Goal: Task Accomplishment & Management: Use online tool/utility

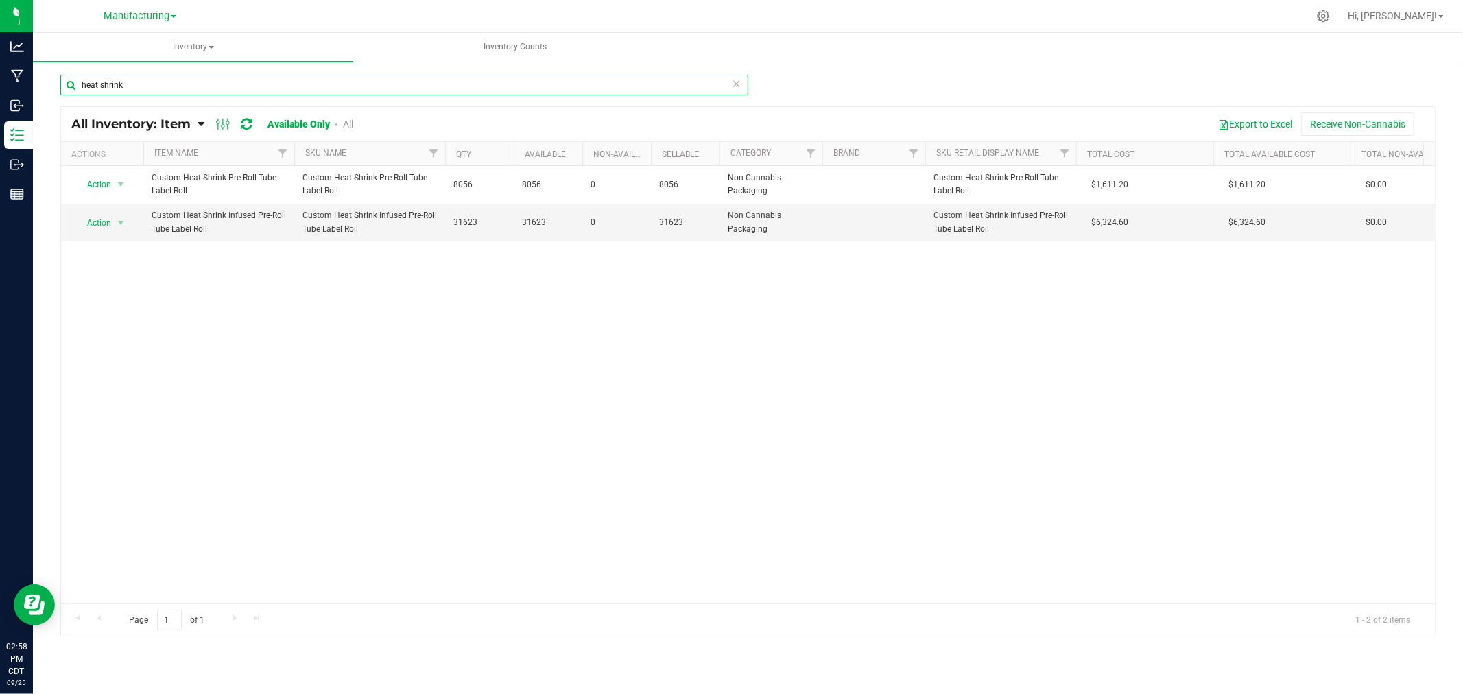
click at [139, 88] on input "heat shrink" at bounding box center [404, 85] width 688 height 21
type input "h"
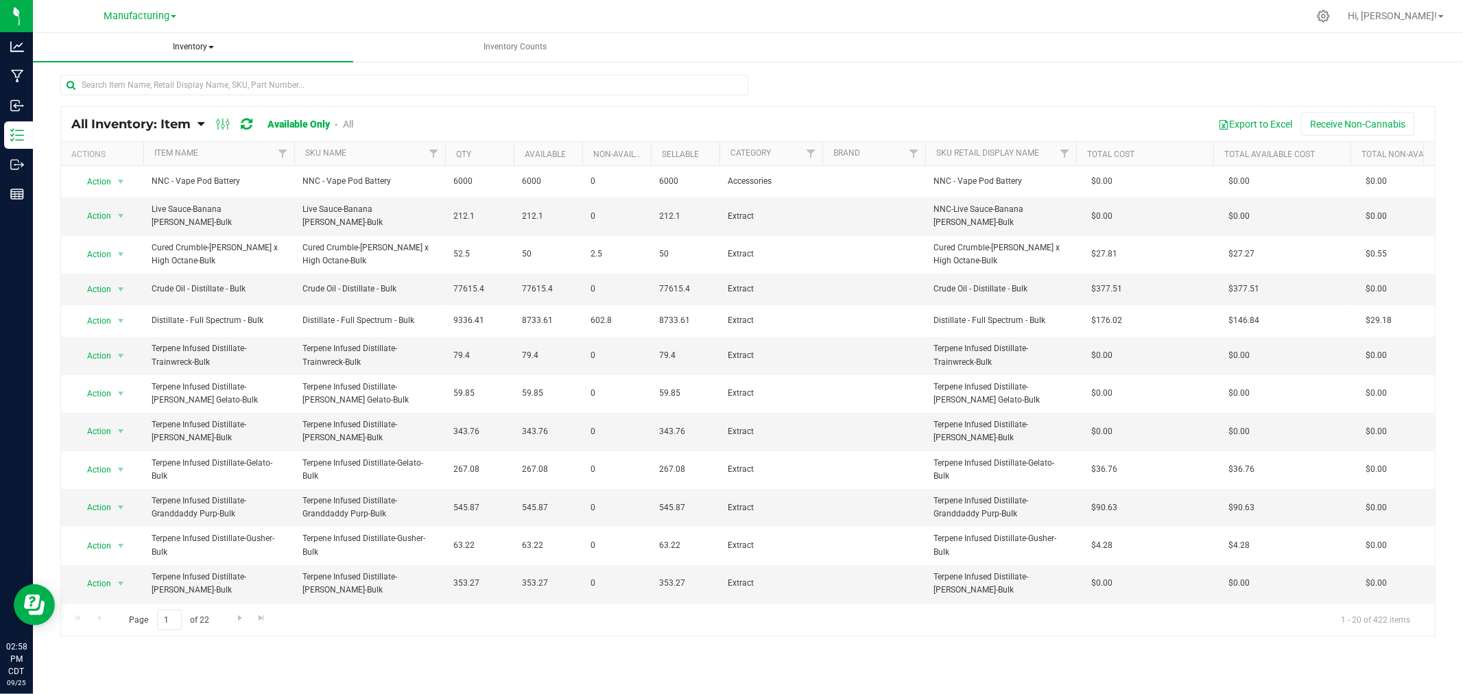
click at [192, 43] on span "Inventory" at bounding box center [193, 47] width 320 height 29
click at [176, 84] on li "All packages" at bounding box center [193, 82] width 320 height 16
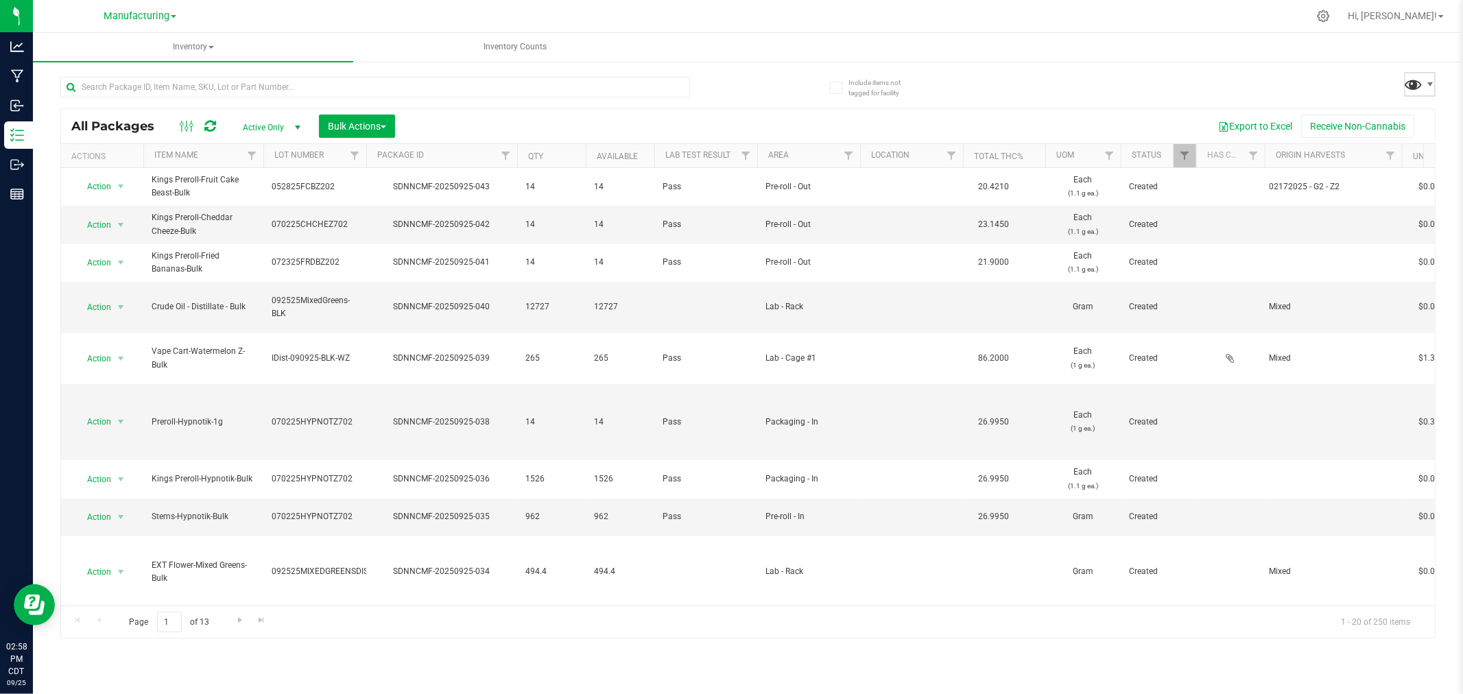
click at [1419, 84] on span at bounding box center [1414, 84] width 20 height 20
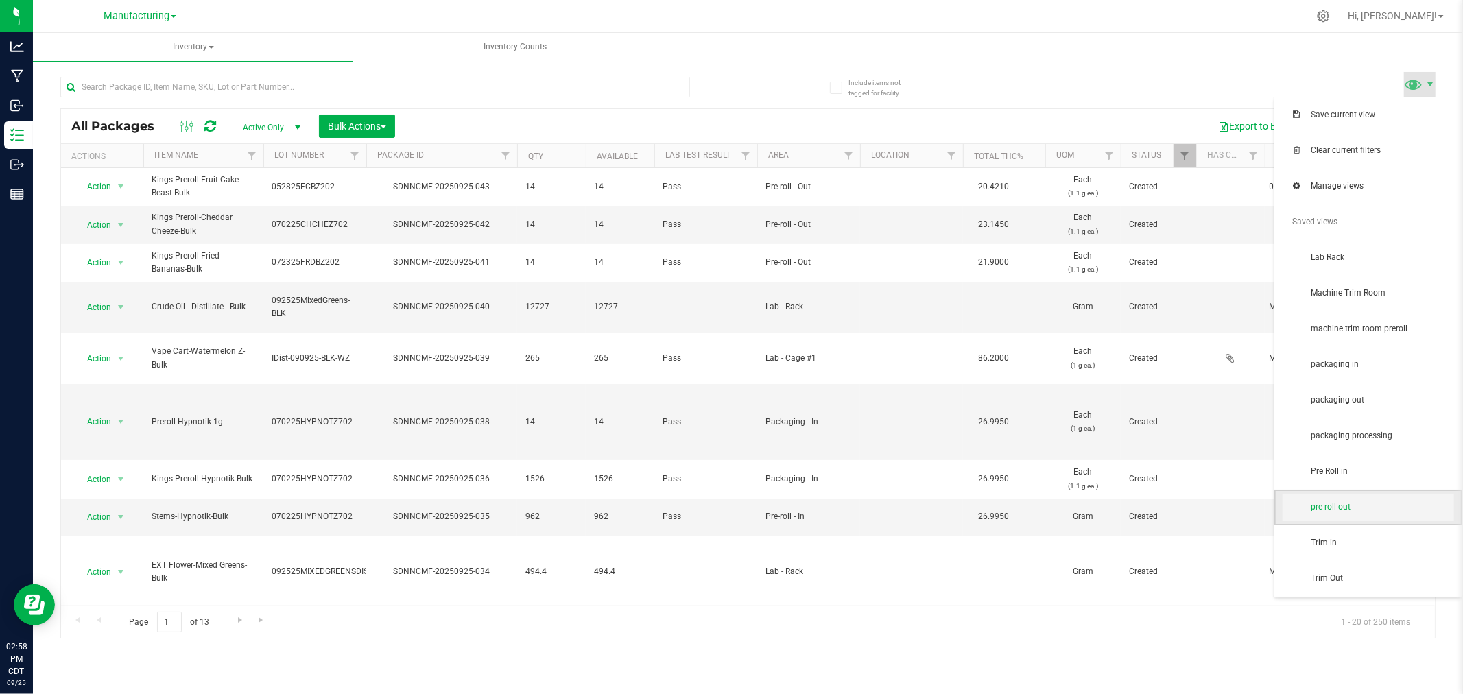
click at [1368, 512] on span "pre roll out" at bounding box center [1382, 508] width 143 height 12
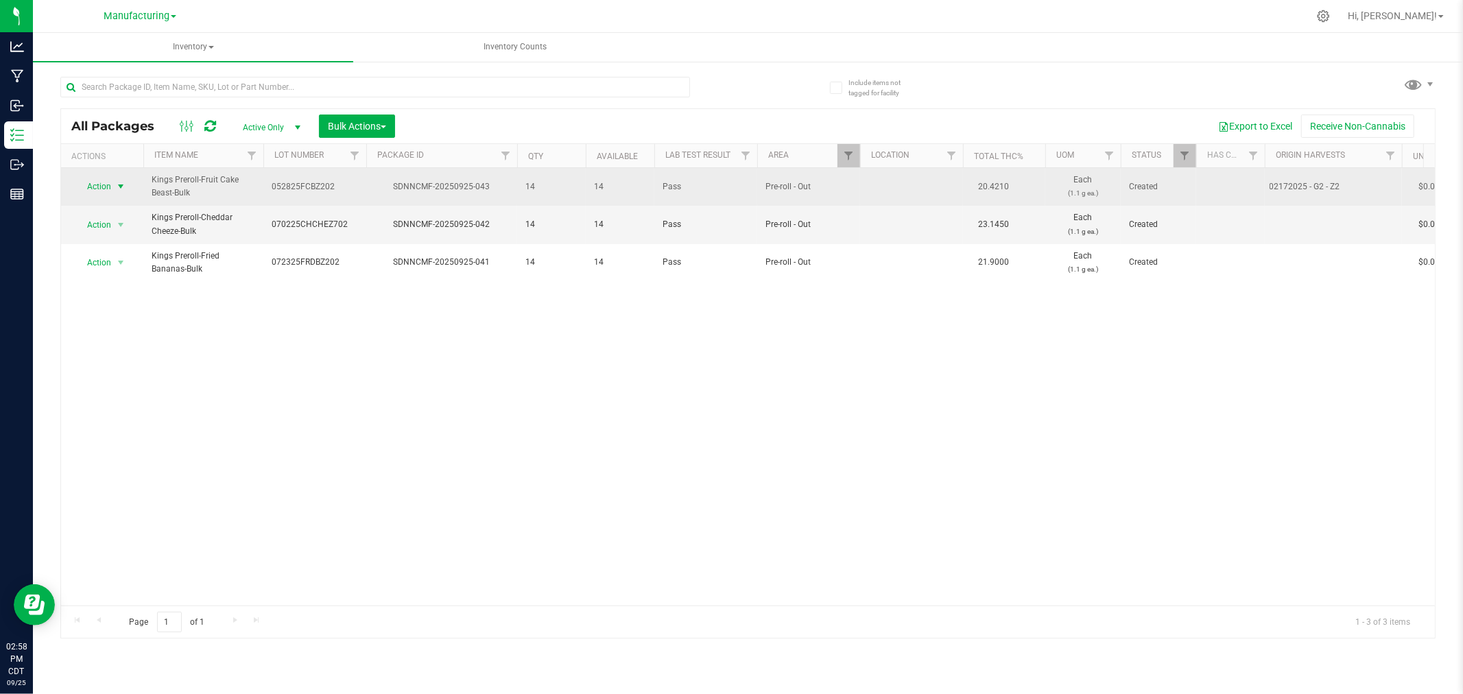
click at [119, 187] on span "select" at bounding box center [120, 186] width 11 height 11
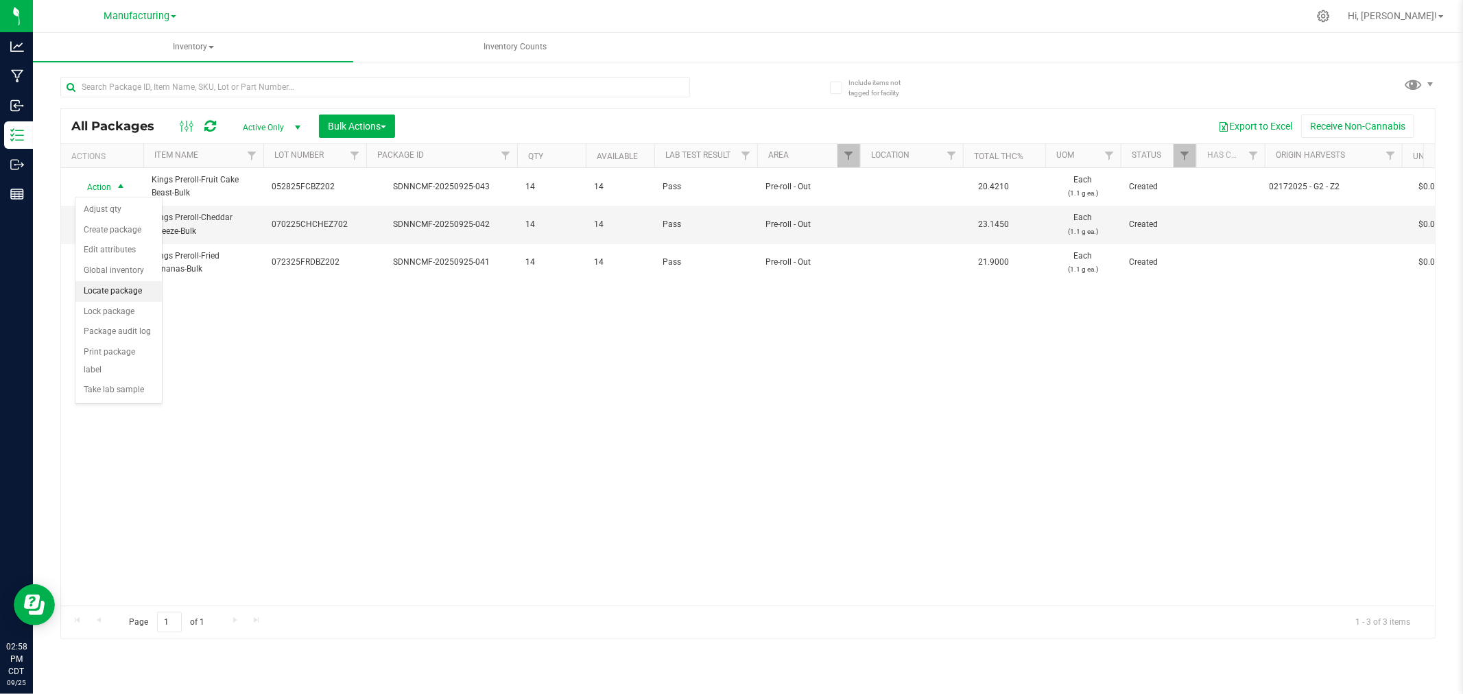
click at [128, 291] on li "Locate package" at bounding box center [118, 291] width 86 height 21
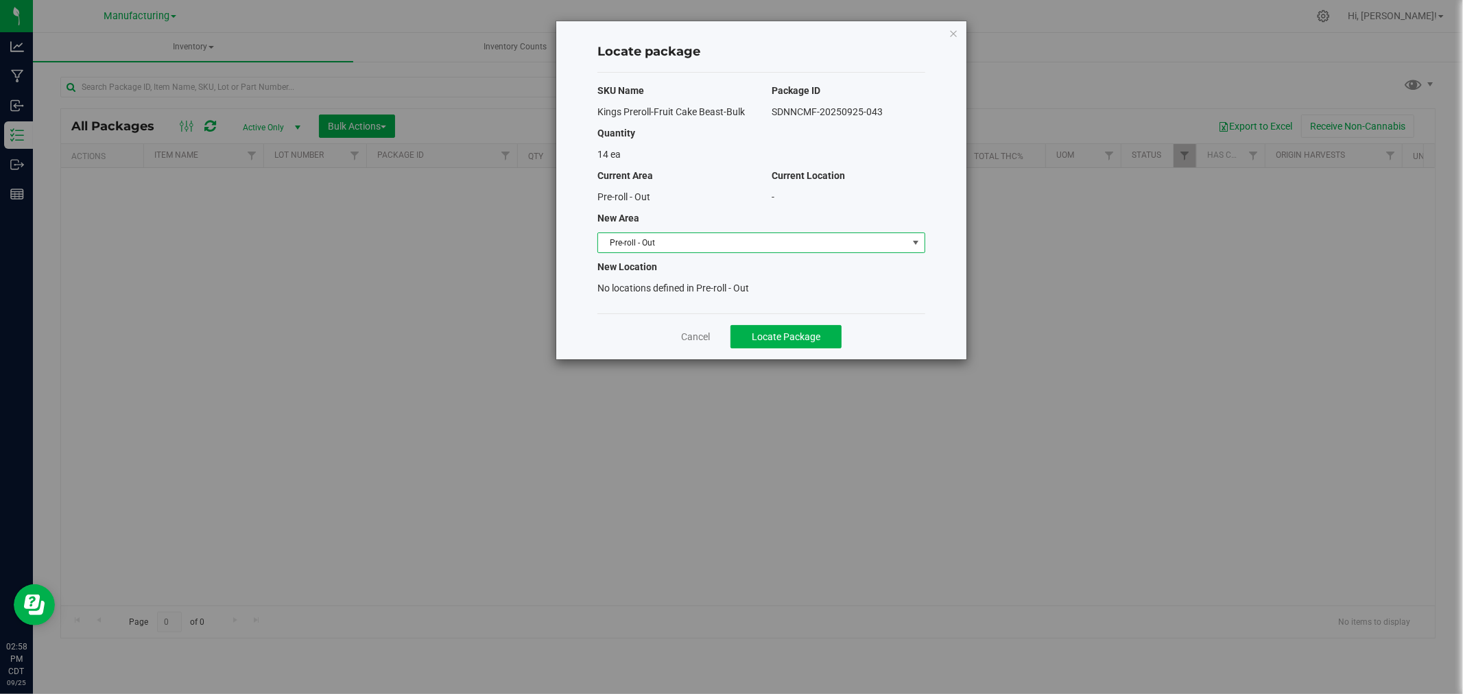
click at [824, 248] on span "Pre-roll - Out" at bounding box center [752, 242] width 309 height 19
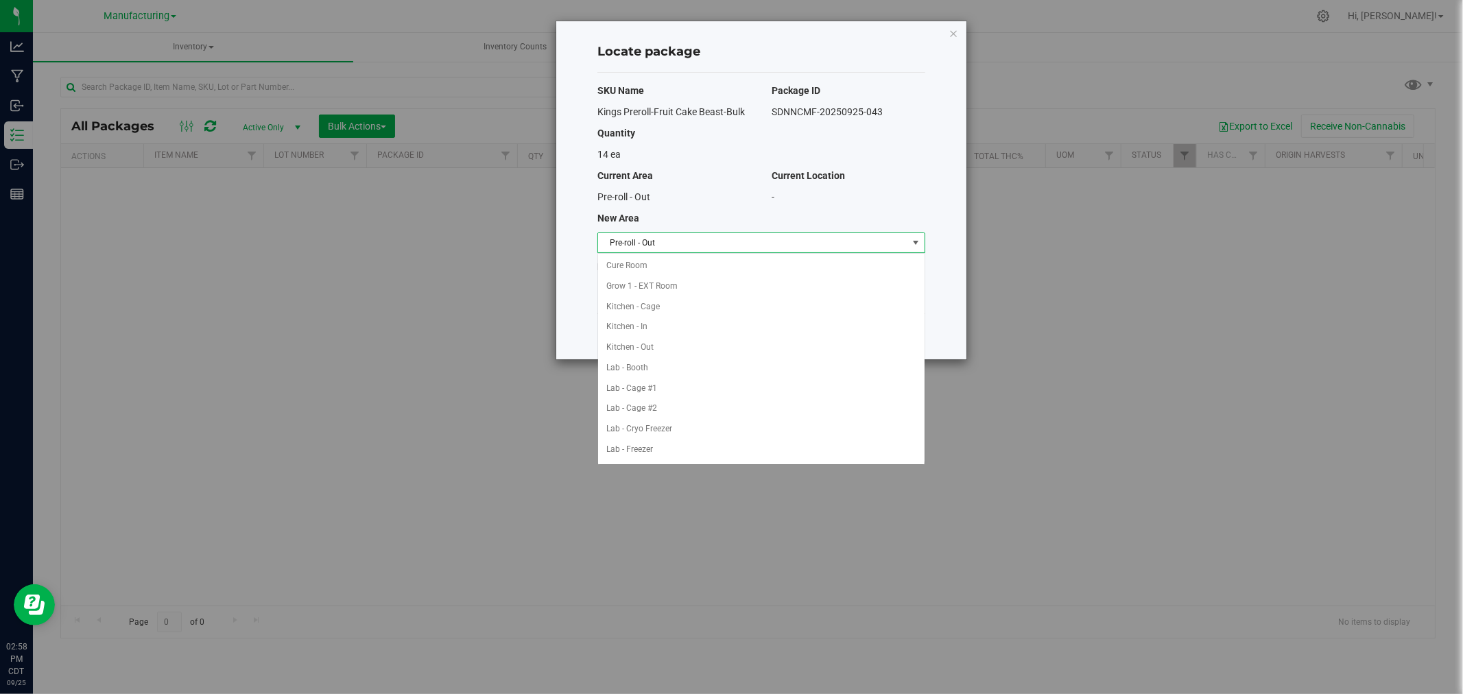
scroll to position [266, 0]
click at [652, 364] on li "Packaging - In" at bounding box center [761, 367] width 327 height 21
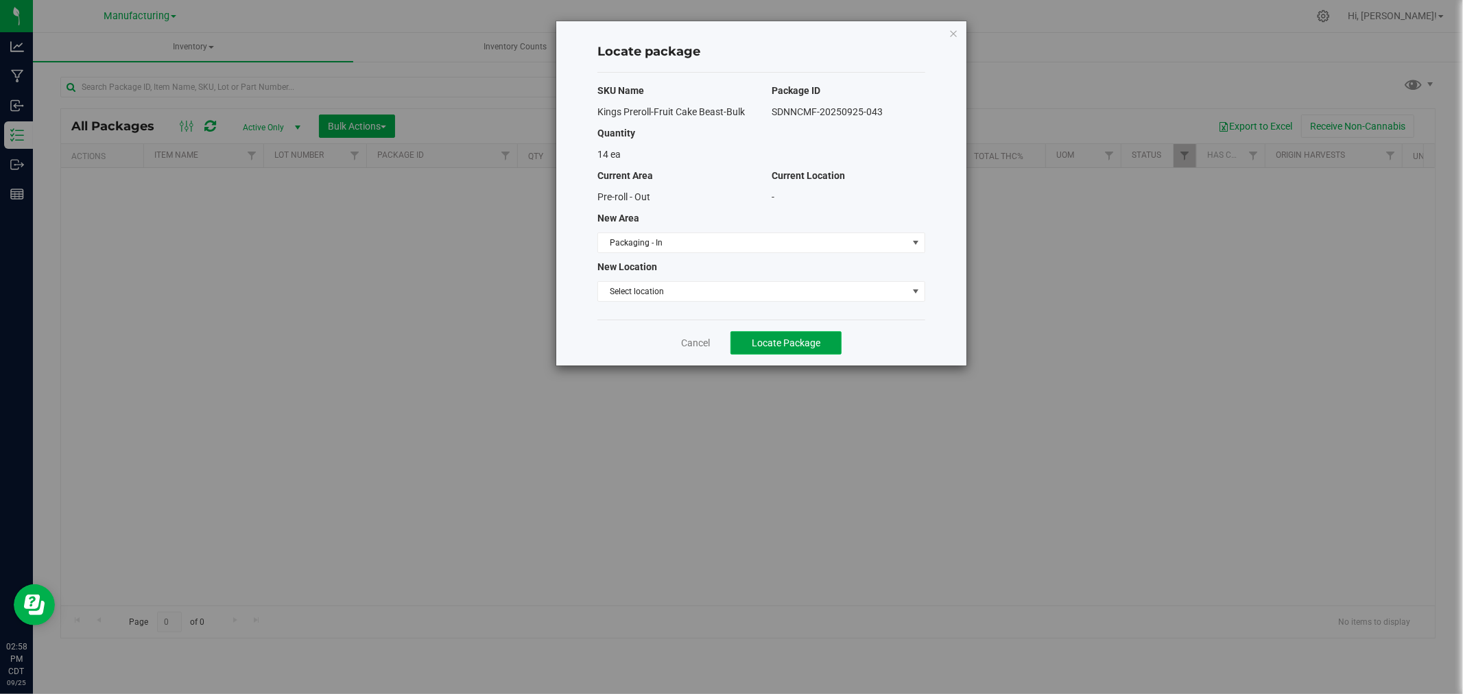
click at [746, 345] on button "Locate Package" at bounding box center [786, 342] width 111 height 23
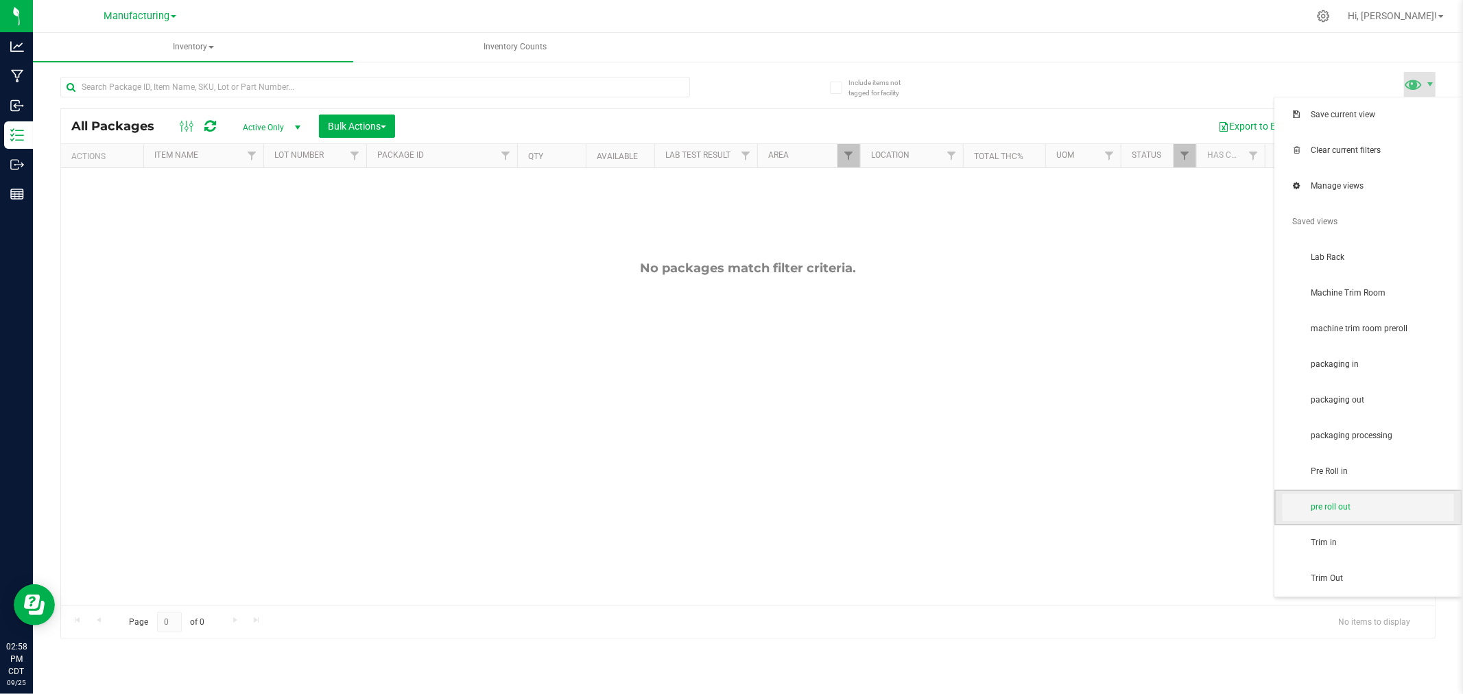
click at [1347, 509] on span "pre roll out" at bounding box center [1382, 508] width 143 height 12
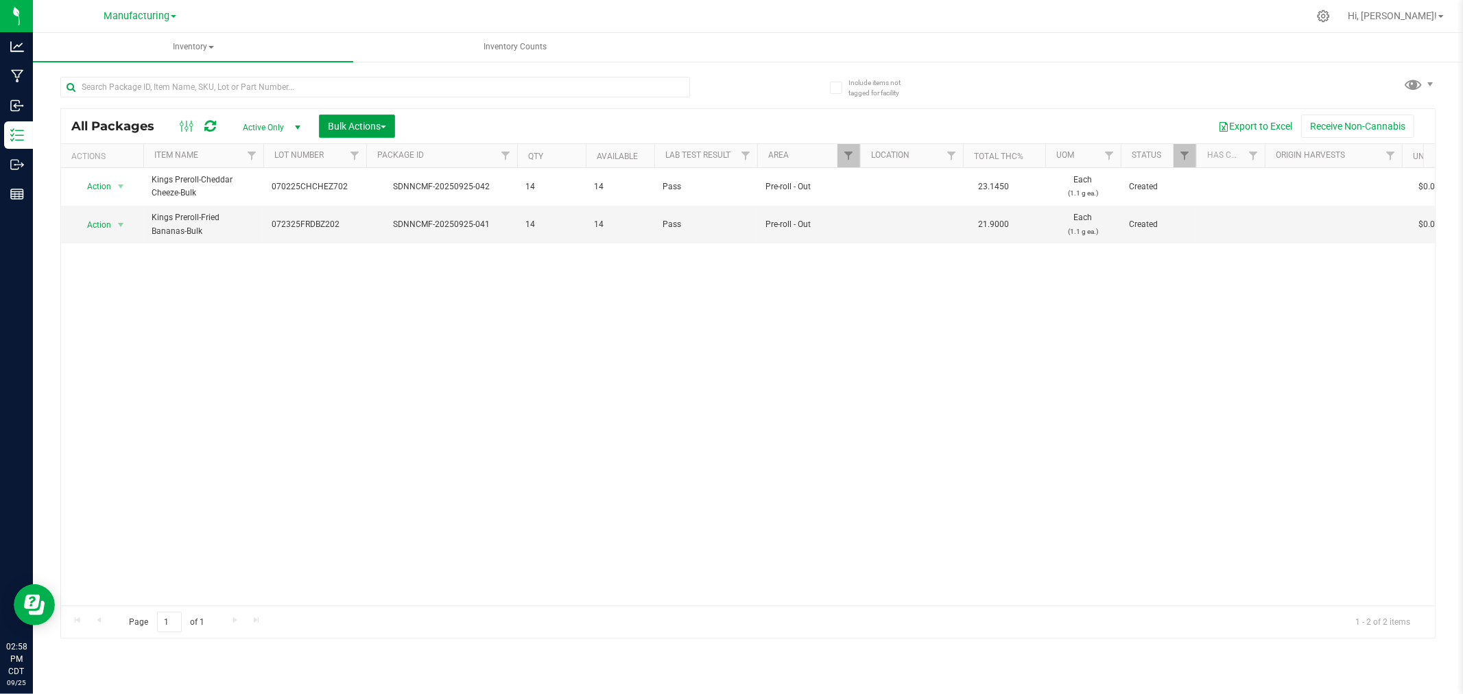
click at [338, 122] on span "Bulk Actions" at bounding box center [357, 126] width 58 height 11
click at [334, 152] on span "Add to manufacturing run" at bounding box center [379, 157] width 104 height 11
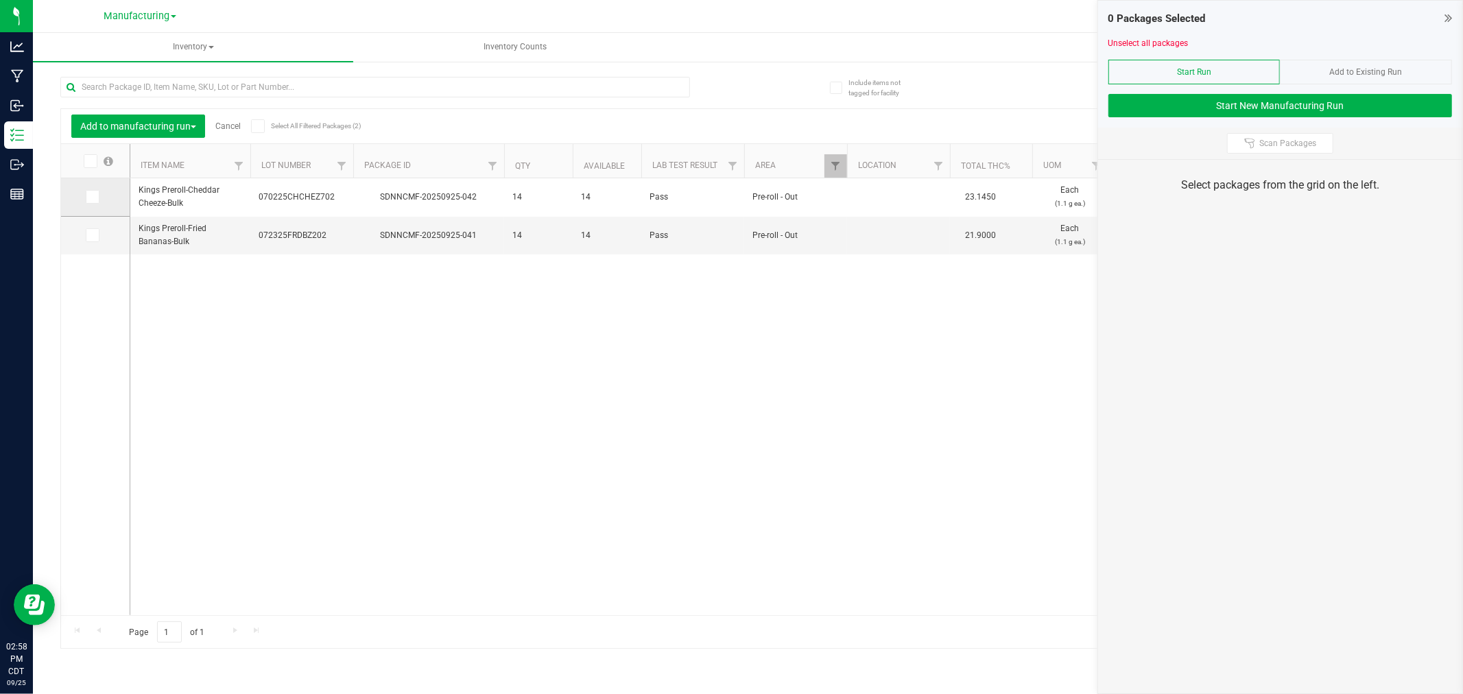
click at [94, 197] on icon at bounding box center [91, 197] width 9 height 0
click at [0, 0] on input "checkbox" at bounding box center [0, 0] width 0 height 0
click at [217, 119] on div "Add to manufacturing run Cancel Select All Filtered Packages (2)" at bounding box center [205, 126] width 268 height 23
click at [222, 123] on link "Cancel" at bounding box center [227, 126] width 25 height 10
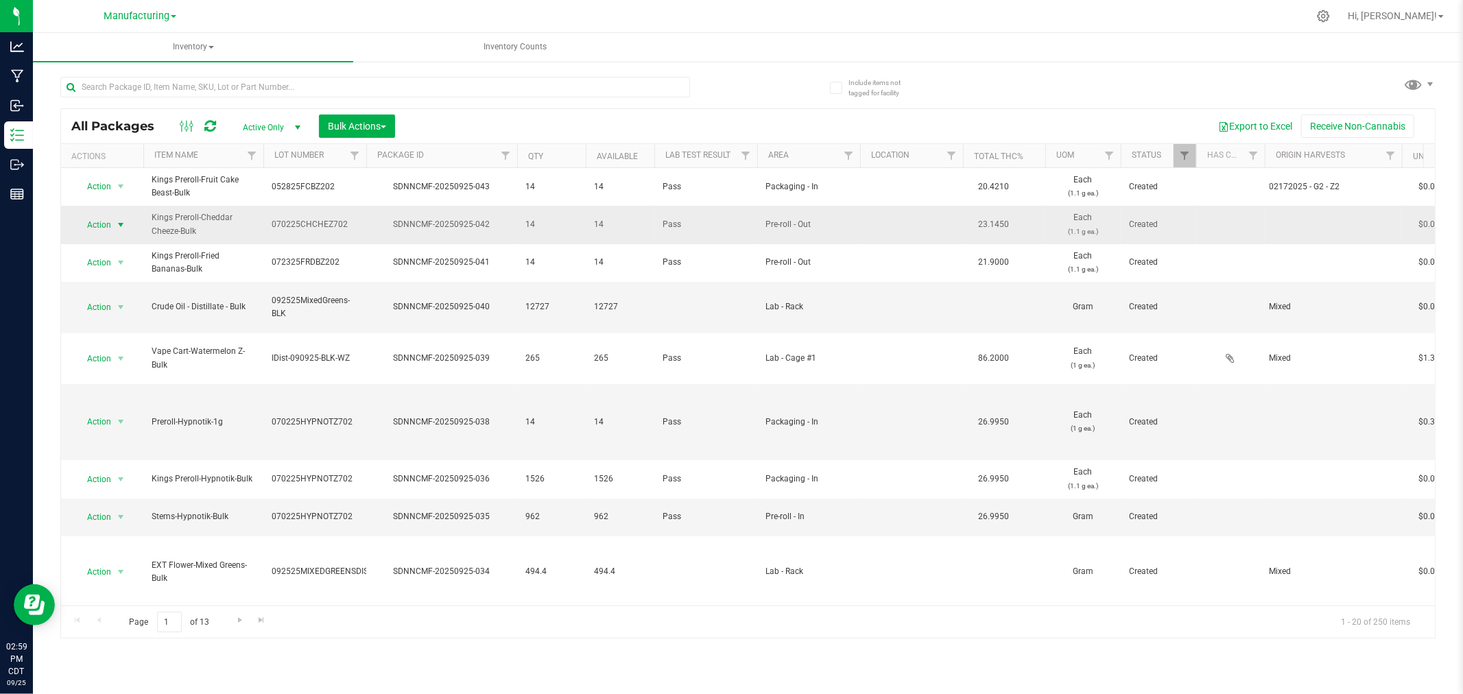
click at [117, 222] on span "select" at bounding box center [120, 225] width 11 height 11
click at [120, 325] on li "Locate package" at bounding box center [118, 329] width 86 height 21
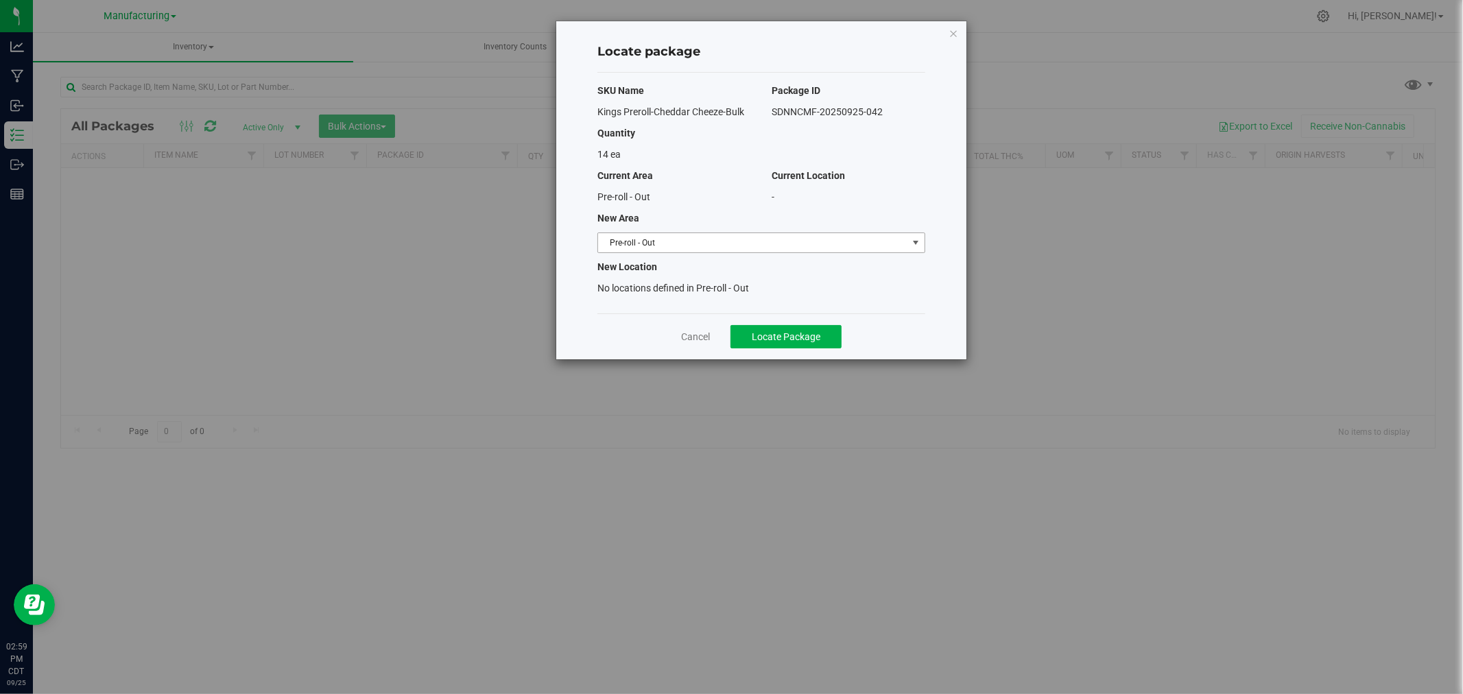
click at [772, 235] on span "Pre-roll - Out" at bounding box center [752, 242] width 309 height 19
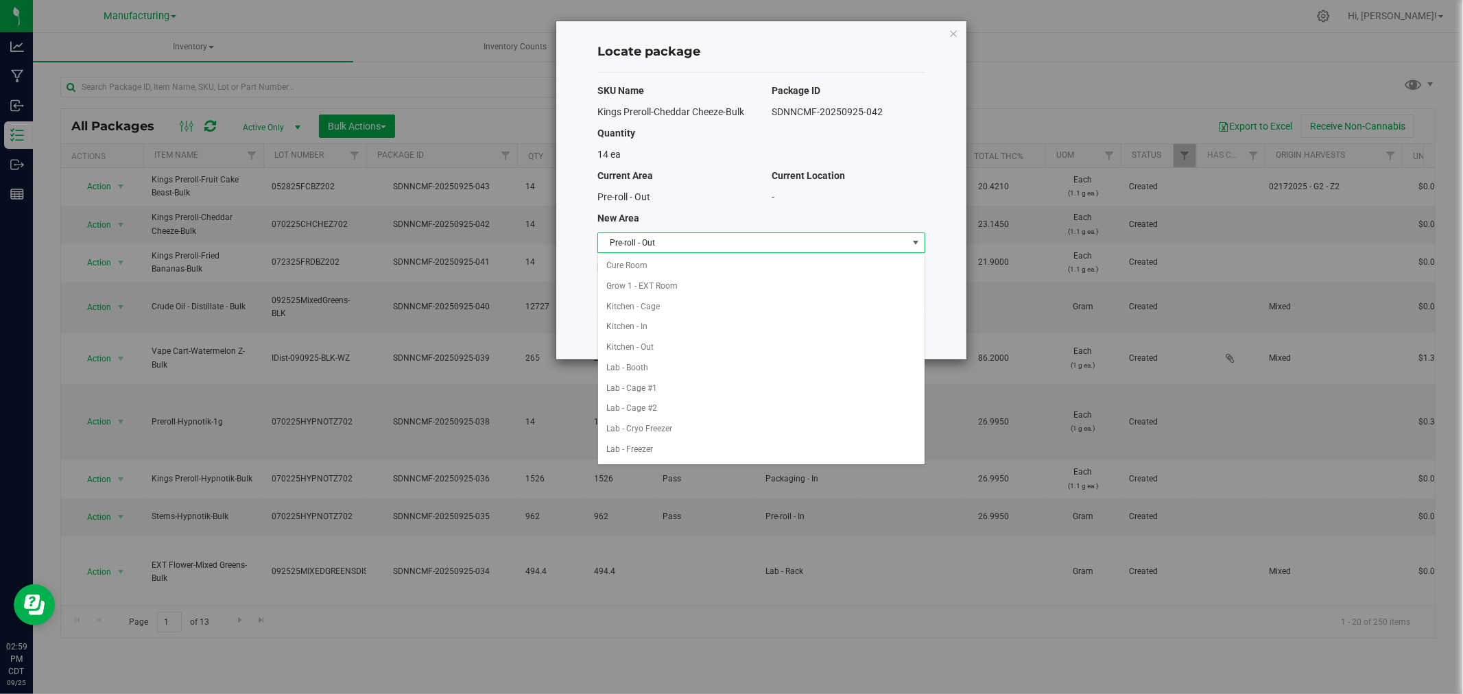
scroll to position [266, 0]
click at [657, 373] on li "Packaging - In" at bounding box center [761, 367] width 327 height 21
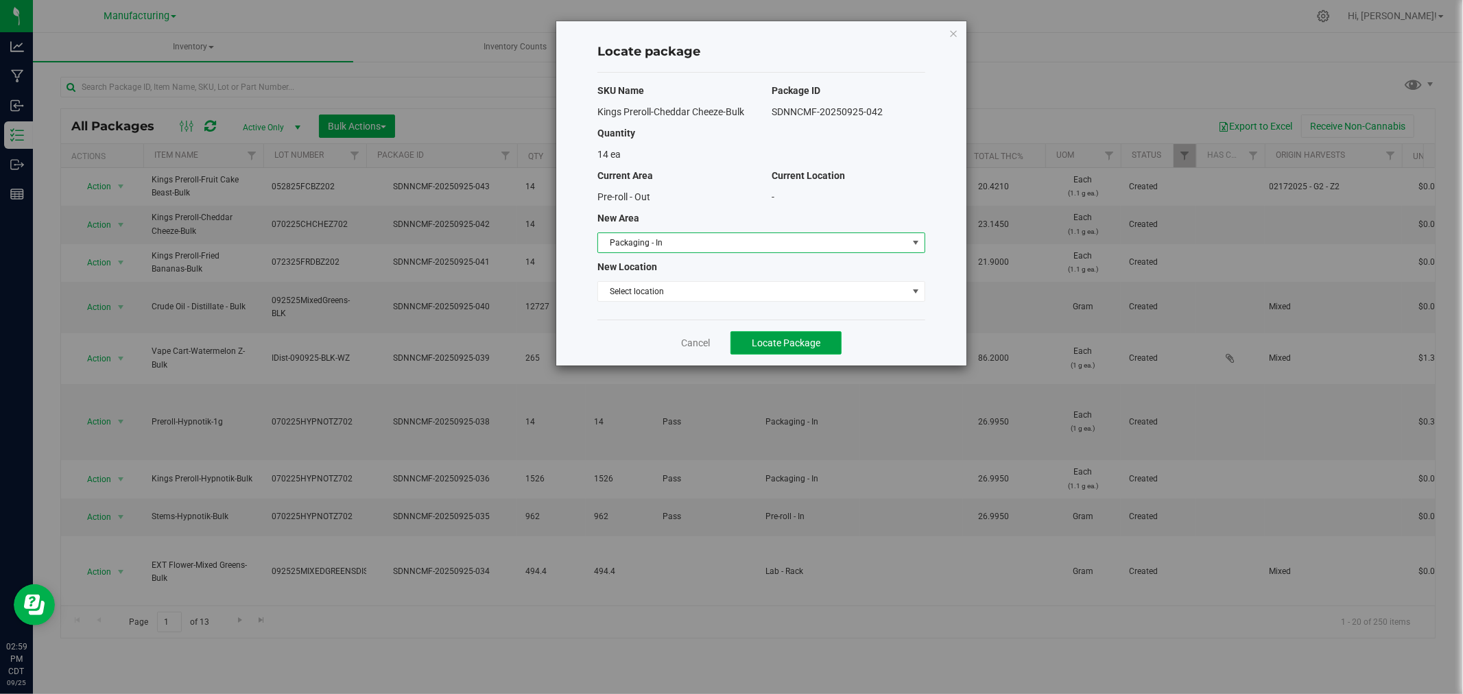
click at [755, 347] on span "Locate Package" at bounding box center [786, 343] width 69 height 11
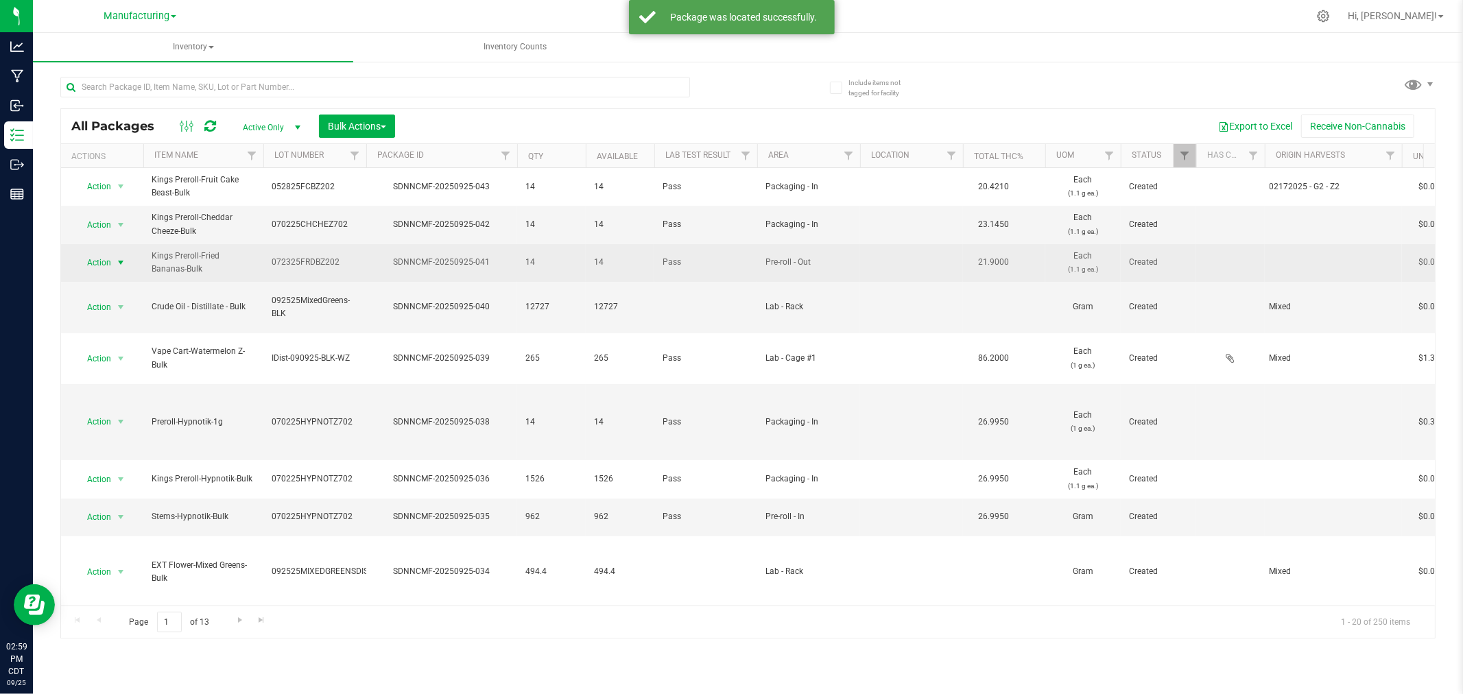
click at [120, 264] on span "select" at bounding box center [120, 262] width 11 height 11
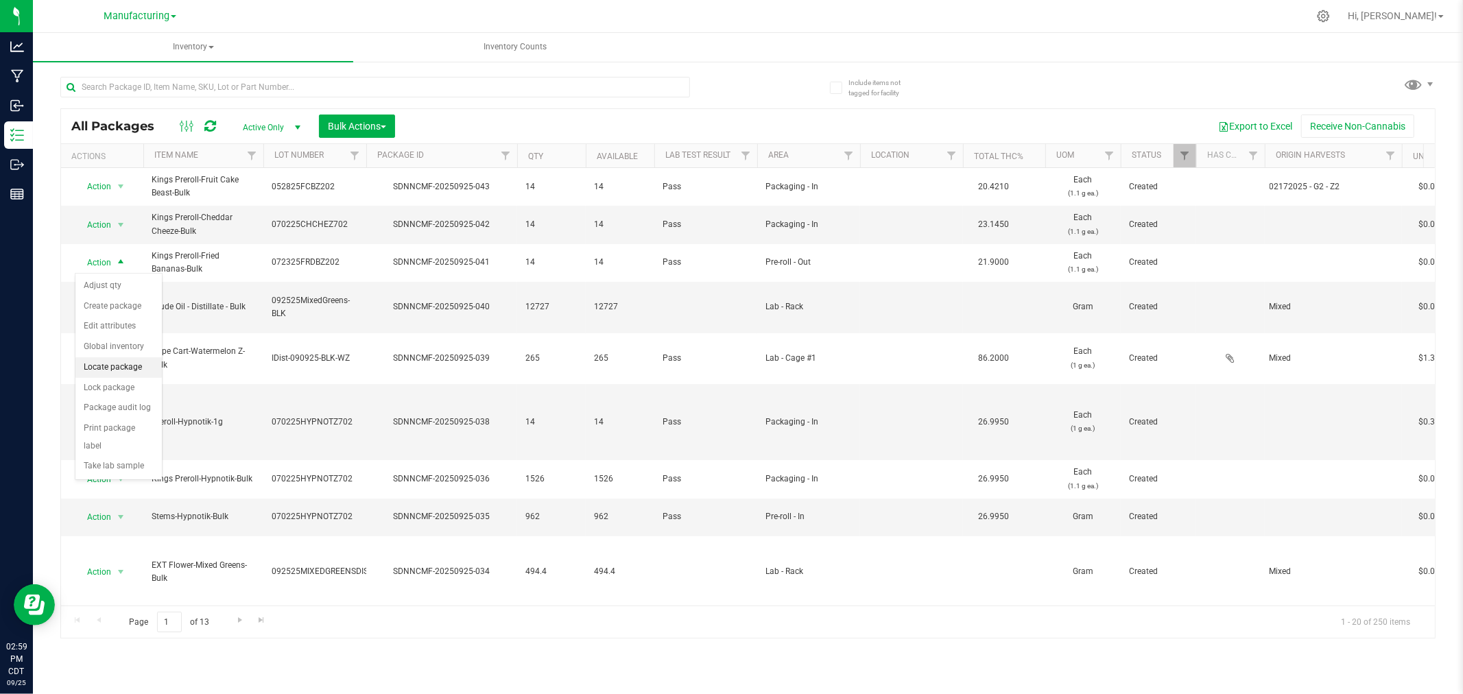
click at [126, 368] on li "Locate package" at bounding box center [118, 367] width 86 height 21
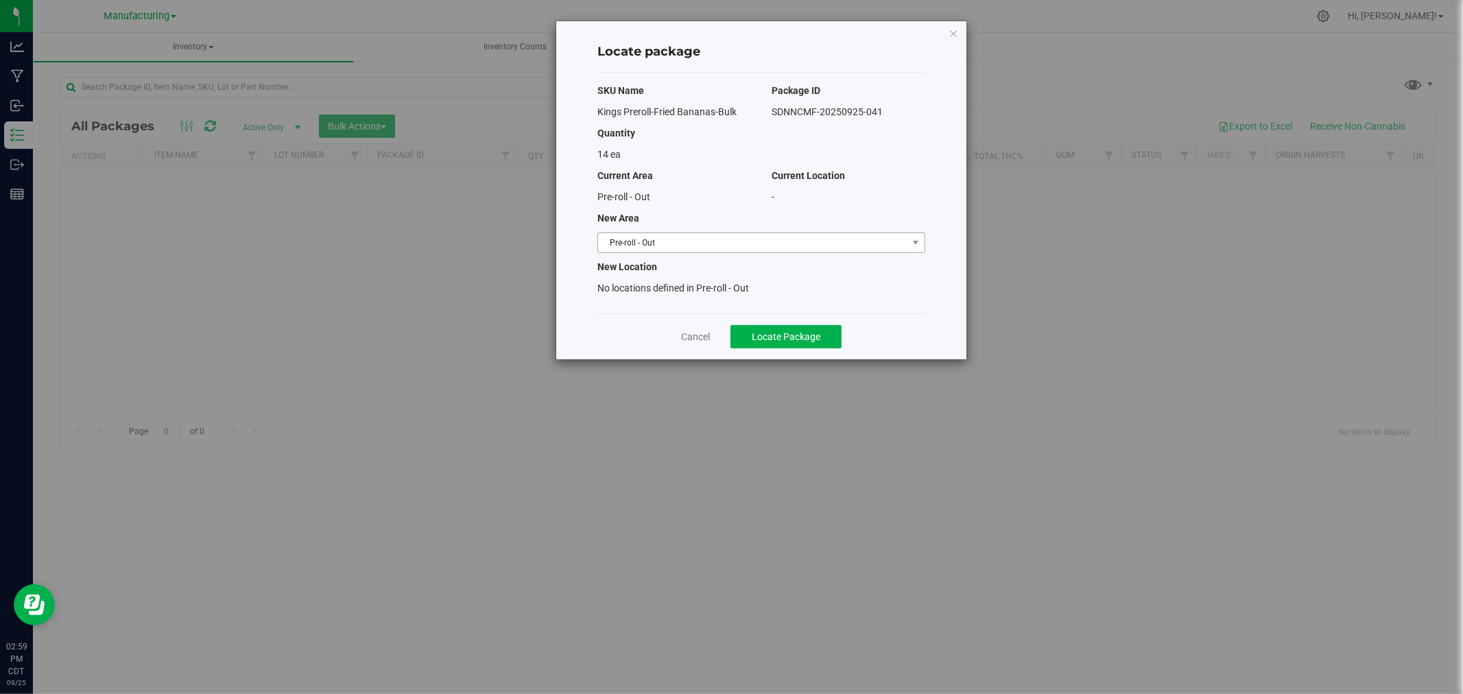
click at [669, 241] on span "Pre-roll - Out" at bounding box center [752, 242] width 309 height 19
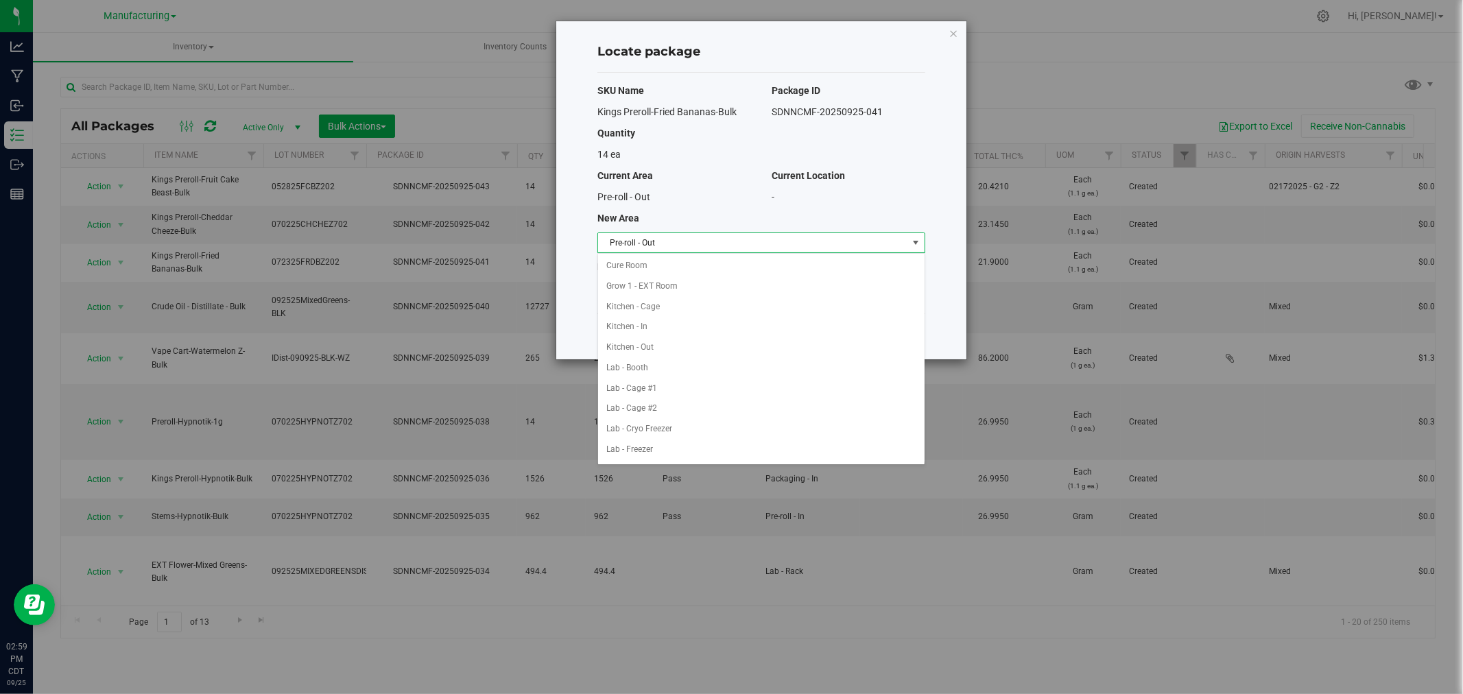
scroll to position [266, 0]
click at [661, 371] on li "Packaging - In" at bounding box center [761, 367] width 327 height 21
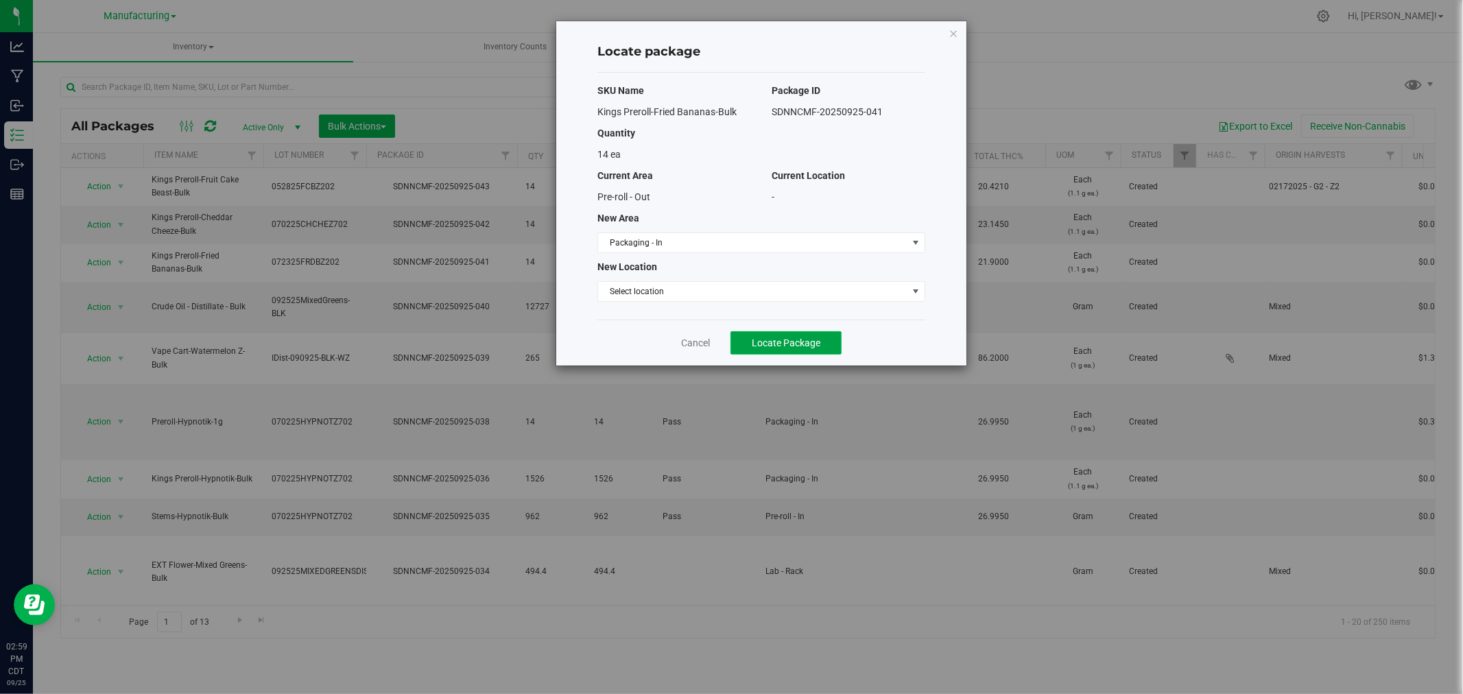
click at [799, 333] on button "Locate Package" at bounding box center [786, 342] width 111 height 23
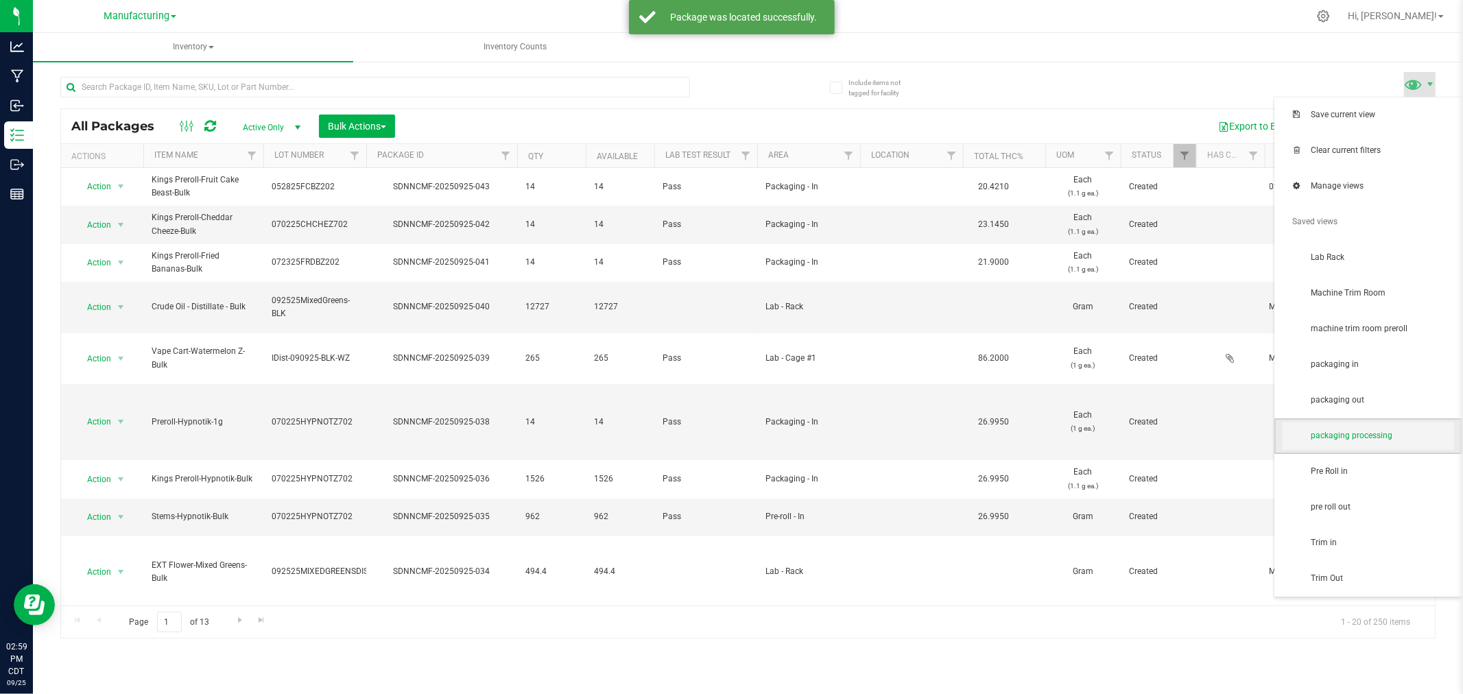
click at [1395, 437] on span "packaging processing" at bounding box center [1382, 436] width 143 height 12
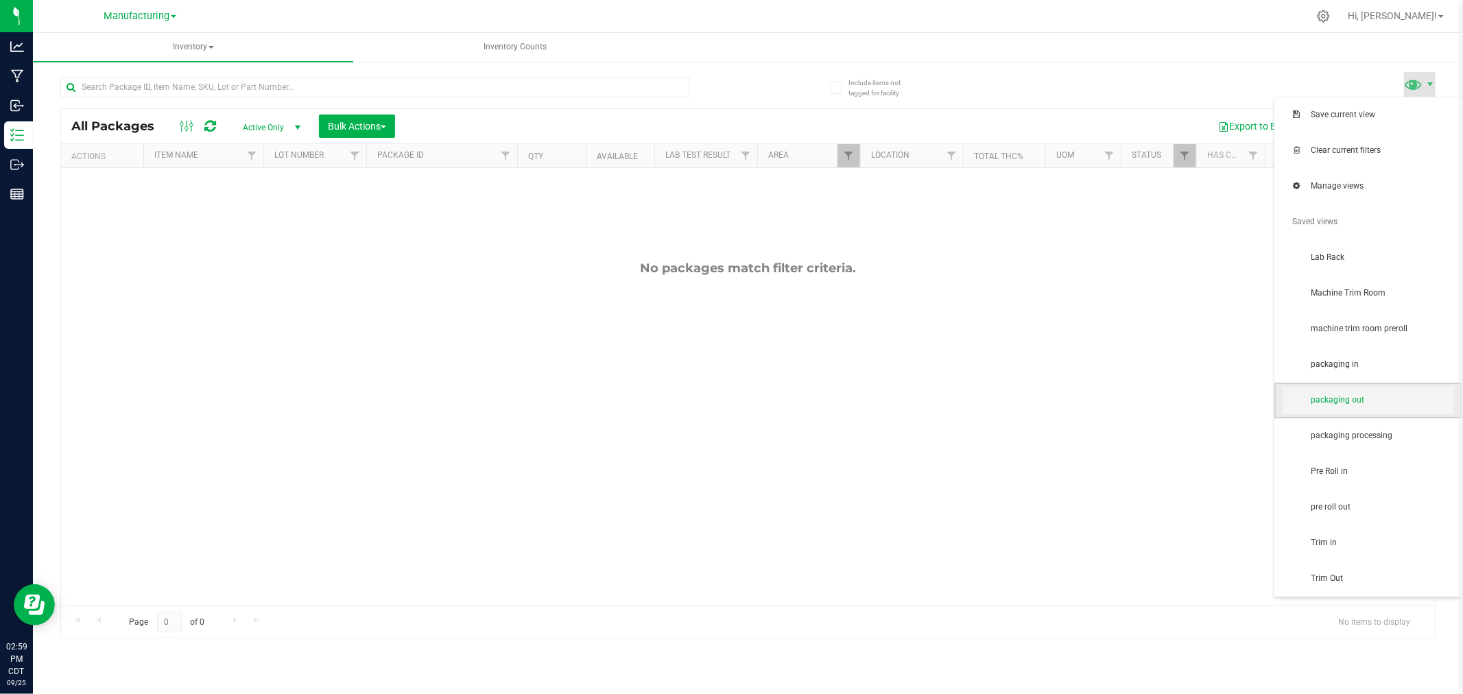
click at [1414, 399] on span "packaging out" at bounding box center [1382, 400] width 143 height 12
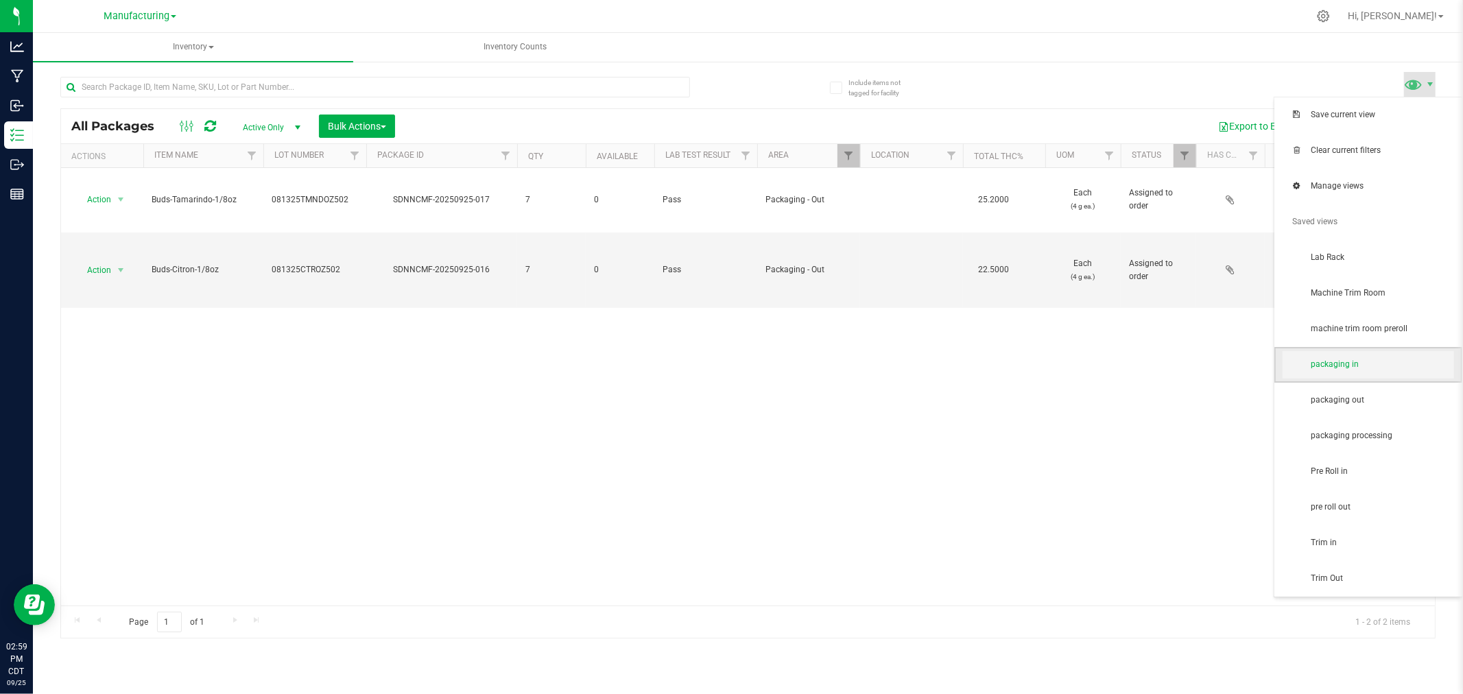
click at [1365, 372] on span "packaging in" at bounding box center [1369, 364] width 172 height 27
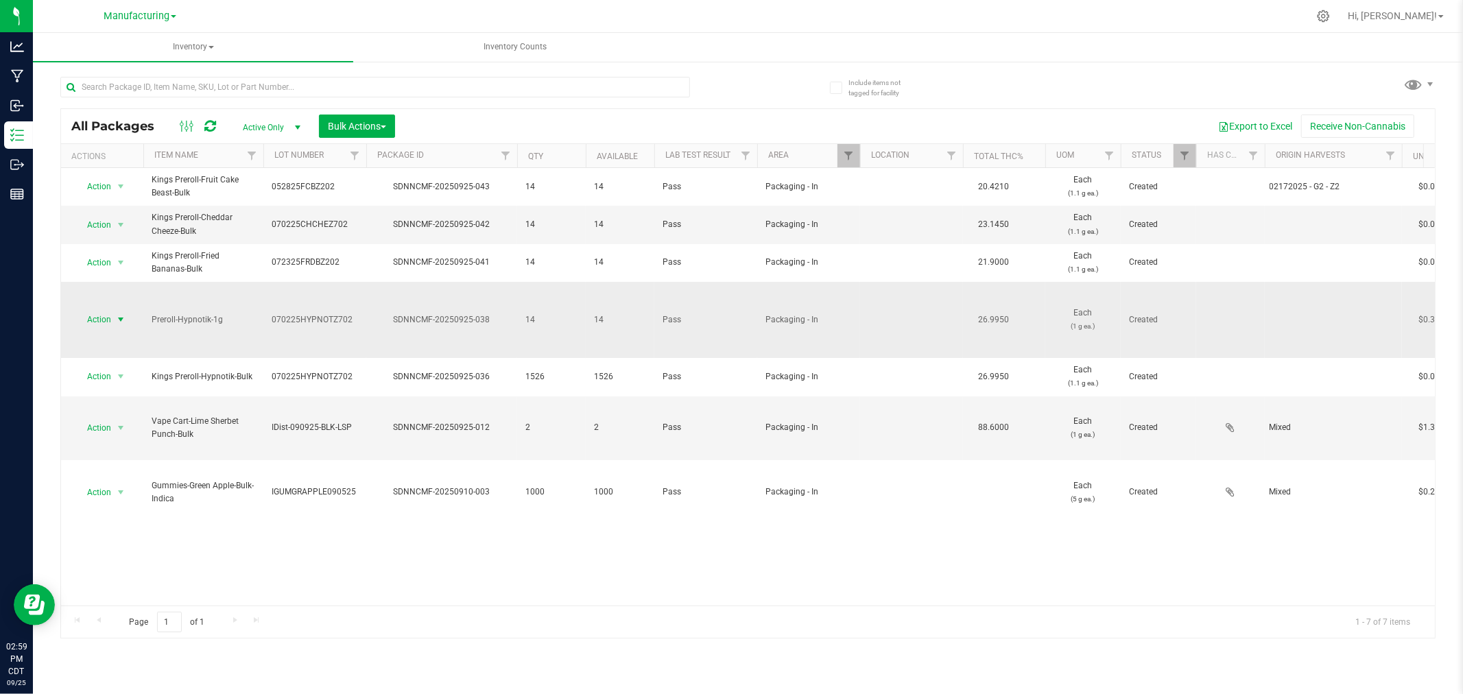
click at [119, 323] on span "select" at bounding box center [120, 319] width 11 height 11
click at [132, 423] on li "Locate package" at bounding box center [118, 424] width 86 height 21
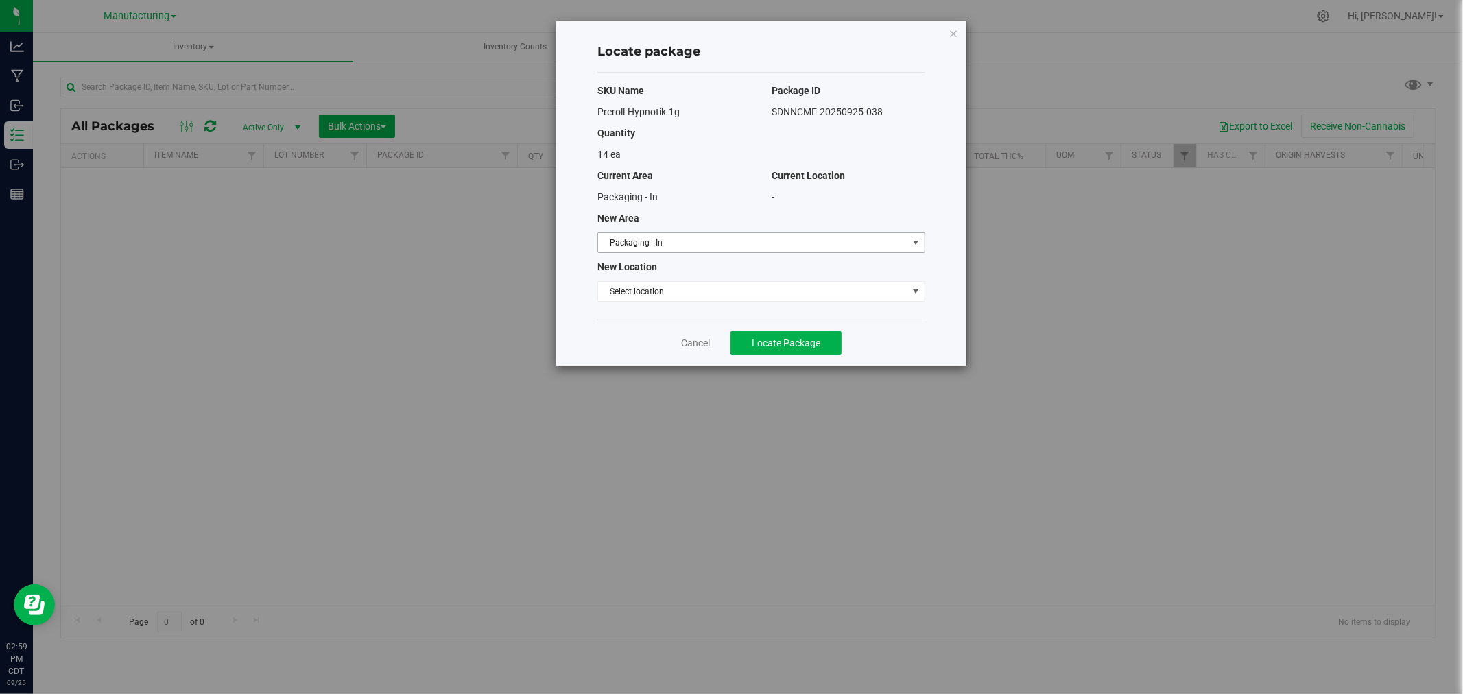
click at [877, 237] on span "Packaging - In" at bounding box center [752, 242] width 309 height 19
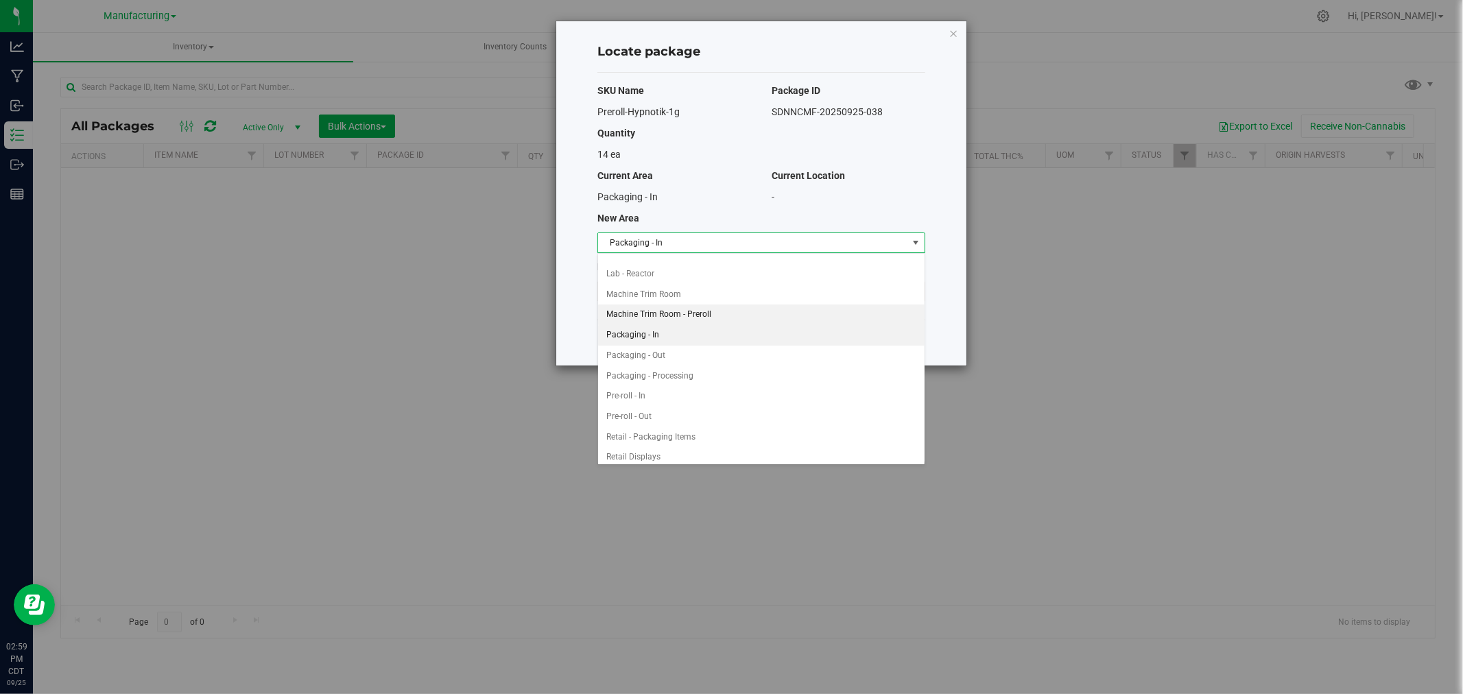
scroll to position [389, 0]
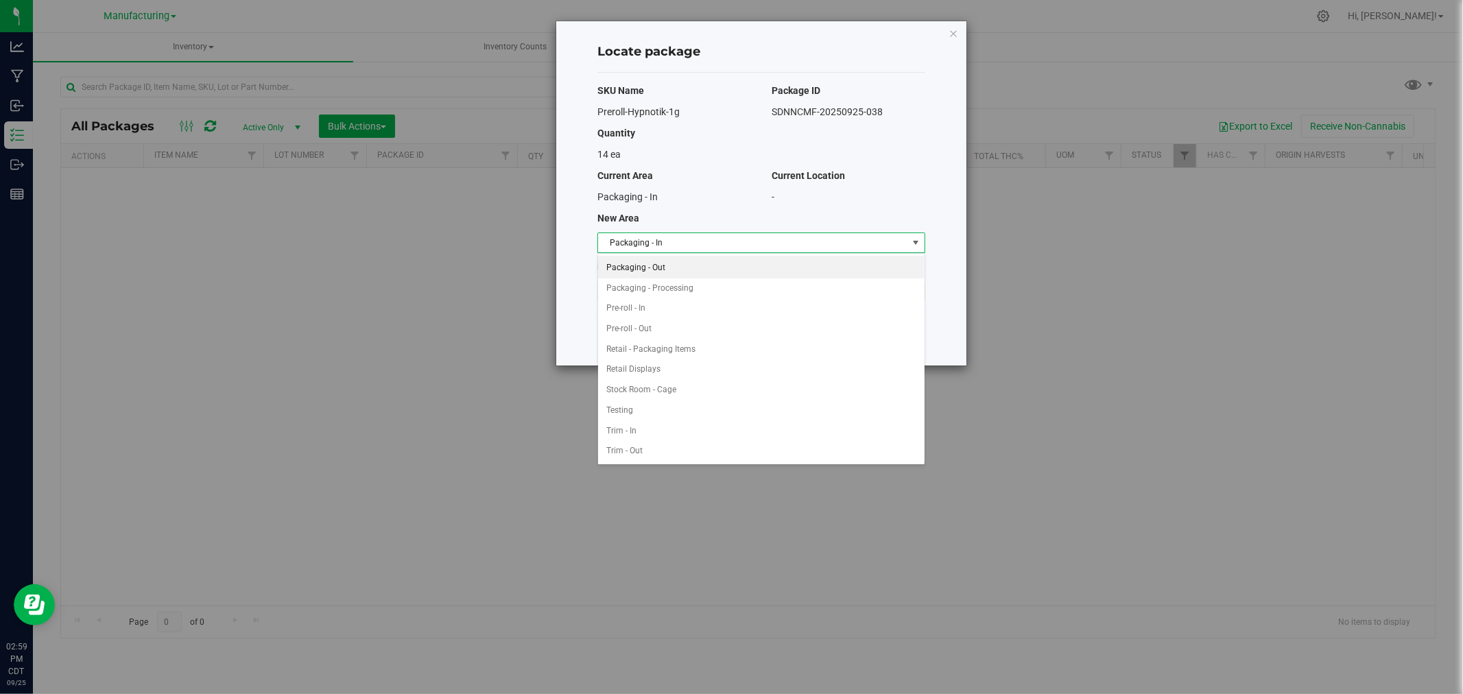
click at [643, 261] on li "Packaging - Out" at bounding box center [761, 268] width 327 height 21
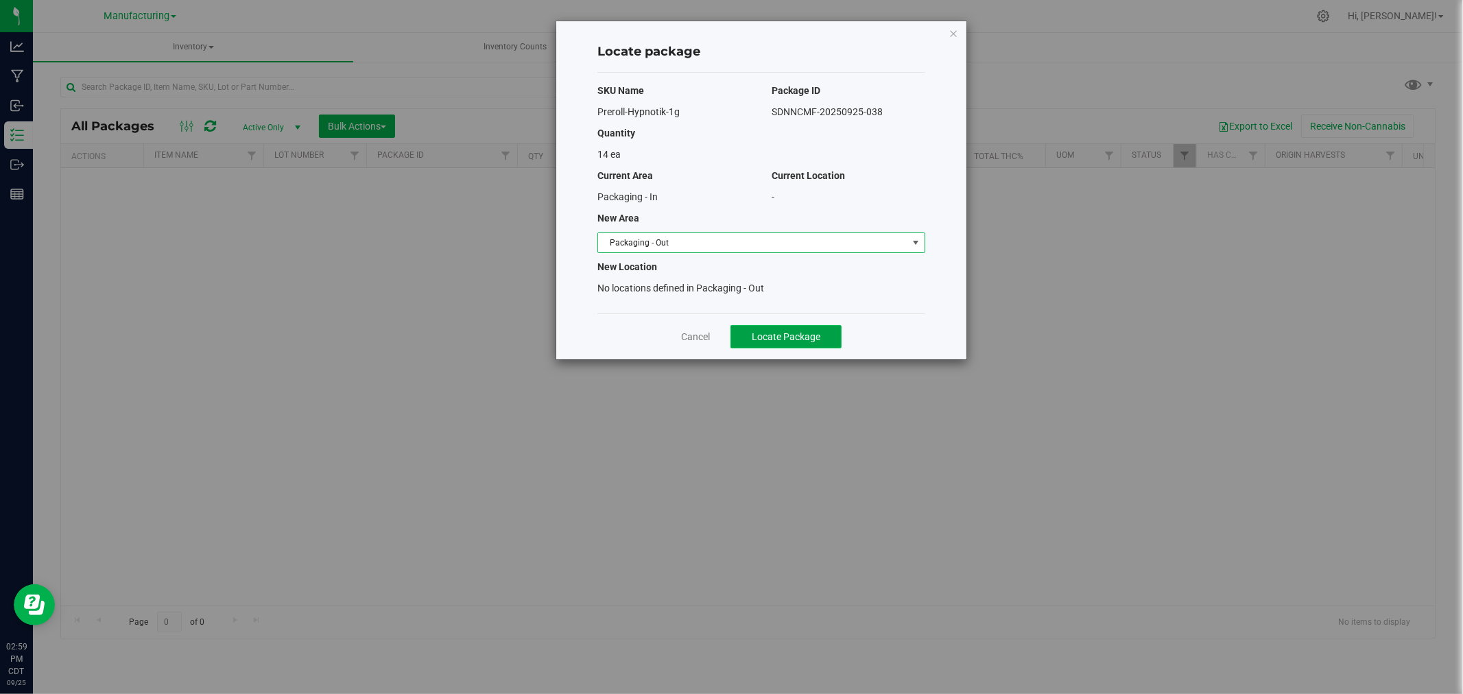
click at [757, 338] on span "Locate Package" at bounding box center [786, 336] width 69 height 11
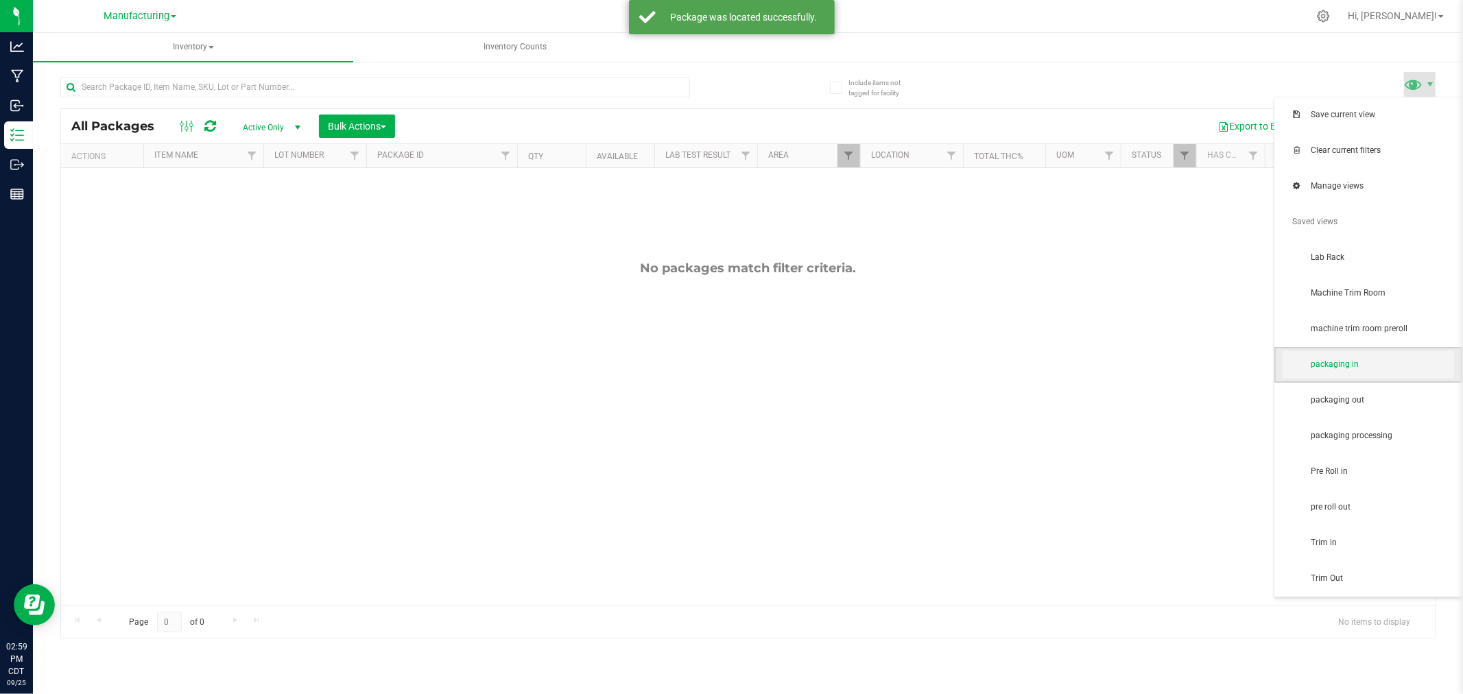
click at [1378, 359] on span "packaging in" at bounding box center [1382, 365] width 143 height 12
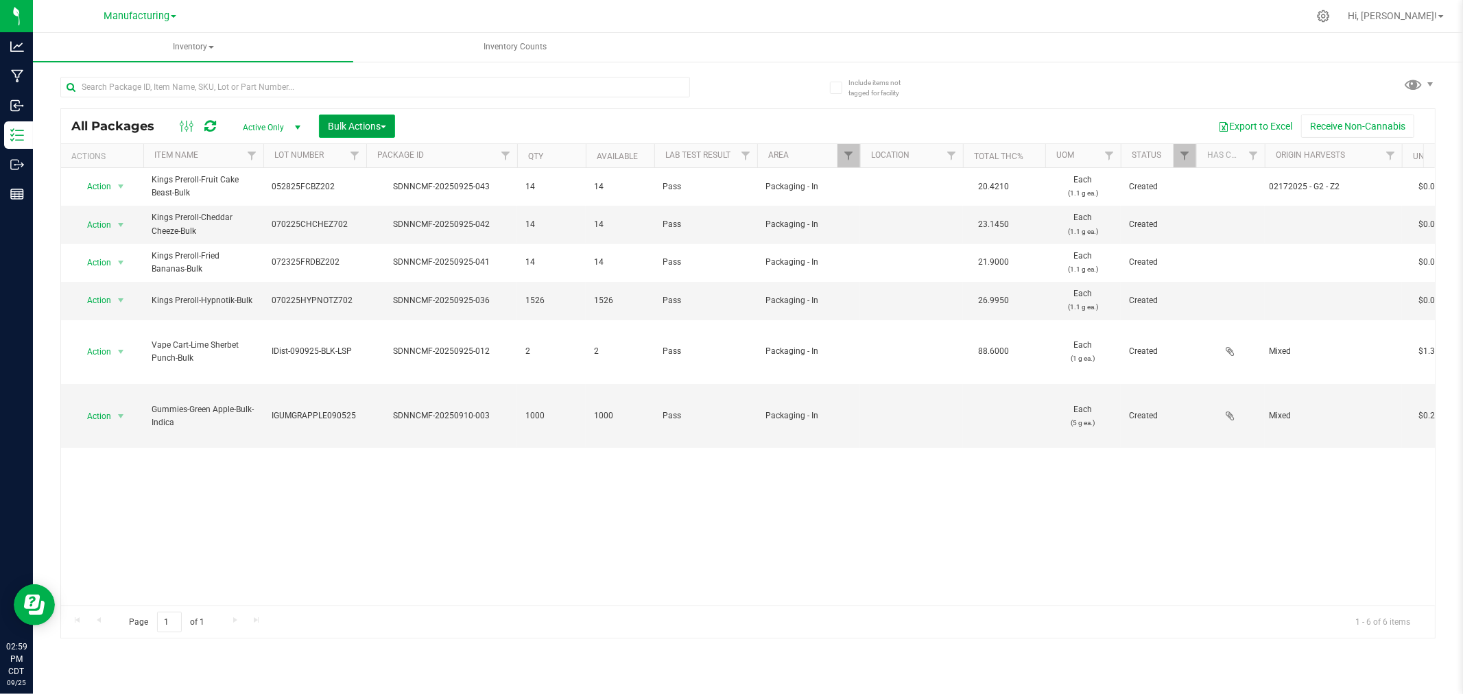
click at [362, 121] on span "Bulk Actions" at bounding box center [357, 126] width 58 height 11
click at [376, 155] on span "Add to manufacturing run" at bounding box center [379, 157] width 104 height 11
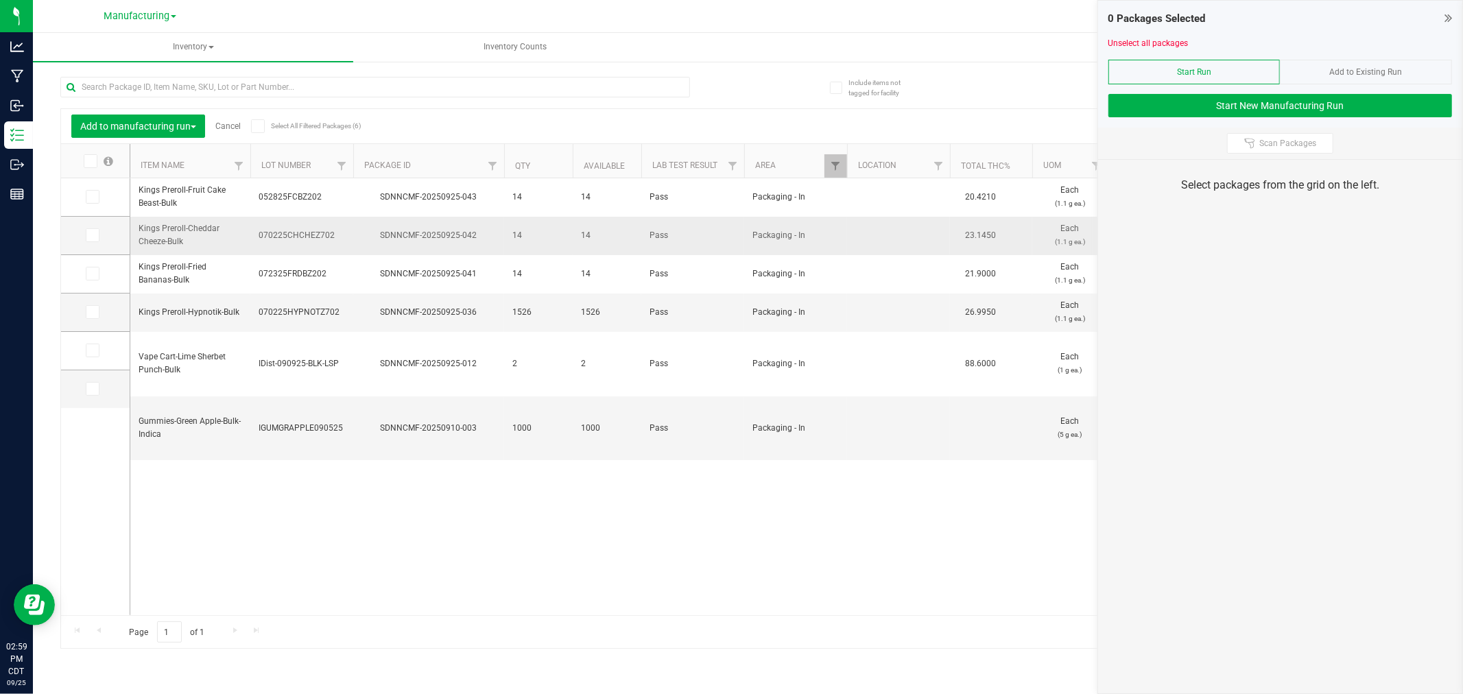
drag, startPoint x: 86, startPoint y: 235, endPoint x: 162, endPoint y: 226, distance: 76.6
click at [87, 235] on span at bounding box center [93, 235] width 14 height 14
click at [94, 235] on icon at bounding box center [91, 235] width 9 height 0
click at [0, 0] on input "checkbox" at bounding box center [0, 0] width 0 height 0
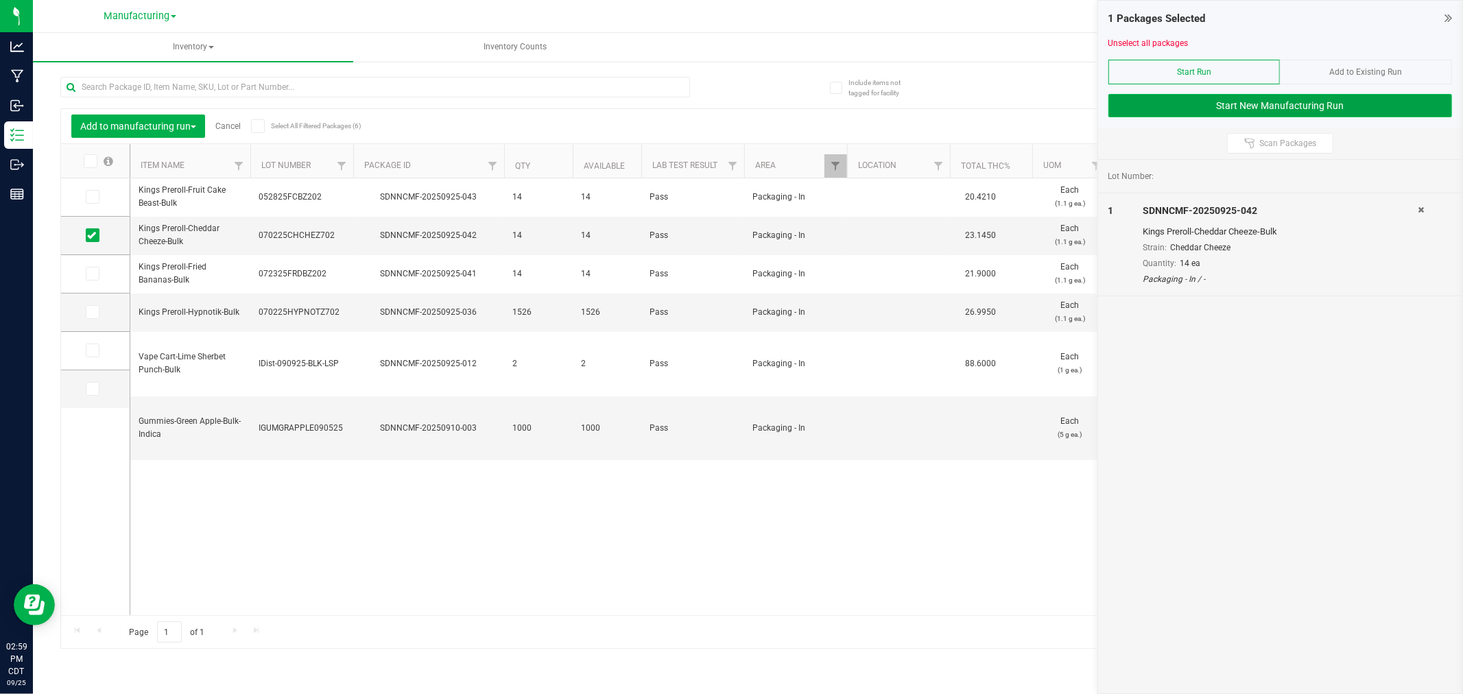
click at [1262, 110] on button "Start New Manufacturing Run" at bounding box center [1281, 105] width 344 height 23
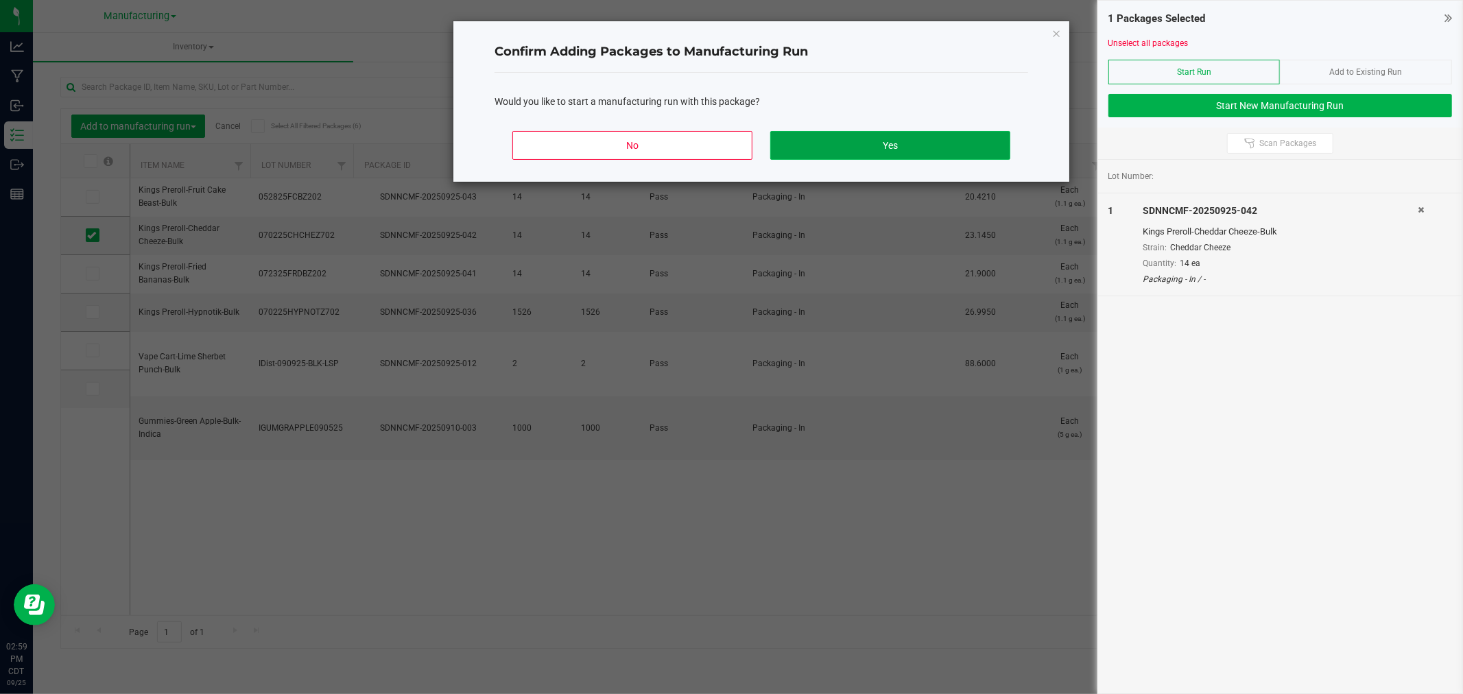
click at [1000, 144] on button "Yes" at bounding box center [890, 145] width 240 height 29
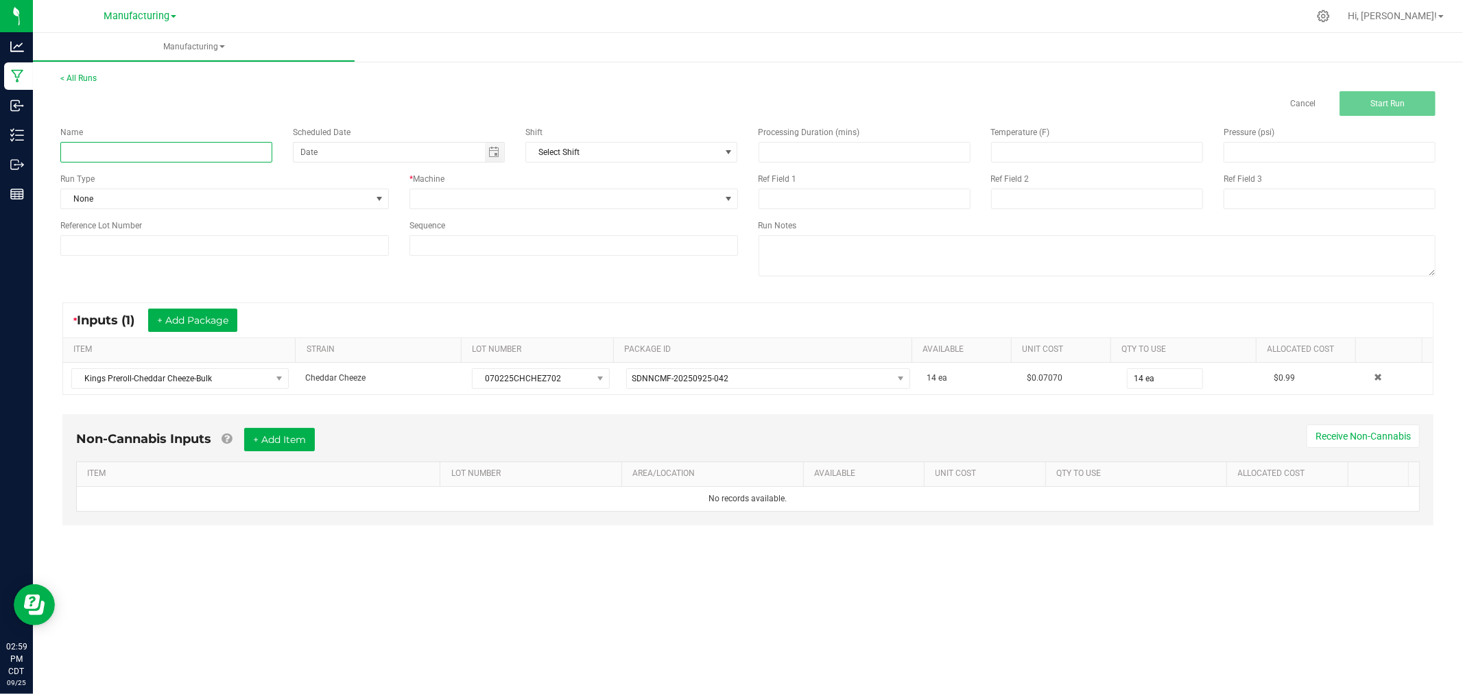
click at [183, 154] on input at bounding box center [166, 152] width 212 height 21
type input "092525-cheddar cheeze king preroll 1g"
click at [372, 201] on span at bounding box center [379, 198] width 17 height 19
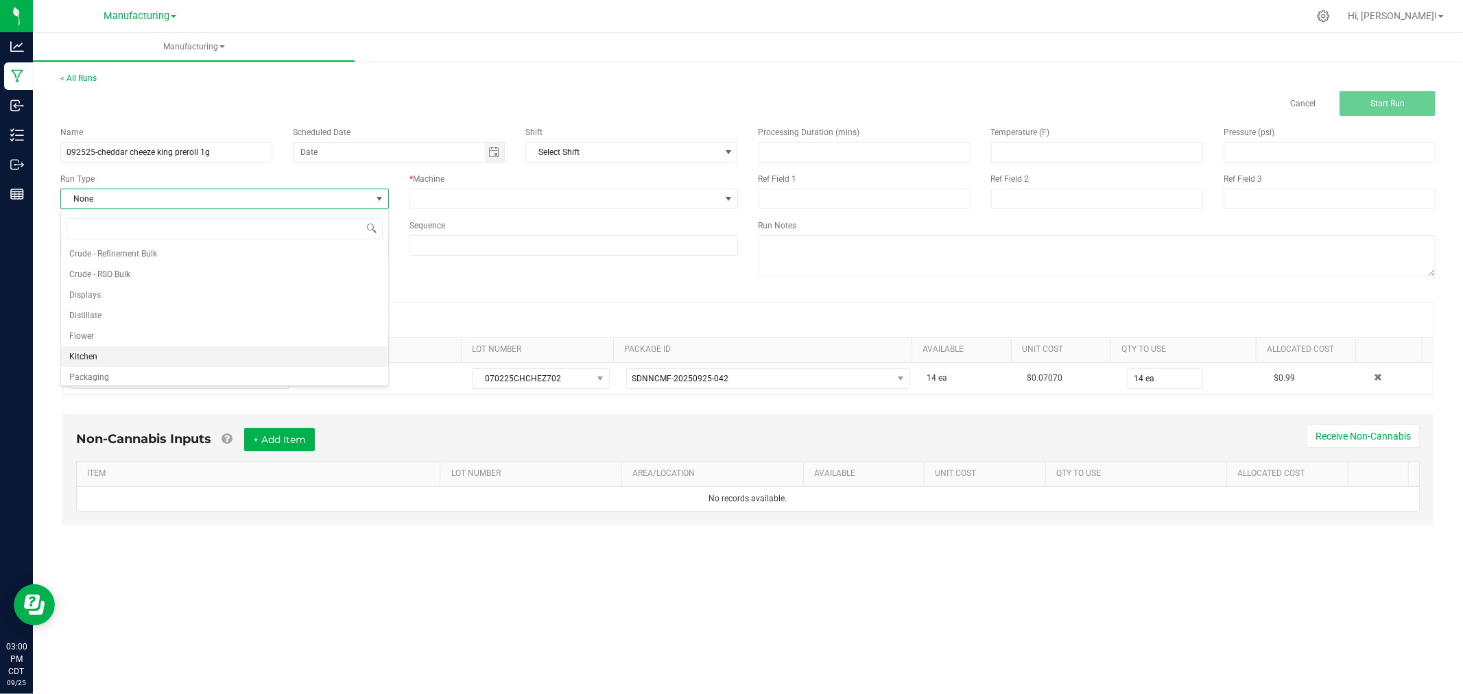
scroll to position [69, 0]
click at [259, 350] on li "Packaging" at bounding box center [224, 352] width 327 height 21
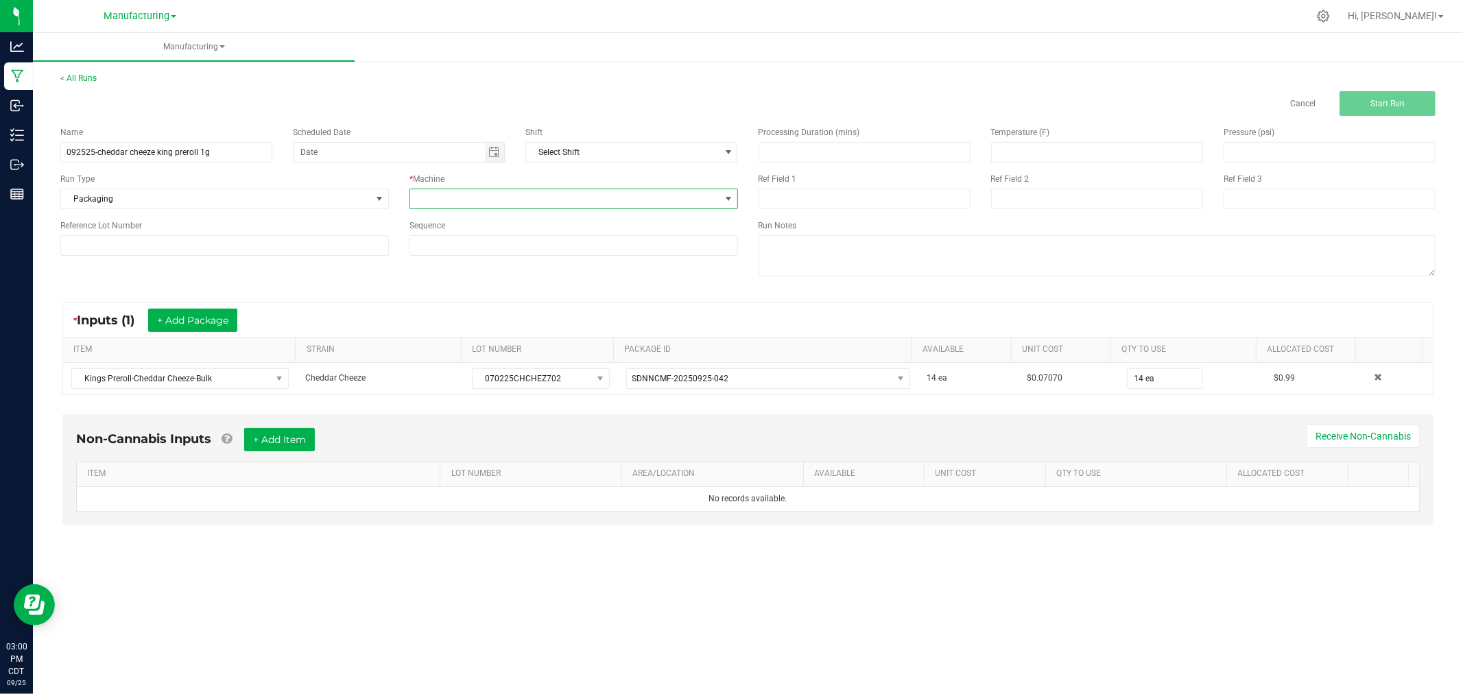
click at [464, 198] on span at bounding box center [565, 198] width 310 height 19
click at [480, 332] on li "Packaging" at bounding box center [573, 321] width 327 height 23
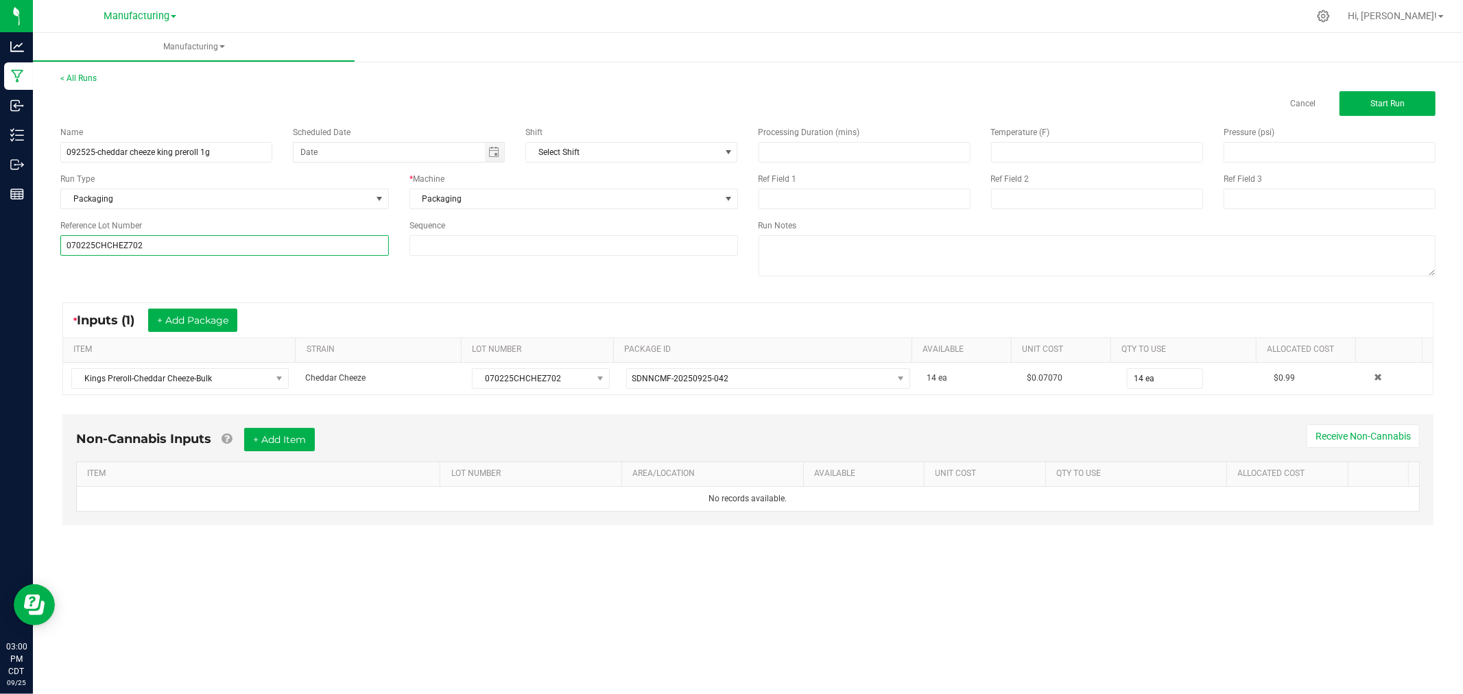
type input "070225CHCHEZ702"
click at [105, 280] on div "Name 092525-cheddar cheeze king preroll 1g Scheduled Date Shift Select Shift Ru…" at bounding box center [748, 203] width 1396 height 174
click at [1373, 105] on span "Start Run" at bounding box center [1388, 104] width 34 height 10
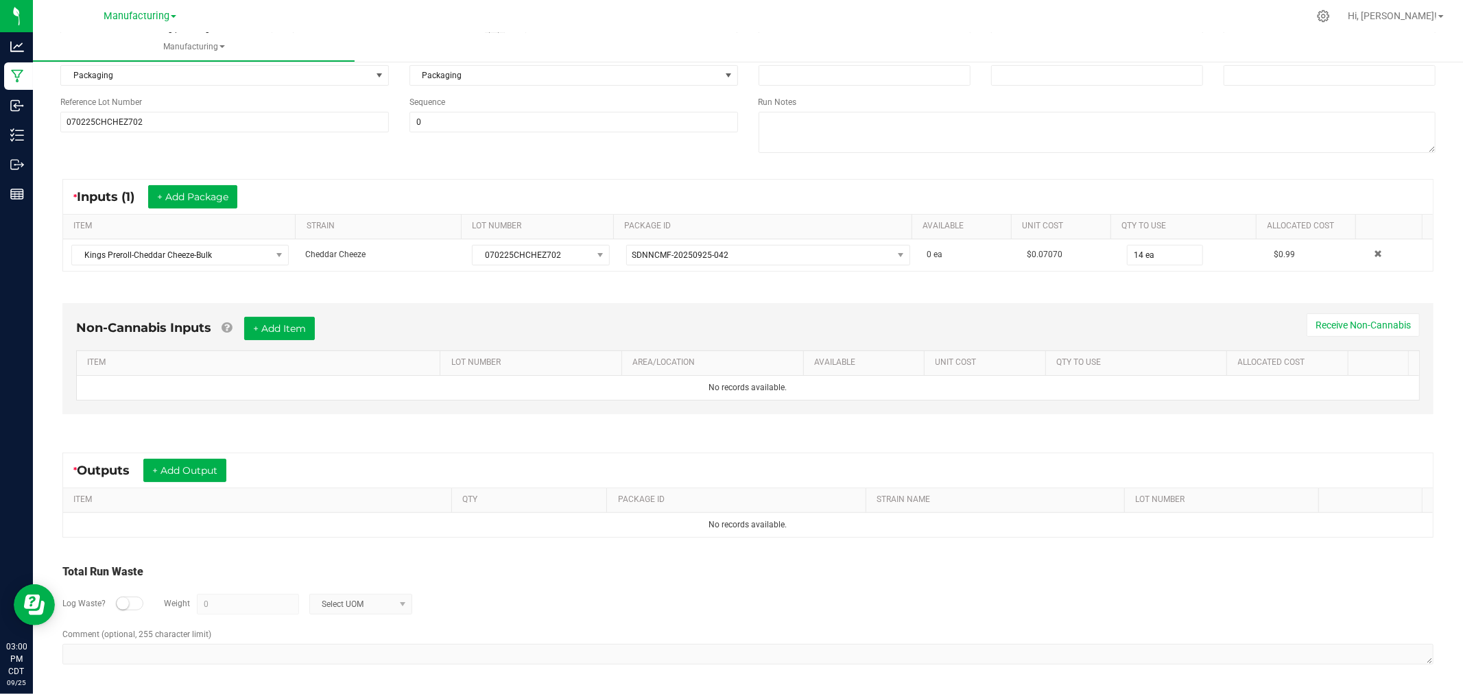
scroll to position [154, 0]
click at [263, 324] on button "+ Add Item" at bounding box center [279, 328] width 71 height 23
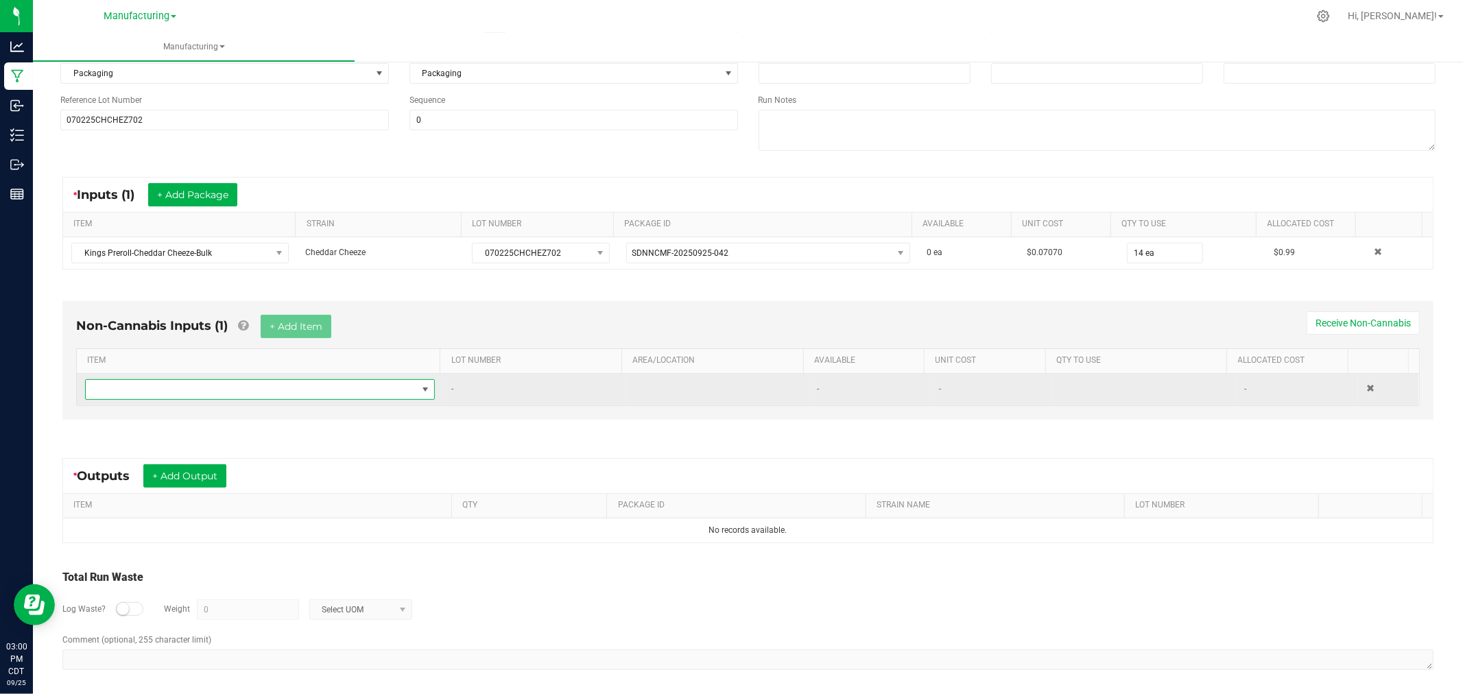
click at [265, 388] on span "NO DATA FOUND" at bounding box center [251, 389] width 331 height 19
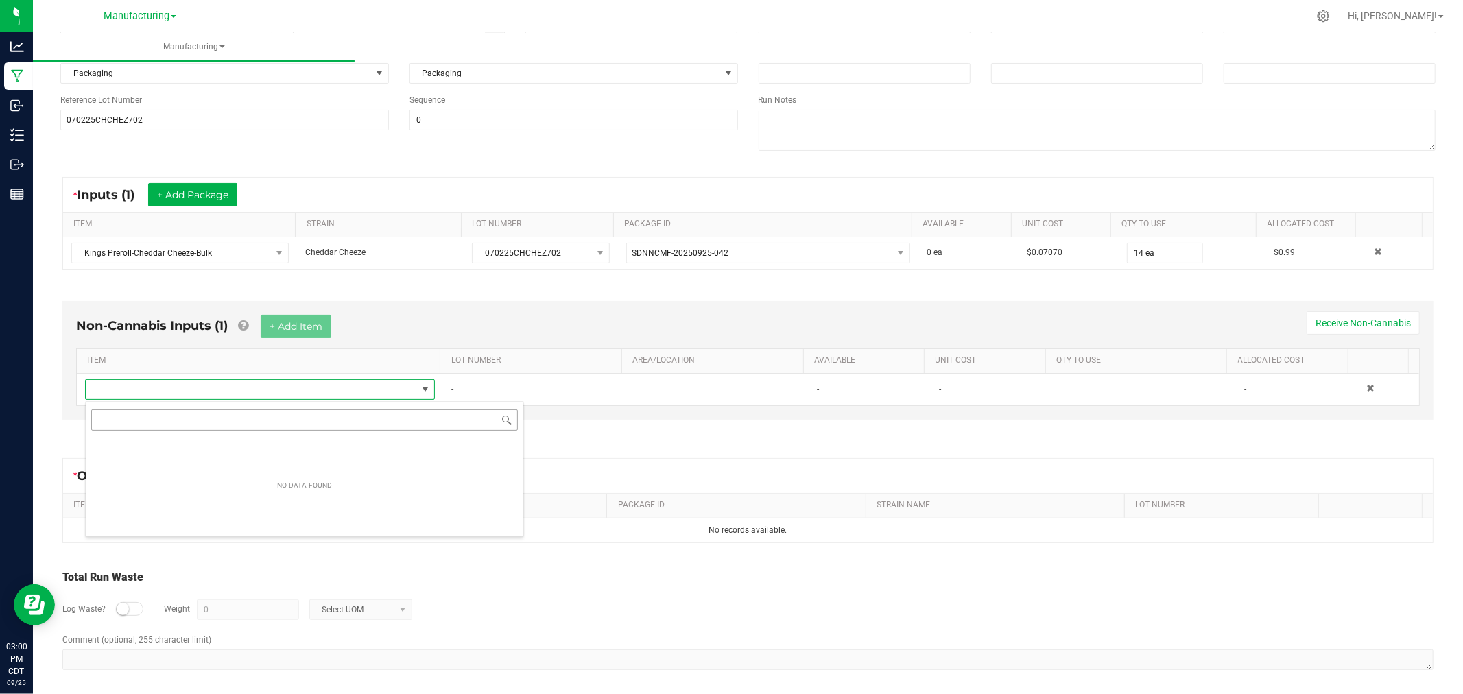
scroll to position [21, 343]
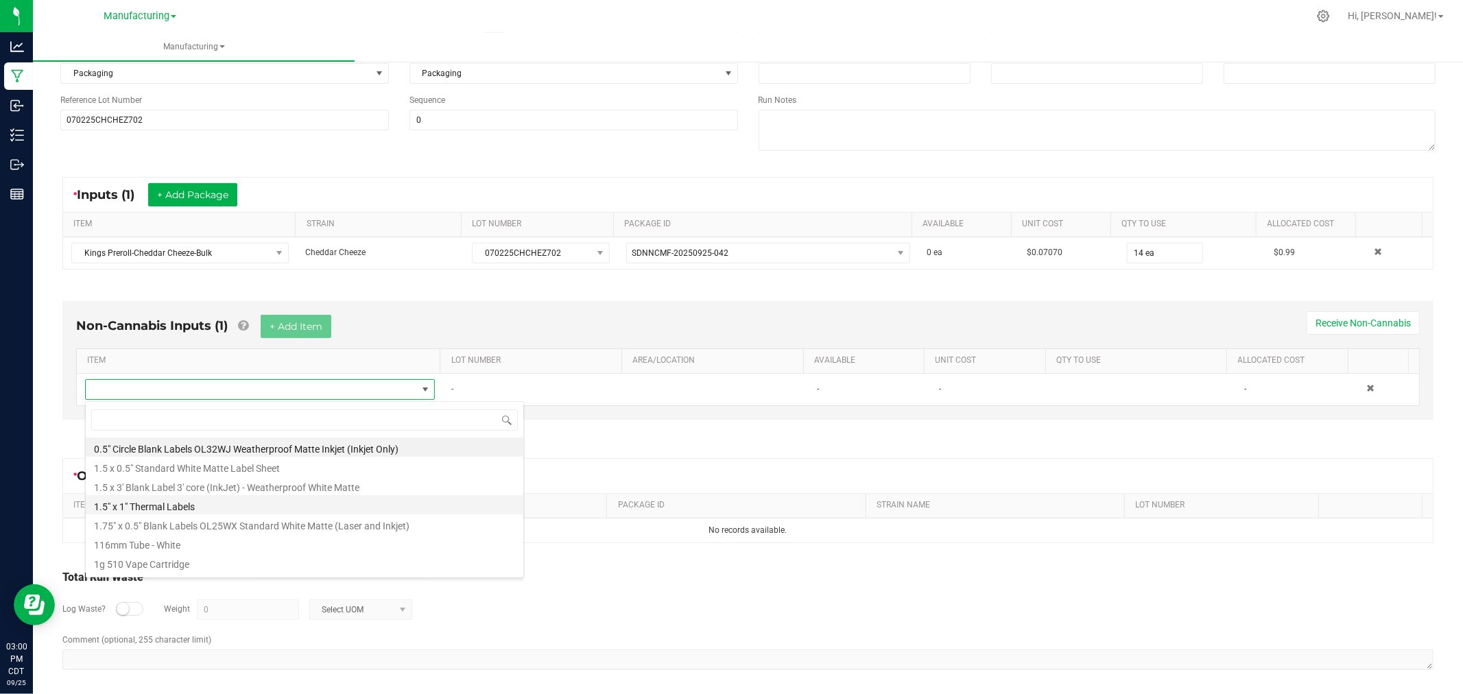
click at [196, 503] on li "1.5" x 1" Thermal Labels" at bounding box center [305, 504] width 438 height 19
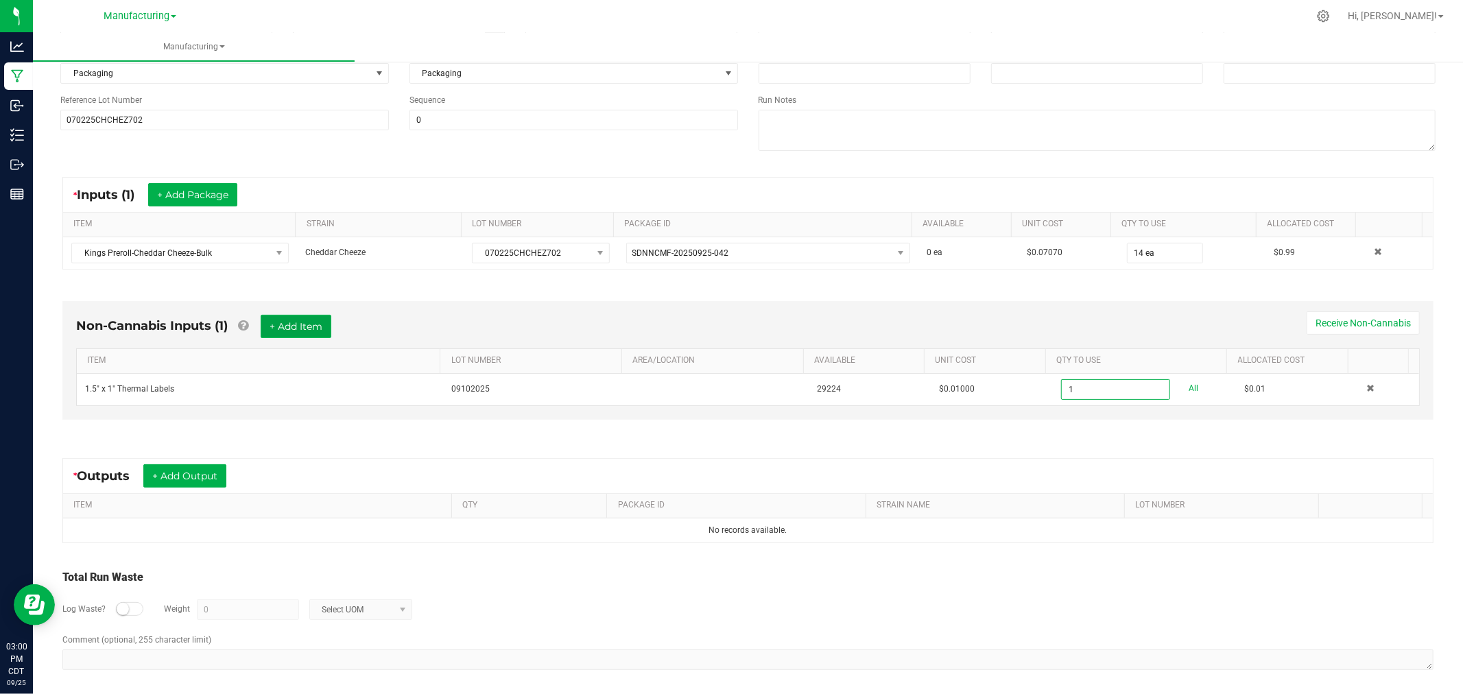
type input "1 ea"
click at [300, 328] on button "+ Add Item" at bounding box center [296, 326] width 71 height 23
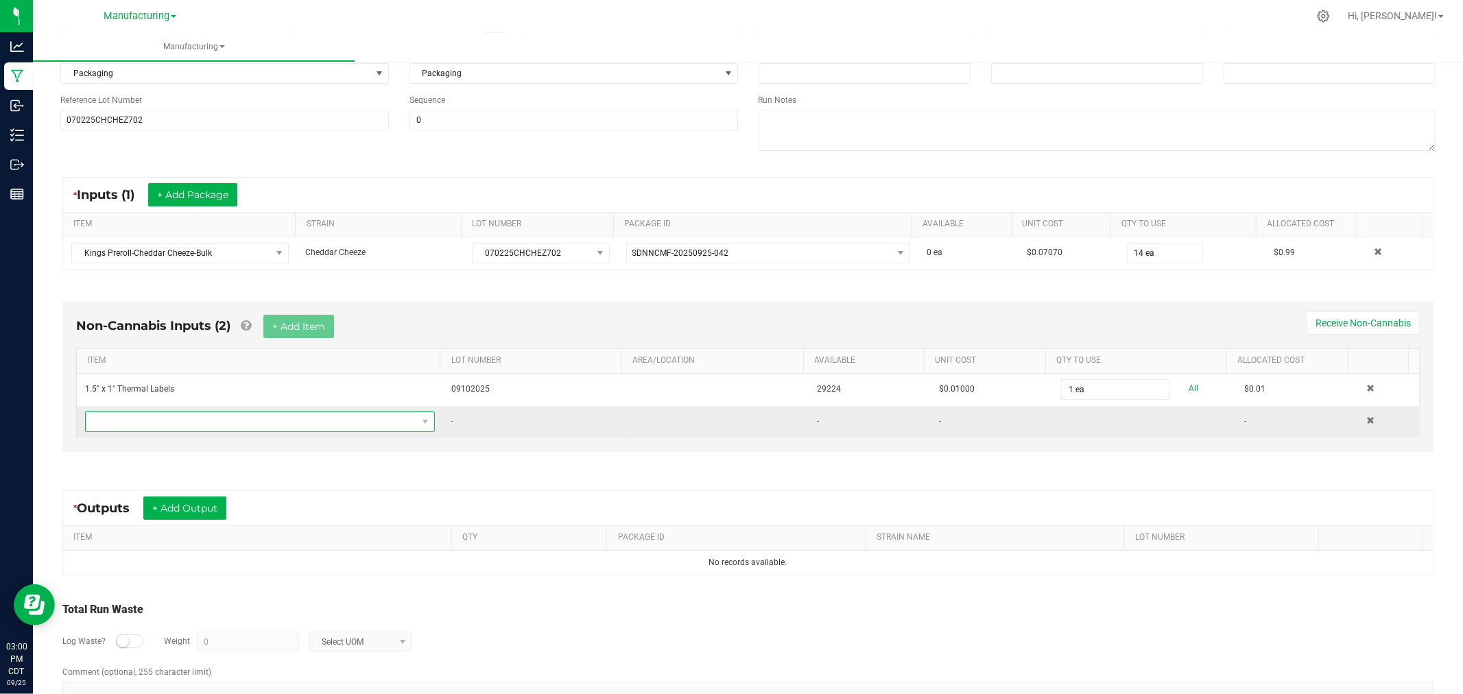
click at [309, 427] on span "NO DATA FOUND" at bounding box center [251, 421] width 331 height 19
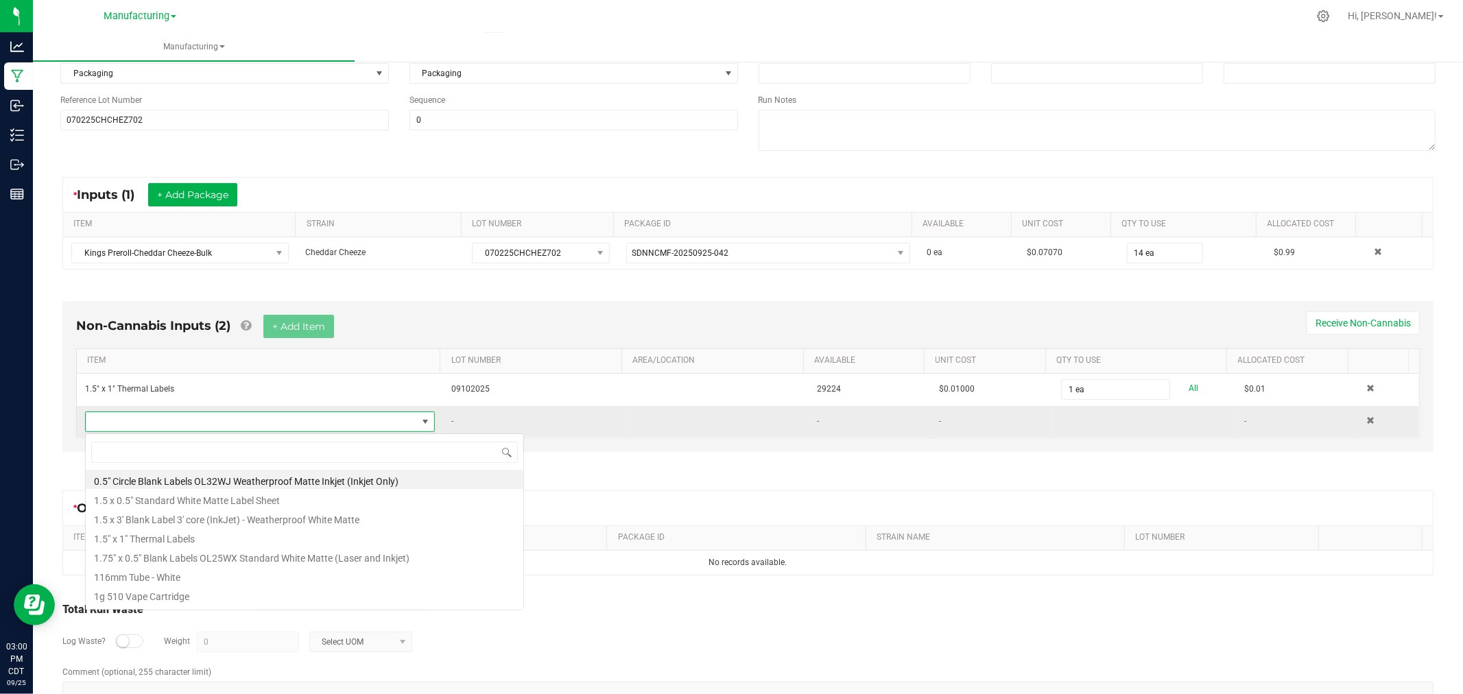
scroll to position [21, 340]
click at [208, 575] on li "116mm Tube - White" at bounding box center [305, 575] width 438 height 19
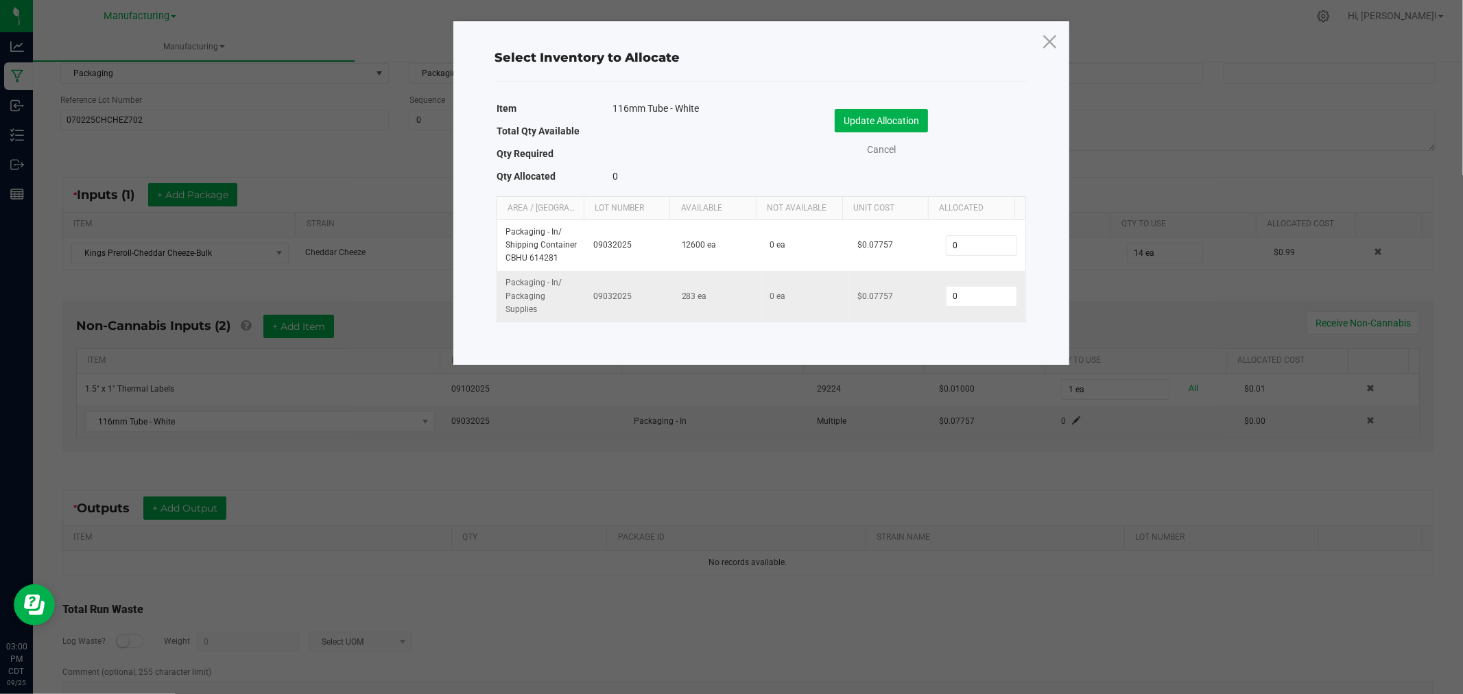
drag, startPoint x: 954, startPoint y: 302, endPoint x: 963, endPoint y: 276, distance: 27.6
click at [956, 299] on input "0" at bounding box center [982, 296] width 70 height 19
type input "14"
click at [899, 115] on button "Update Allocation" at bounding box center [881, 120] width 93 height 23
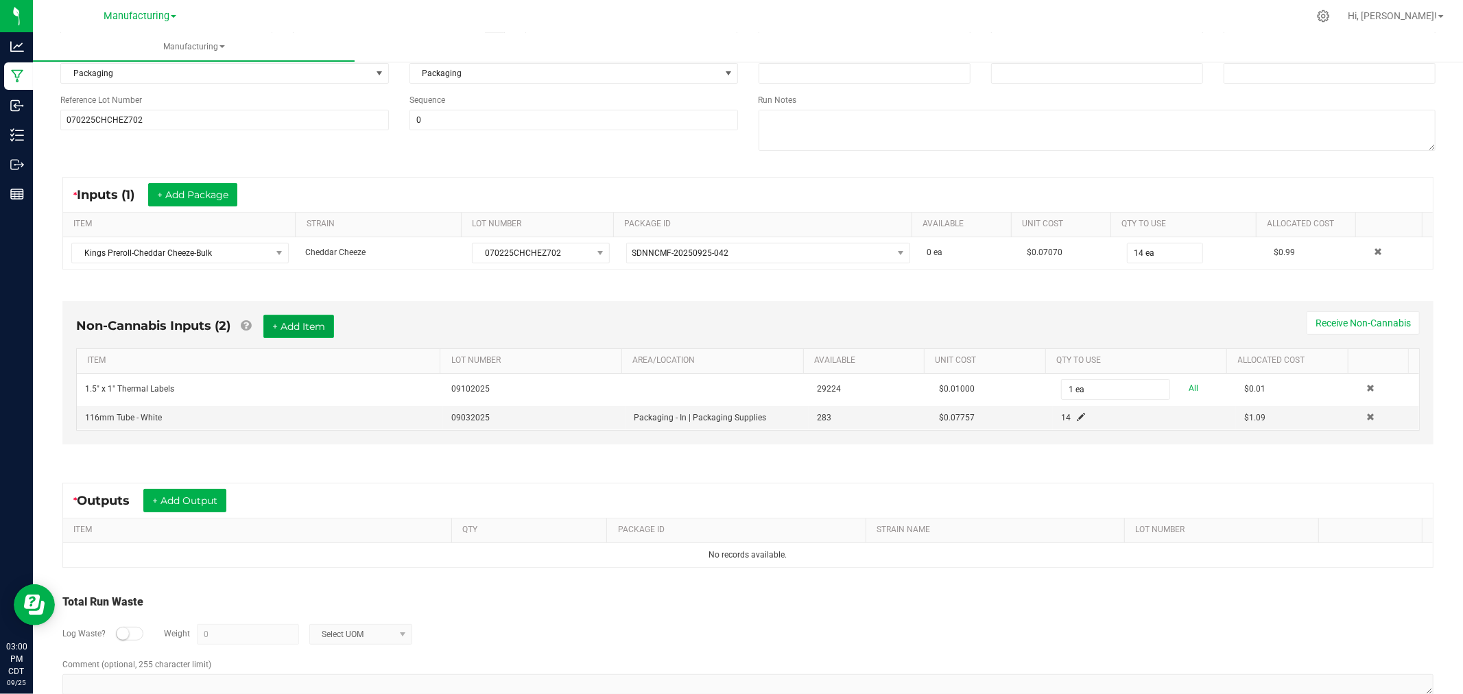
click at [285, 325] on button "+ Add Item" at bounding box center [298, 326] width 71 height 23
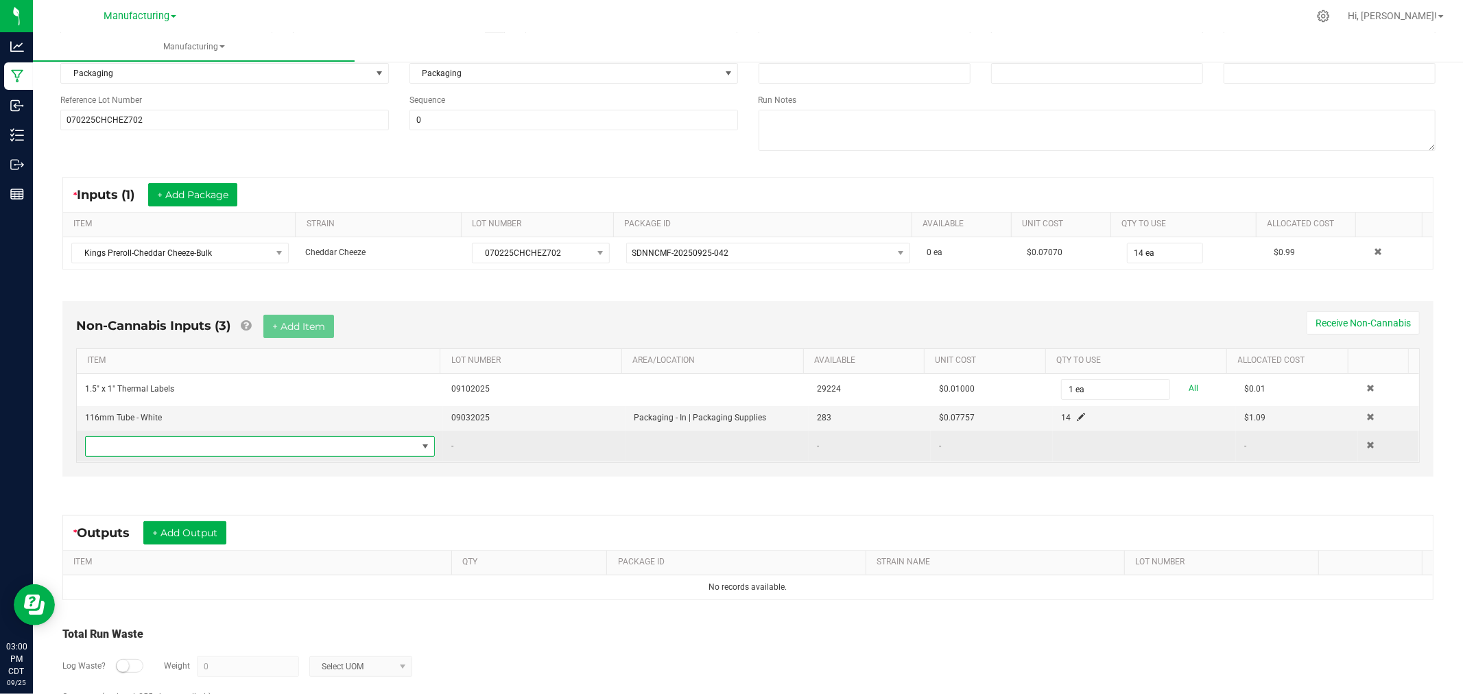
click at [255, 440] on span "NO DATA FOUND" at bounding box center [251, 446] width 331 height 19
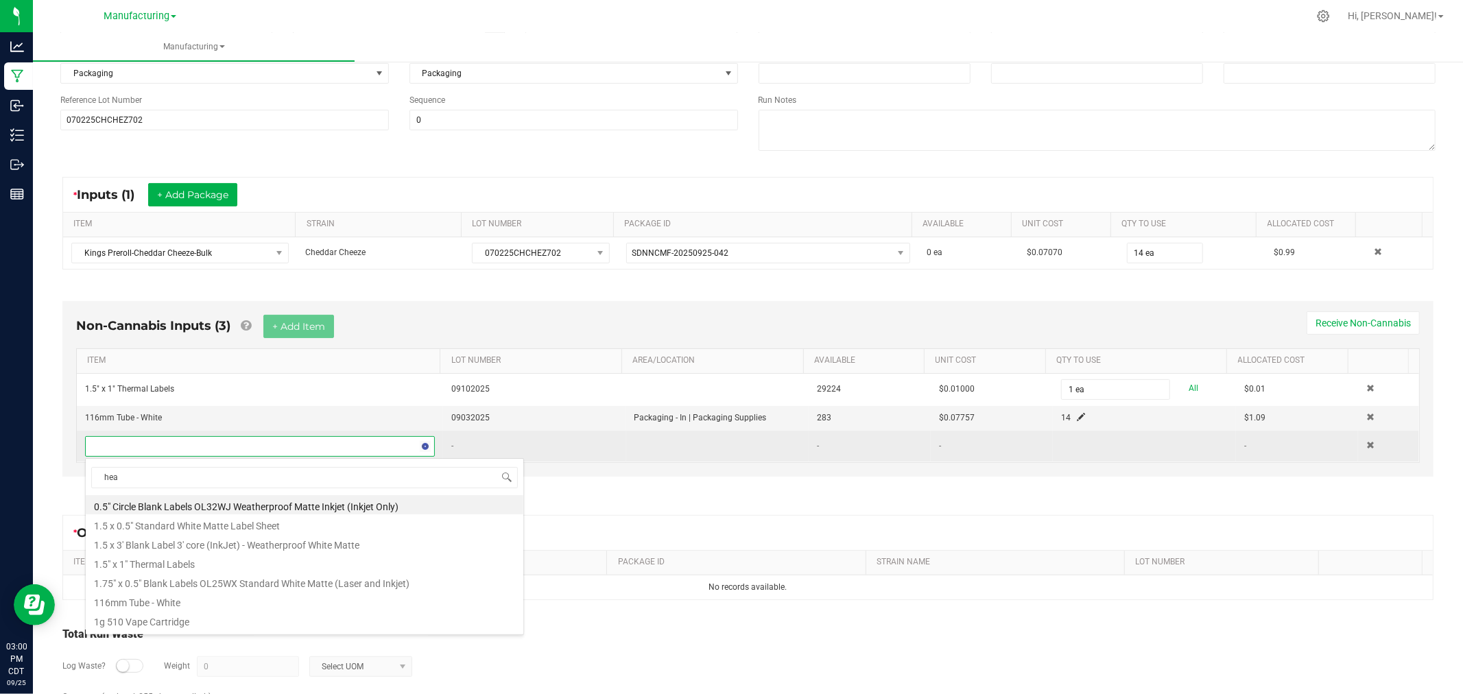
type input "heat"
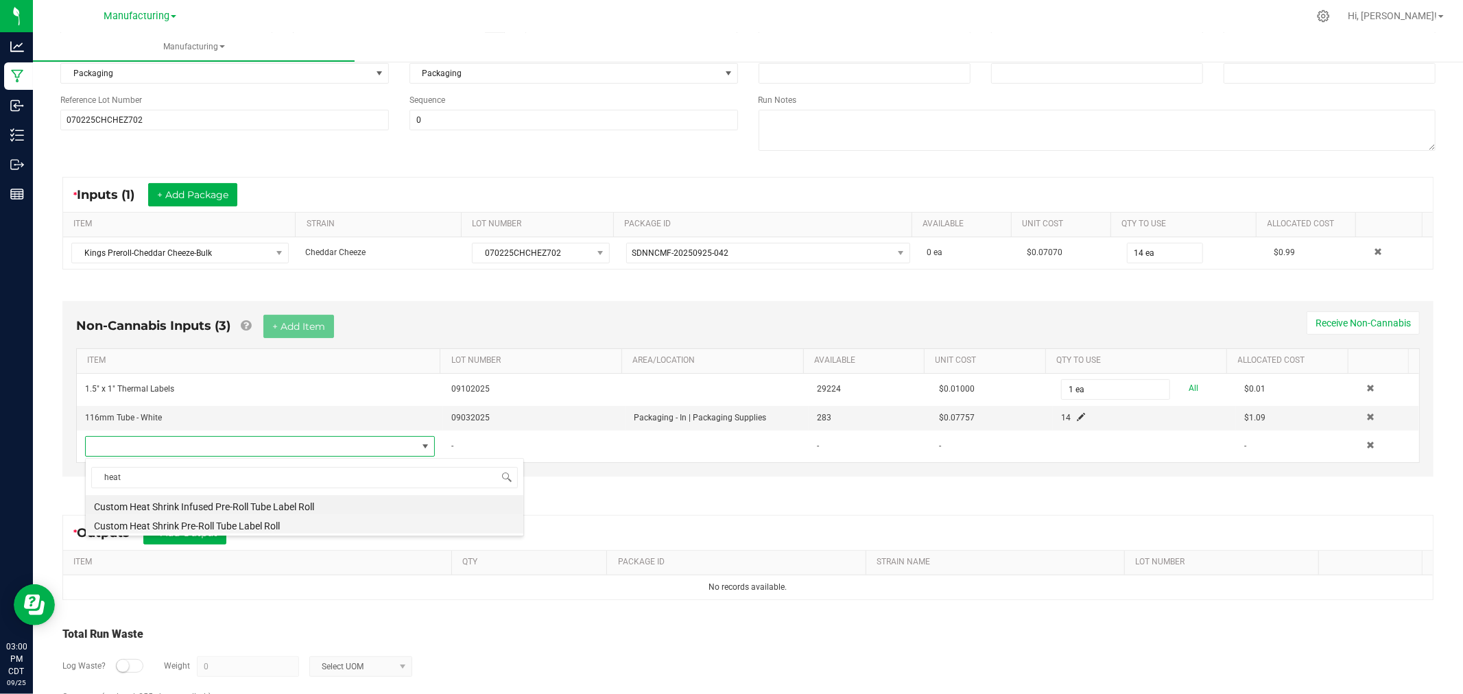
click at [232, 527] on li "Custom Heat Shrink Pre-Roll Tube Label Roll" at bounding box center [305, 524] width 438 height 19
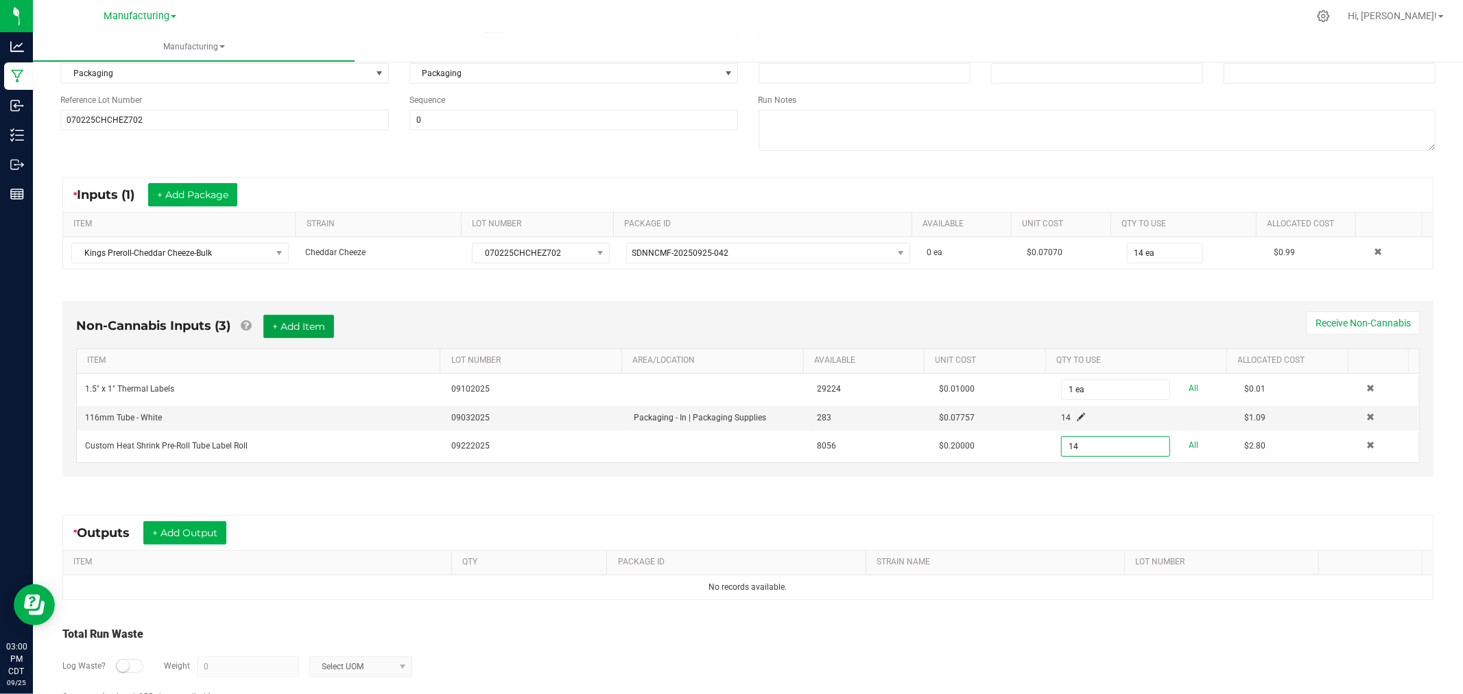
type input "14 ea"
click at [307, 318] on button "+ Add Item" at bounding box center [298, 326] width 71 height 23
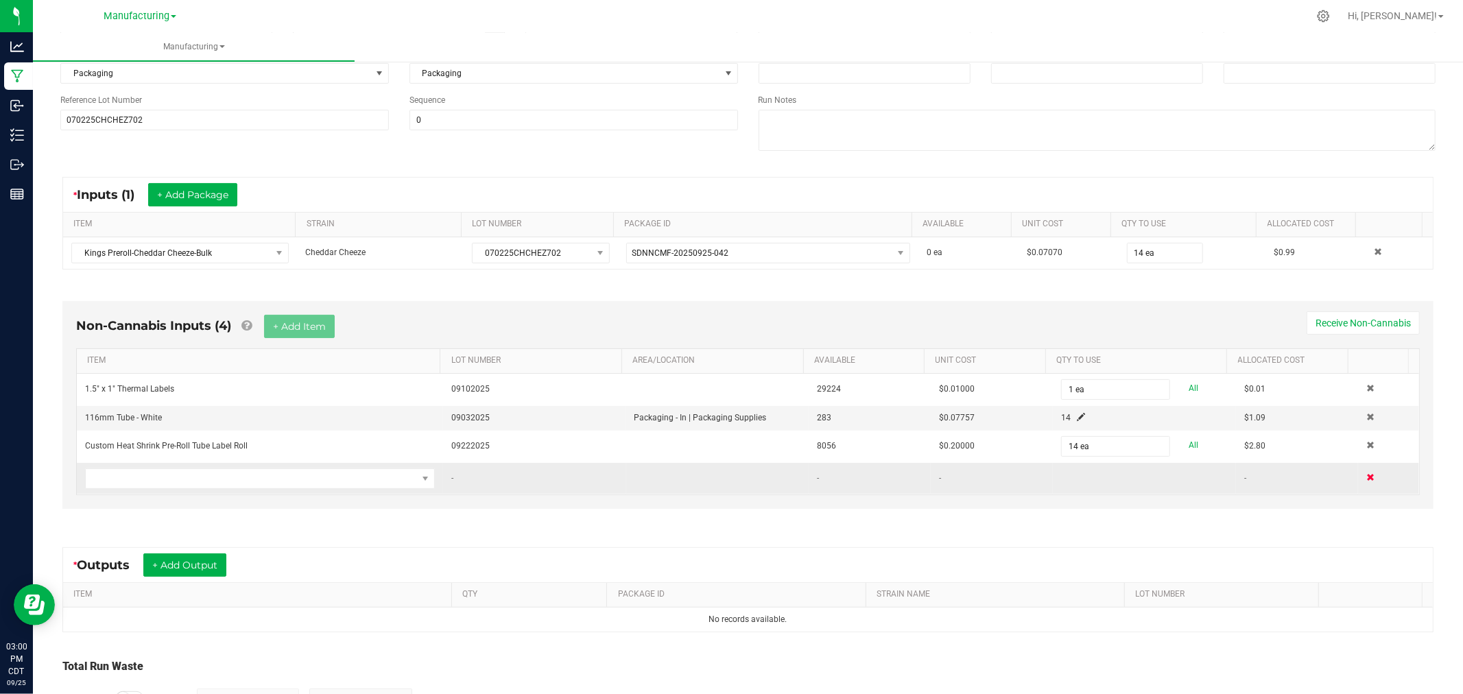
click at [1367, 481] on span at bounding box center [1371, 477] width 8 height 8
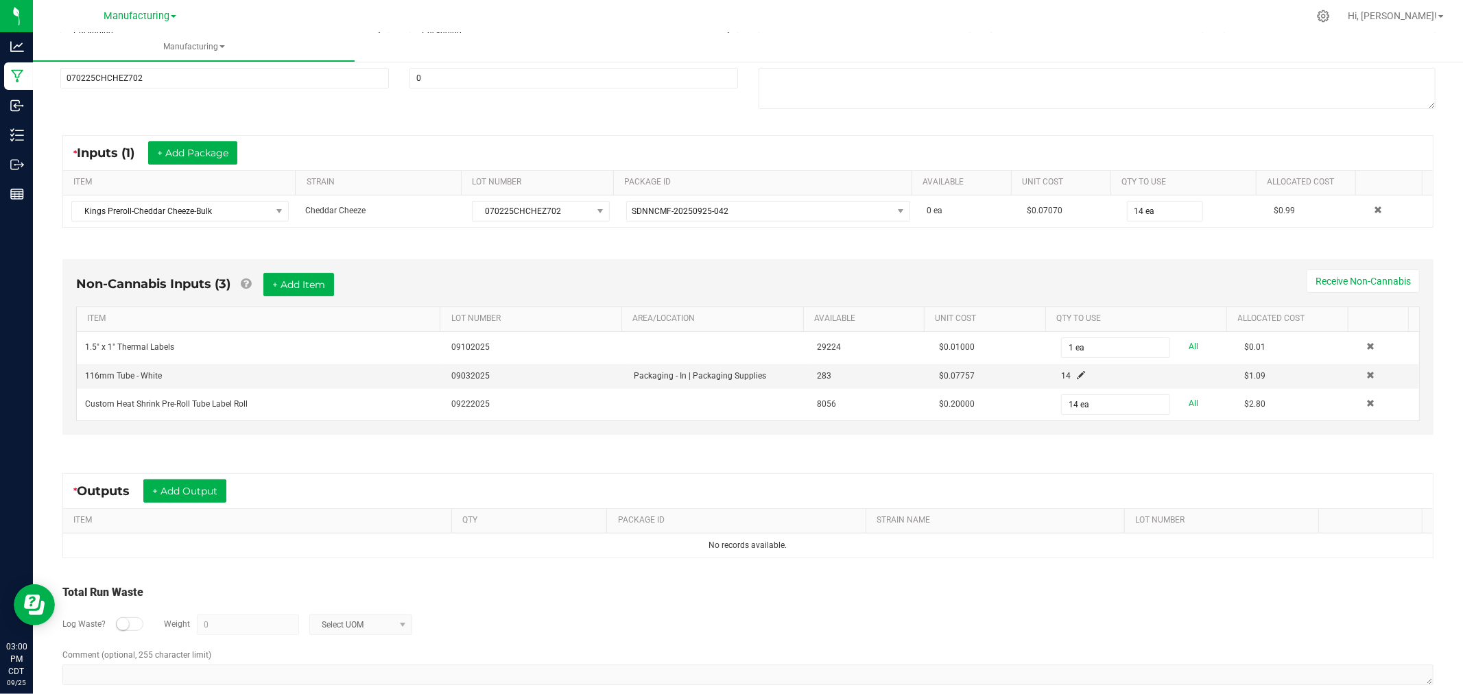
scroll to position [218, 0]
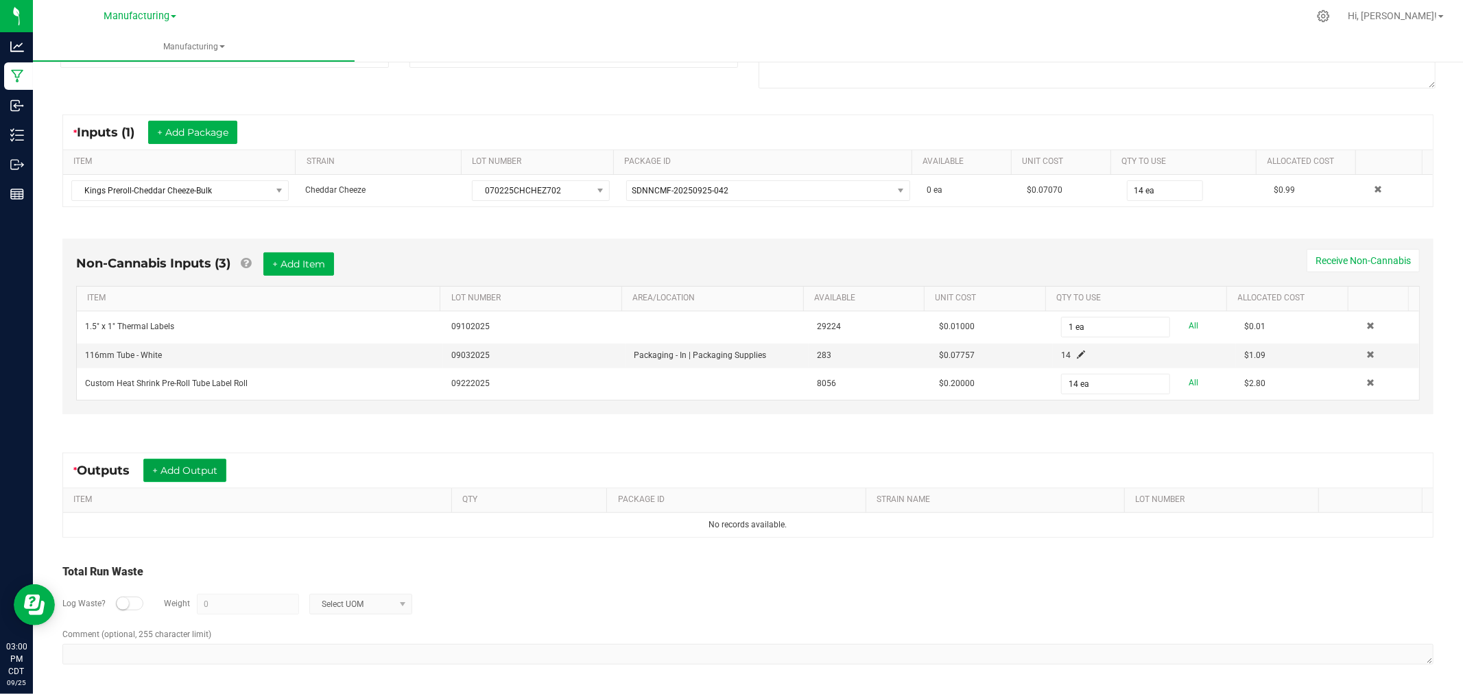
click at [202, 468] on button "+ Add Output" at bounding box center [184, 470] width 83 height 23
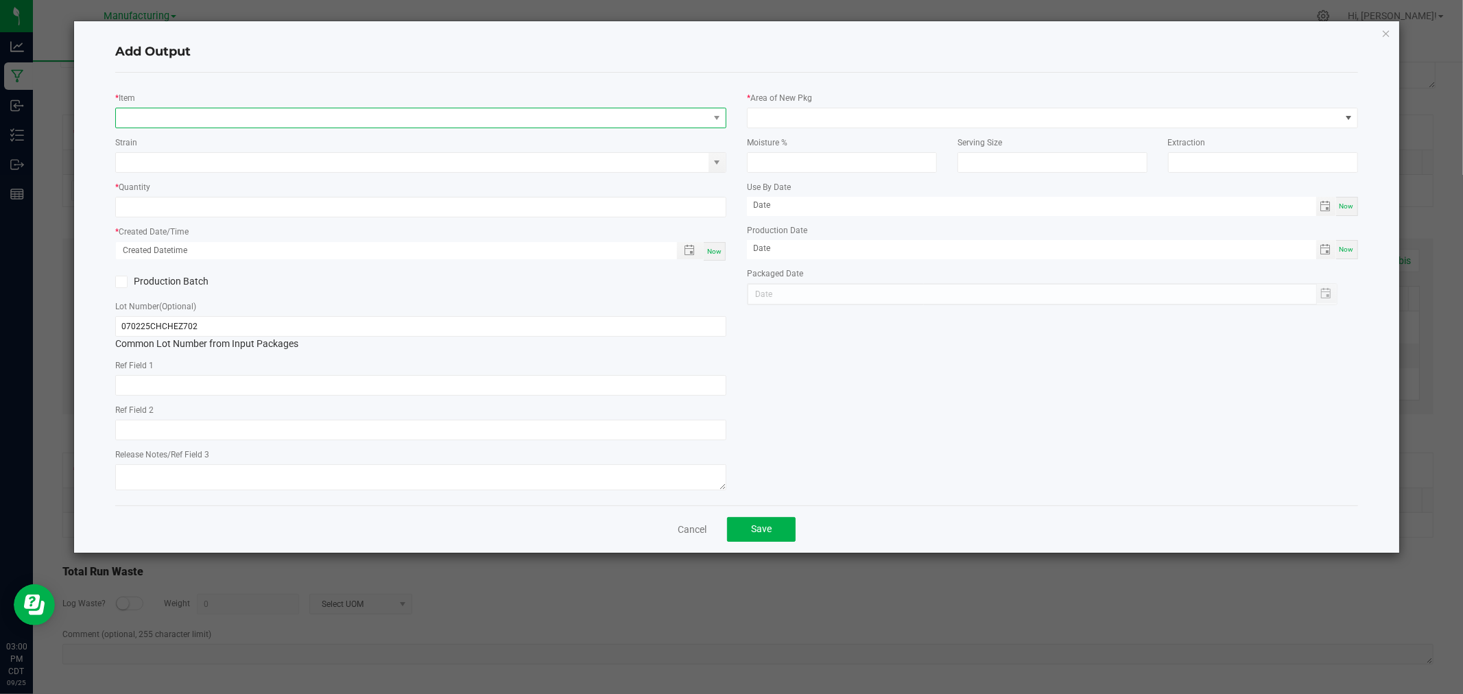
click at [155, 110] on span "NO DATA FOUND" at bounding box center [412, 117] width 593 height 19
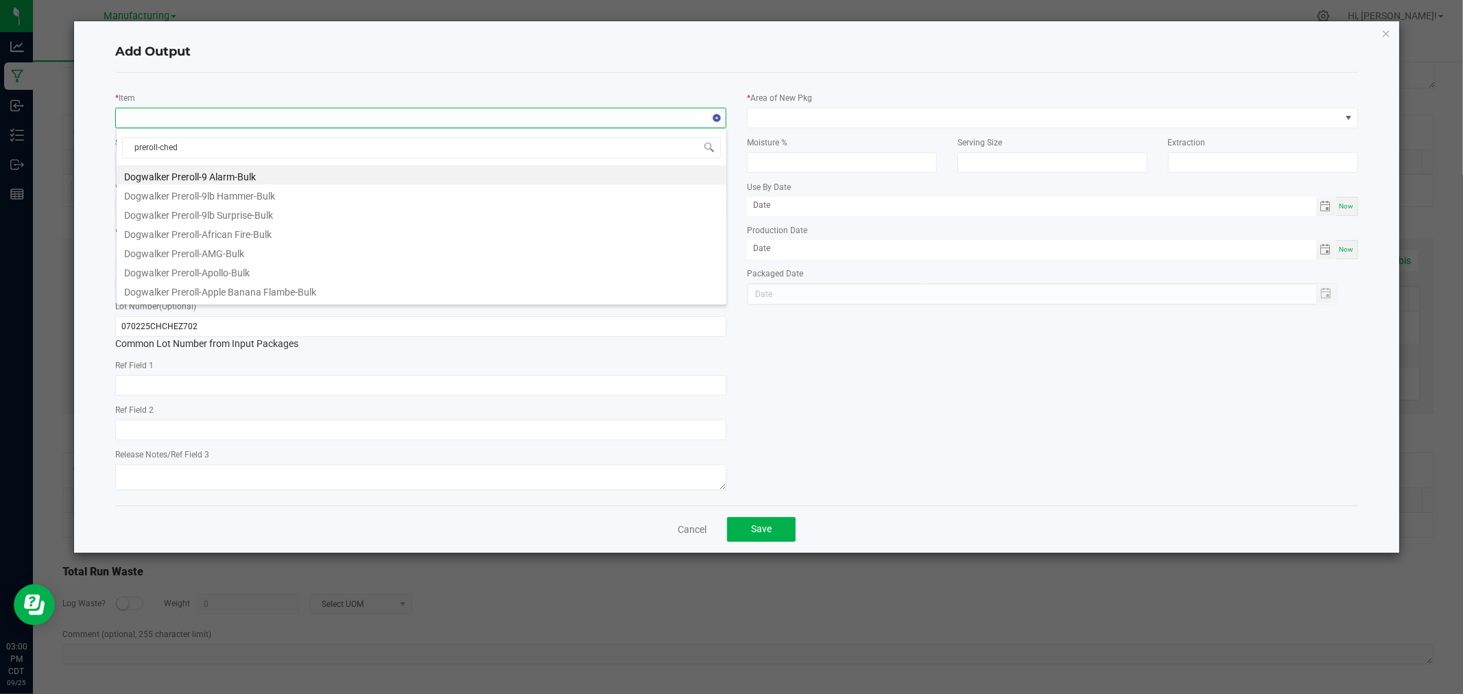
type input "preroll-chedd"
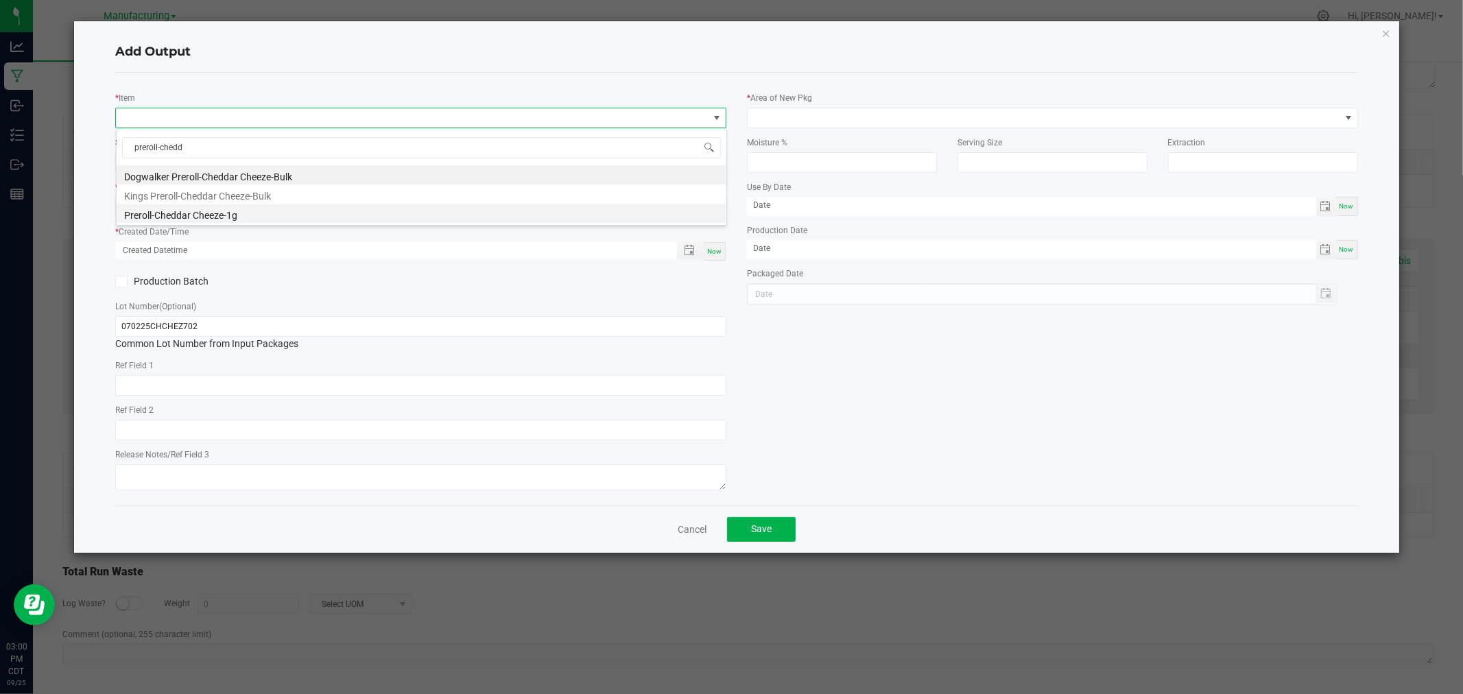
click at [196, 214] on li "Preroll-Cheddar Cheeze-1g" at bounding box center [422, 213] width 610 height 19
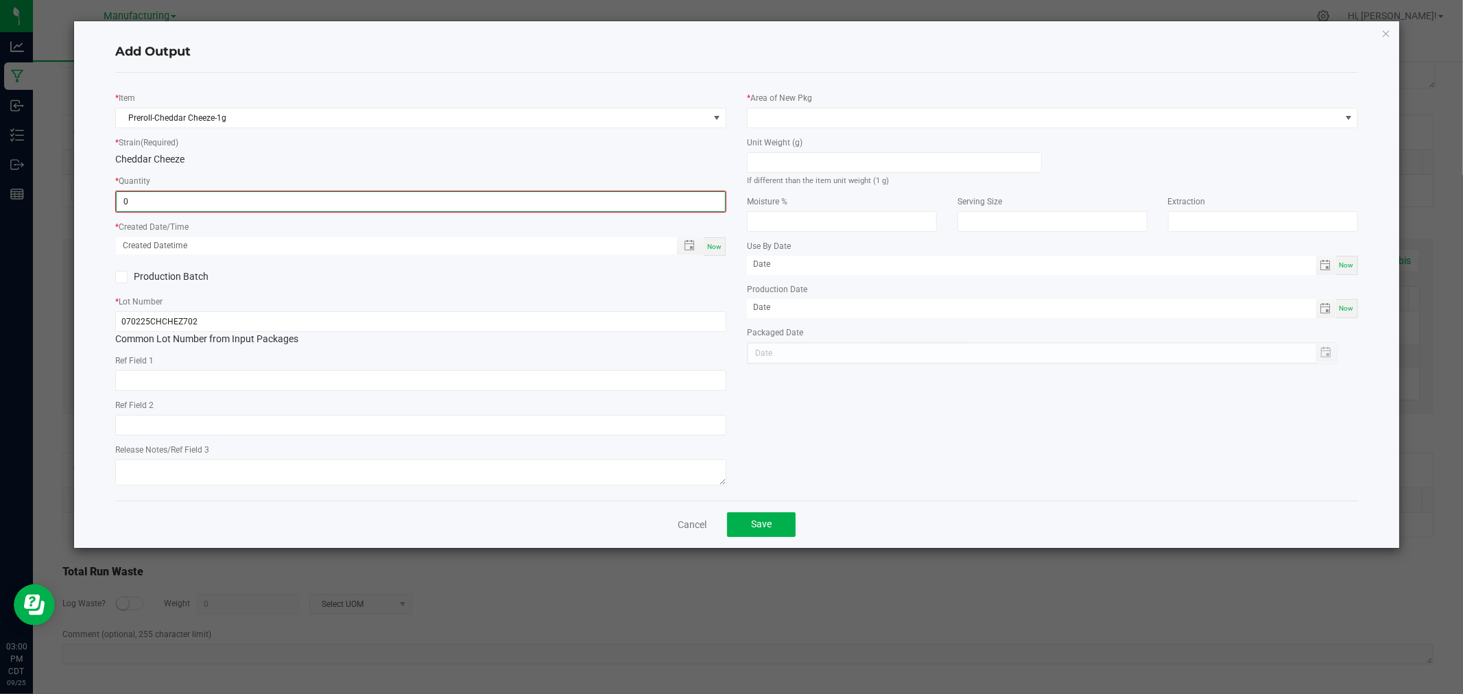
click at [189, 204] on input "0" at bounding box center [421, 201] width 609 height 19
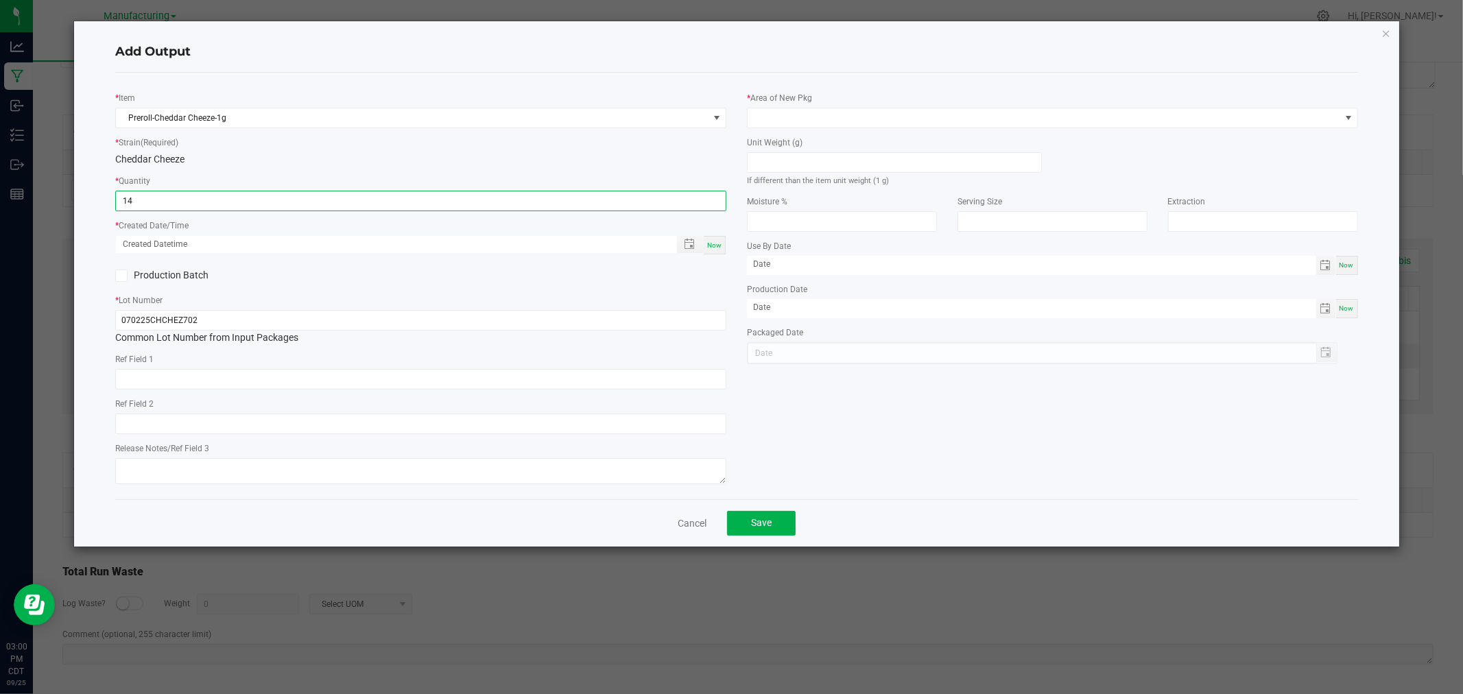
type input "14 ea"
click at [715, 237] on div "Now" at bounding box center [715, 245] width 22 height 19
type input "[DATE] 3:00 PM"
type input "[DATE]"
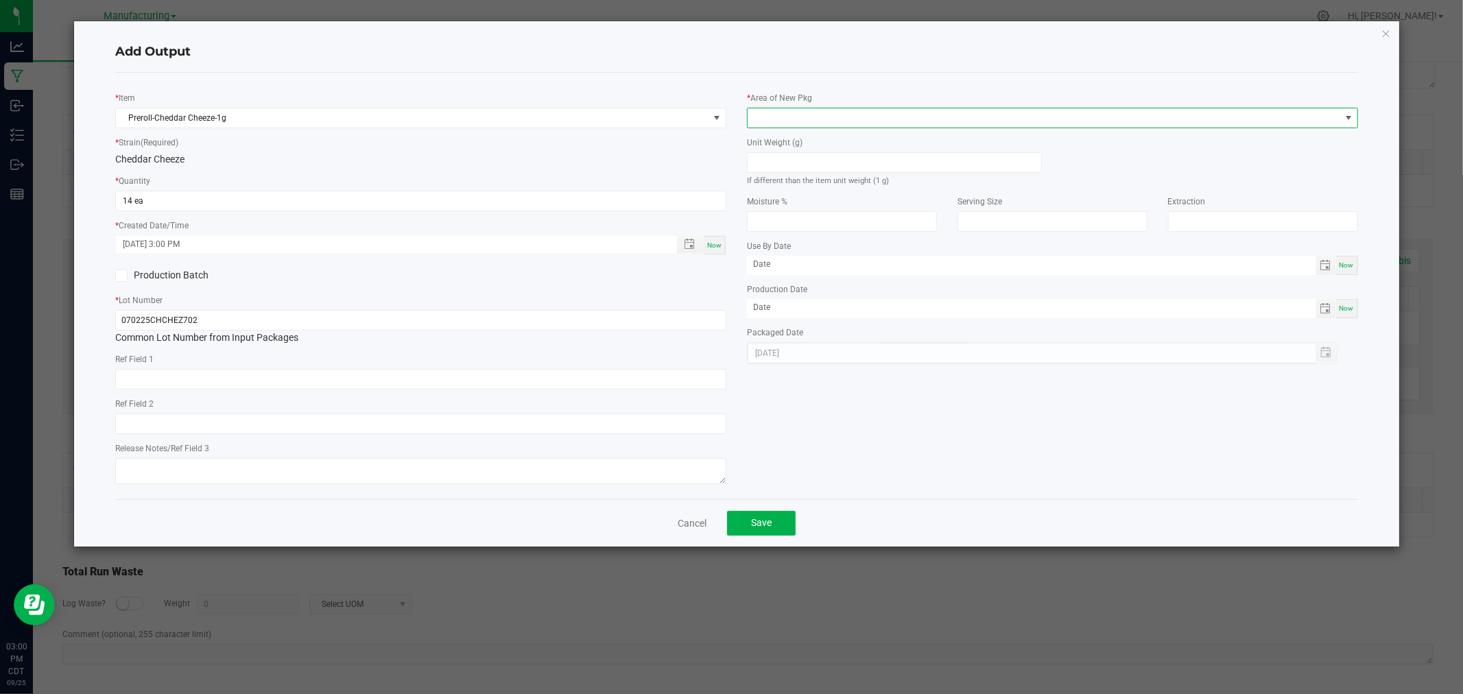
click at [775, 119] on span at bounding box center [1044, 117] width 593 height 19
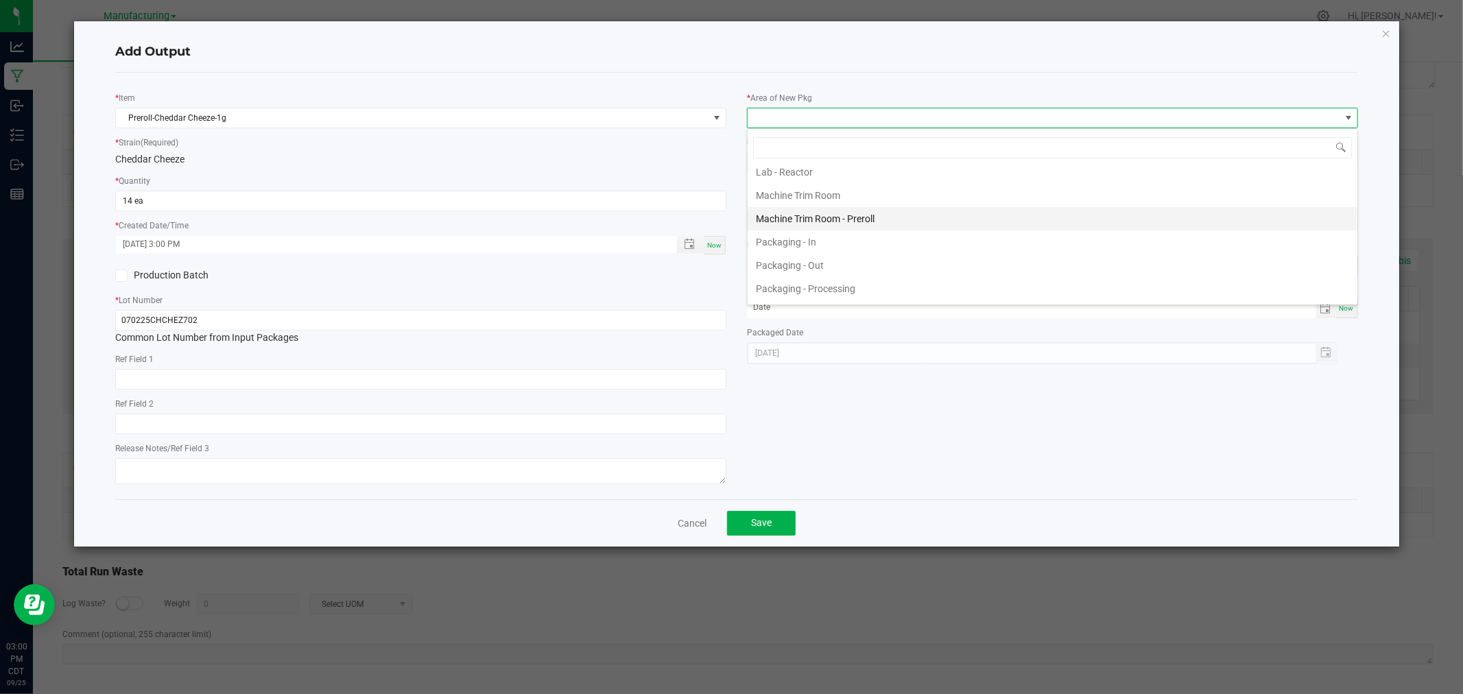
scroll to position [381, 0]
click at [817, 266] on li "Packaging - Processing" at bounding box center [1053, 262] width 610 height 23
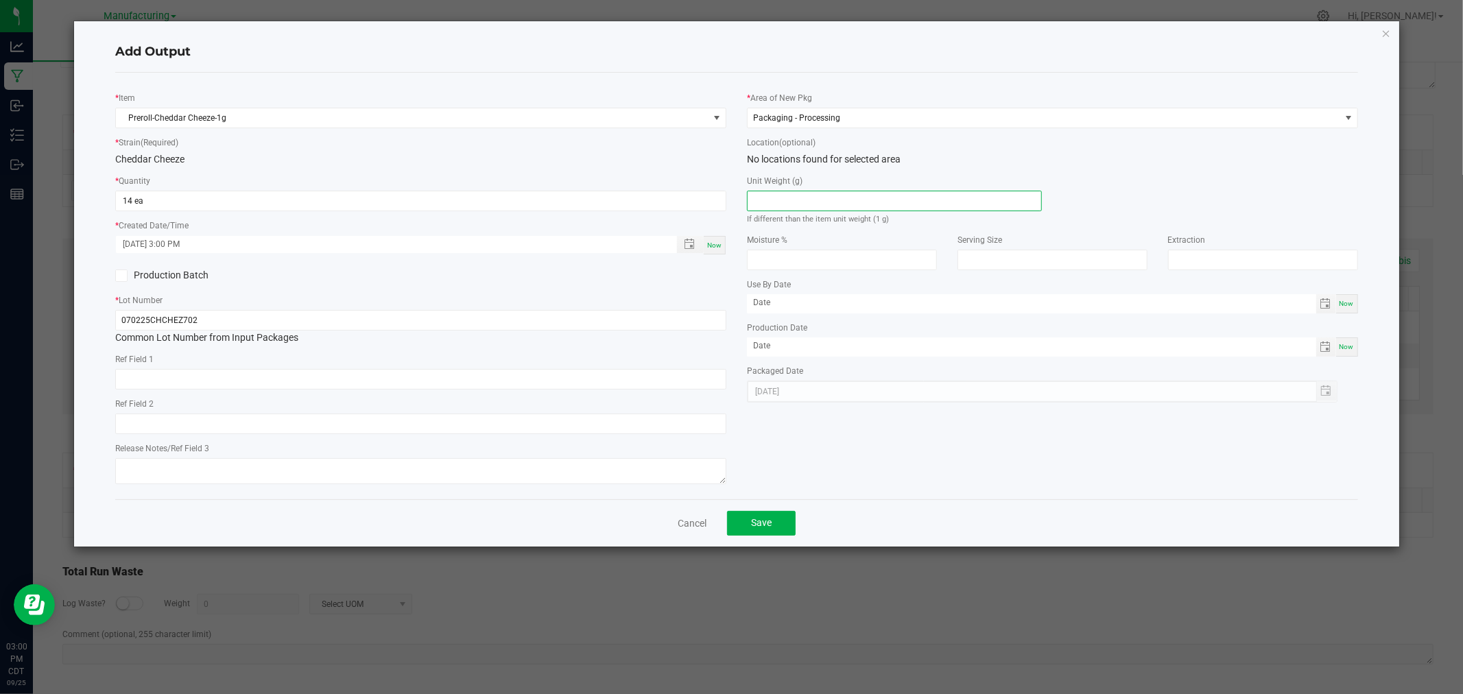
click at [834, 197] on input at bounding box center [895, 200] width 294 height 19
type input "1"
click at [777, 521] on button "Save" at bounding box center [761, 523] width 69 height 25
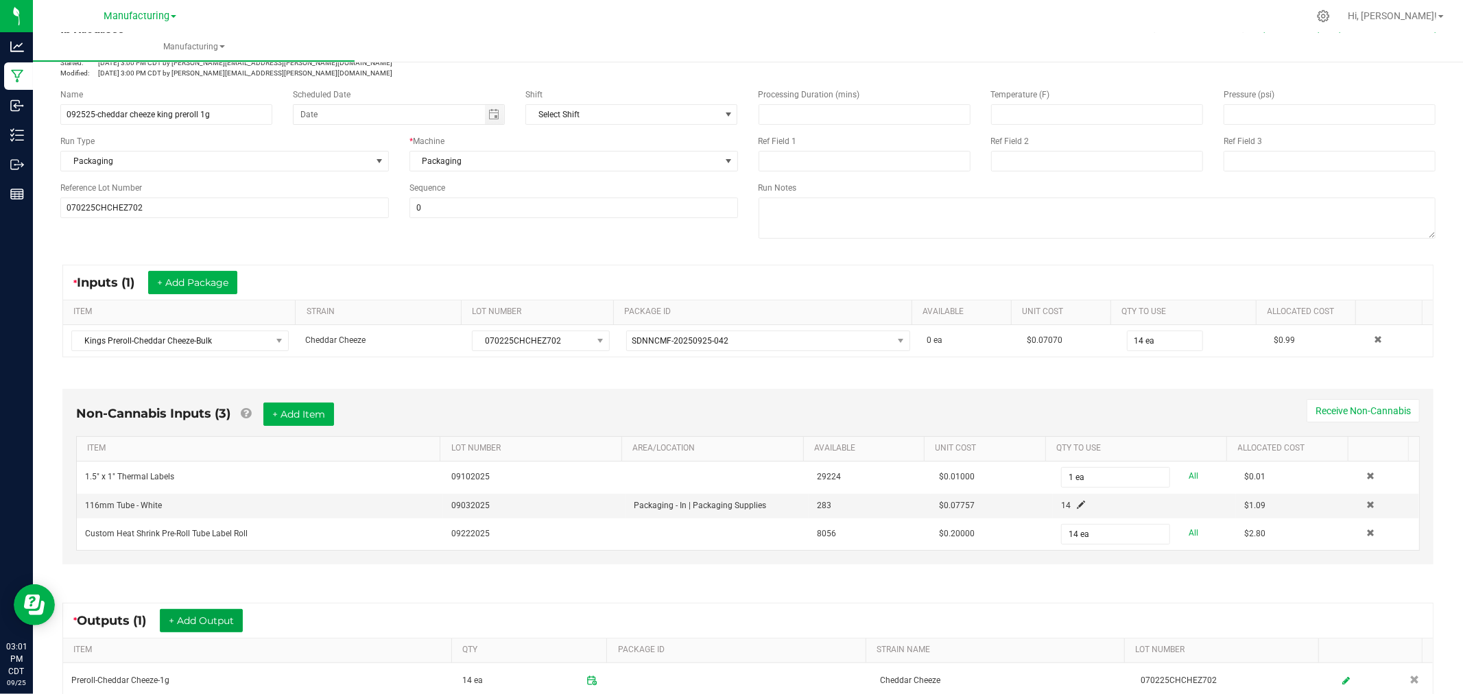
scroll to position [0, 0]
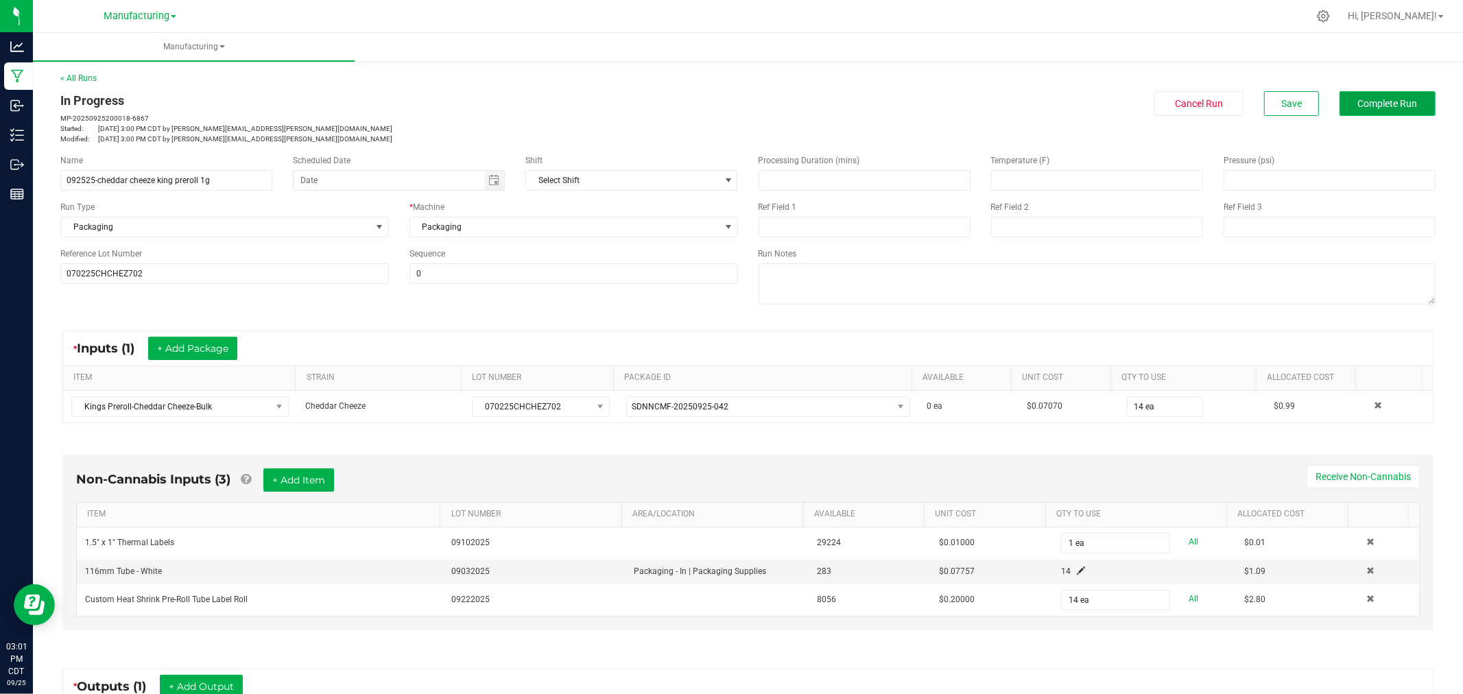
click at [1381, 94] on button "Complete Run" at bounding box center [1388, 103] width 96 height 25
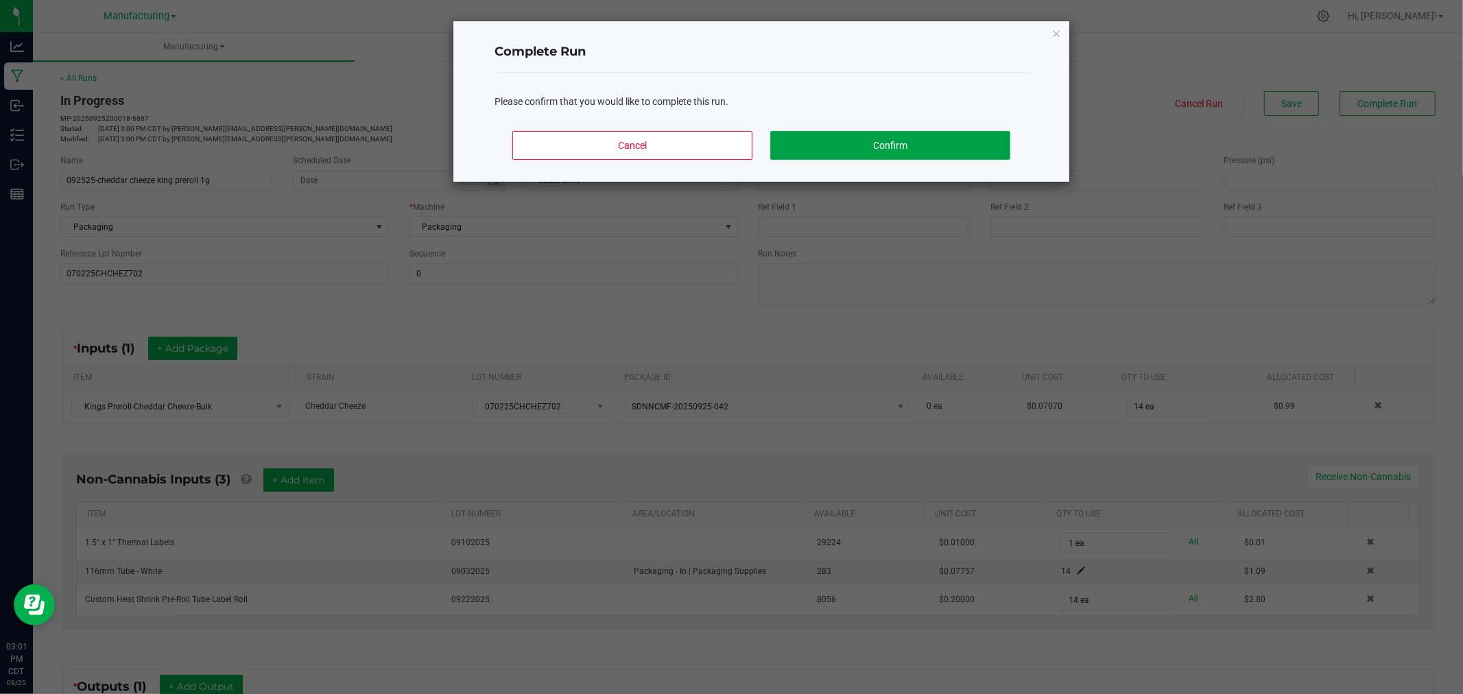
click at [931, 155] on button "Confirm" at bounding box center [890, 145] width 240 height 29
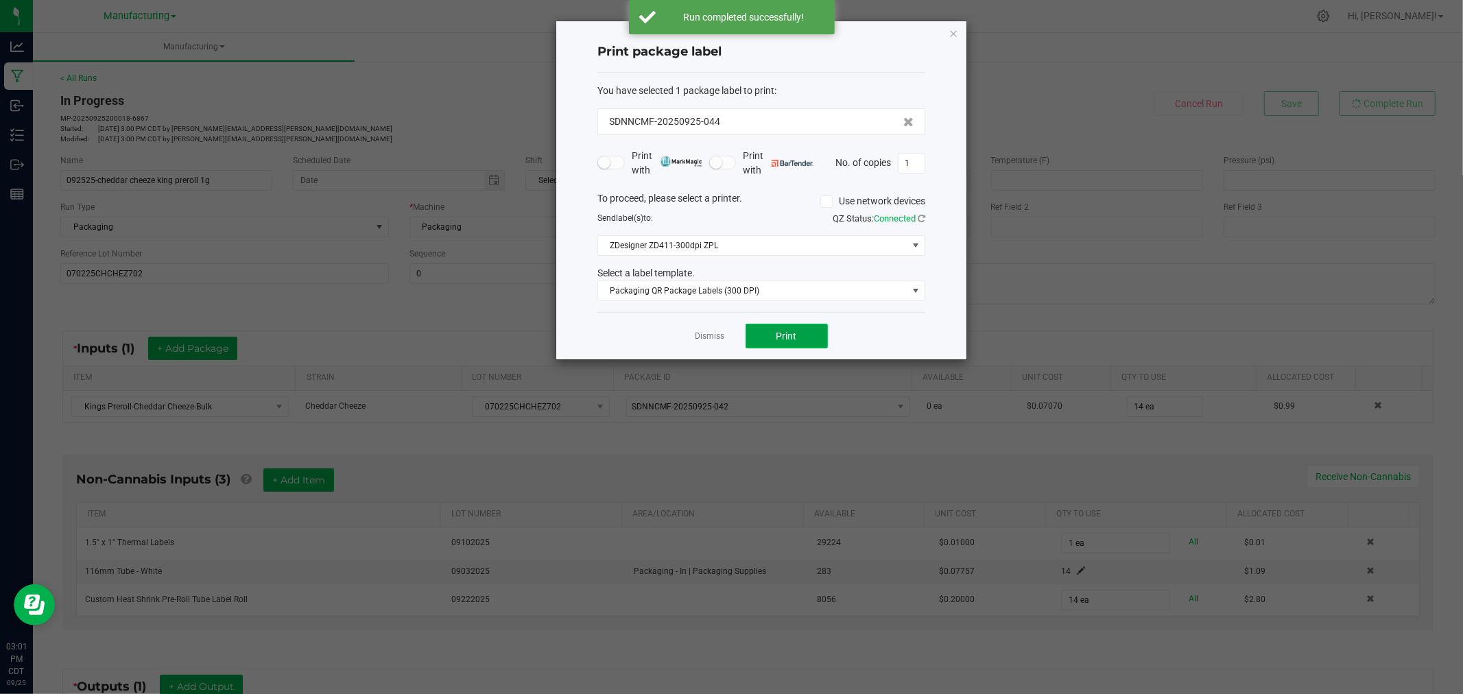
click at [812, 338] on button "Print" at bounding box center [787, 336] width 82 height 25
click at [956, 31] on icon "button" at bounding box center [954, 33] width 10 height 16
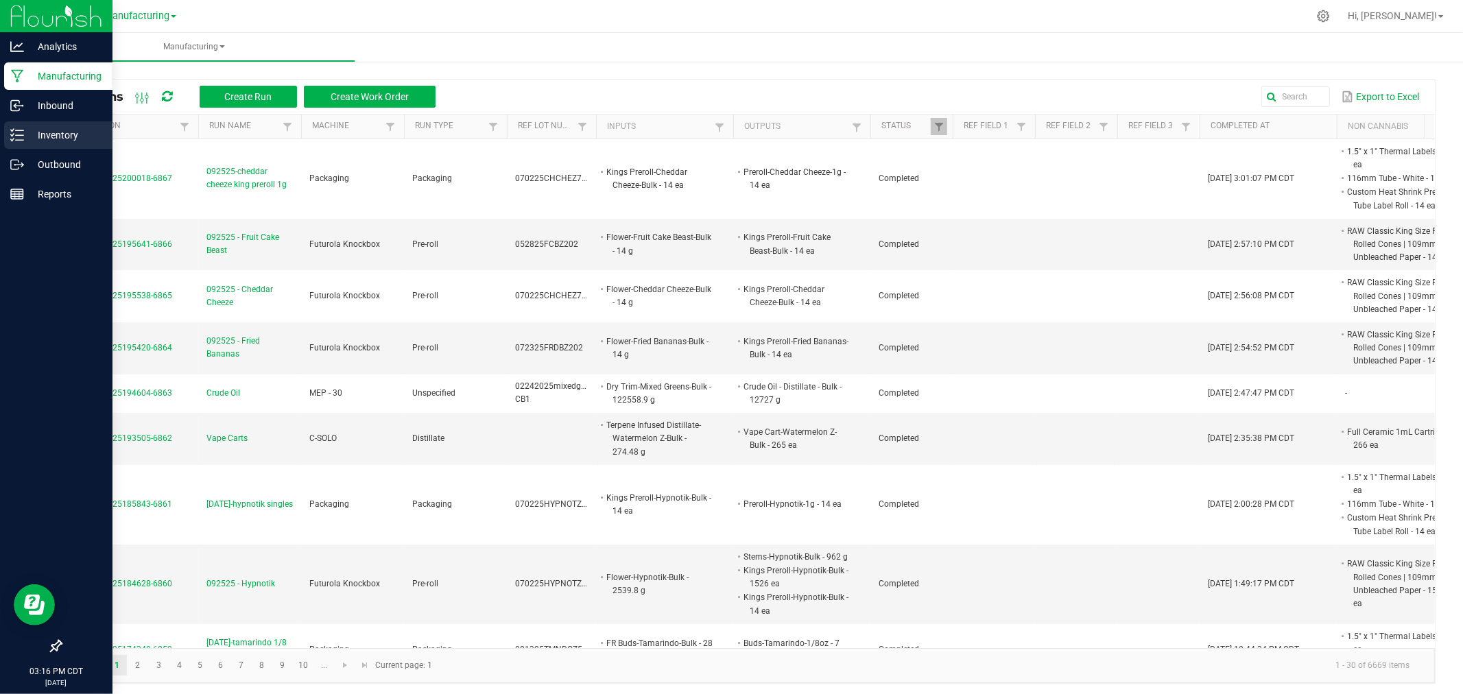
click at [44, 128] on p "Inventory" at bounding box center [65, 135] width 82 height 16
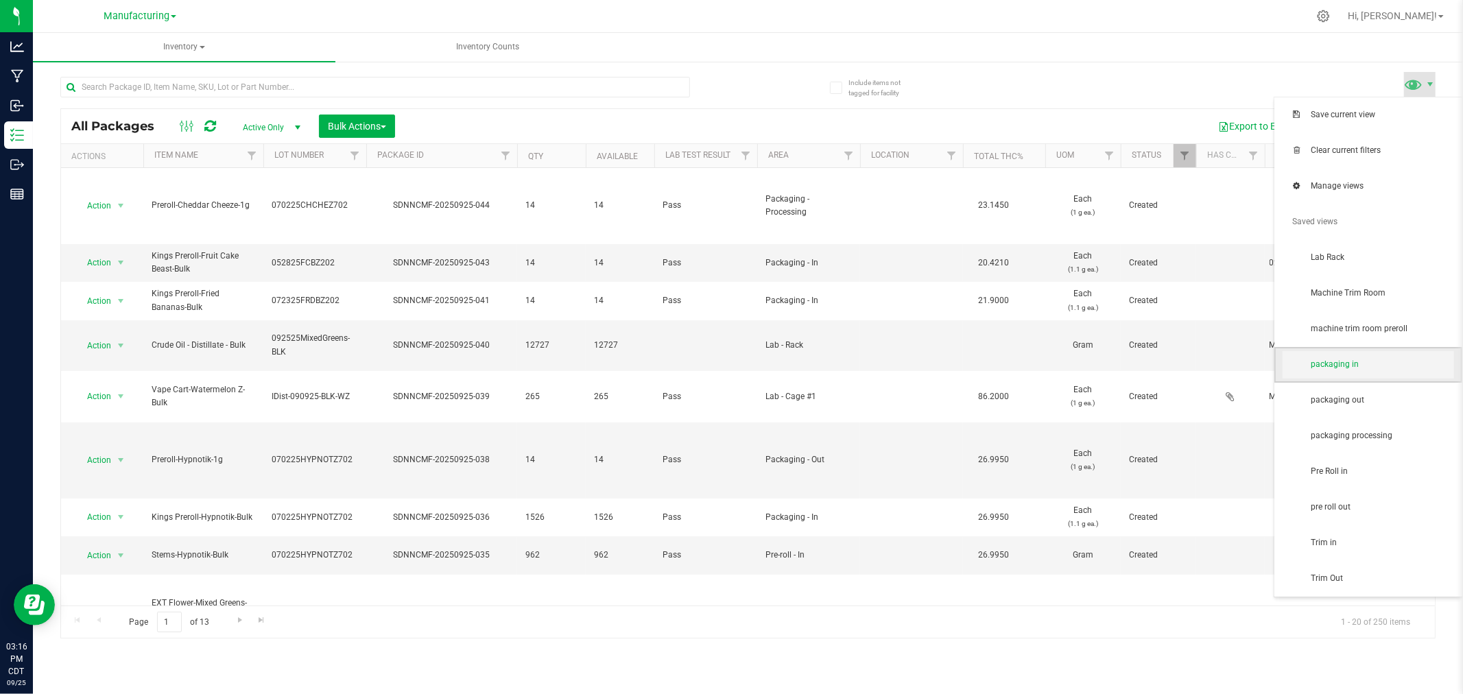
click at [1369, 373] on span "packaging in" at bounding box center [1369, 364] width 172 height 27
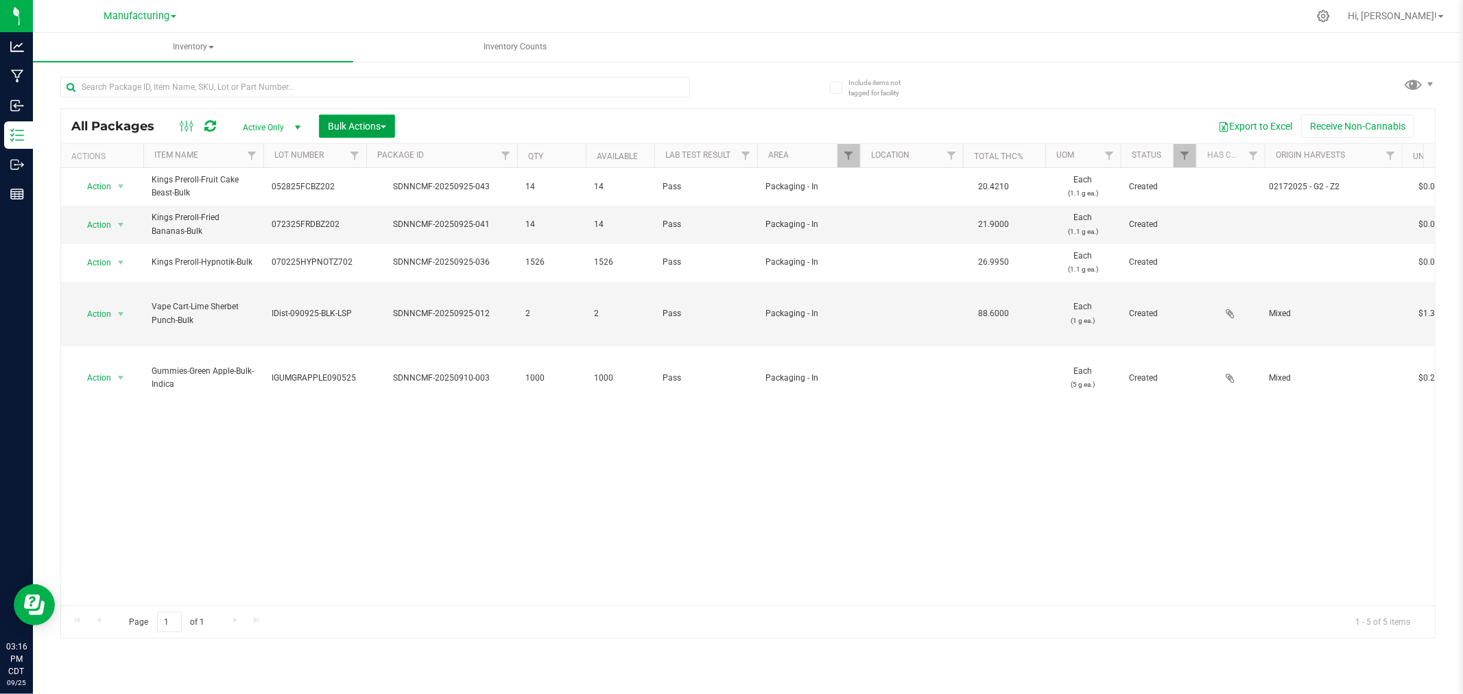
click at [379, 118] on button "Bulk Actions" at bounding box center [357, 126] width 76 height 23
click at [396, 155] on span "Add to manufacturing run" at bounding box center [379, 157] width 104 height 11
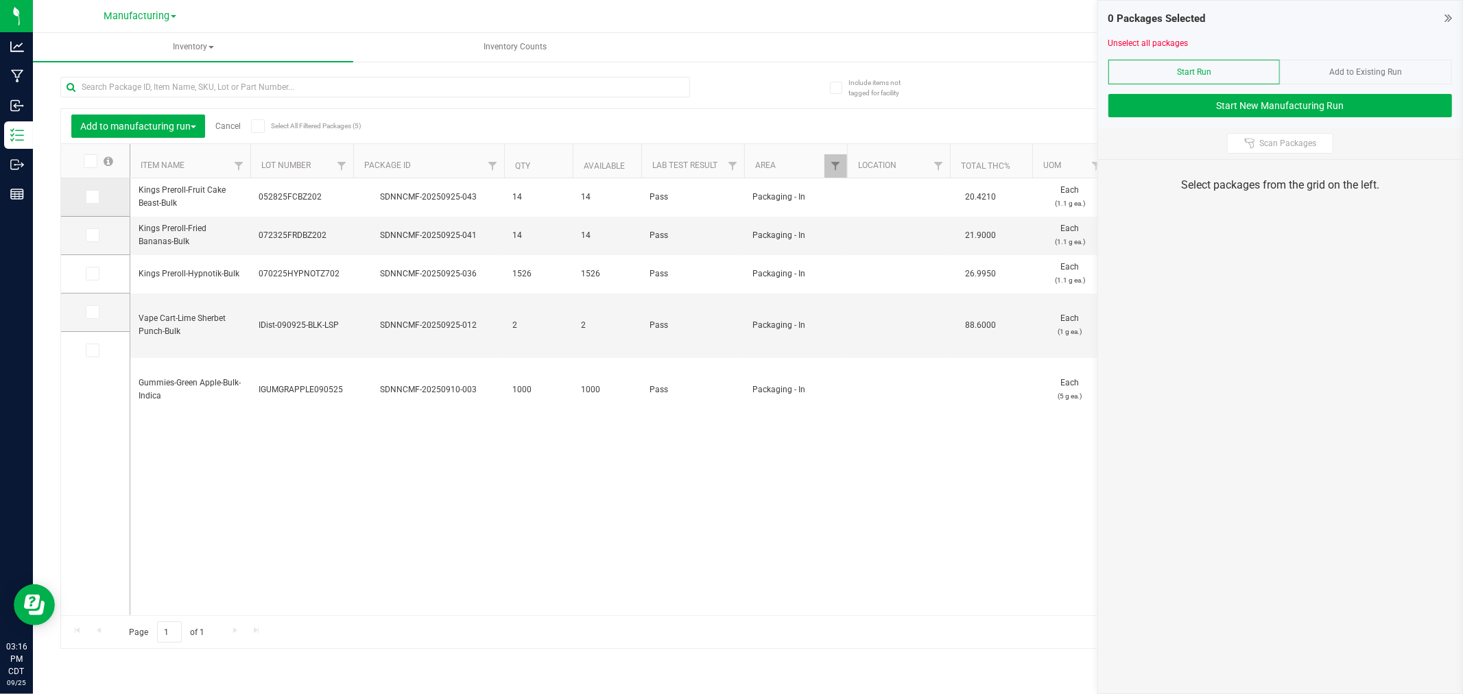
click at [93, 197] on icon at bounding box center [91, 197] width 9 height 0
click at [0, 0] on input "checkbox" at bounding box center [0, 0] width 0 height 0
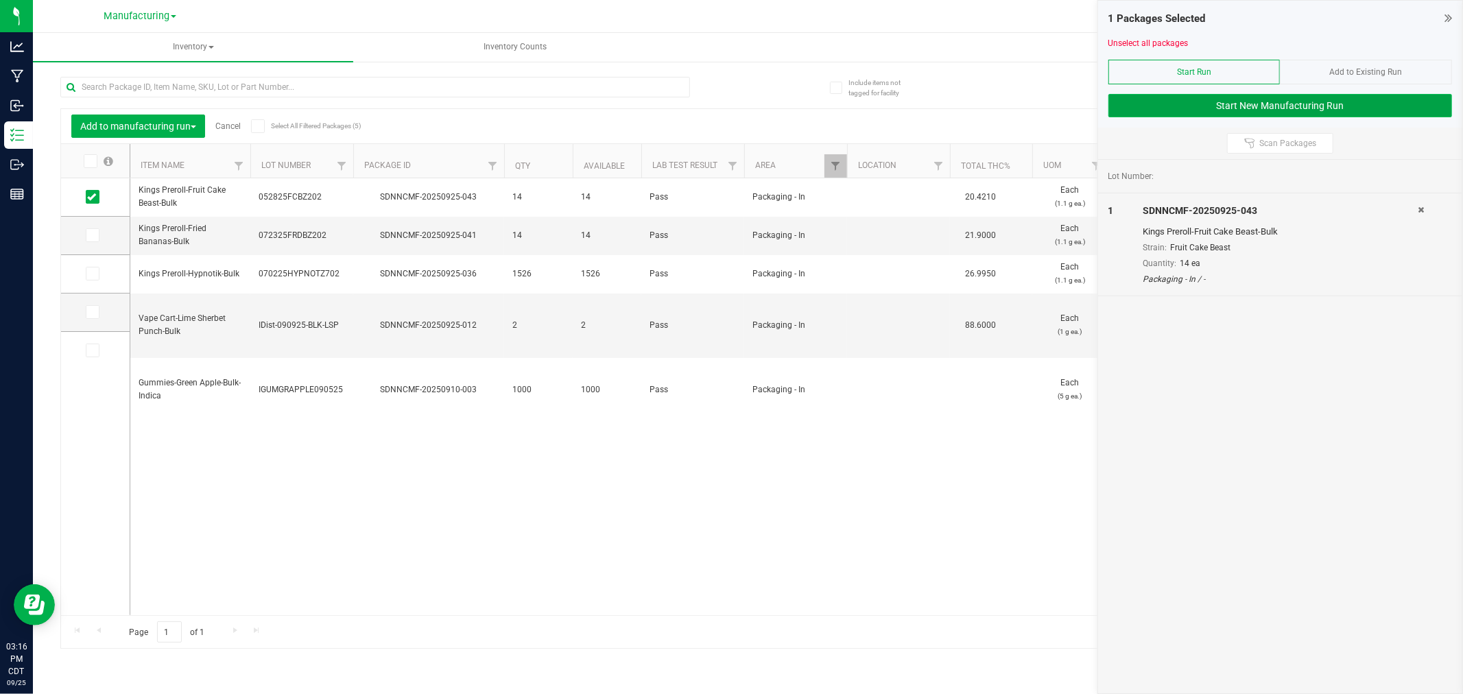
click at [1127, 112] on button "Start New Manufacturing Run" at bounding box center [1281, 105] width 344 height 23
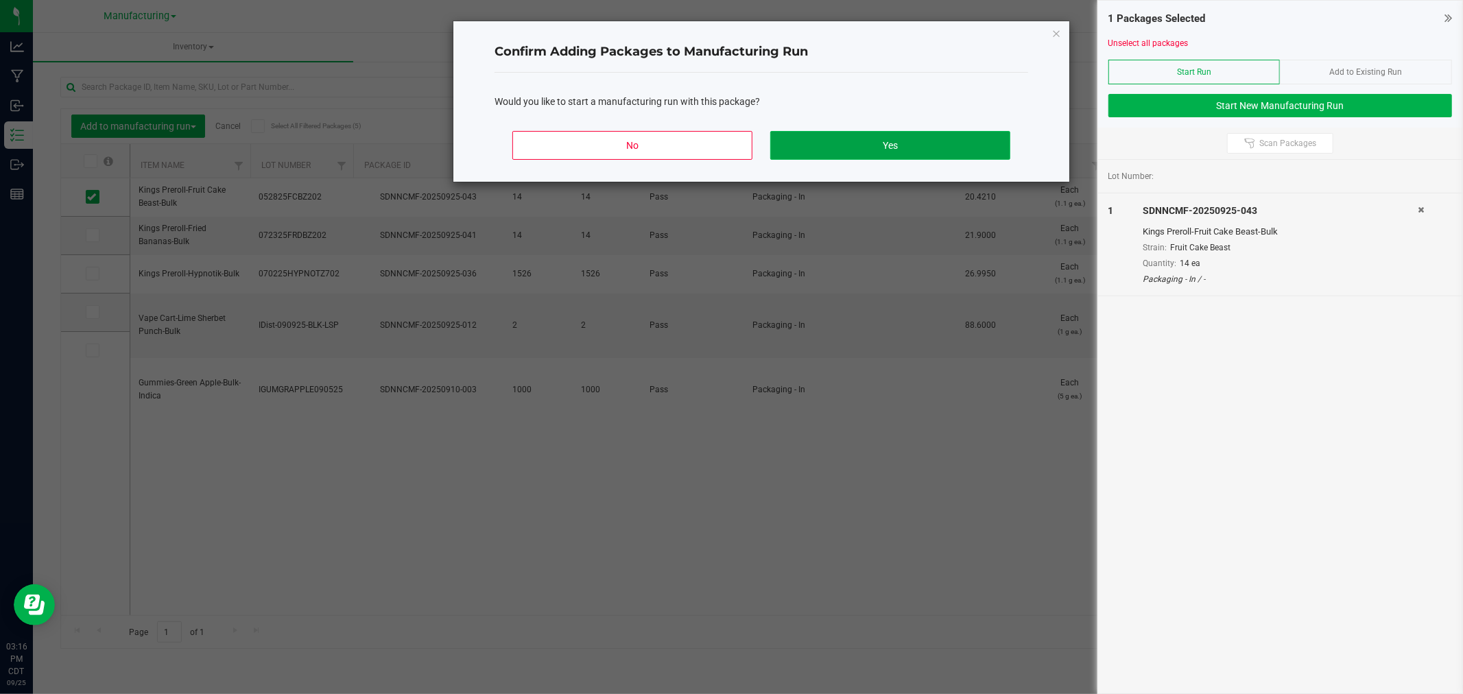
click at [975, 147] on button "Yes" at bounding box center [890, 145] width 240 height 29
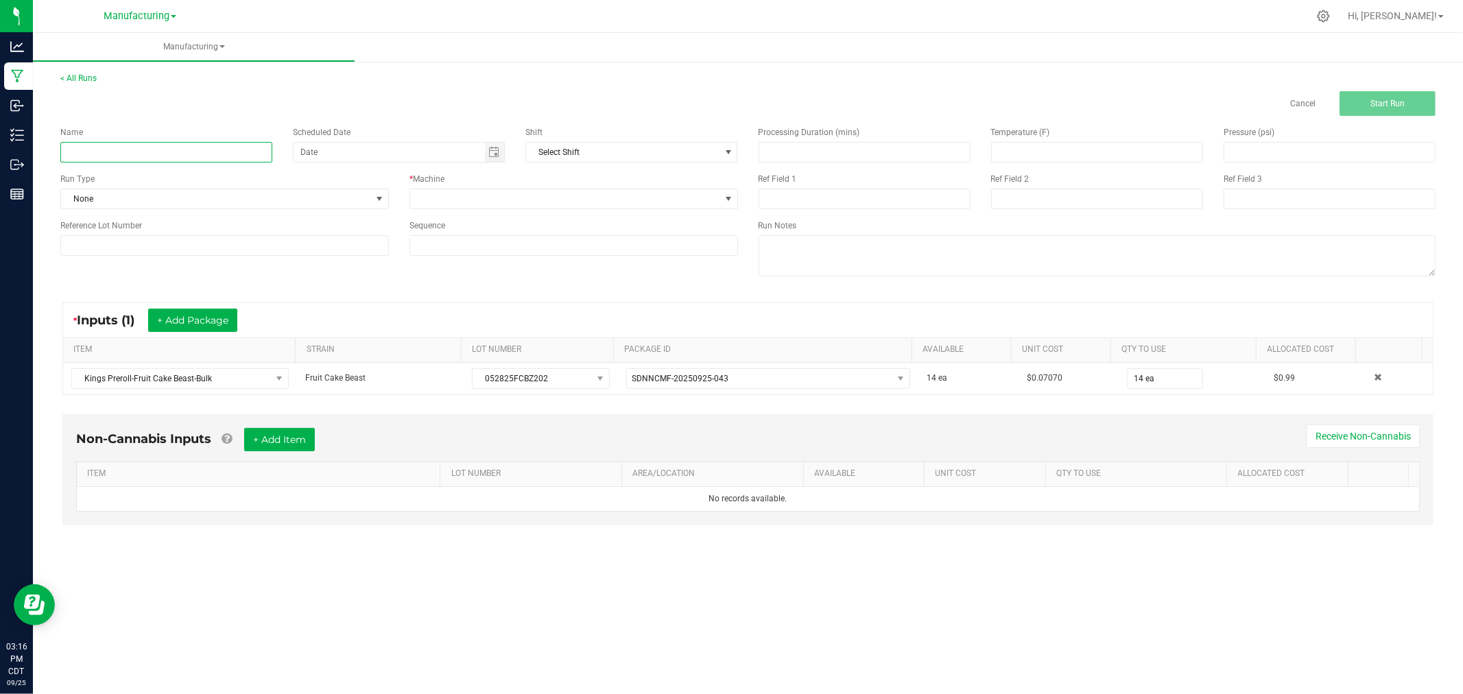
click at [240, 156] on input at bounding box center [166, 152] width 212 height 21
type input "092525-fruit cake beast king singles 1g"
click at [371, 200] on span at bounding box center [379, 198] width 17 height 19
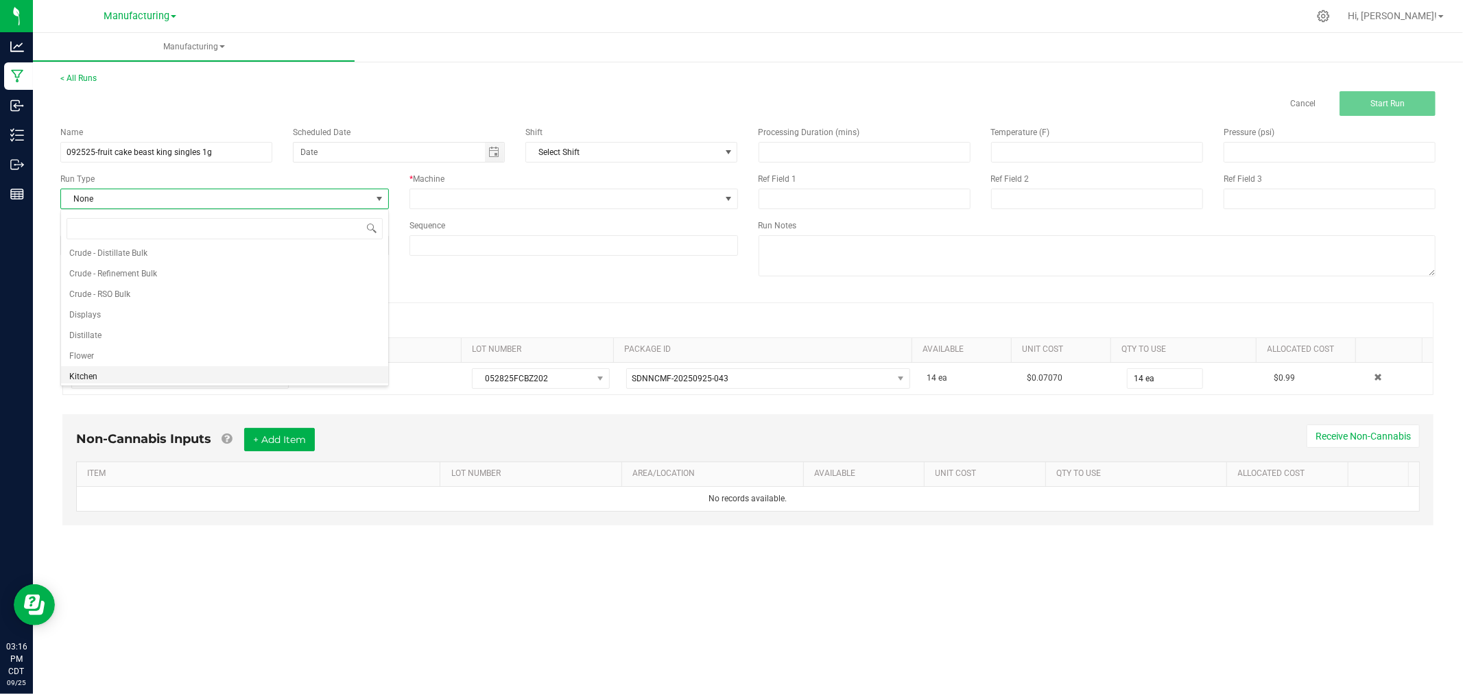
scroll to position [69, 0]
click at [271, 346] on li "Packaging" at bounding box center [224, 352] width 327 height 21
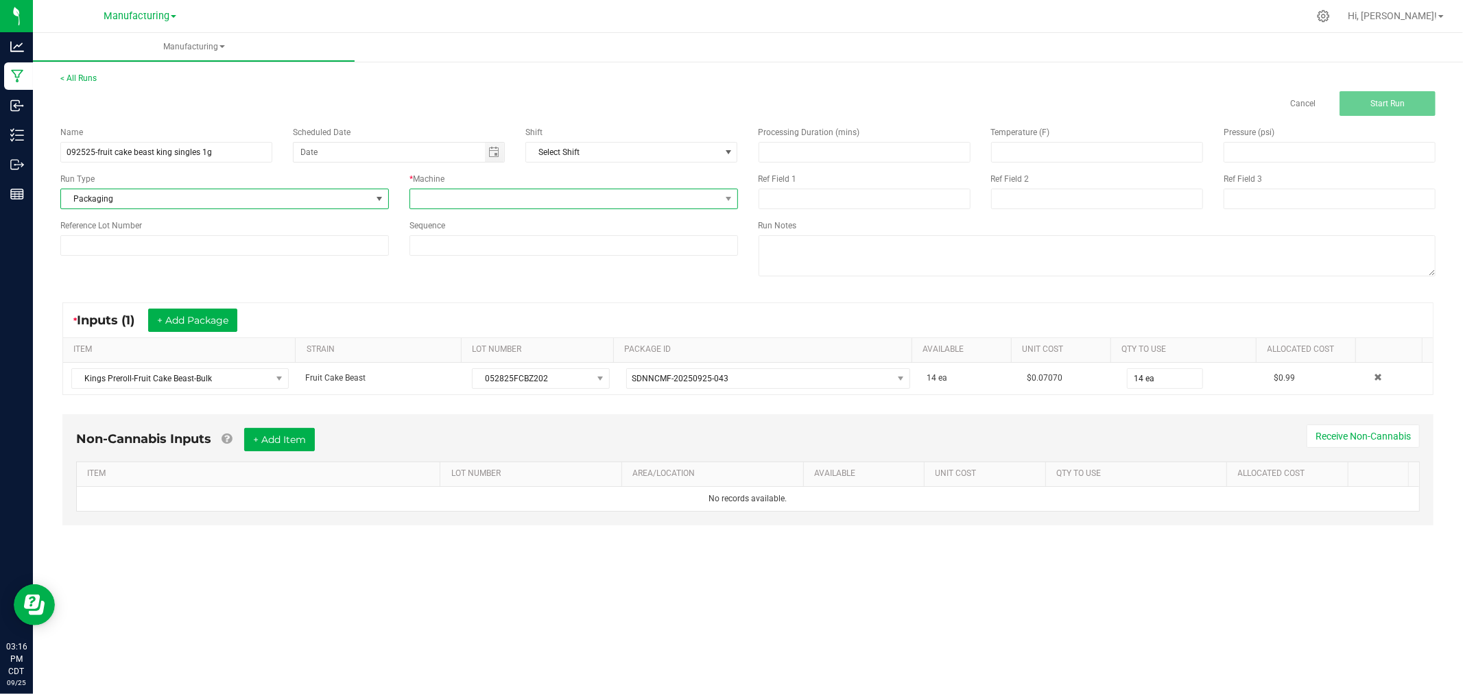
click at [446, 199] on span at bounding box center [565, 198] width 310 height 19
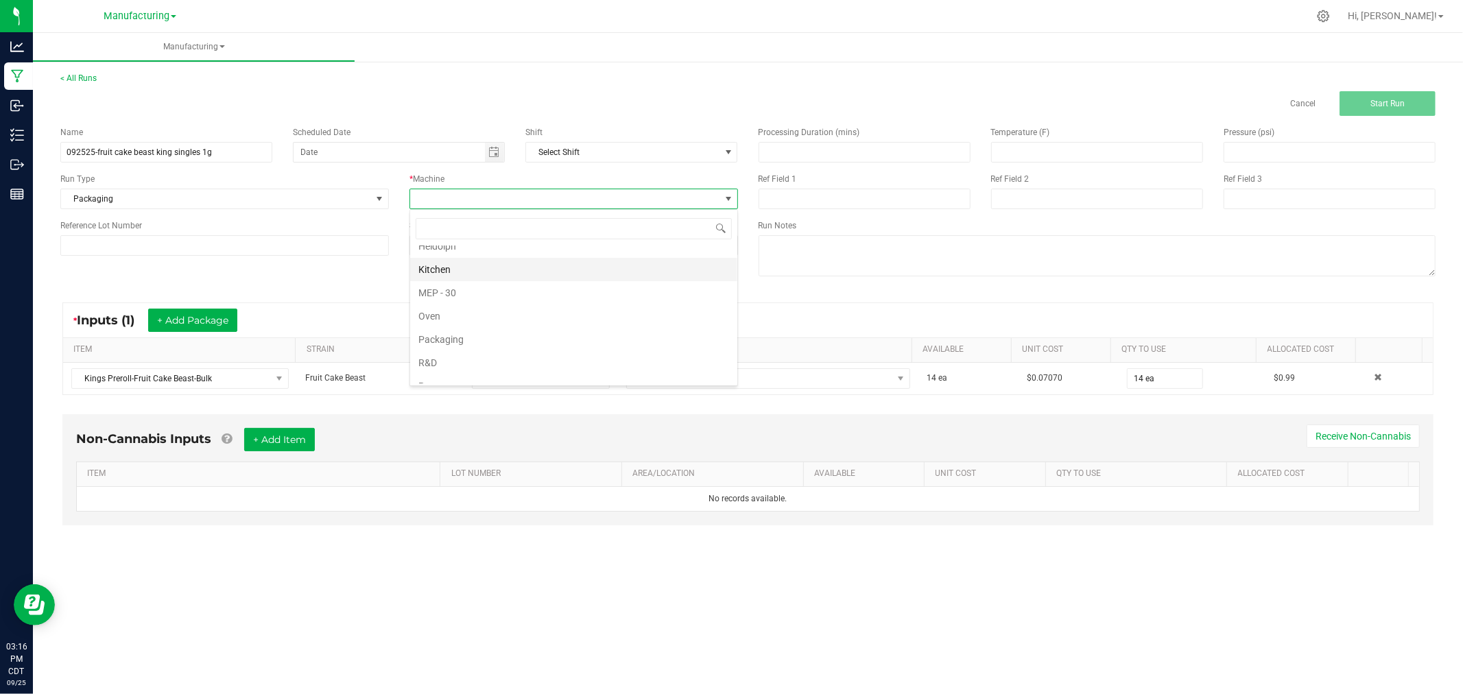
scroll to position [76, 0]
click at [460, 322] on li "Packaging" at bounding box center [573, 321] width 327 height 23
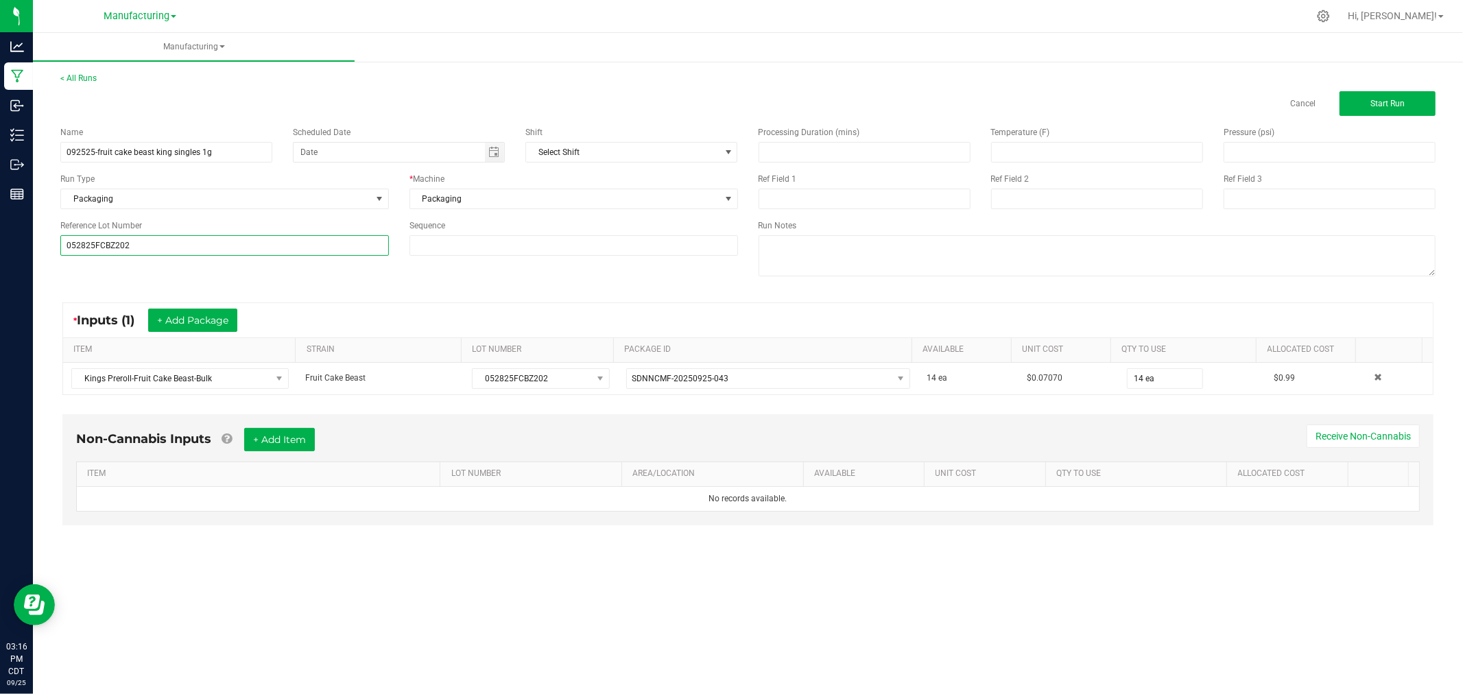
type input "052825FCBZ202"
drag, startPoint x: 93, startPoint y: 280, endPoint x: 106, endPoint y: 280, distance: 13.0
click at [93, 280] on div "Name 092525-fruit cake beast king singles 1g Scheduled Date Shift Select Shift …" at bounding box center [748, 203] width 1396 height 174
click at [1362, 104] on button "Start Run" at bounding box center [1388, 103] width 96 height 25
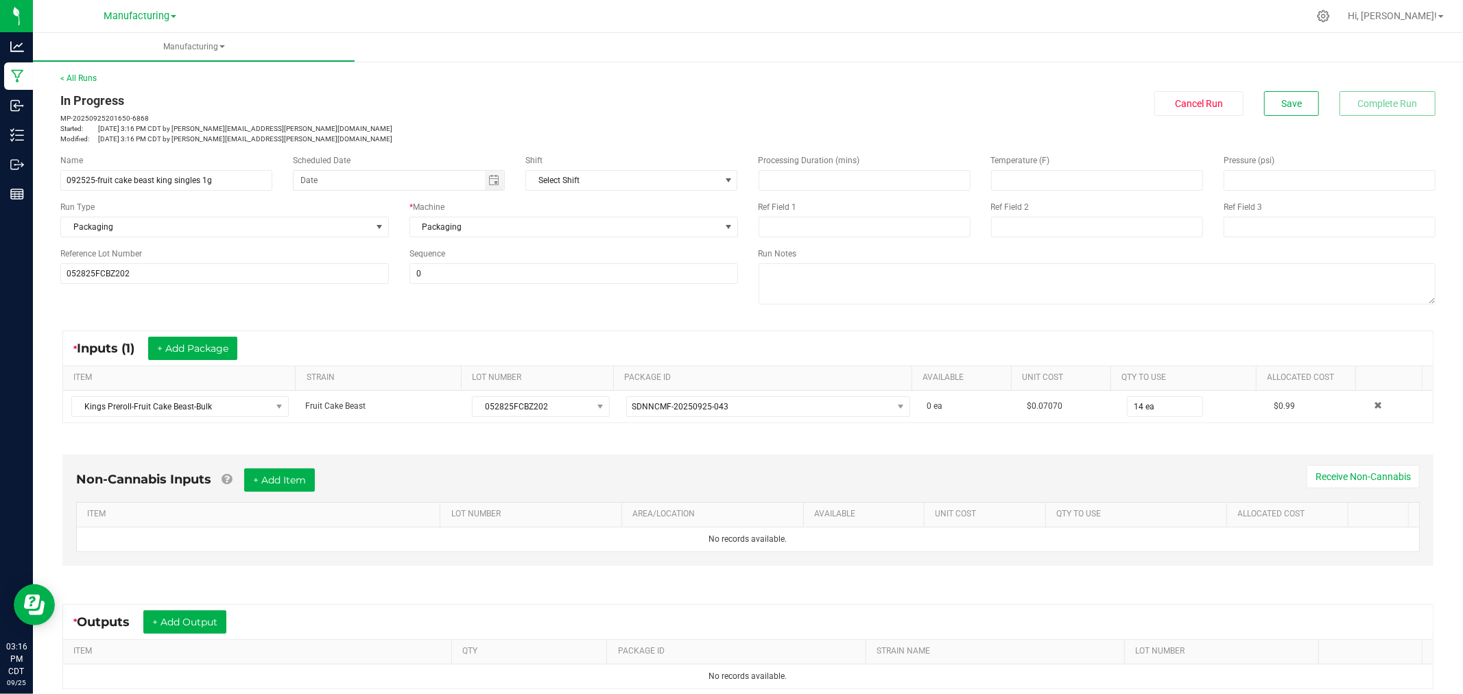
scroll to position [154, 0]
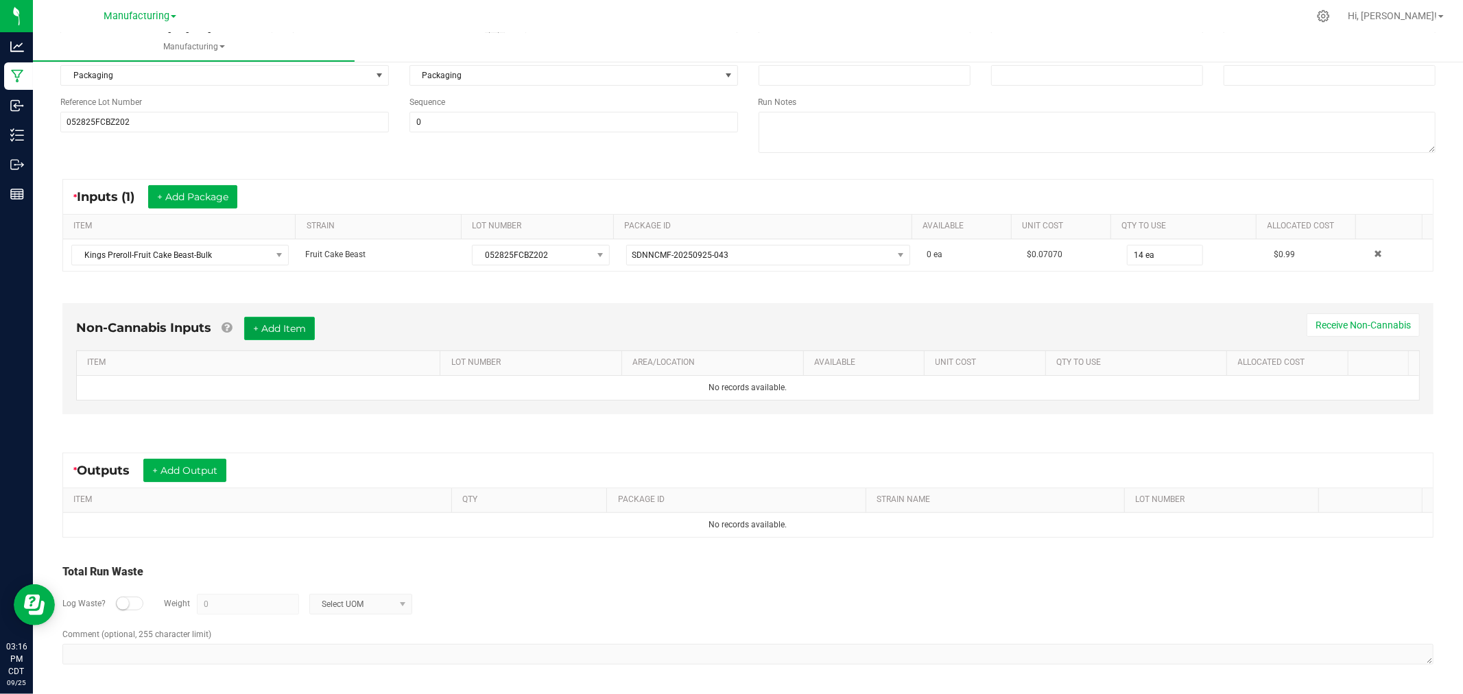
click at [280, 325] on button "+ Add Item" at bounding box center [279, 328] width 71 height 23
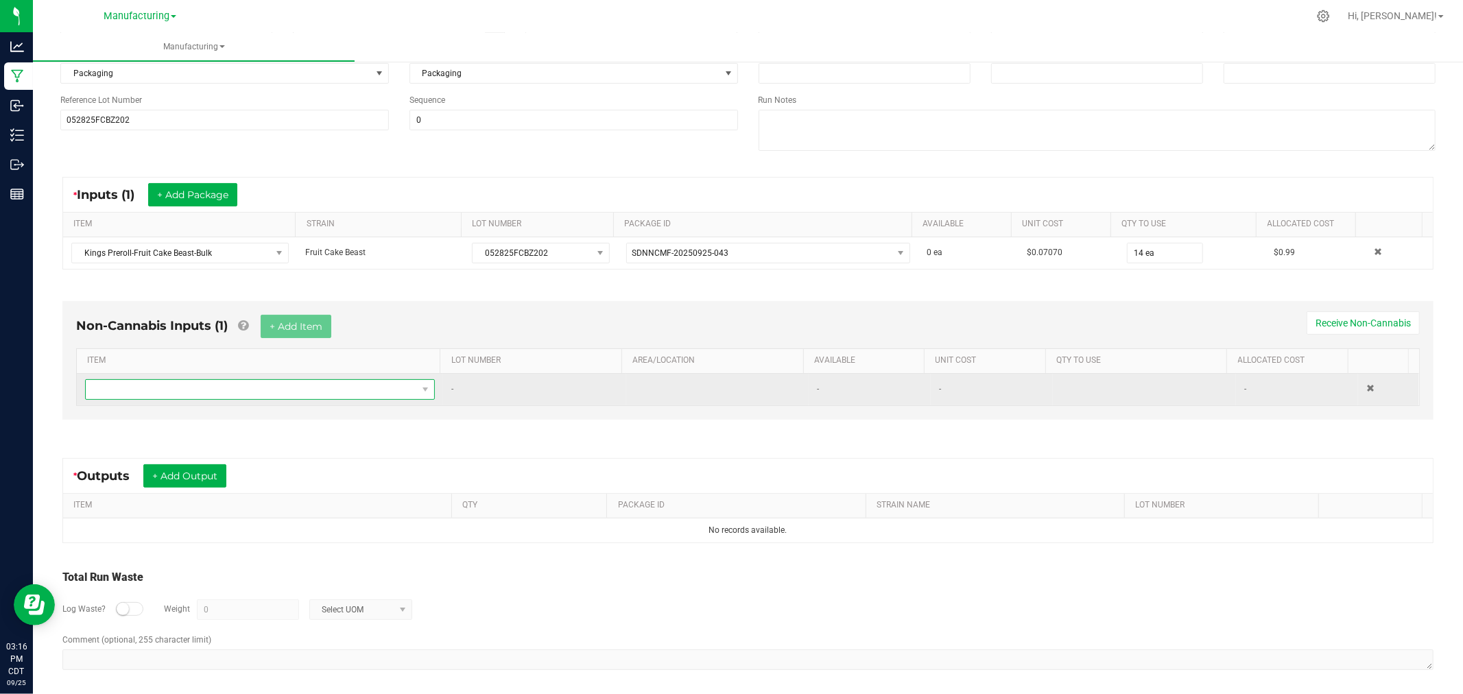
click at [272, 391] on span "NO DATA FOUND" at bounding box center [251, 389] width 331 height 19
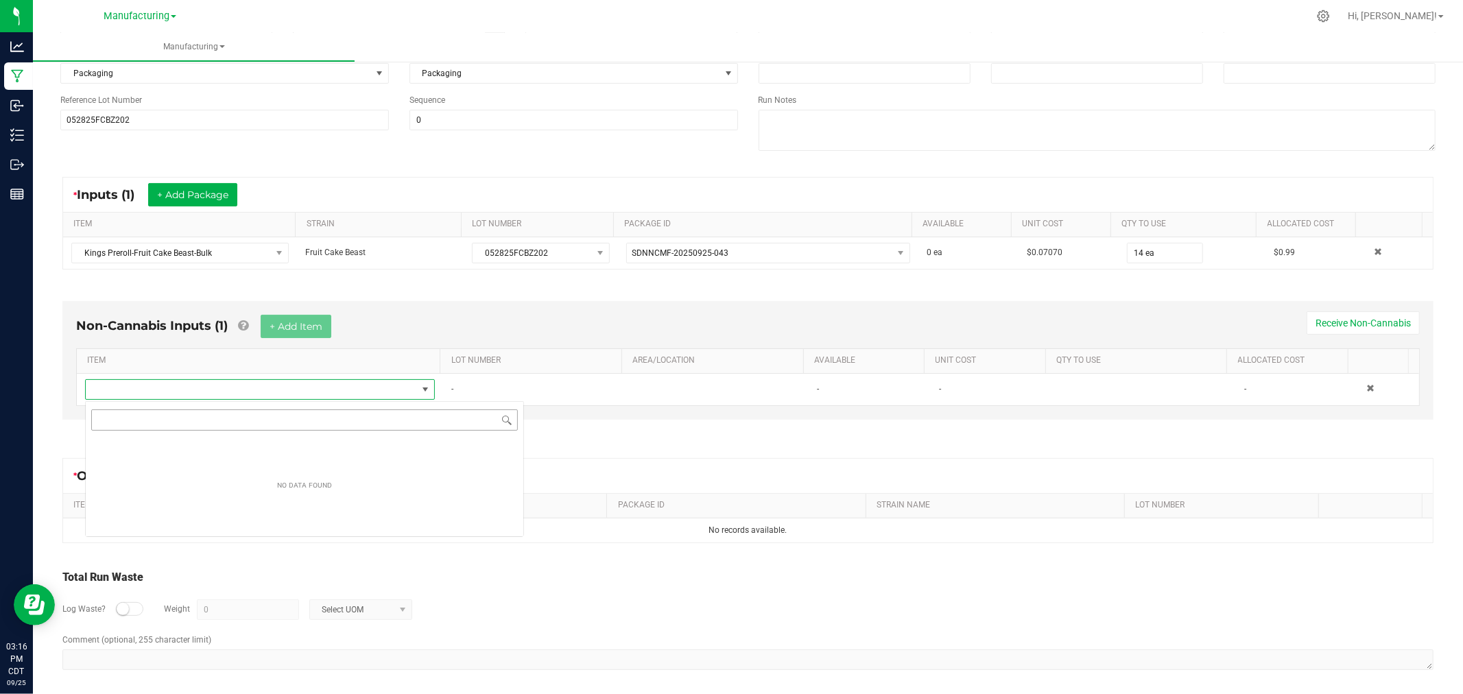
scroll to position [21, 343]
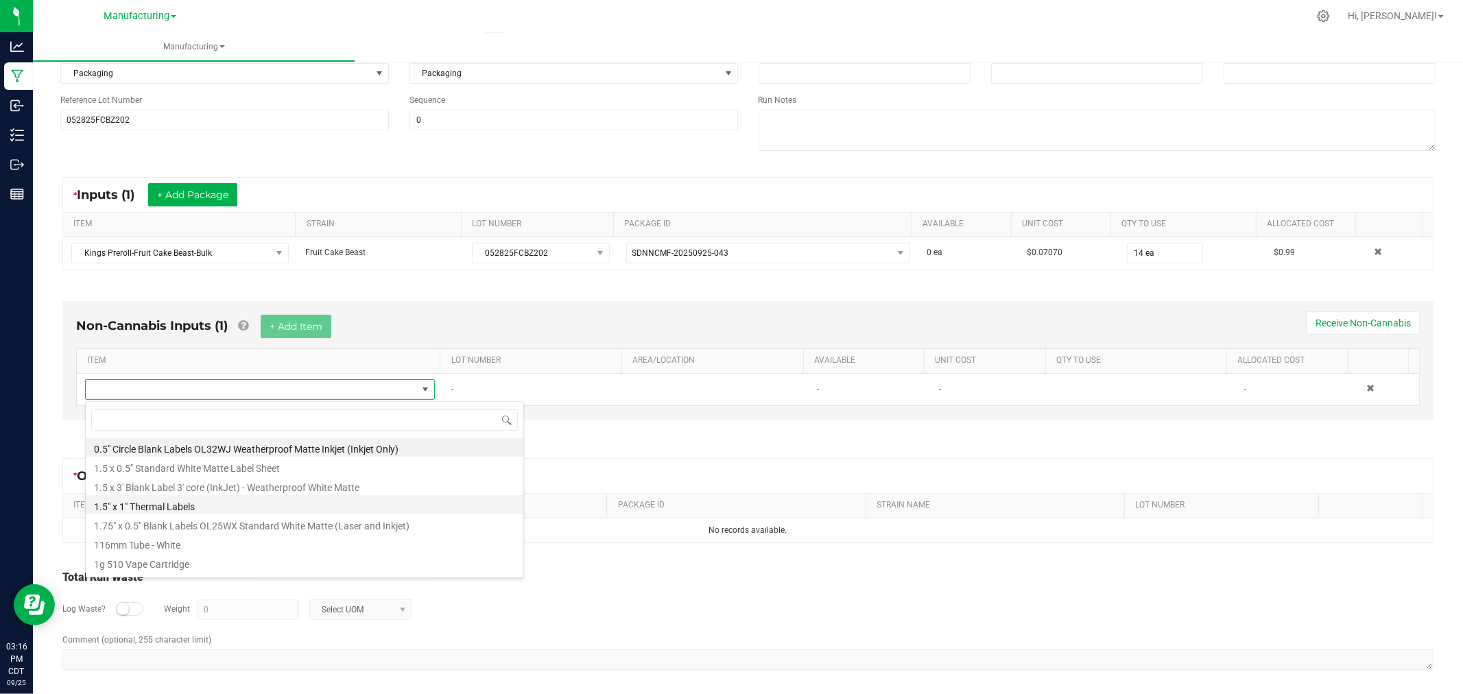
click at [176, 506] on li "1.5" x 1" Thermal Labels" at bounding box center [305, 504] width 438 height 19
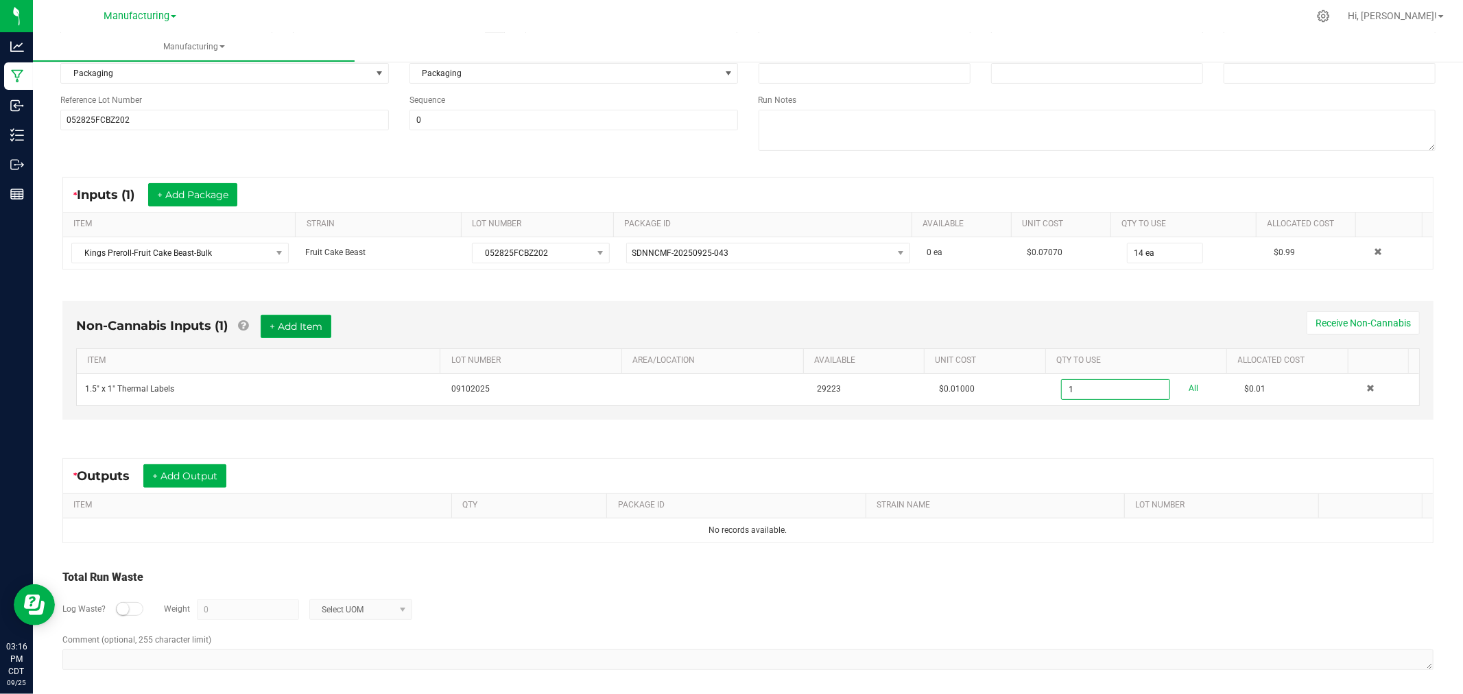
type input "1 ea"
click at [298, 322] on button "+ Add Item" at bounding box center [296, 326] width 71 height 23
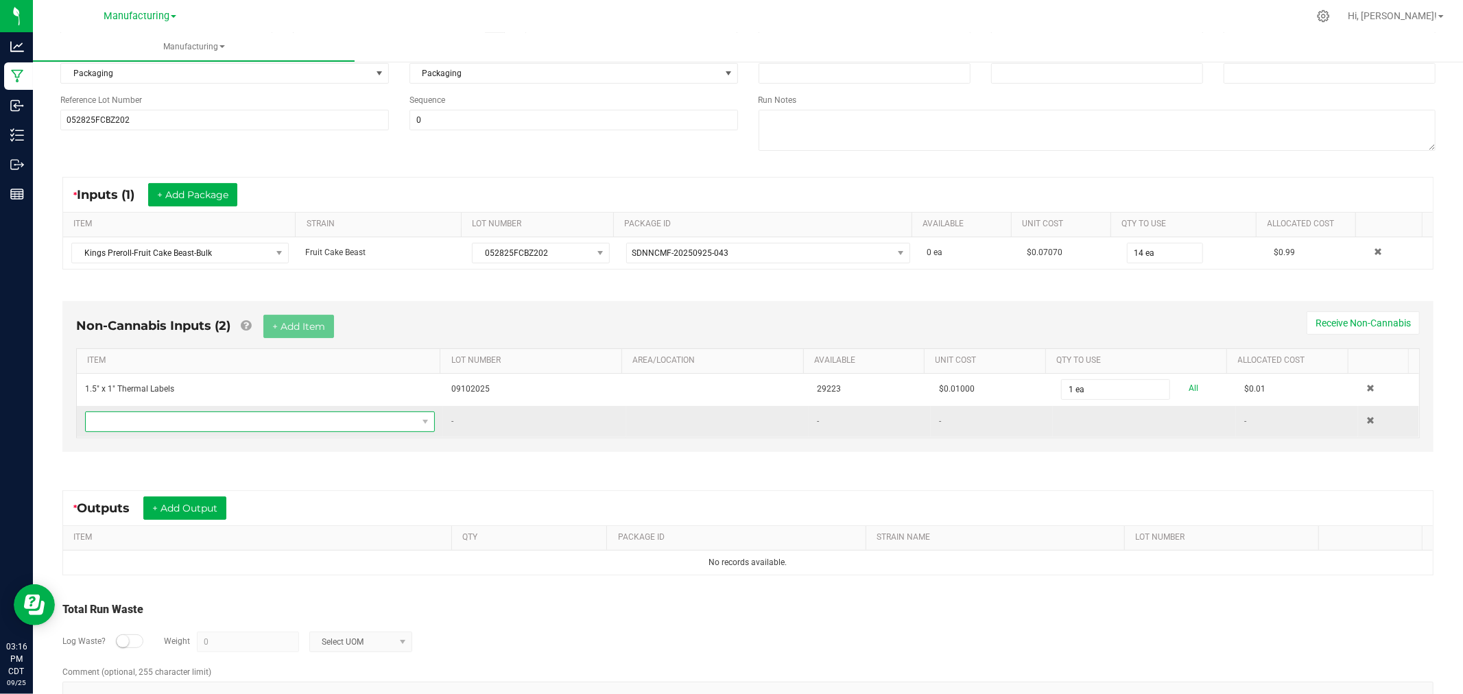
click at [285, 421] on span "NO DATA FOUND" at bounding box center [251, 421] width 331 height 19
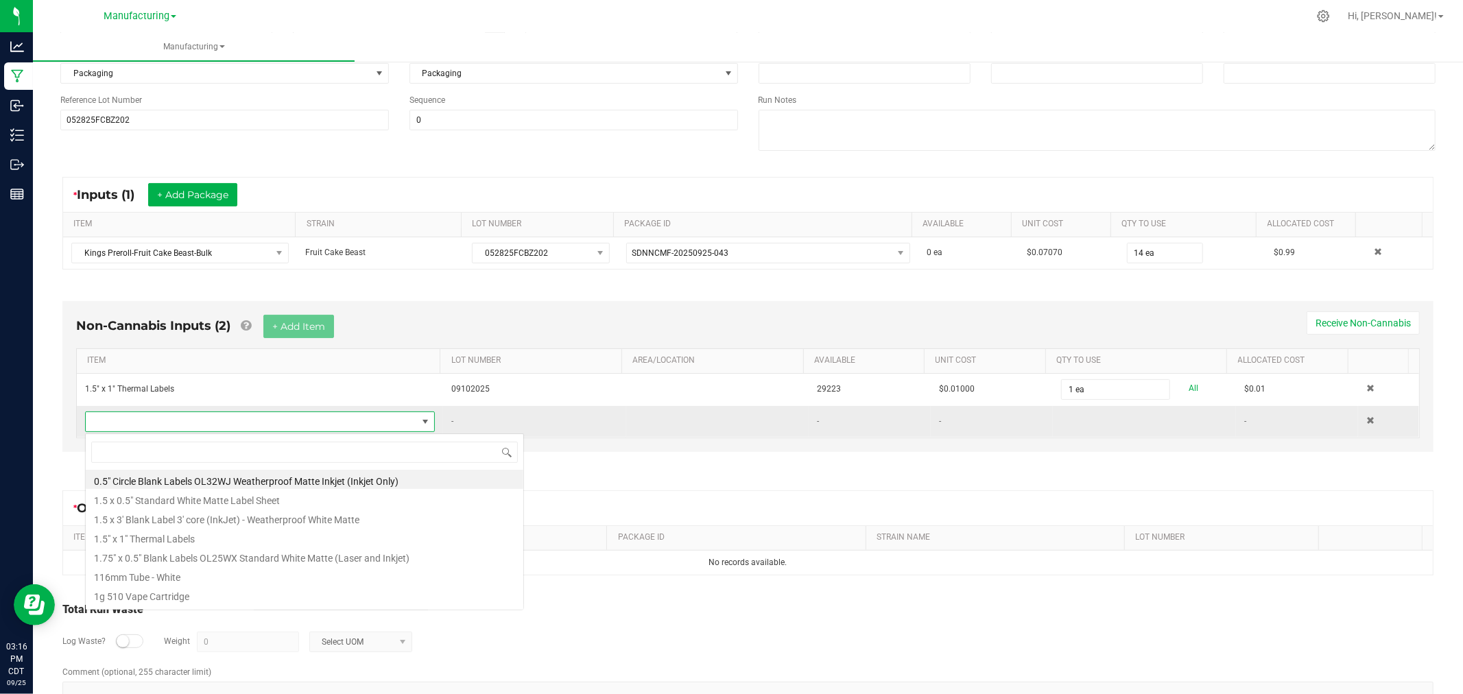
scroll to position [21, 340]
click at [202, 575] on li "116mm Tube - White" at bounding box center [305, 575] width 438 height 19
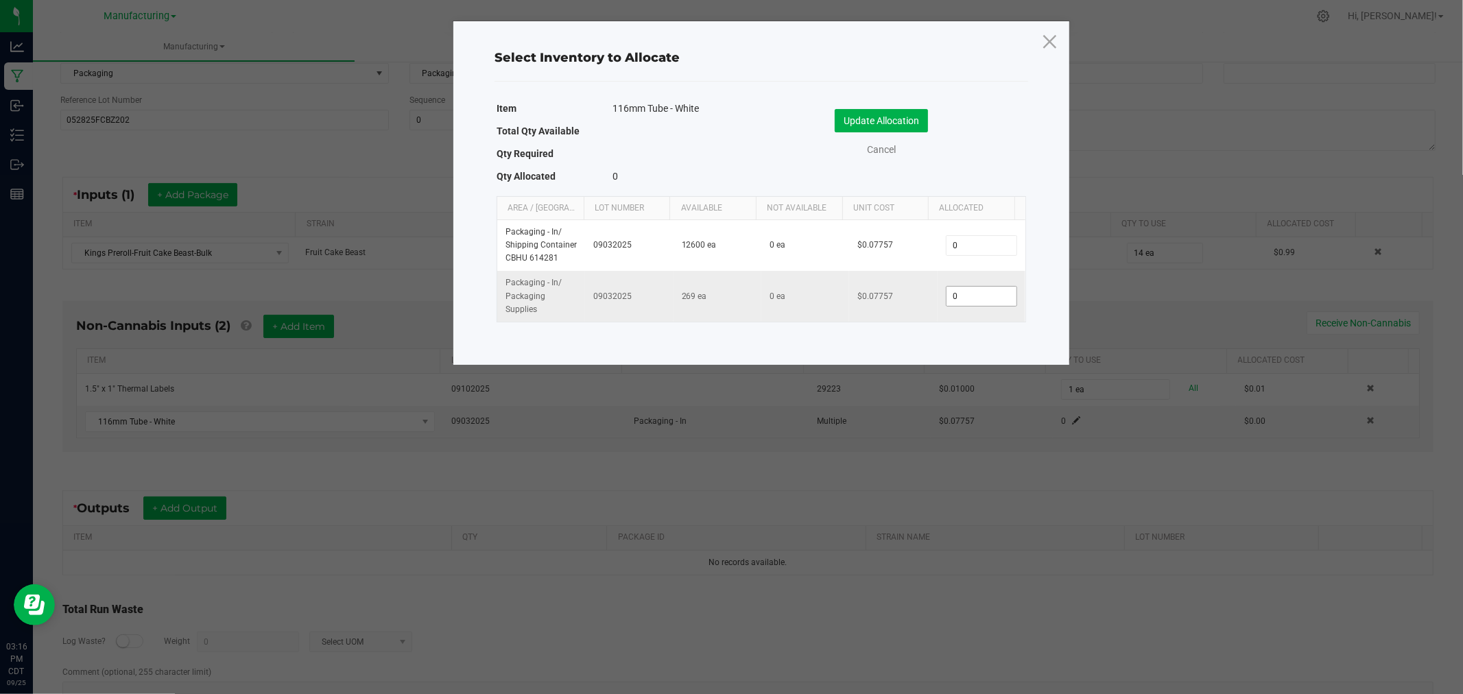
click at [960, 298] on input "0" at bounding box center [982, 296] width 70 height 19
type input "14"
click at [912, 115] on button "Update Allocation" at bounding box center [881, 120] width 93 height 23
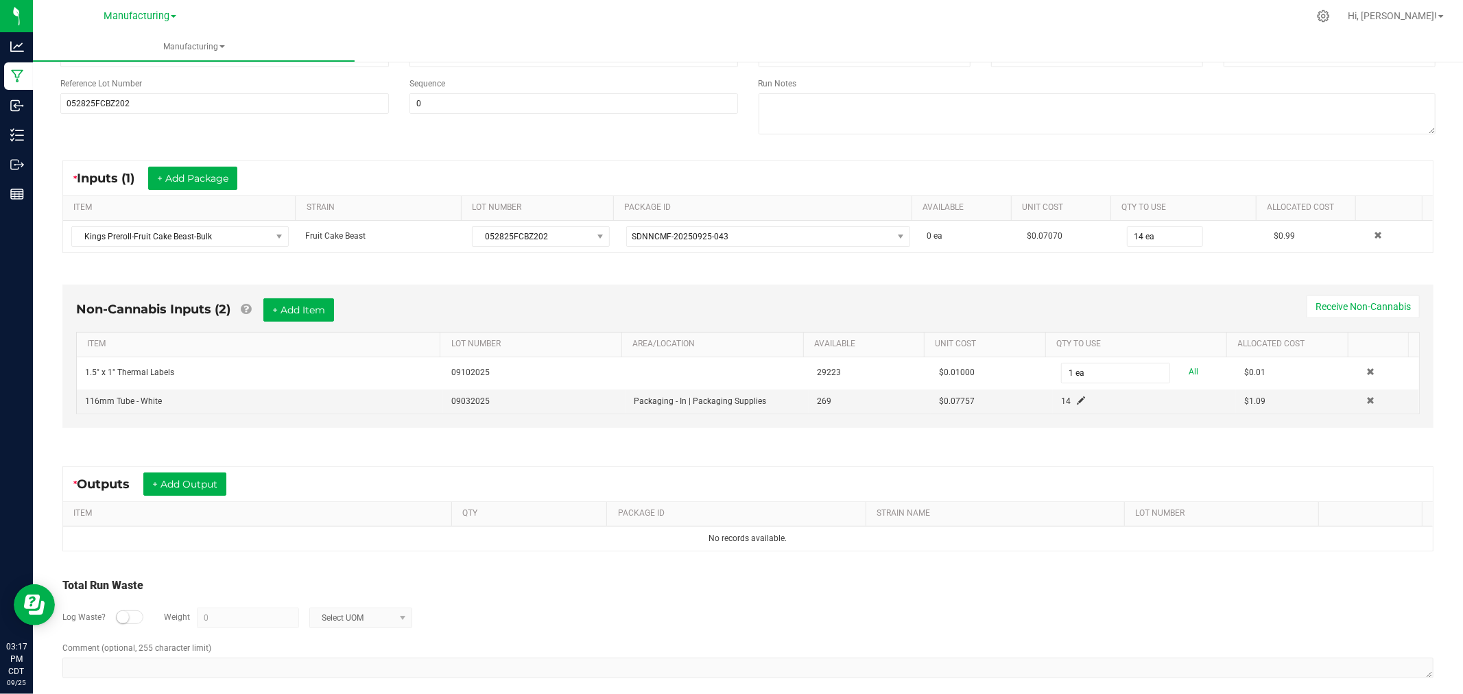
scroll to position [186, 0]
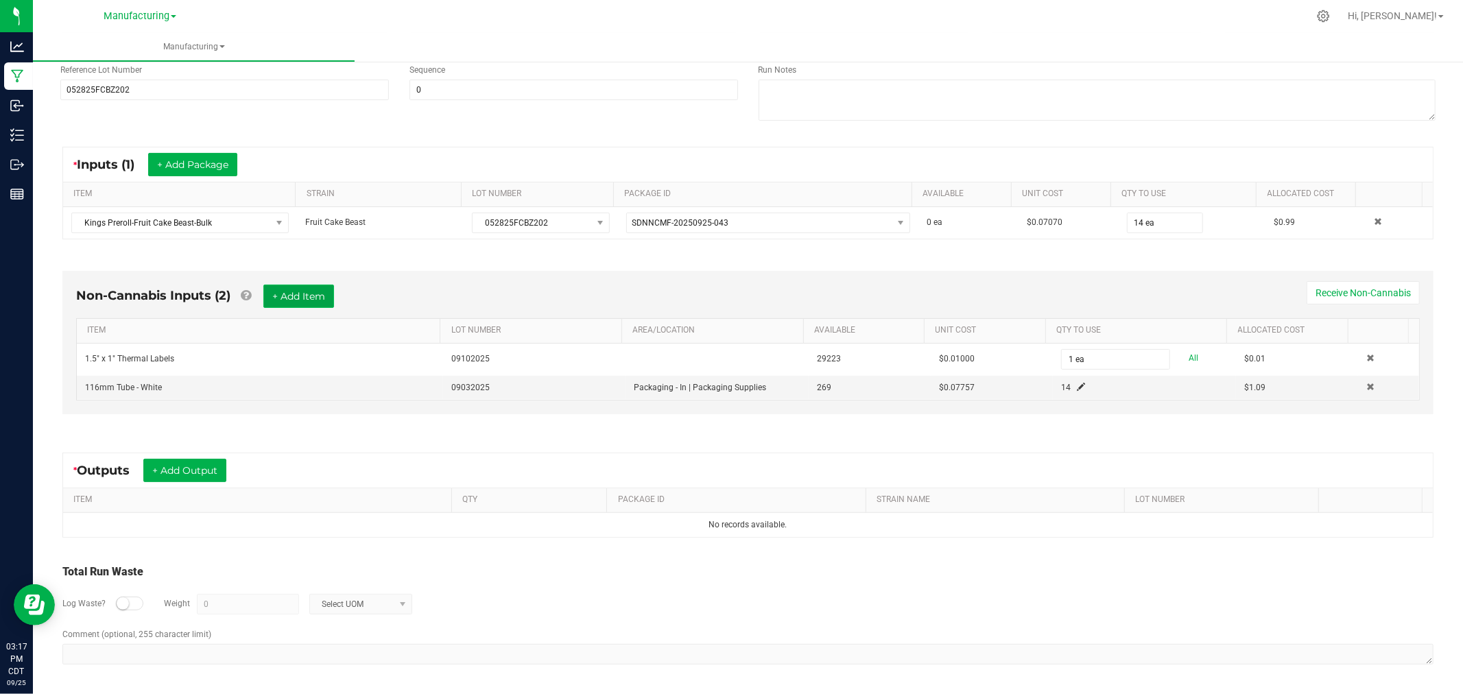
click at [324, 294] on button "+ Add Item" at bounding box center [298, 296] width 71 height 23
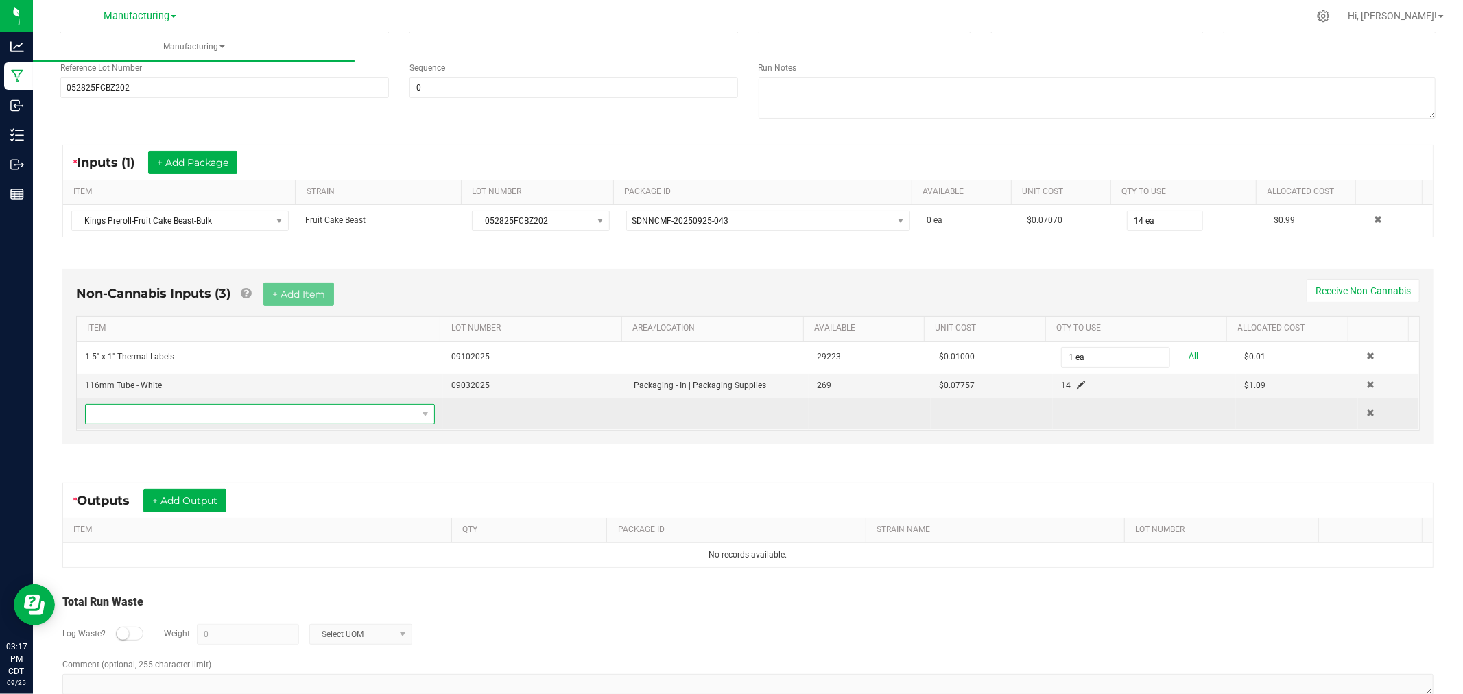
click at [343, 415] on span "NO DATA FOUND" at bounding box center [251, 414] width 331 height 19
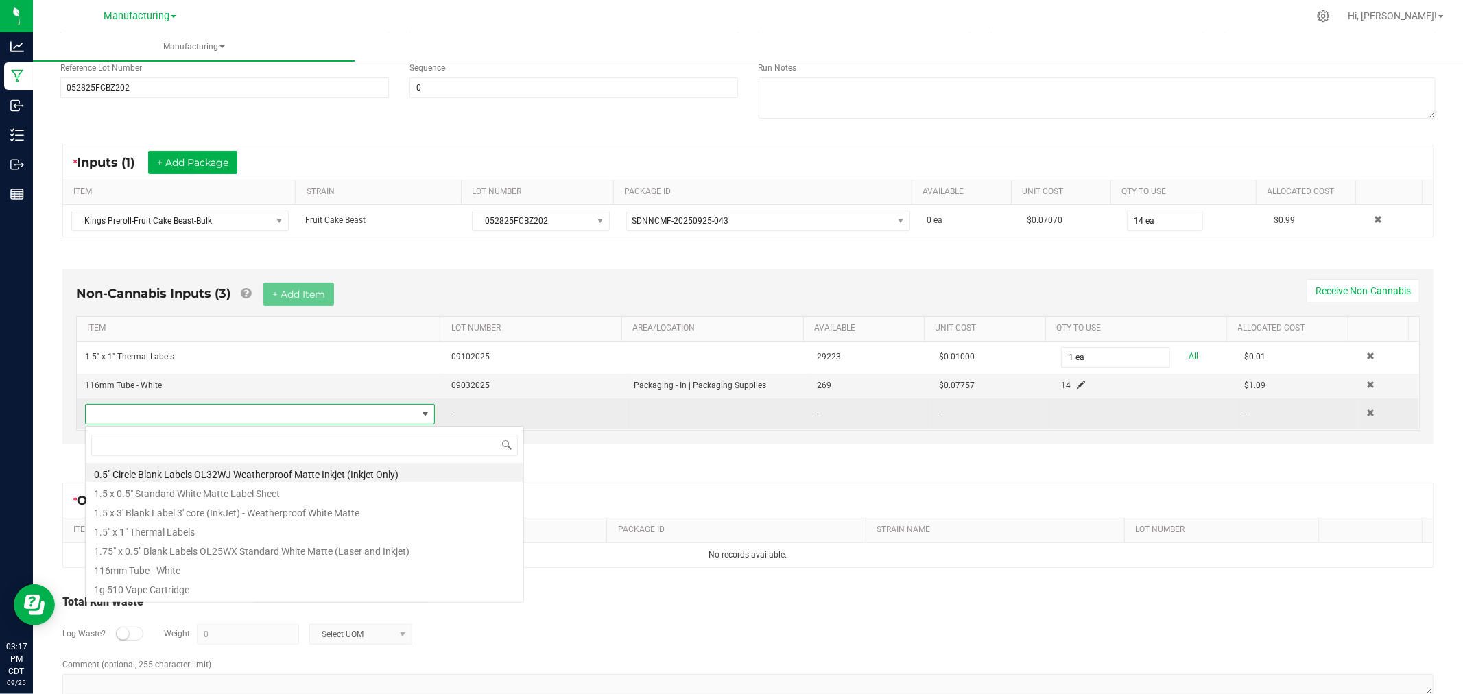
scroll to position [21, 340]
type input "heat"
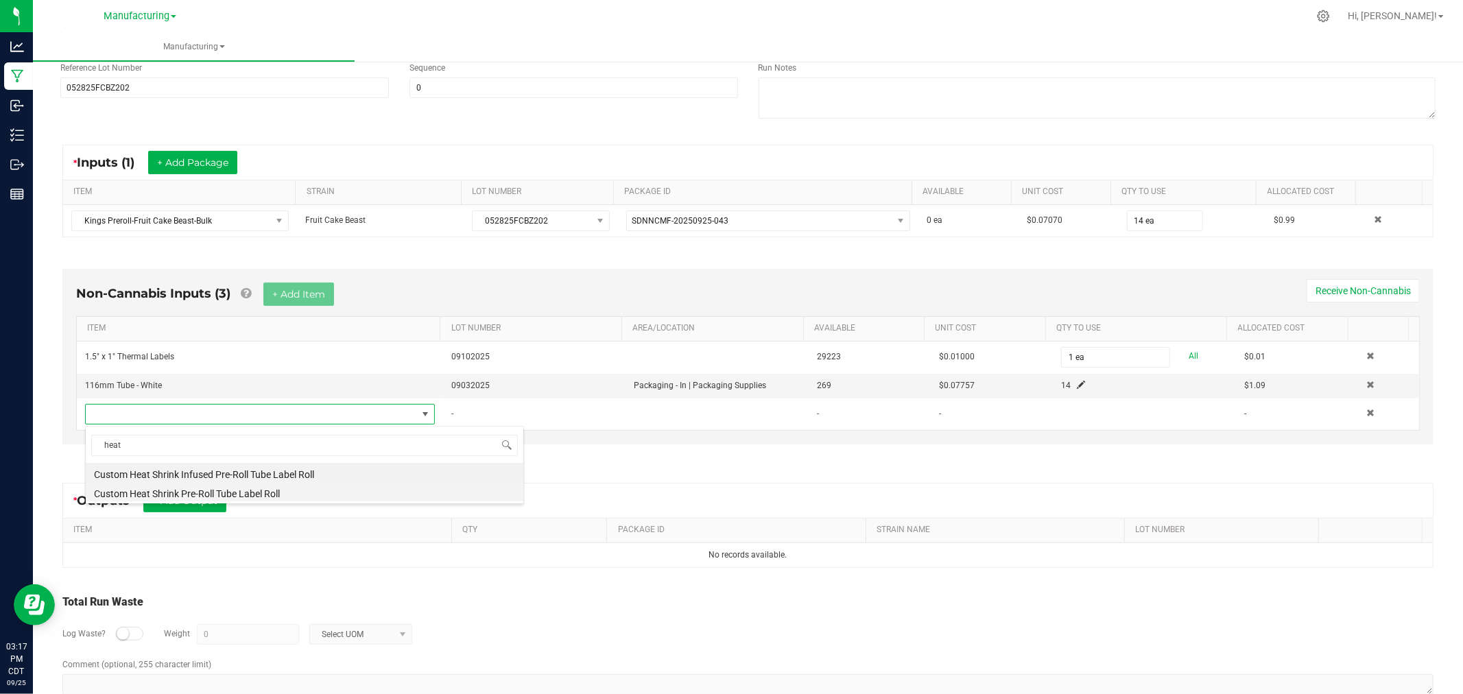
click at [270, 495] on li "Custom Heat Shrink Pre-Roll Tube Label Roll" at bounding box center [305, 491] width 438 height 19
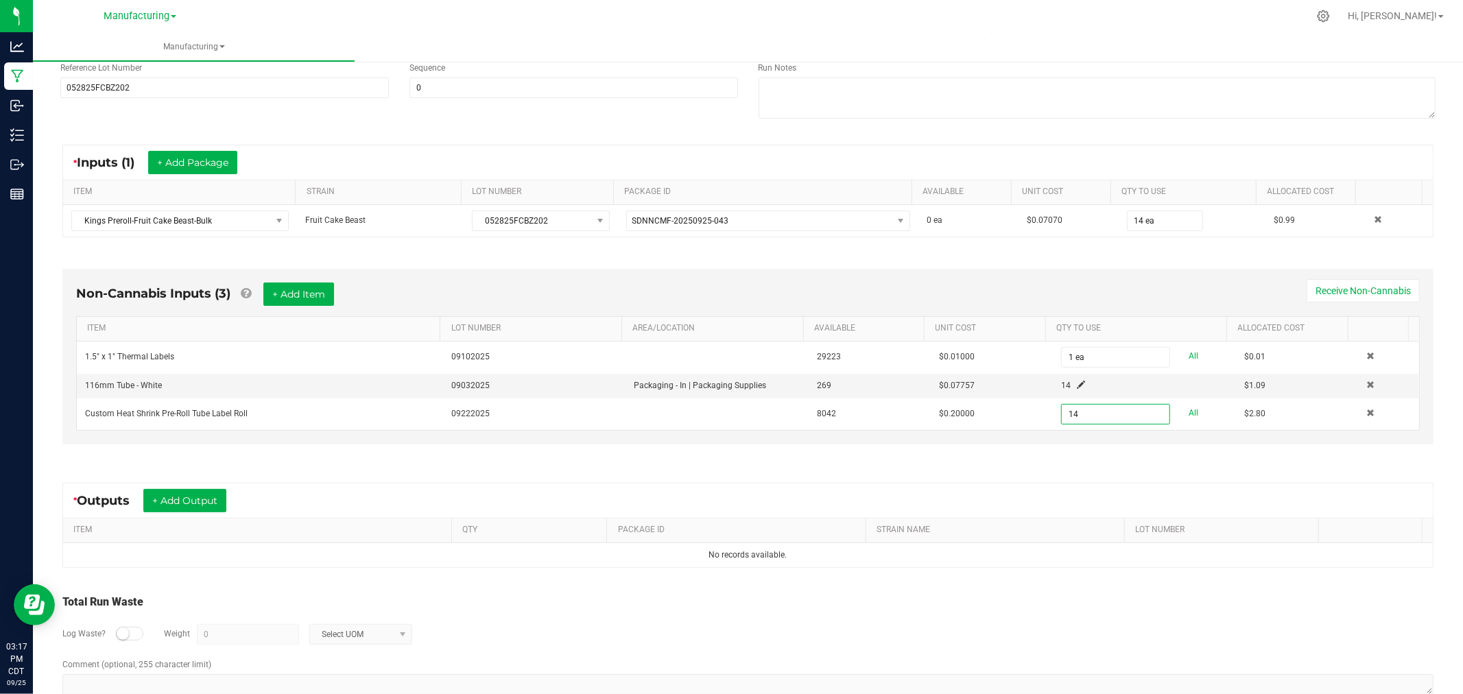
type input "14 ea"
click at [993, 453] on div "Non-Cannabis Inputs (3) + Add Item Receive Non-Cannabis ITEM LOT NUMBER AREA/LO…" at bounding box center [748, 360] width 1396 height 221
click at [203, 499] on button "+ Add Output" at bounding box center [184, 500] width 83 height 23
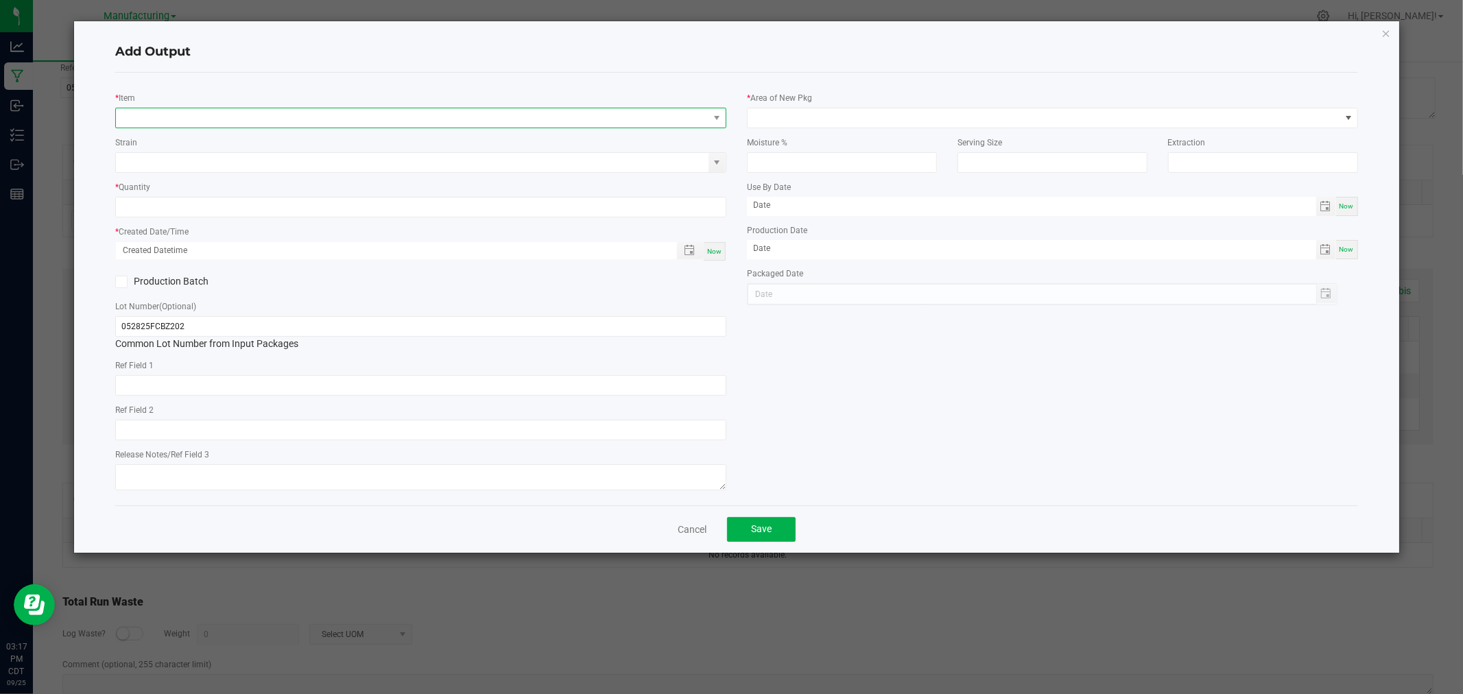
drag, startPoint x: 252, startPoint y: 119, endPoint x: 259, endPoint y: 117, distance: 7.7
click at [255, 118] on span "NO DATA FOUND" at bounding box center [412, 117] width 593 height 19
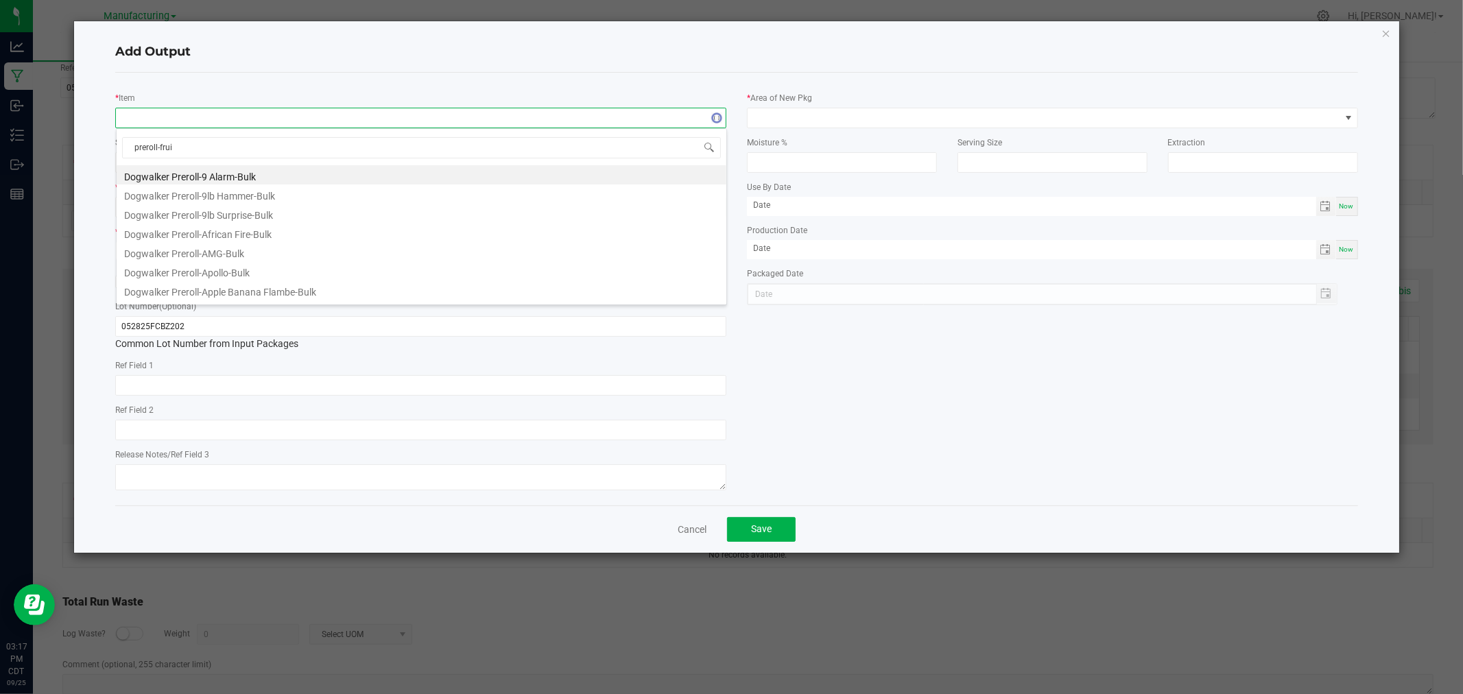
type input "preroll-fruit"
click at [231, 290] on li "Preroll-Fruit Cake Beast-1g" at bounding box center [422, 290] width 610 height 19
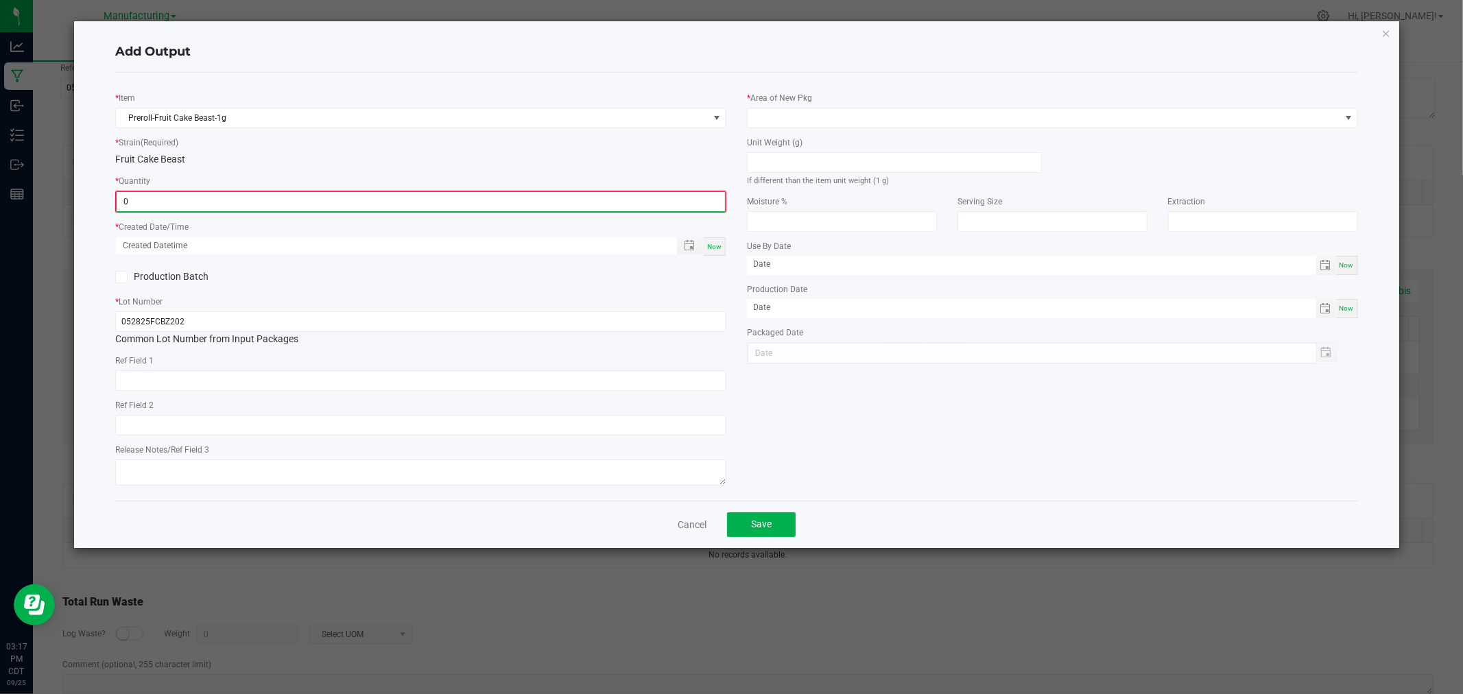
click at [189, 200] on input "0" at bounding box center [421, 201] width 609 height 19
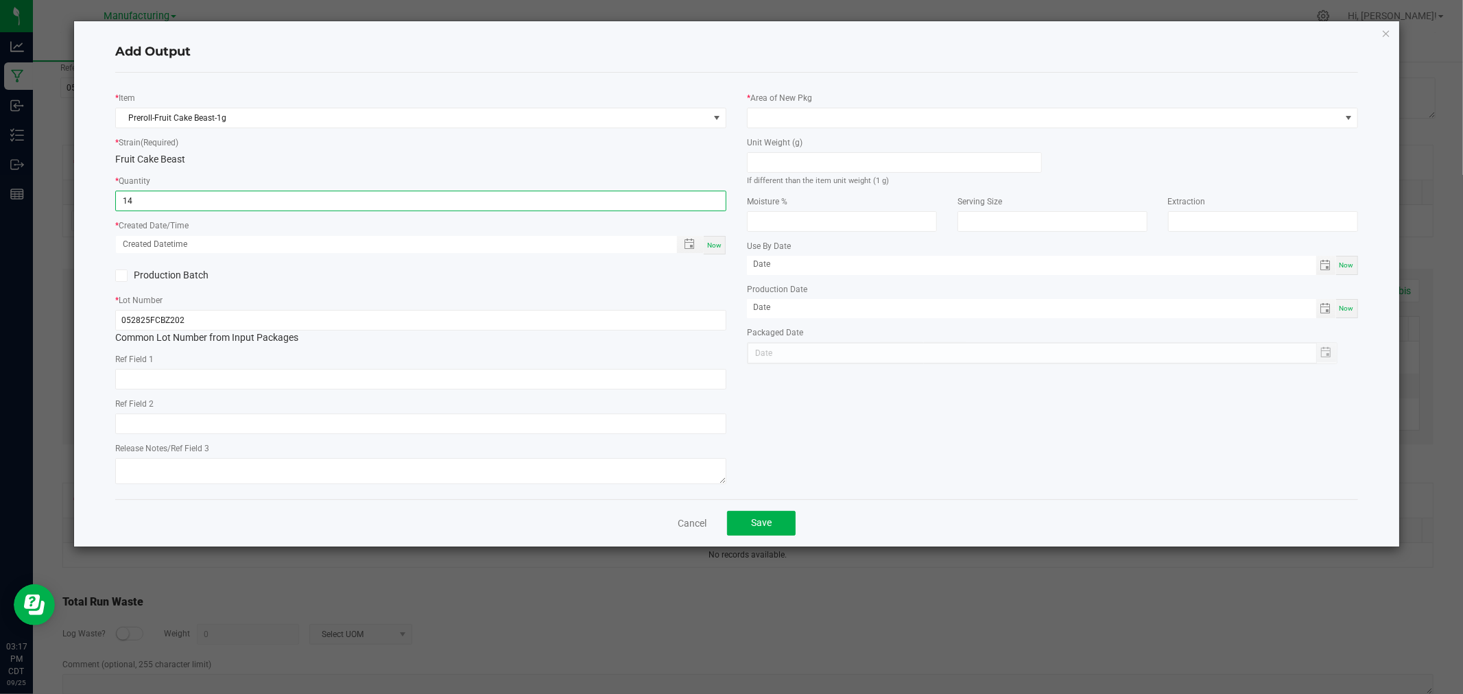
type input "14 ea"
click at [712, 246] on span "Now" at bounding box center [714, 245] width 14 height 8
type input "[DATE] 3:17 PM"
type input "[DATE]"
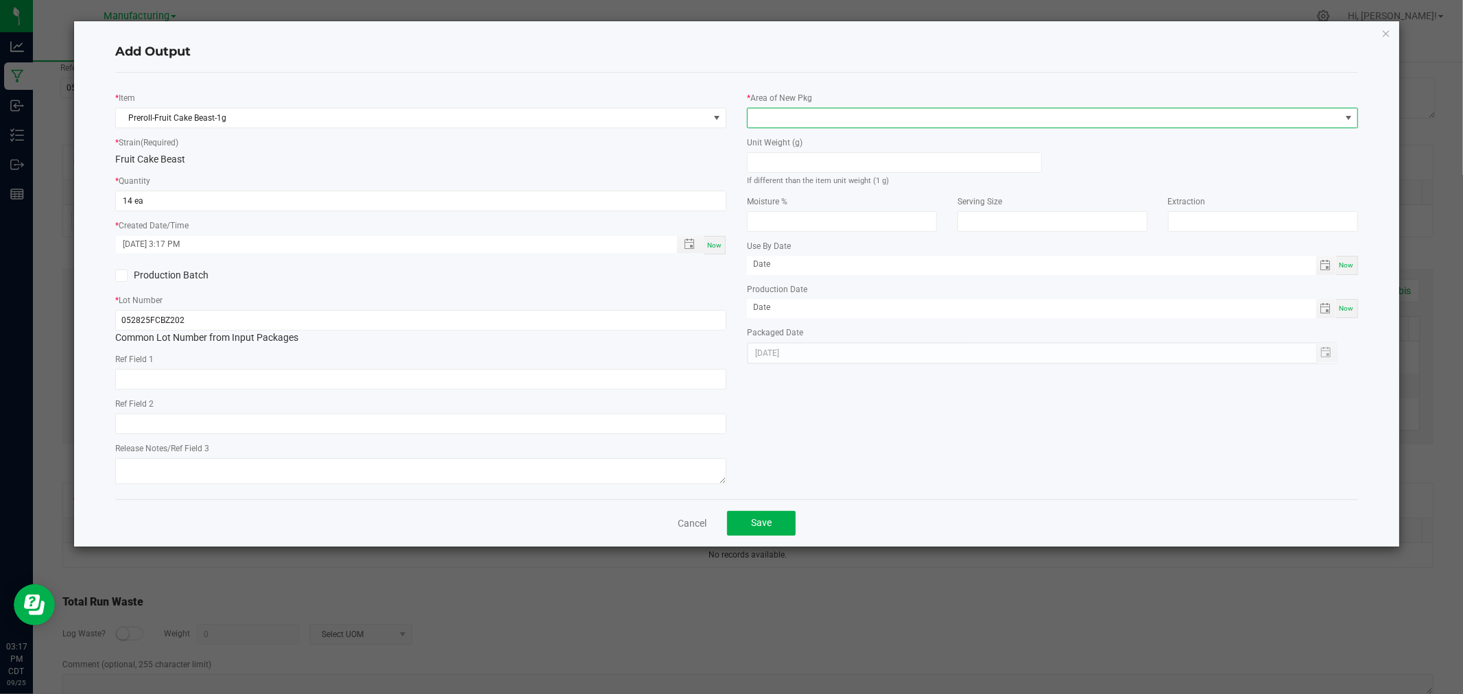
click at [831, 114] on span at bounding box center [1044, 117] width 593 height 19
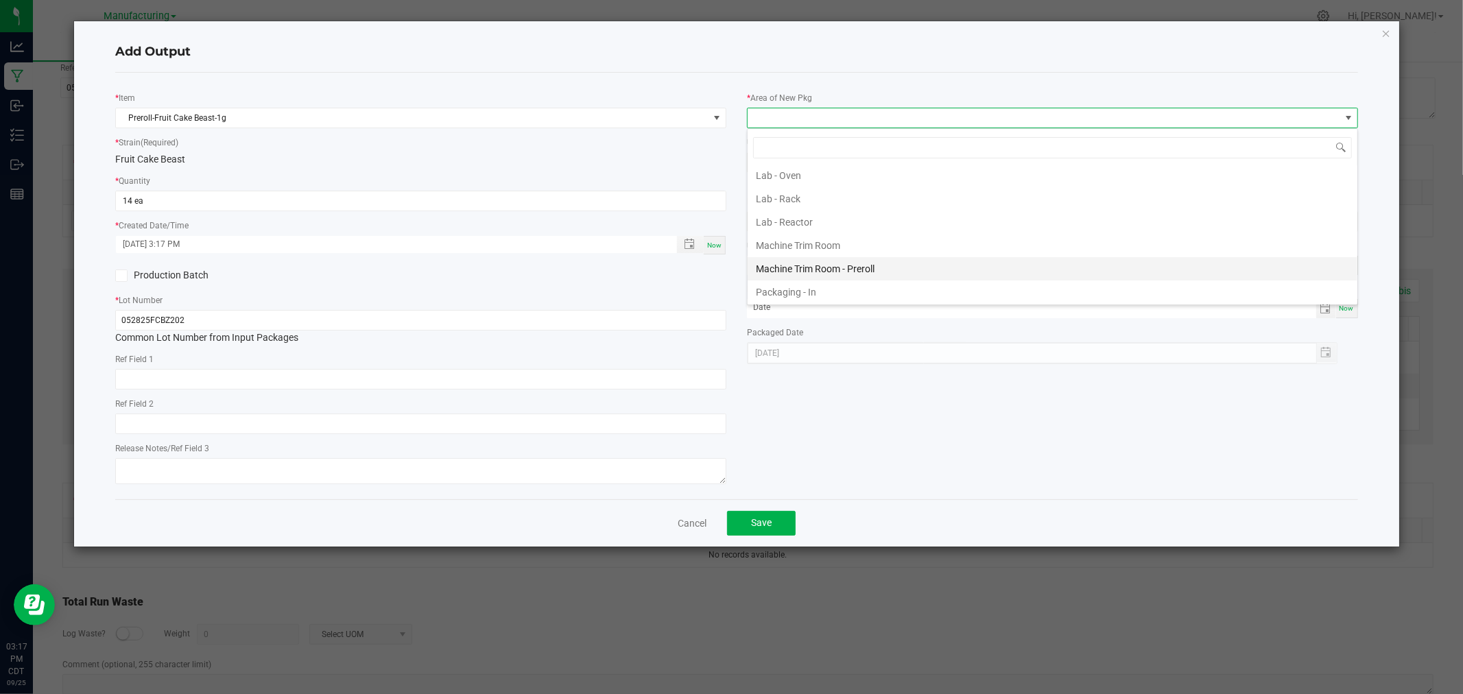
scroll to position [381, 0]
click at [845, 262] on li "Packaging - Processing" at bounding box center [1053, 262] width 610 height 23
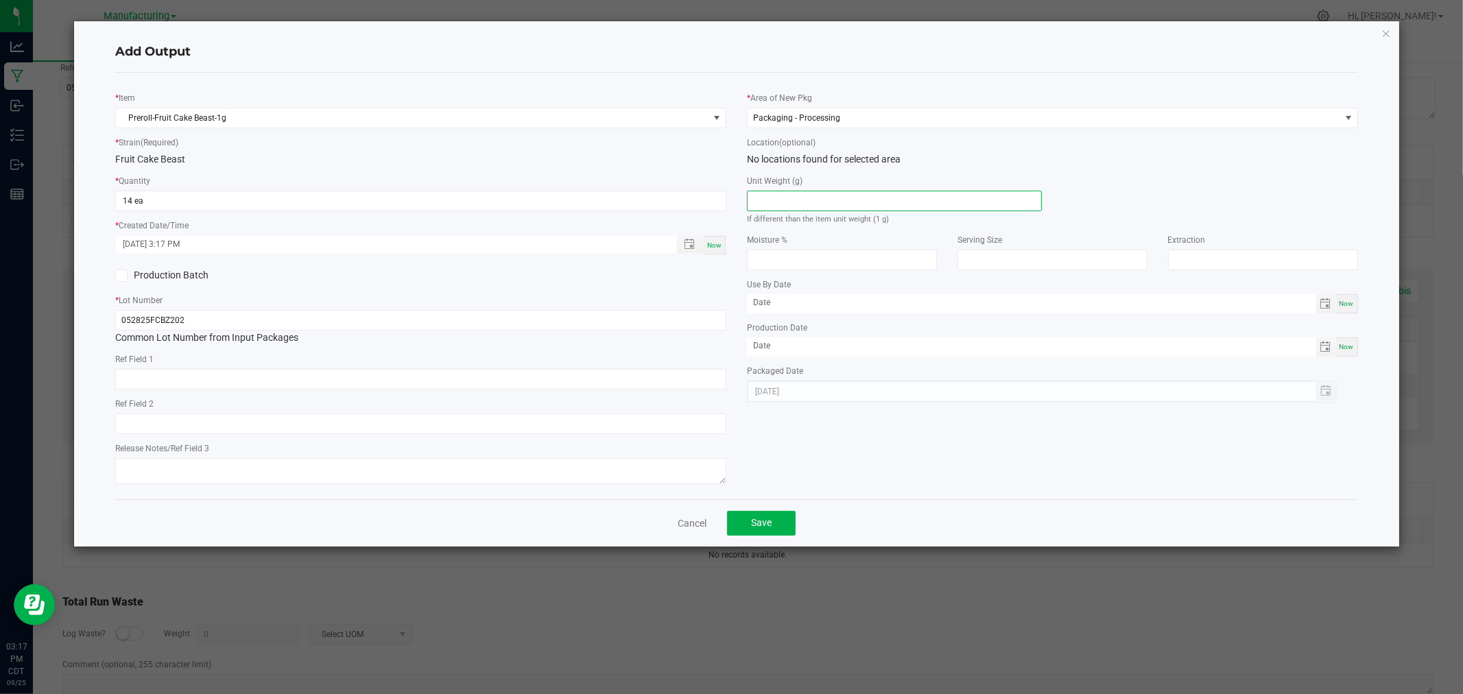
click at [823, 200] on input at bounding box center [895, 200] width 294 height 19
type input "1"
click at [766, 526] on span "Save" at bounding box center [761, 522] width 21 height 11
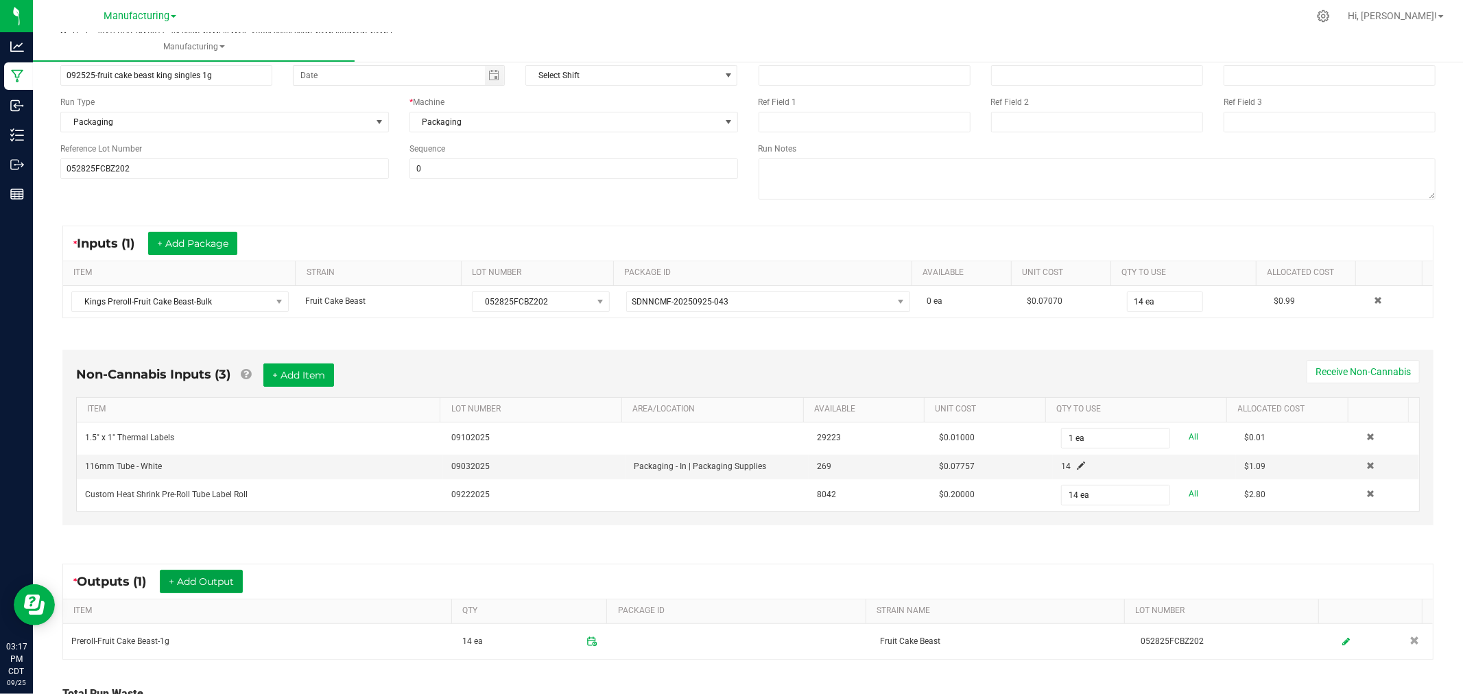
scroll to position [0, 0]
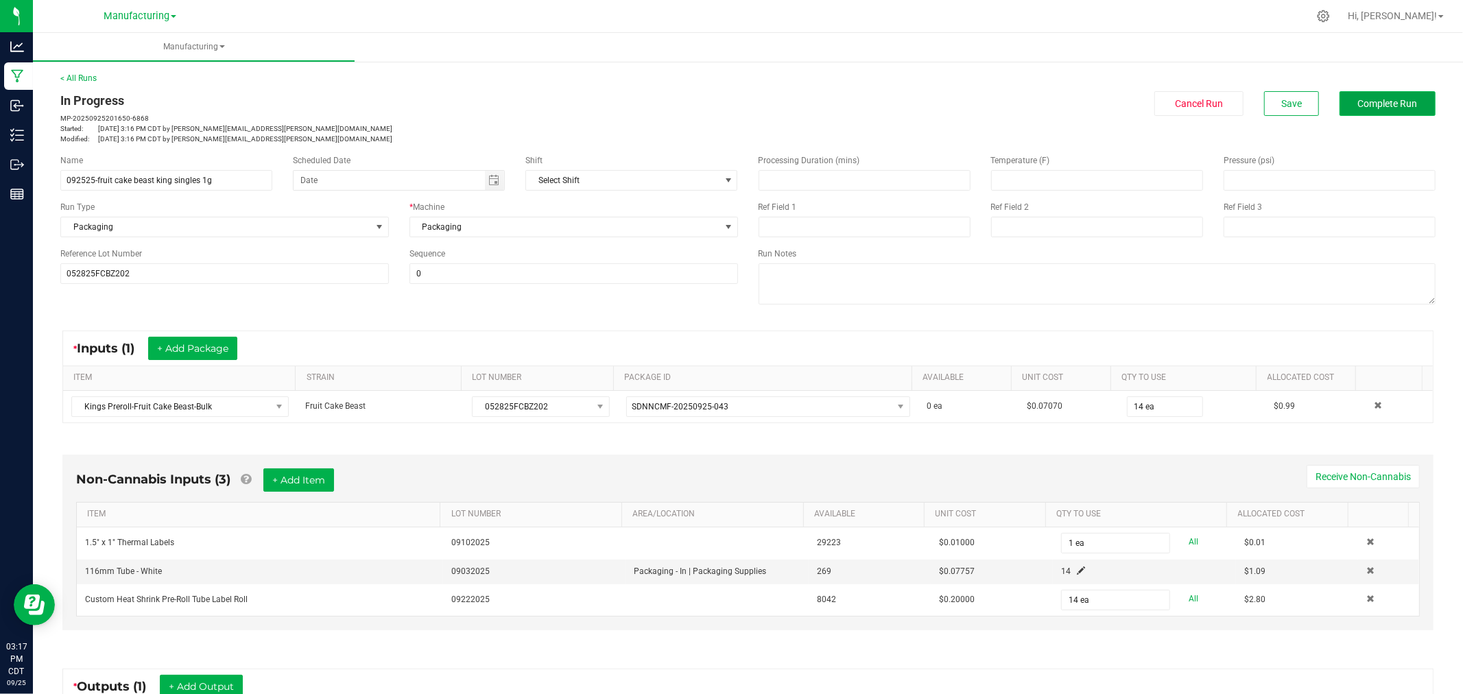
click at [1365, 104] on span "Complete Run" at bounding box center [1388, 103] width 60 height 11
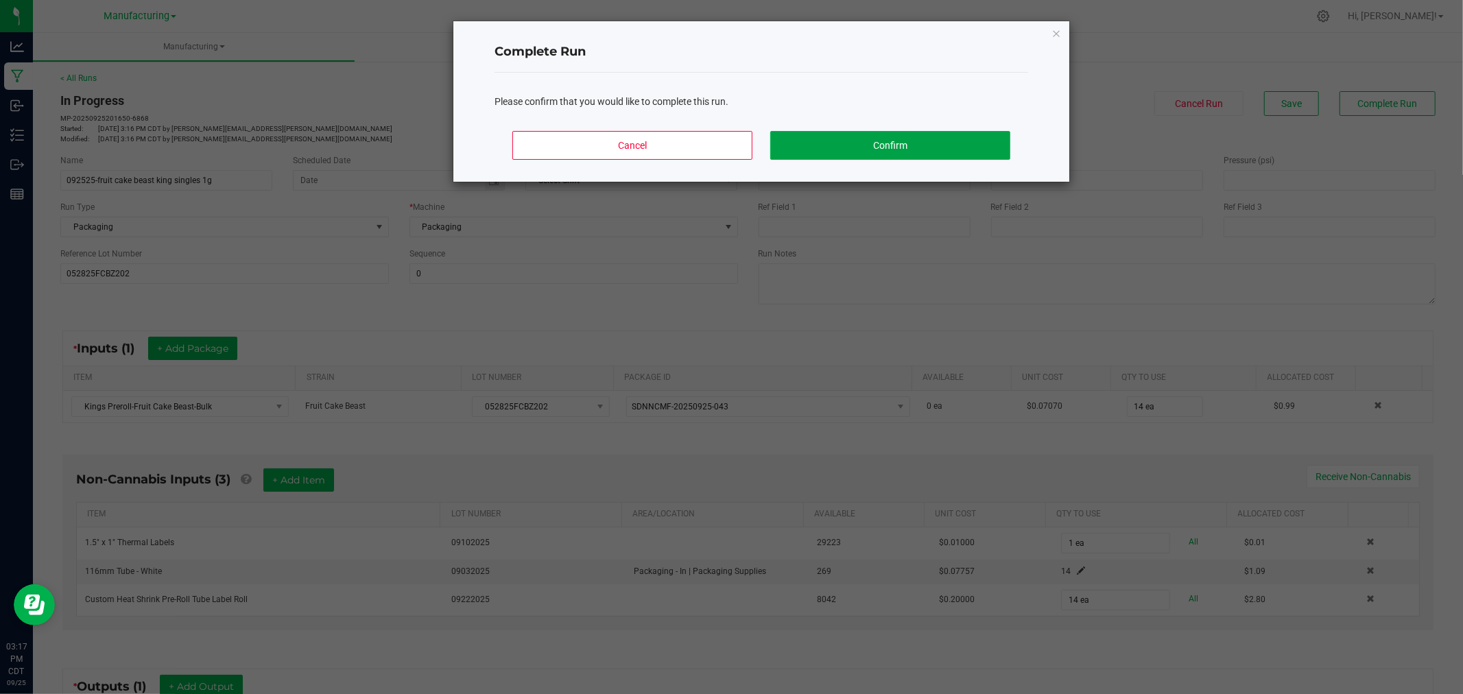
click at [978, 141] on button "Confirm" at bounding box center [890, 145] width 240 height 29
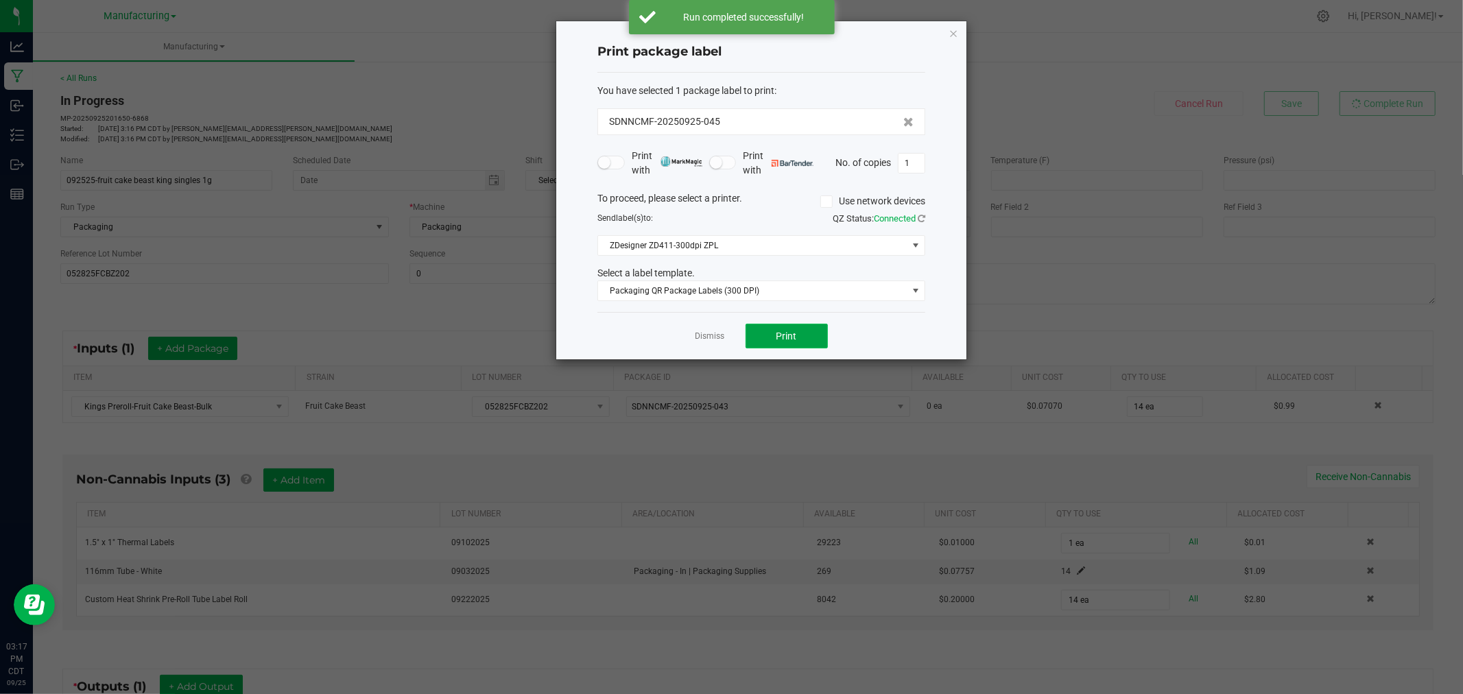
click at [813, 344] on button "Print" at bounding box center [787, 336] width 82 height 25
click at [952, 36] on icon "button" at bounding box center [954, 33] width 10 height 16
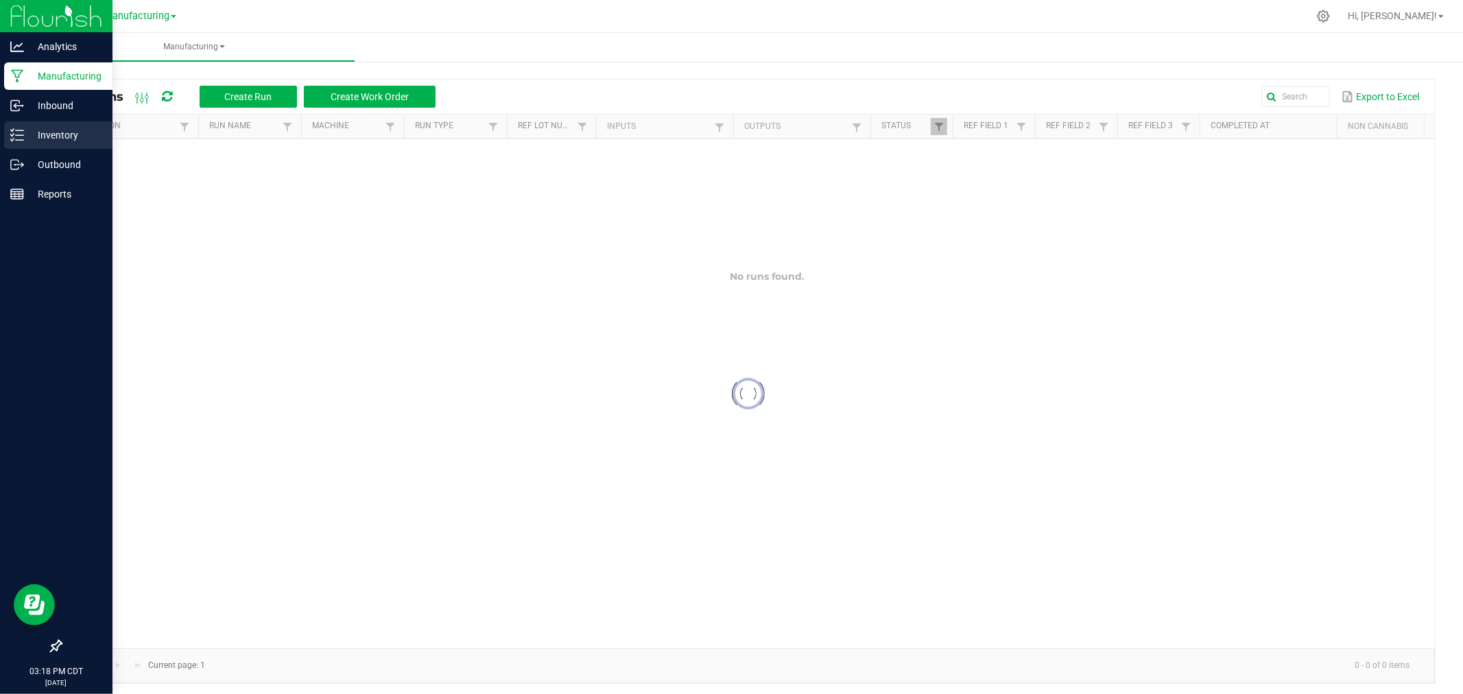
click at [36, 131] on p "Inventory" at bounding box center [65, 135] width 82 height 16
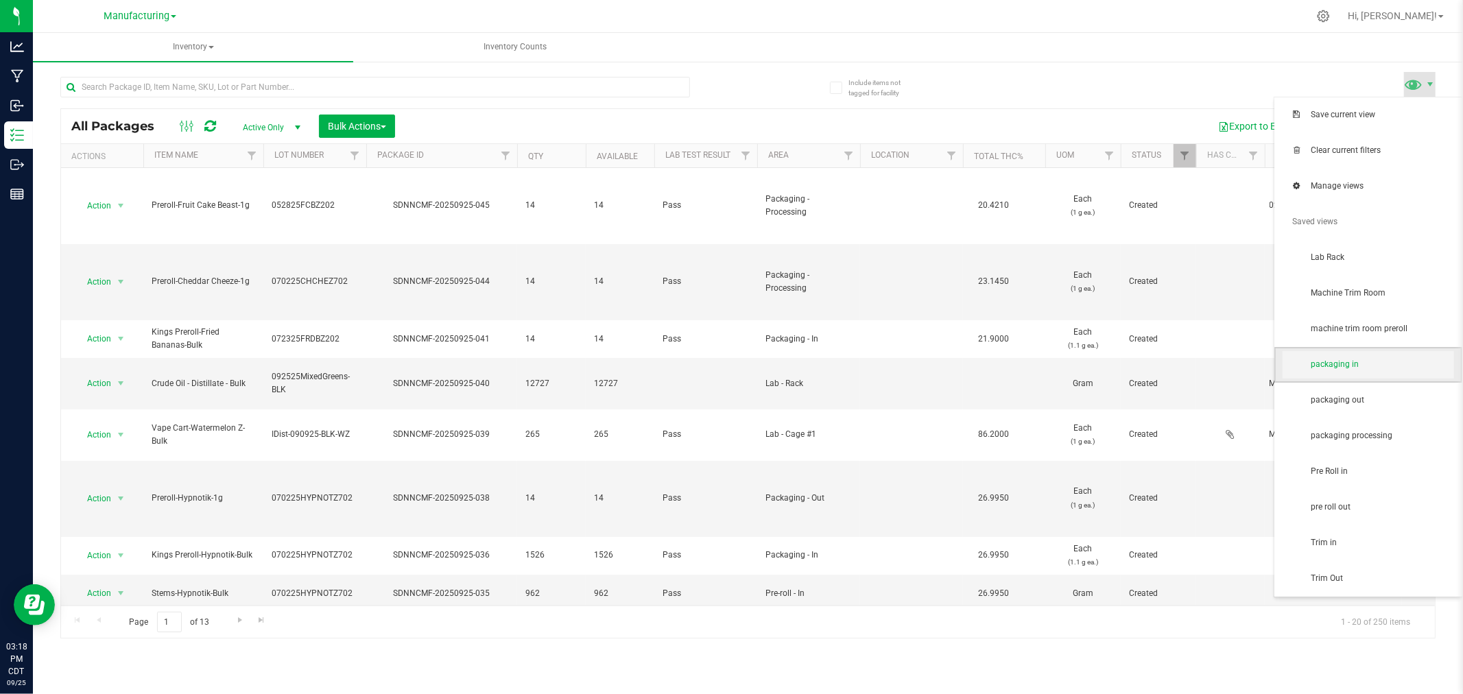
click at [1377, 366] on span "packaging in" at bounding box center [1382, 365] width 143 height 12
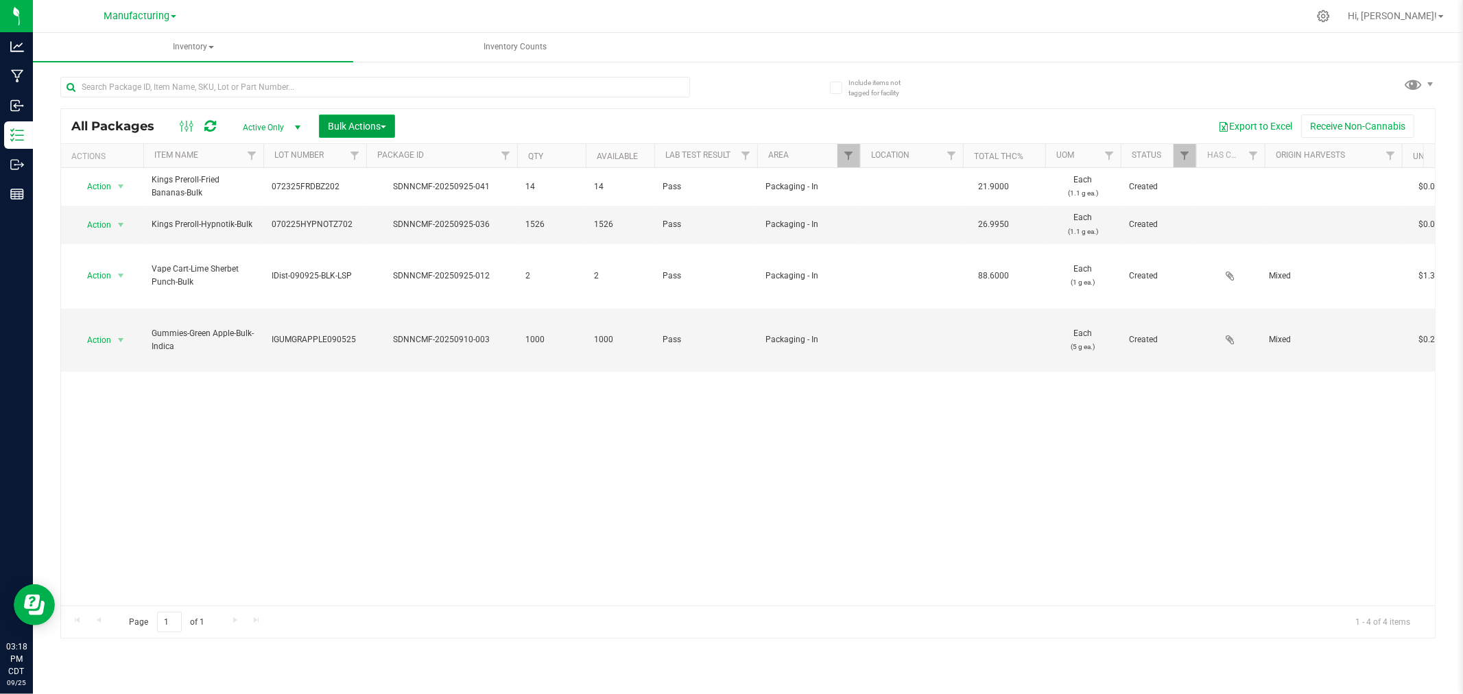
click at [381, 115] on button "Bulk Actions" at bounding box center [357, 126] width 76 height 23
click at [386, 158] on span "Add to manufacturing run" at bounding box center [379, 157] width 104 height 11
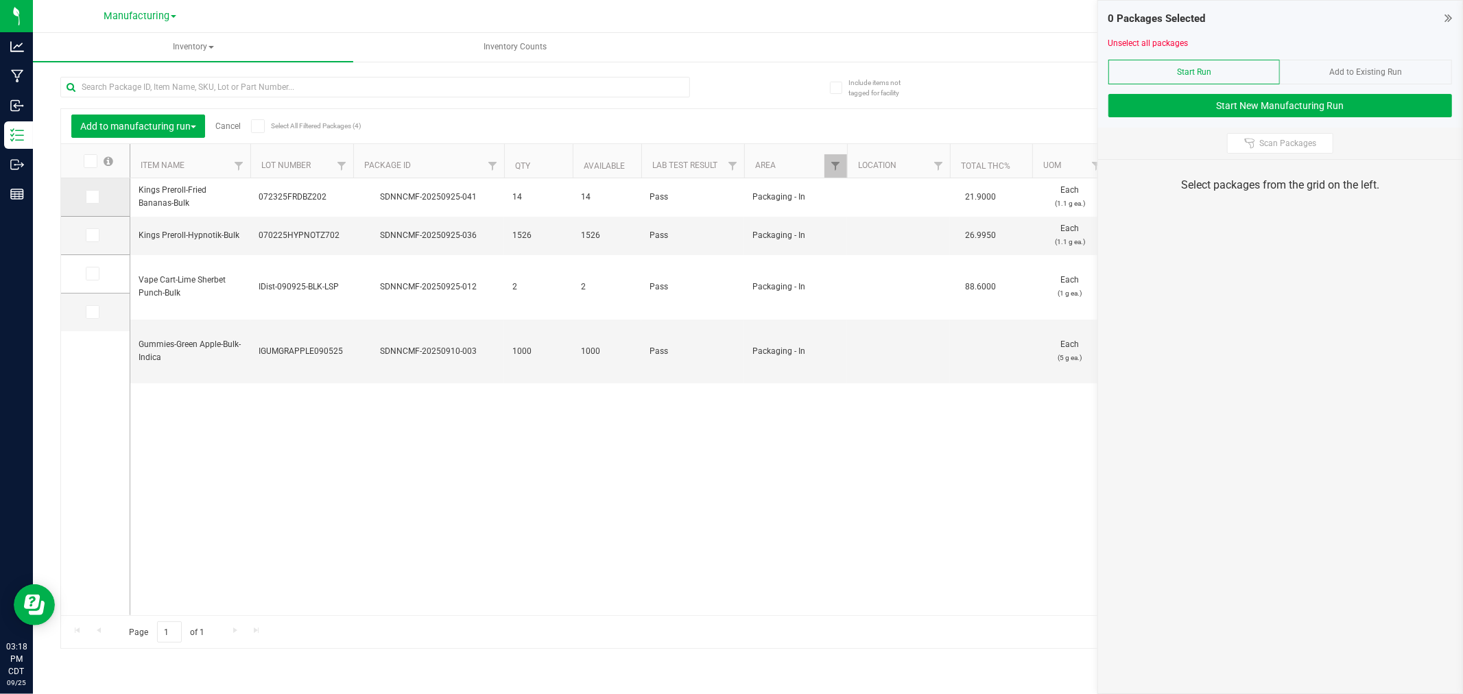
click at [92, 197] on icon at bounding box center [91, 197] width 9 height 0
click at [0, 0] on input "checkbox" at bounding box center [0, 0] width 0 height 0
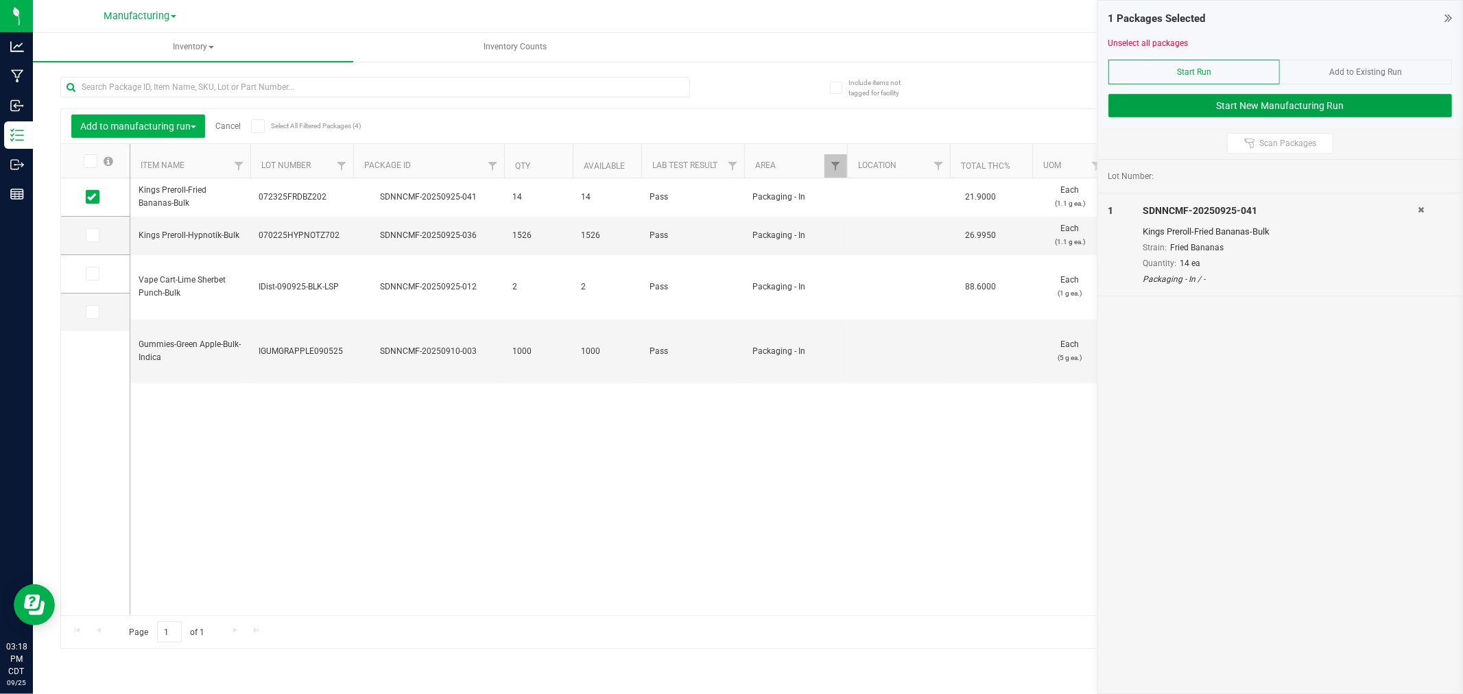
click at [1158, 103] on button "Start New Manufacturing Run" at bounding box center [1281, 105] width 344 height 23
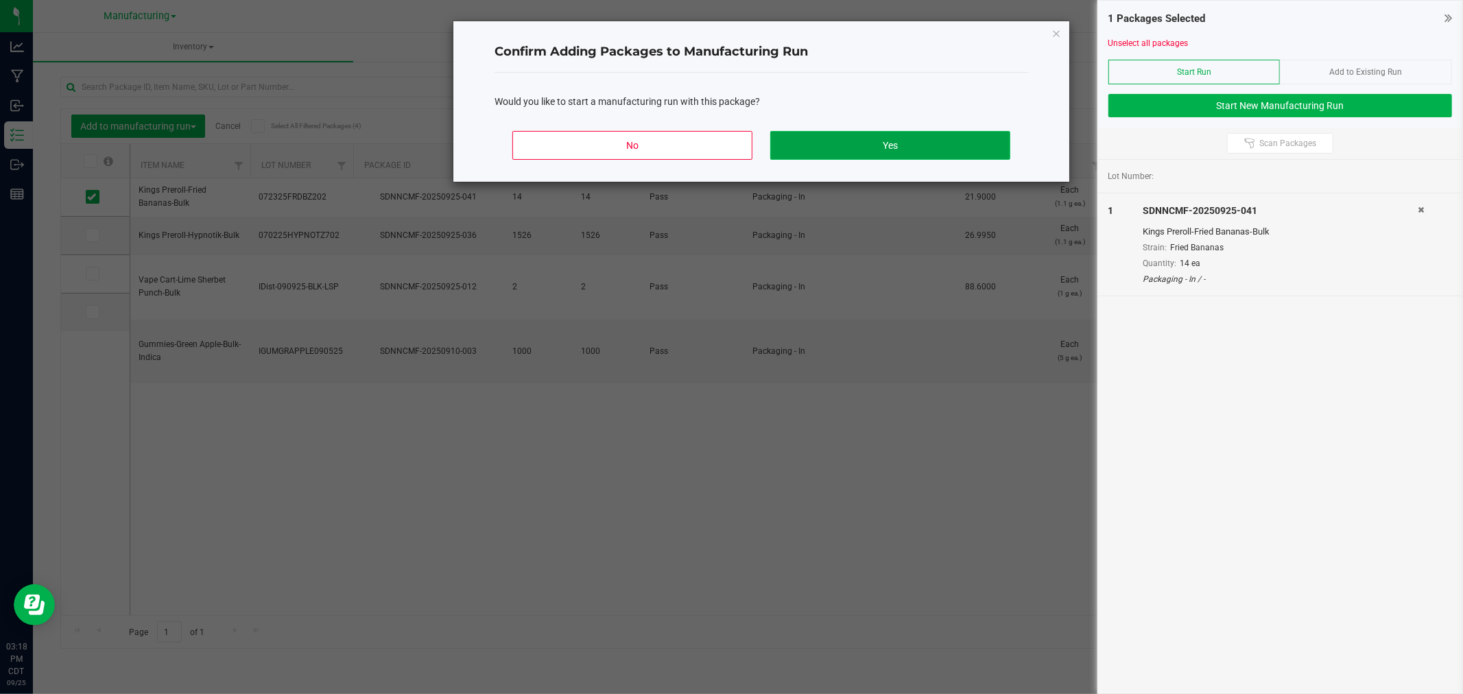
click at [936, 151] on button "Yes" at bounding box center [890, 145] width 240 height 29
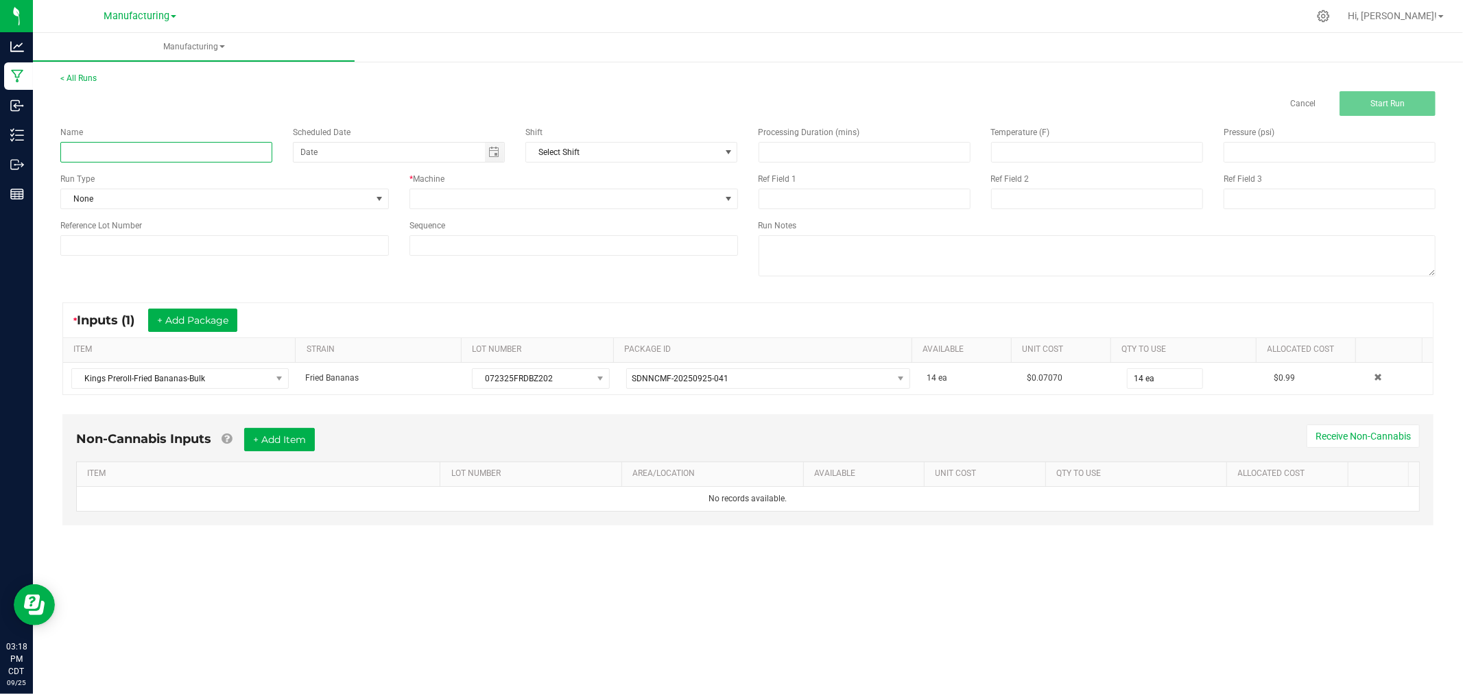
click at [93, 149] on input at bounding box center [166, 152] width 212 height 21
type input "092525-fried bananas king singles 1g"
click at [377, 198] on span at bounding box center [379, 198] width 11 height 11
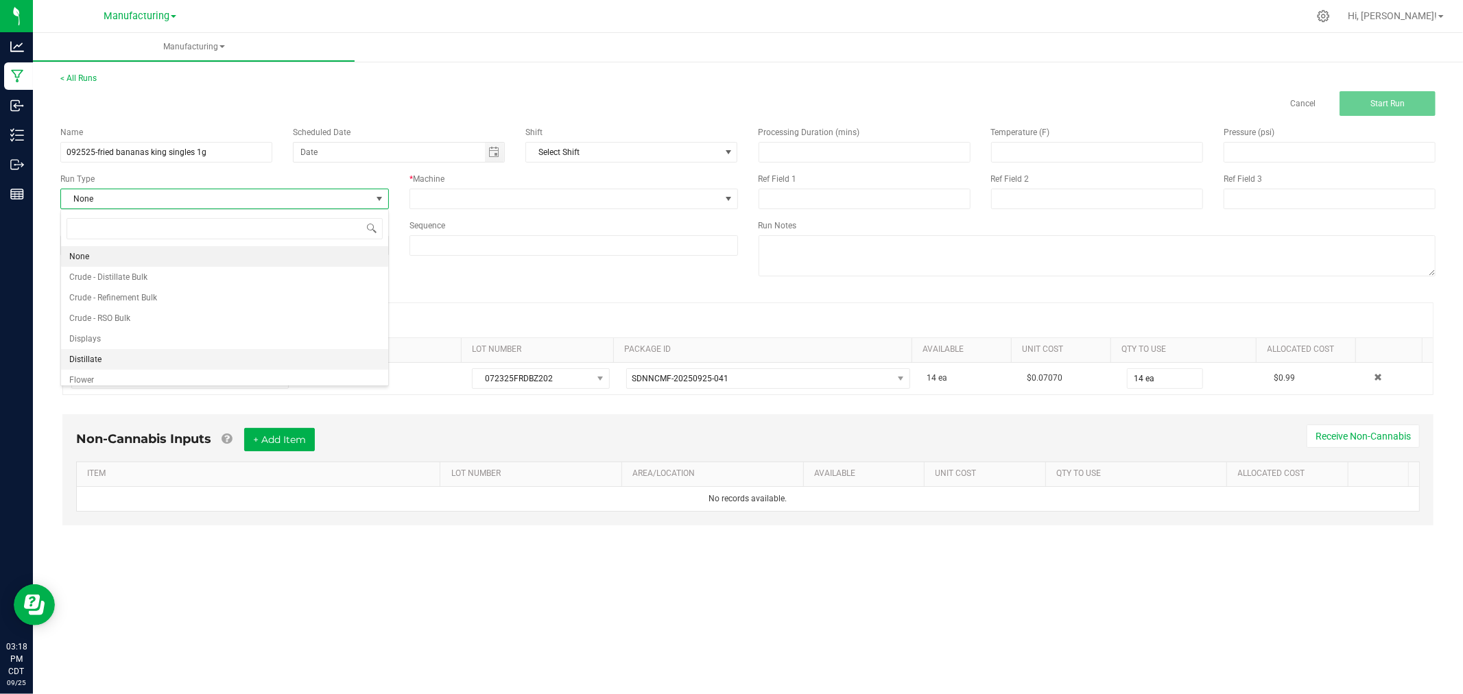
scroll to position [69, 0]
click at [226, 351] on li "Packaging" at bounding box center [224, 352] width 327 height 21
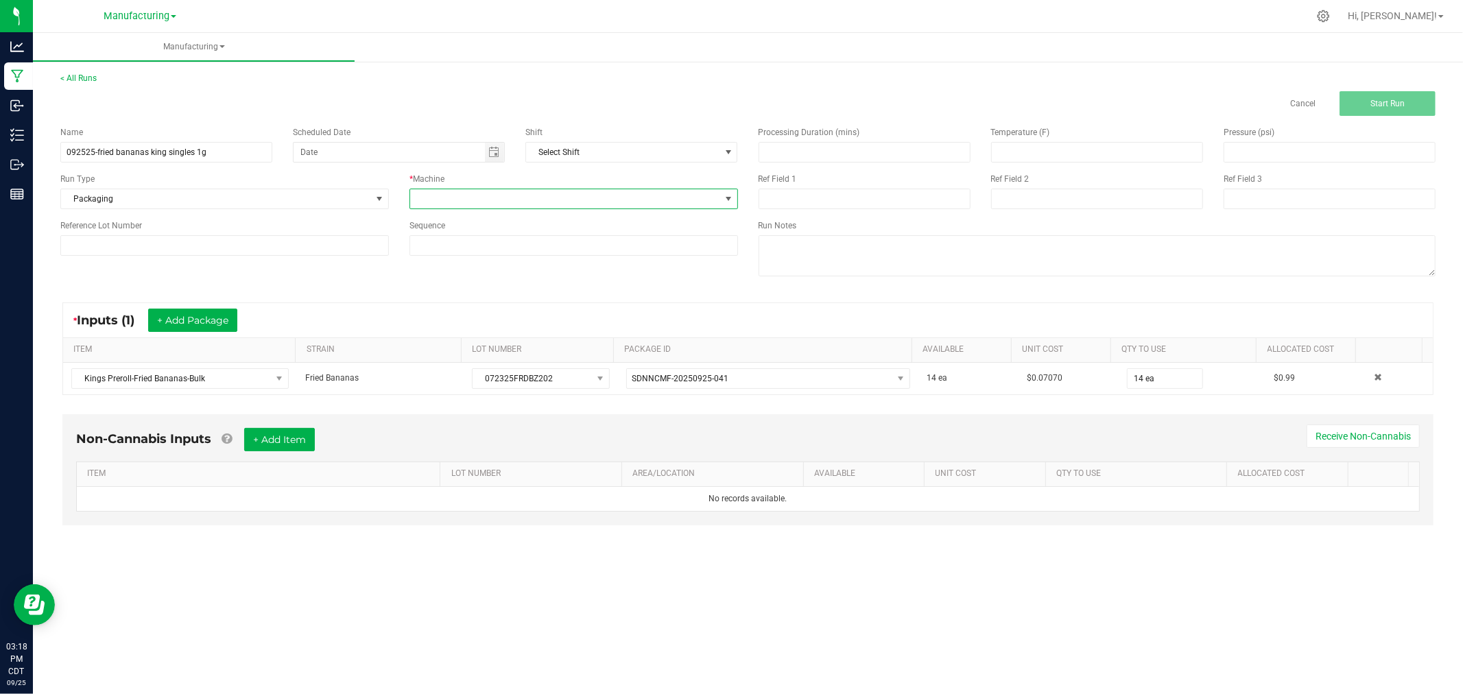
click at [458, 204] on span at bounding box center [565, 198] width 310 height 19
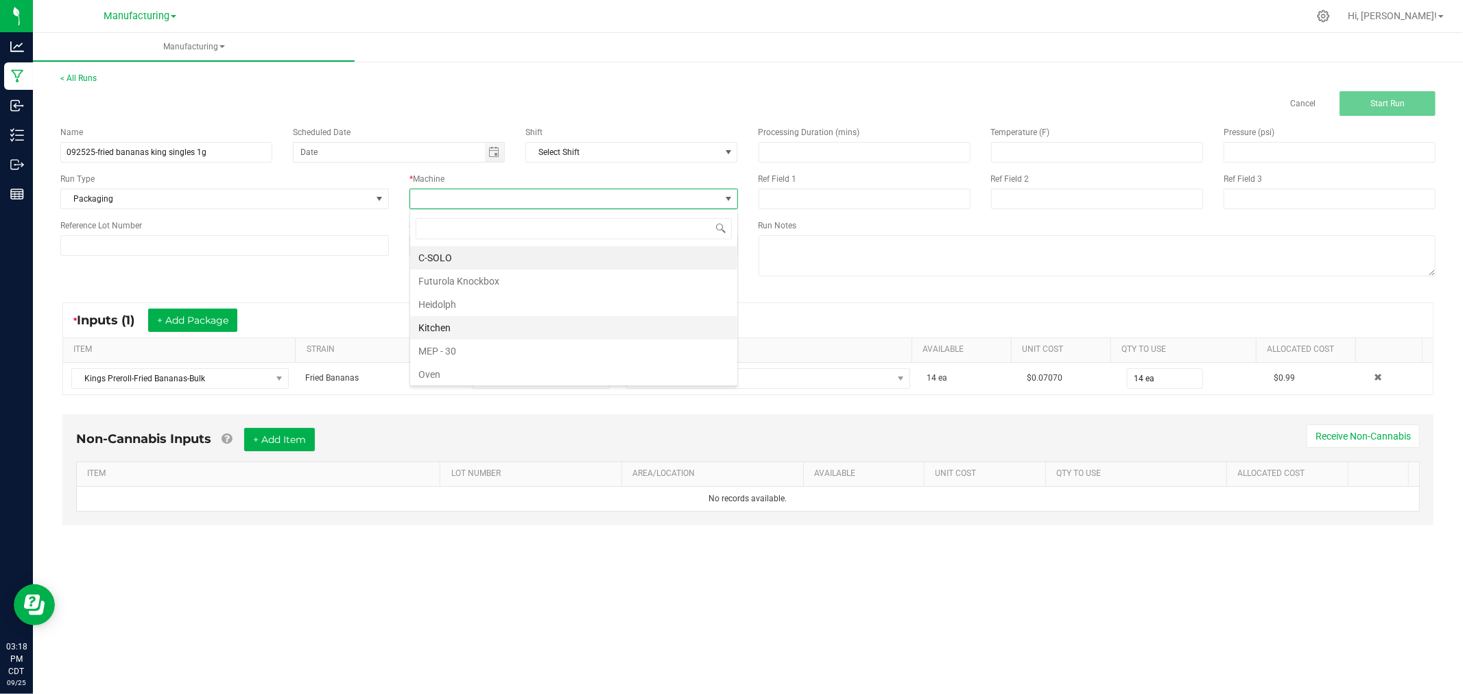
scroll to position [76, 0]
click at [467, 324] on li "Packaging" at bounding box center [573, 321] width 327 height 23
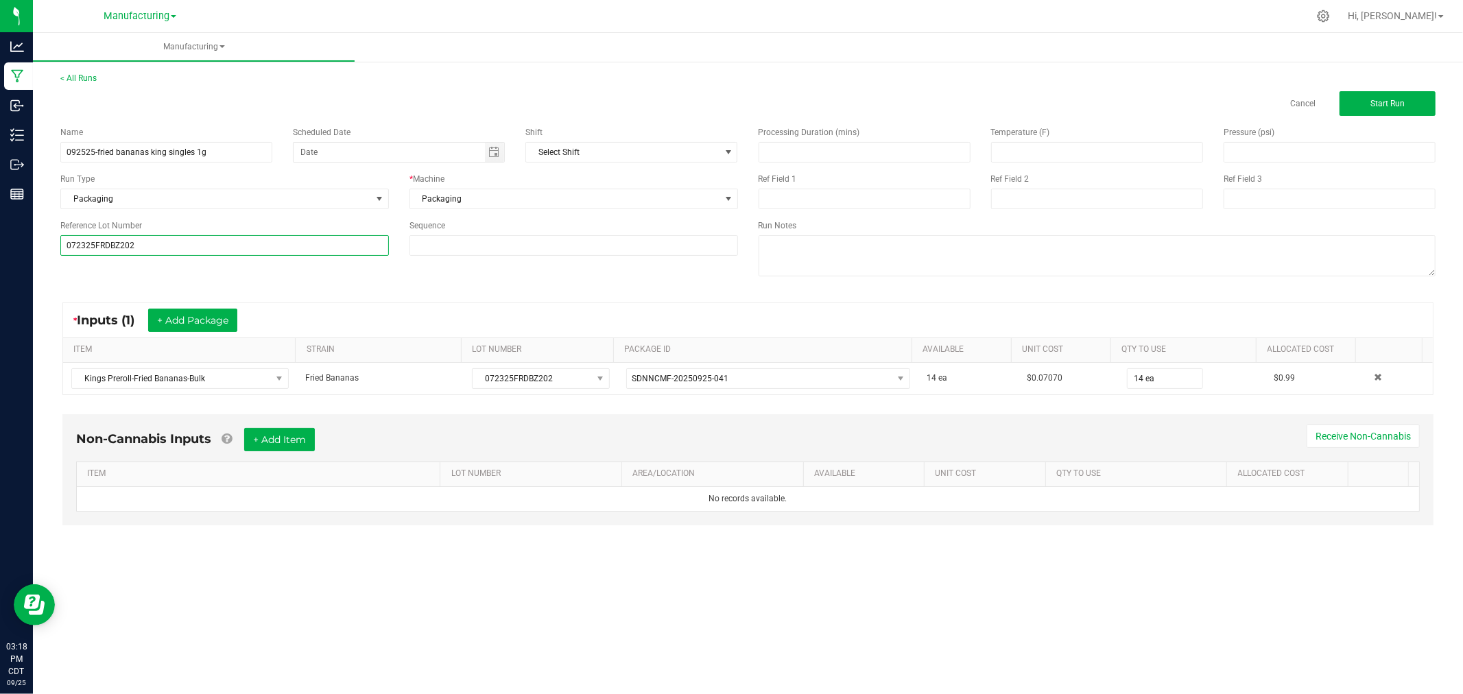
type input "072325FRDBZ202"
click at [119, 277] on div "Name 092525-fried bananas king singles 1g Scheduled Date Shift Select Shift Run…" at bounding box center [748, 203] width 1396 height 174
click at [1353, 91] on button "Start Run" at bounding box center [1388, 103] width 96 height 25
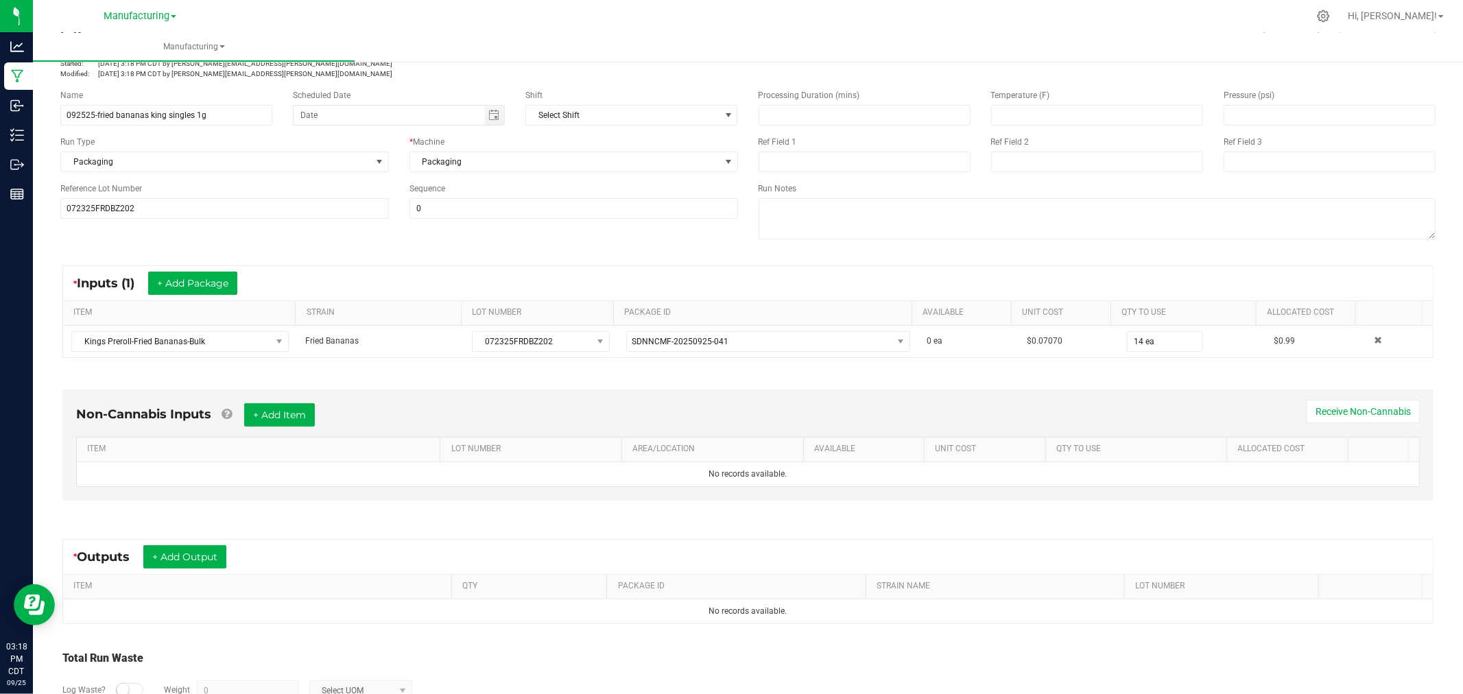
scroll to position [154, 0]
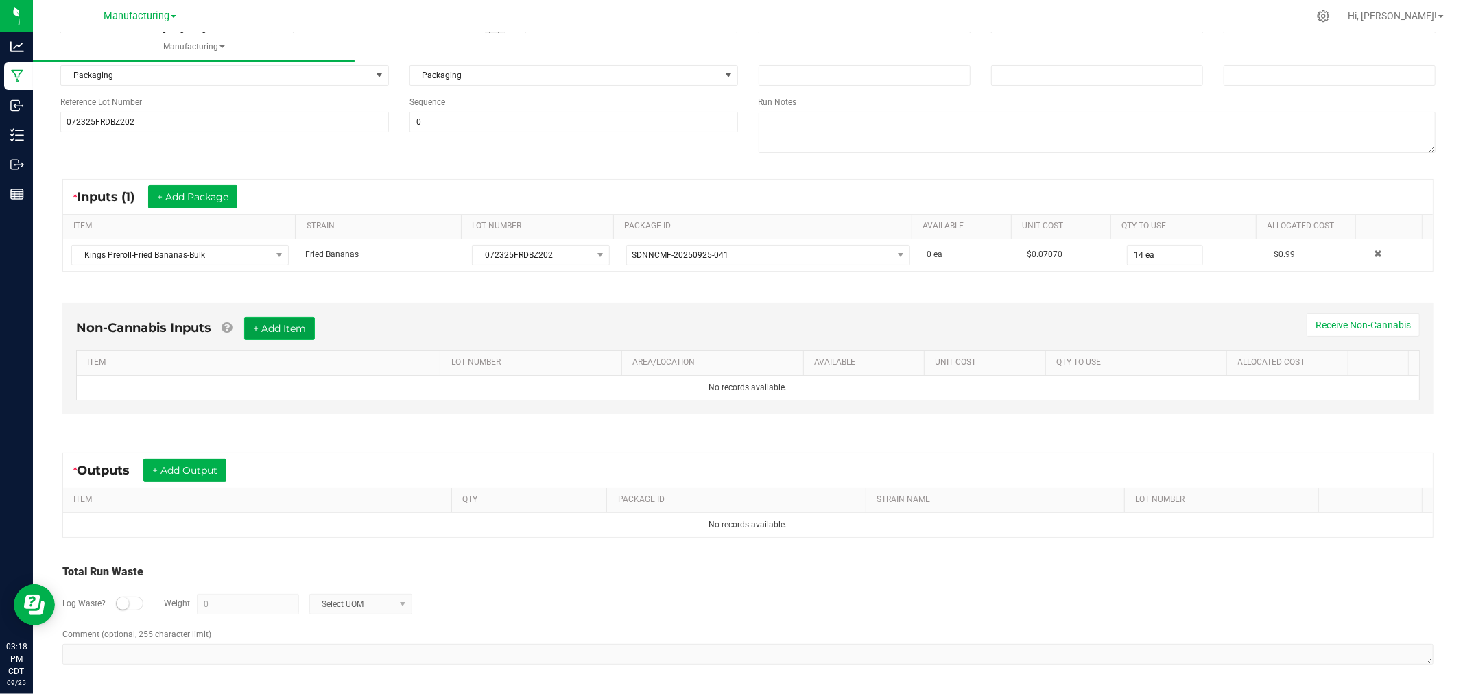
click at [275, 327] on button "+ Add Item" at bounding box center [279, 328] width 71 height 23
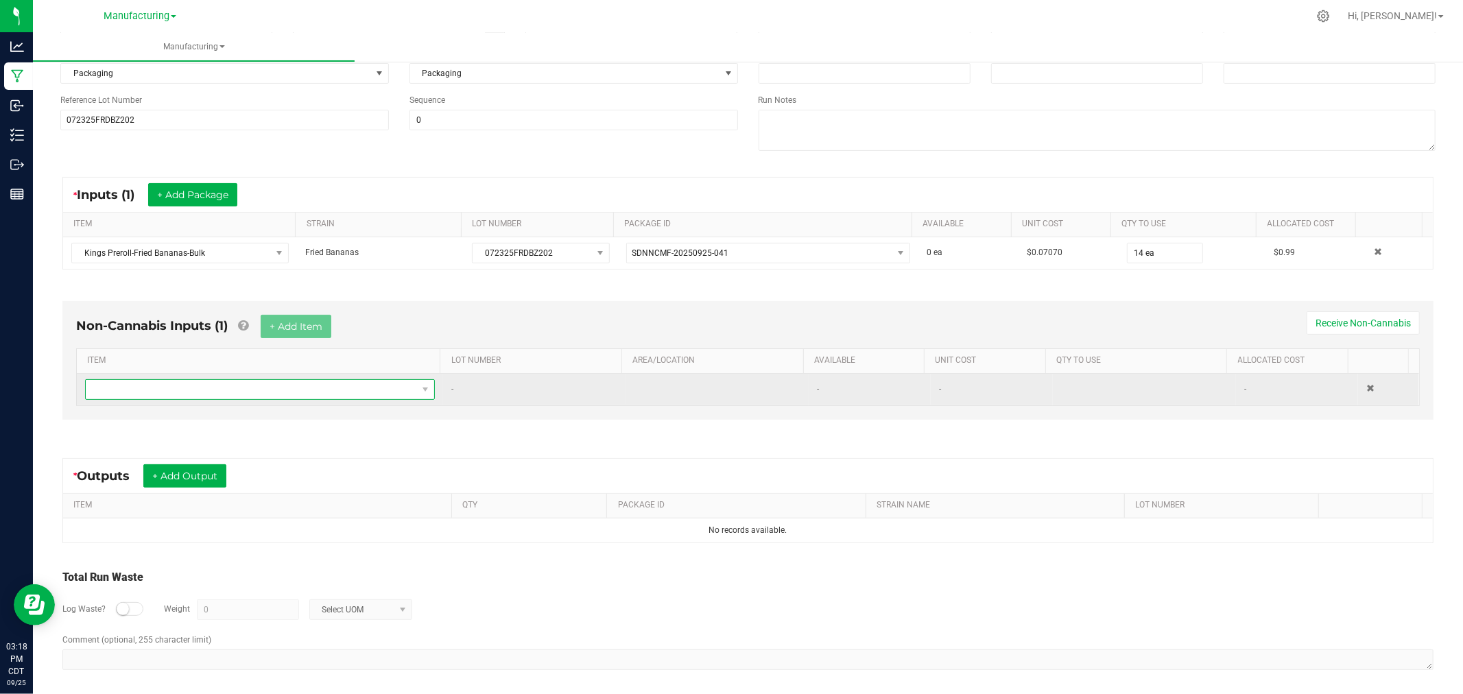
click at [280, 383] on span "NO DATA FOUND" at bounding box center [251, 389] width 331 height 19
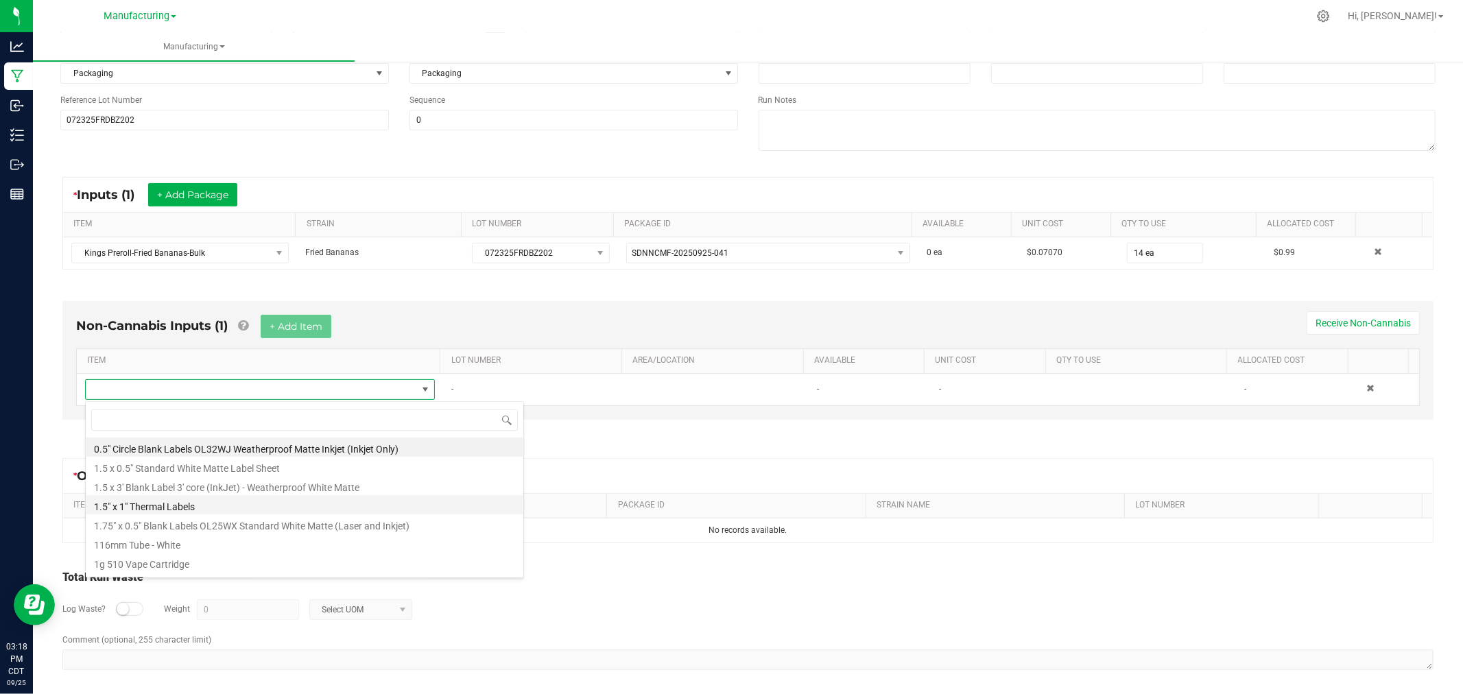
click at [236, 498] on li "1.5" x 1" Thermal Labels" at bounding box center [305, 504] width 438 height 19
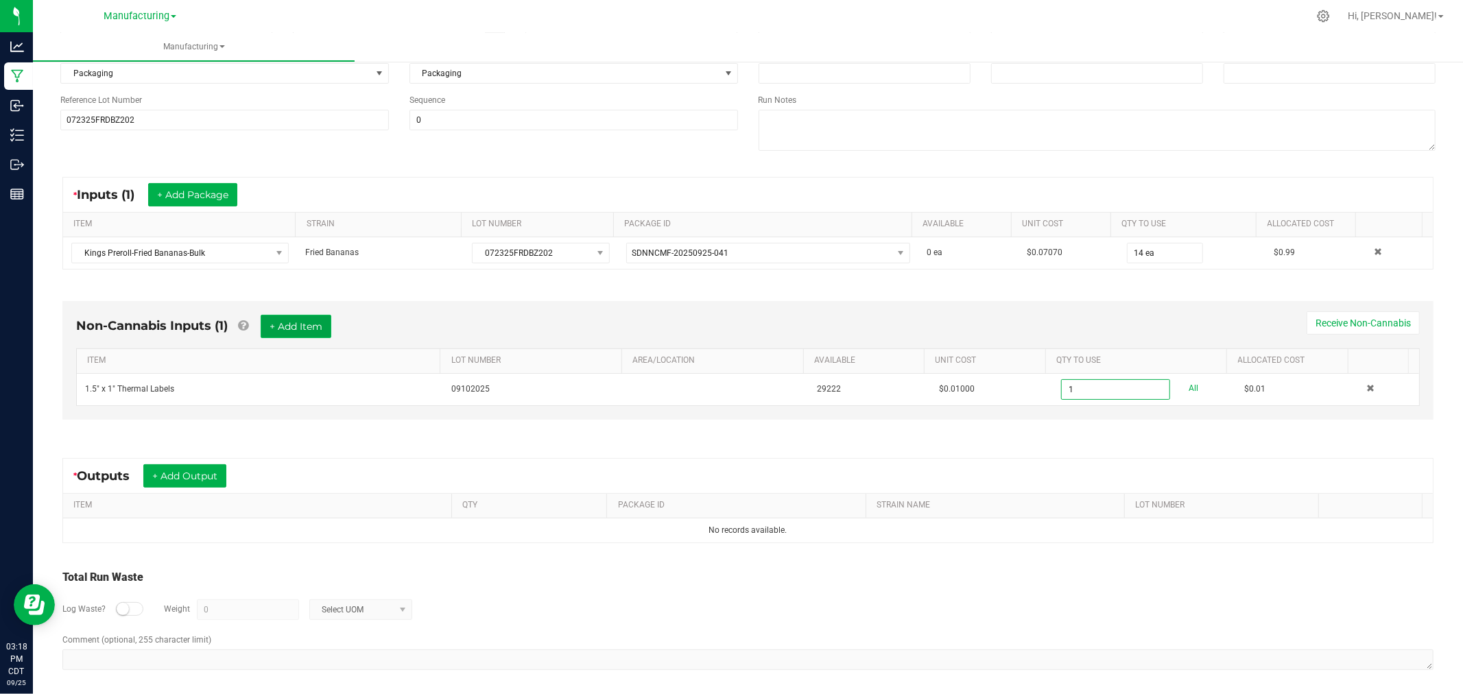
type input "1 ea"
click at [294, 326] on button "+ Add Item" at bounding box center [296, 326] width 71 height 23
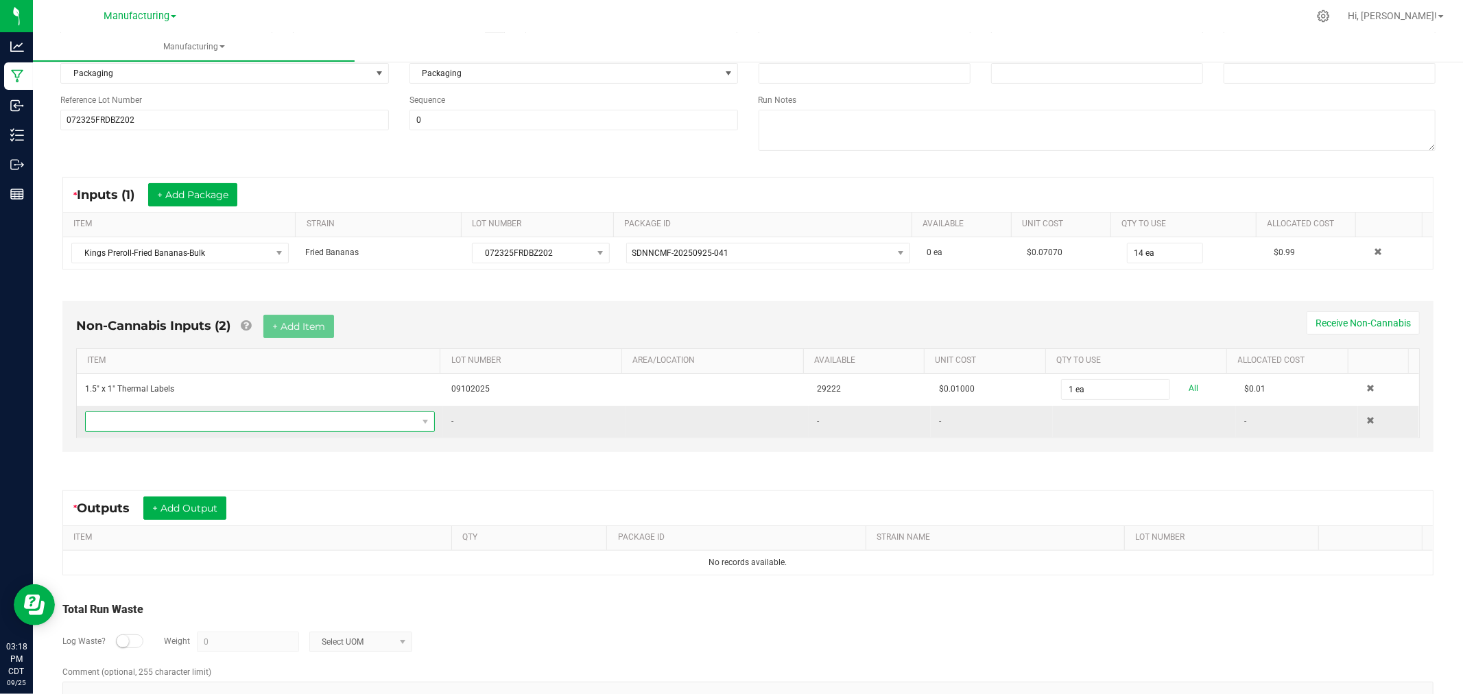
click at [297, 428] on span "NO DATA FOUND" at bounding box center [251, 421] width 331 height 19
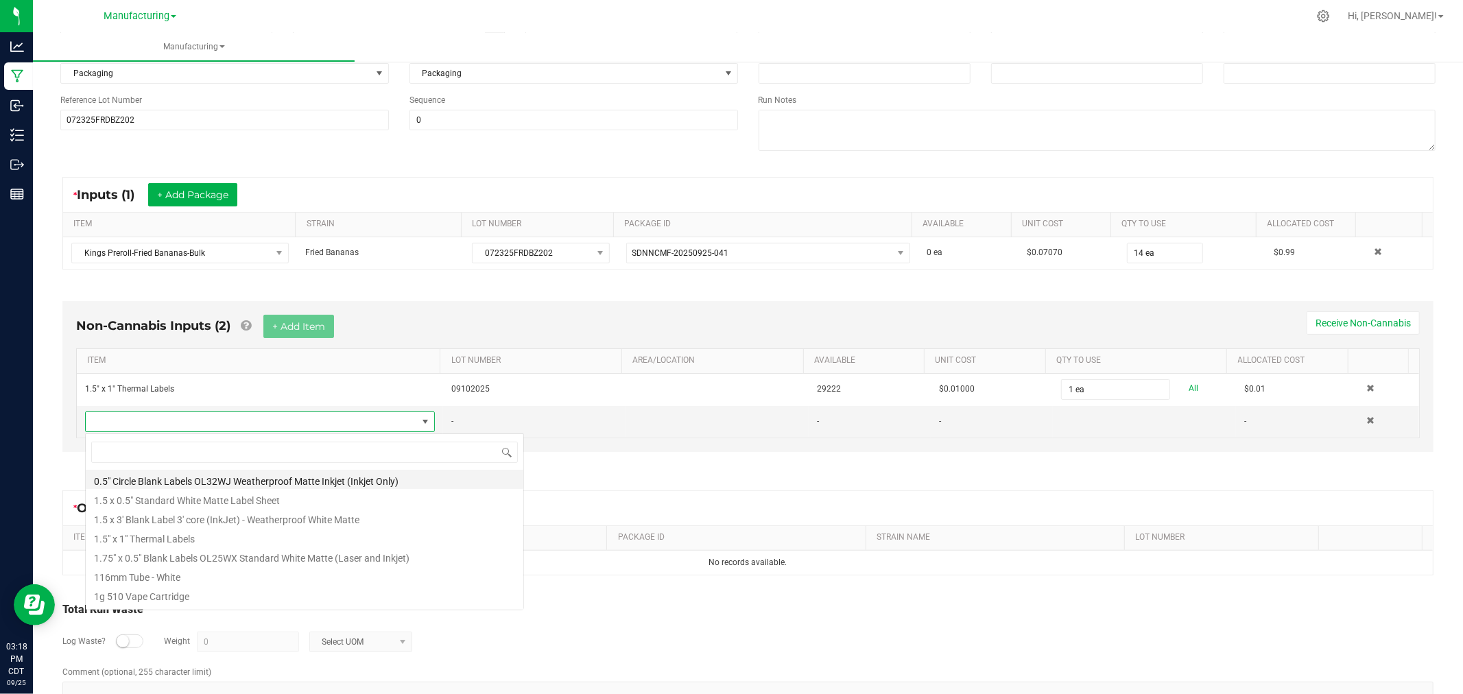
scroll to position [21, 340]
click at [228, 577] on li "116mm Tube - White" at bounding box center [305, 575] width 438 height 19
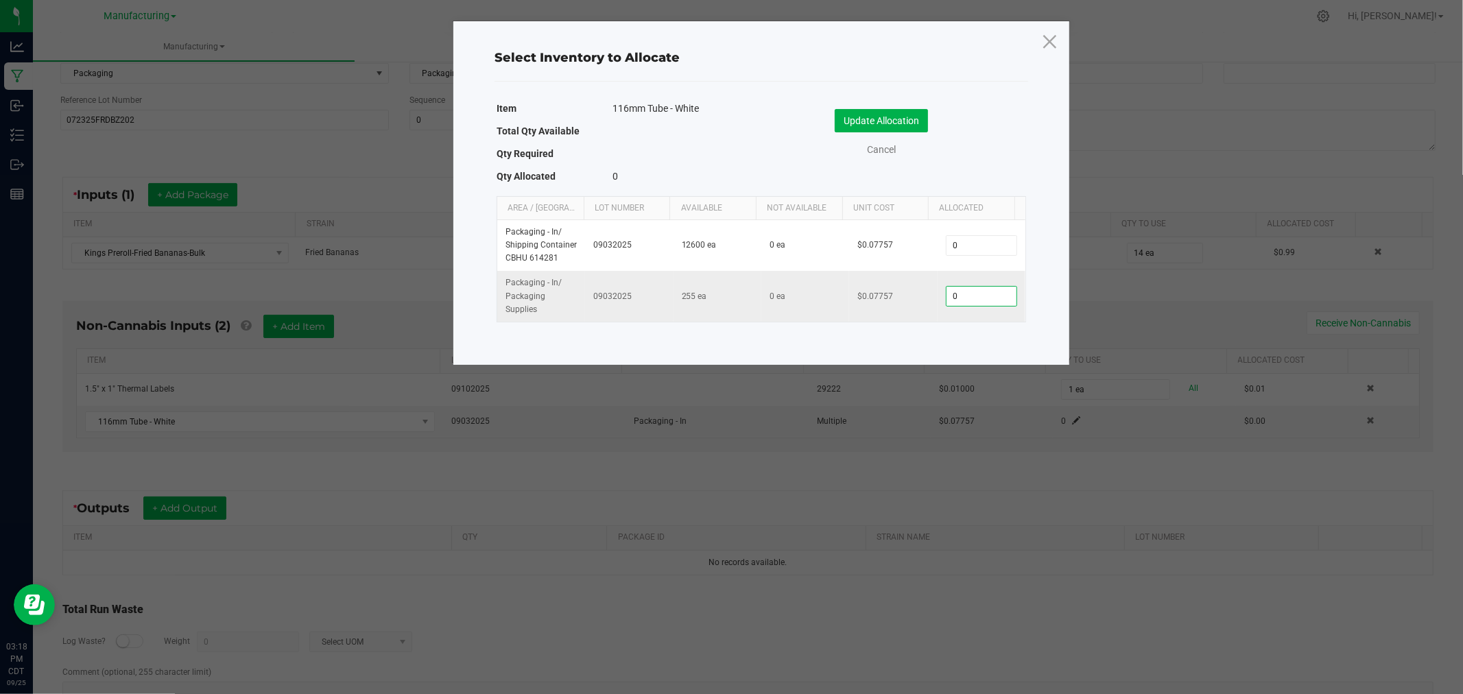
click at [996, 298] on input "0" at bounding box center [982, 296] width 70 height 19
type input "14"
click at [906, 128] on button "Update Allocation" at bounding box center [881, 120] width 93 height 23
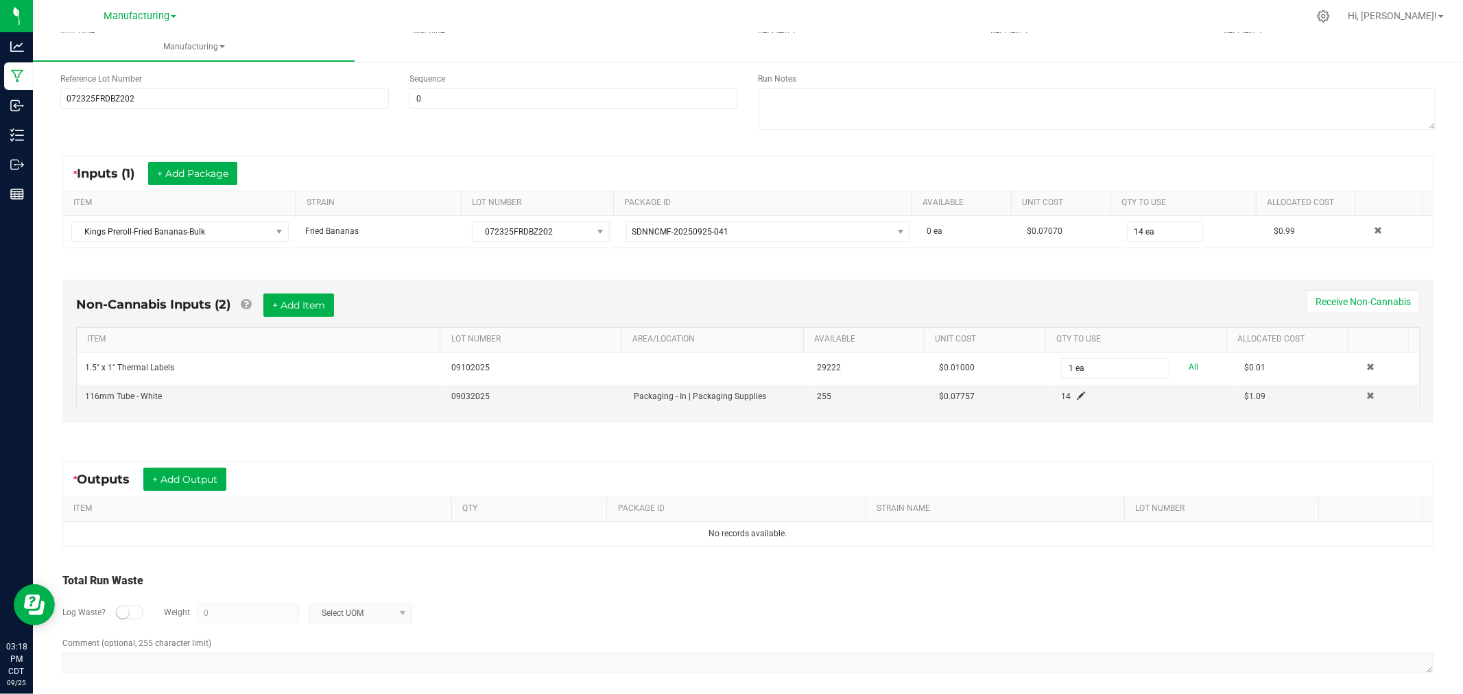
scroll to position [186, 0]
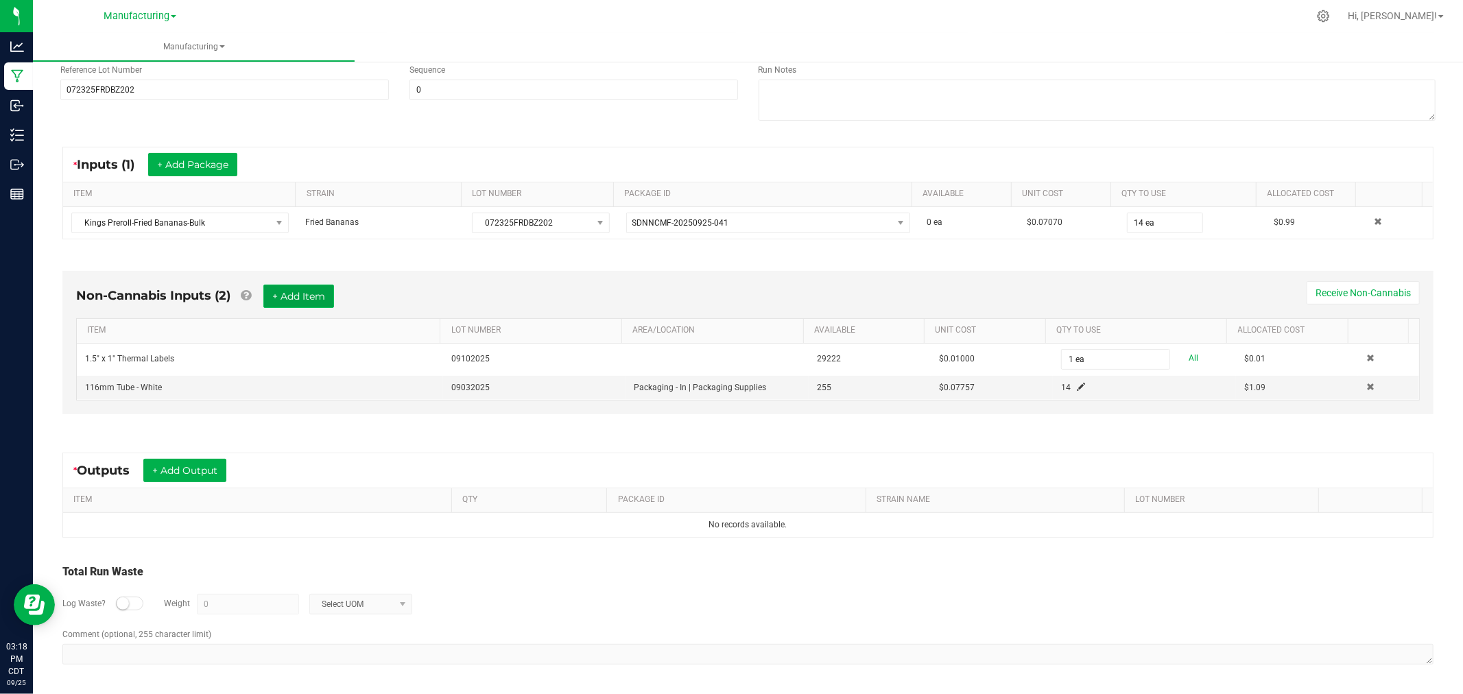
click at [323, 296] on button "+ Add Item" at bounding box center [298, 296] width 71 height 23
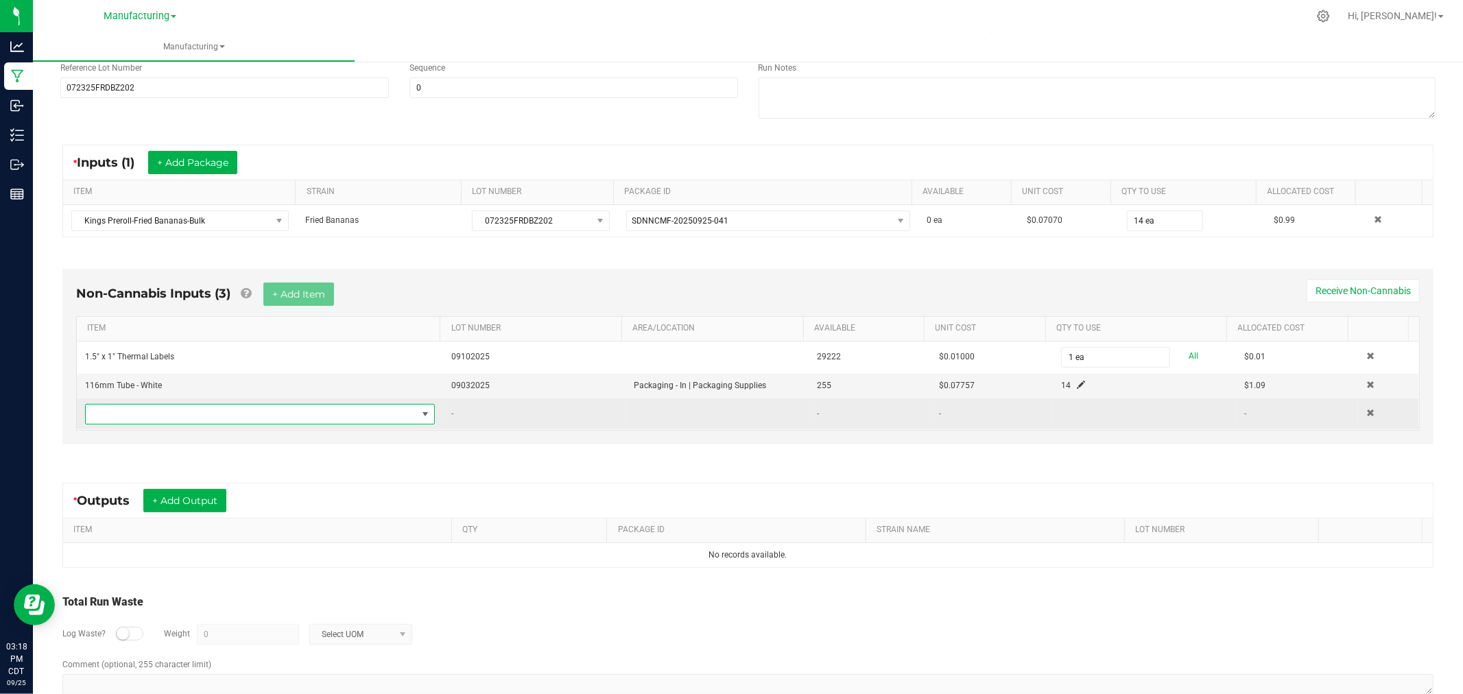
click at [376, 414] on span "NO DATA FOUND" at bounding box center [251, 414] width 331 height 19
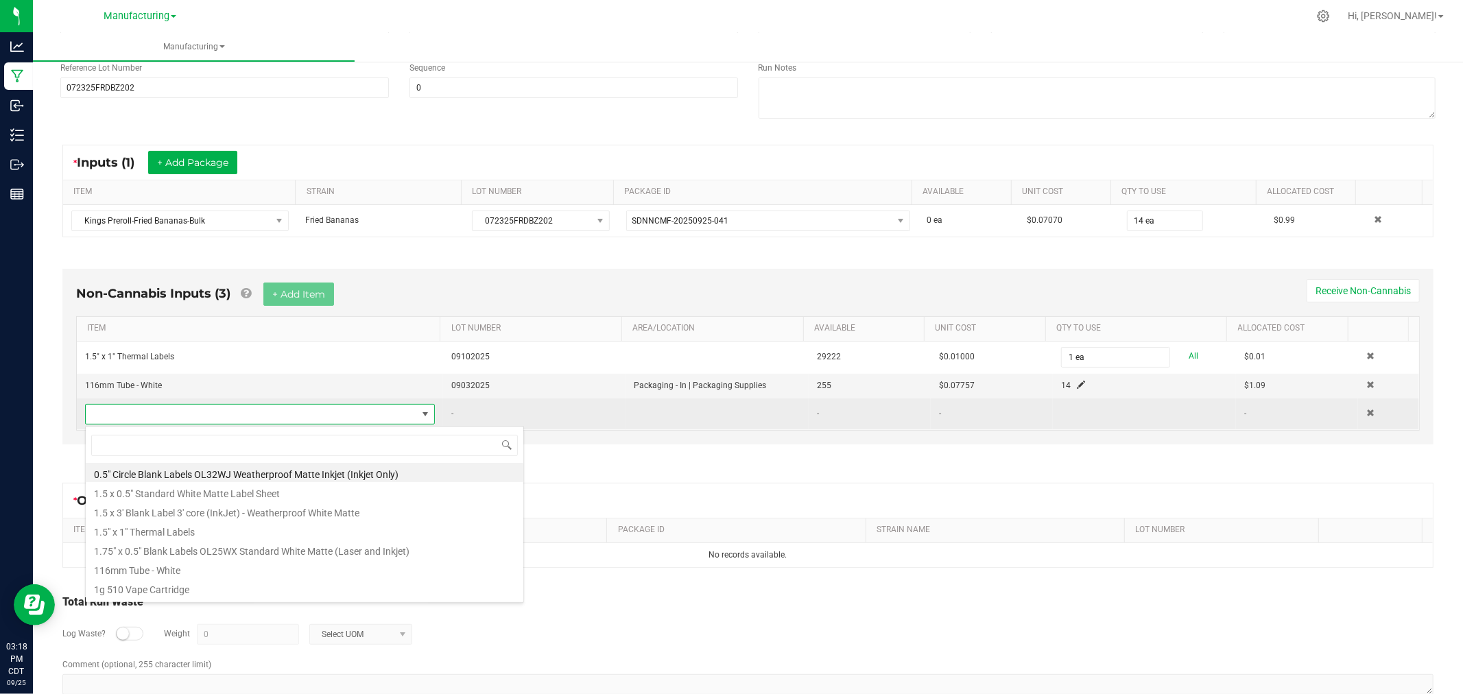
scroll to position [21, 340]
type input "heat"
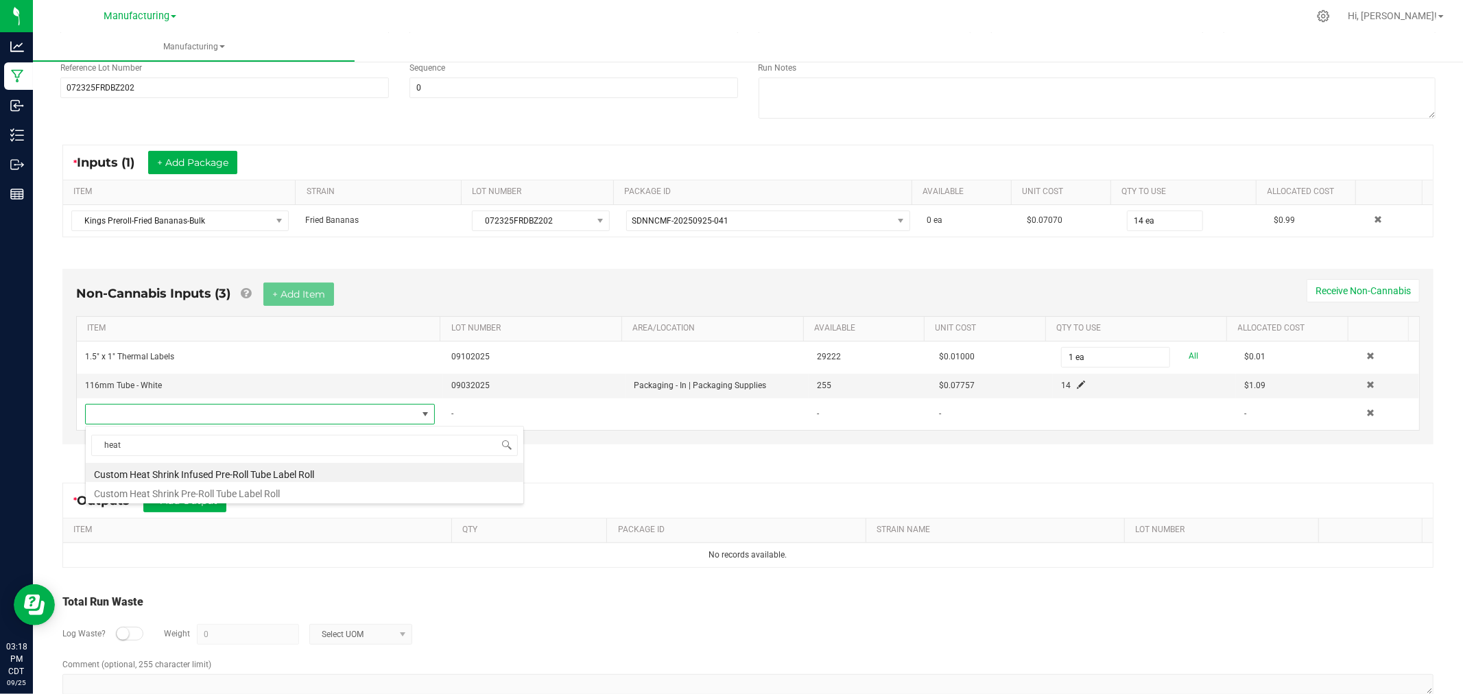
click at [290, 497] on li "Custom Heat Shrink Pre-Roll Tube Label Roll" at bounding box center [305, 491] width 438 height 19
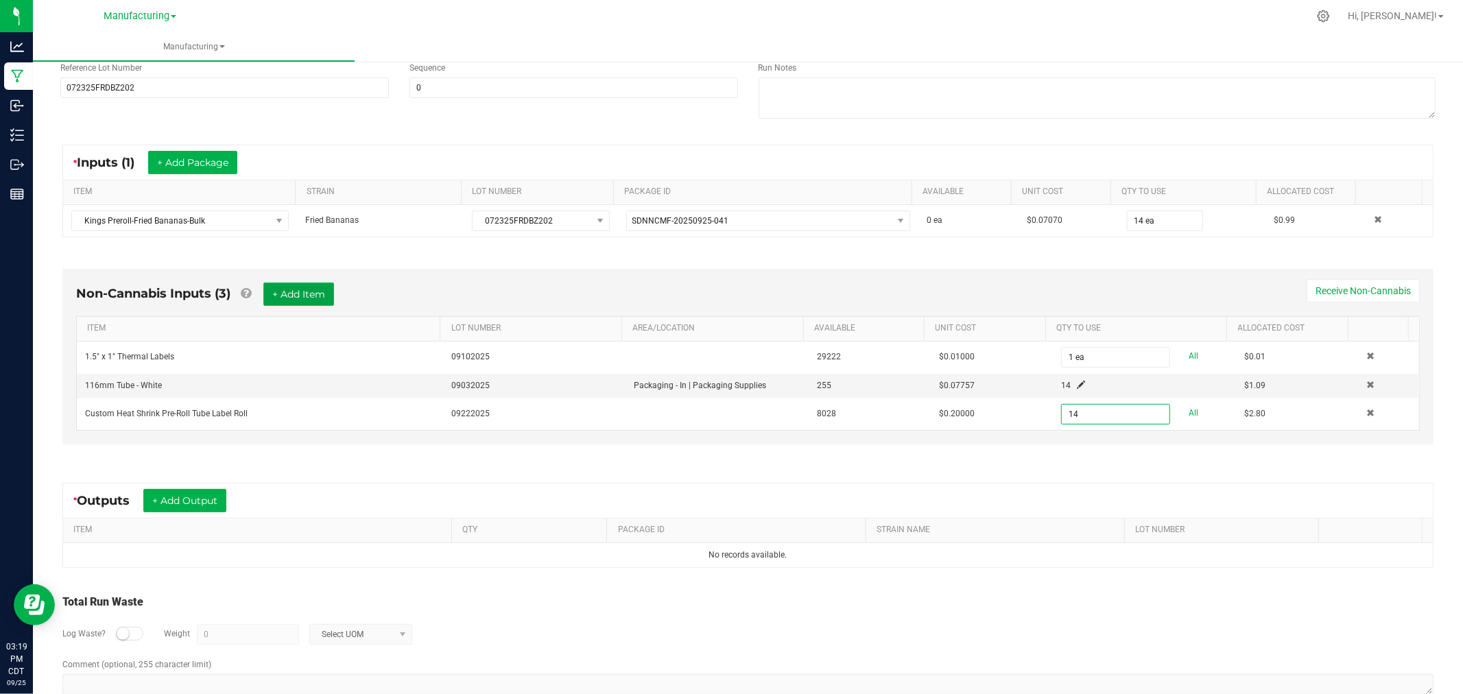
type input "14 ea"
click at [296, 291] on button "+ Add Item" at bounding box center [298, 294] width 71 height 23
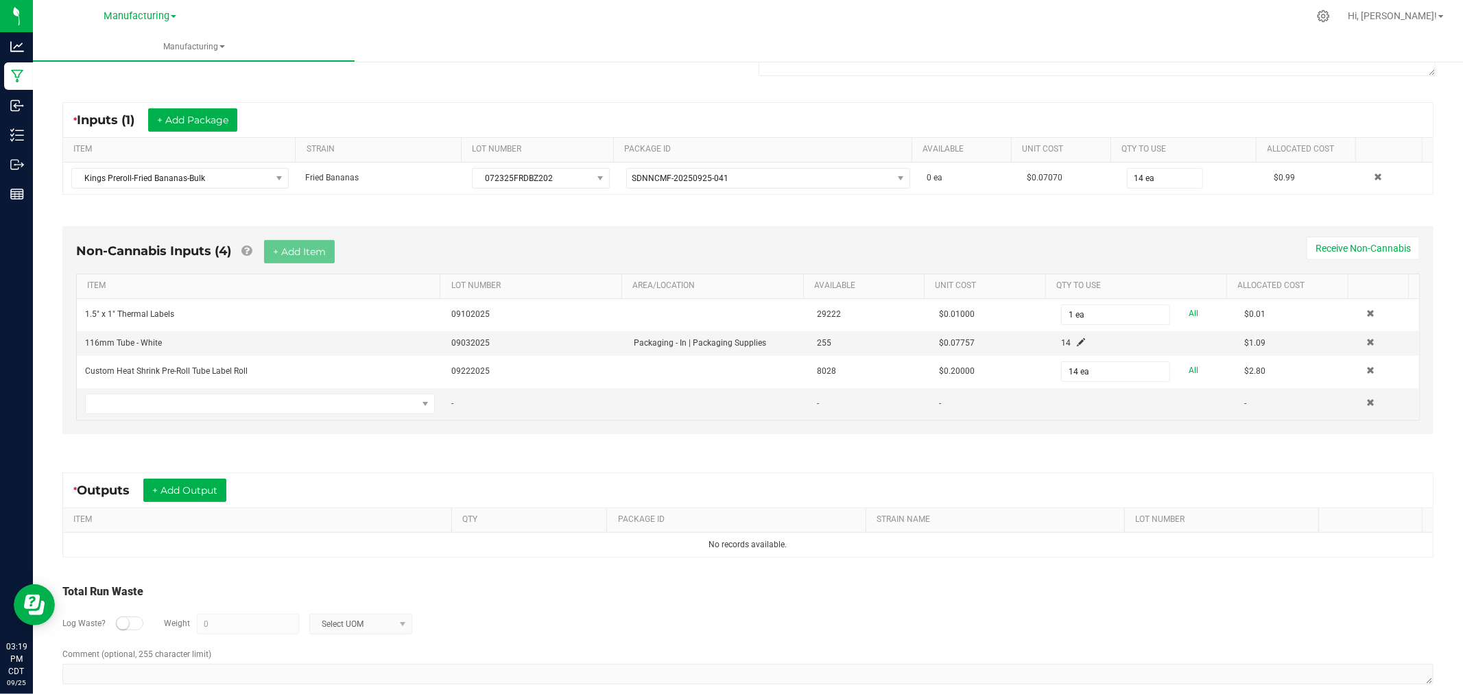
scroll to position [250, 0]
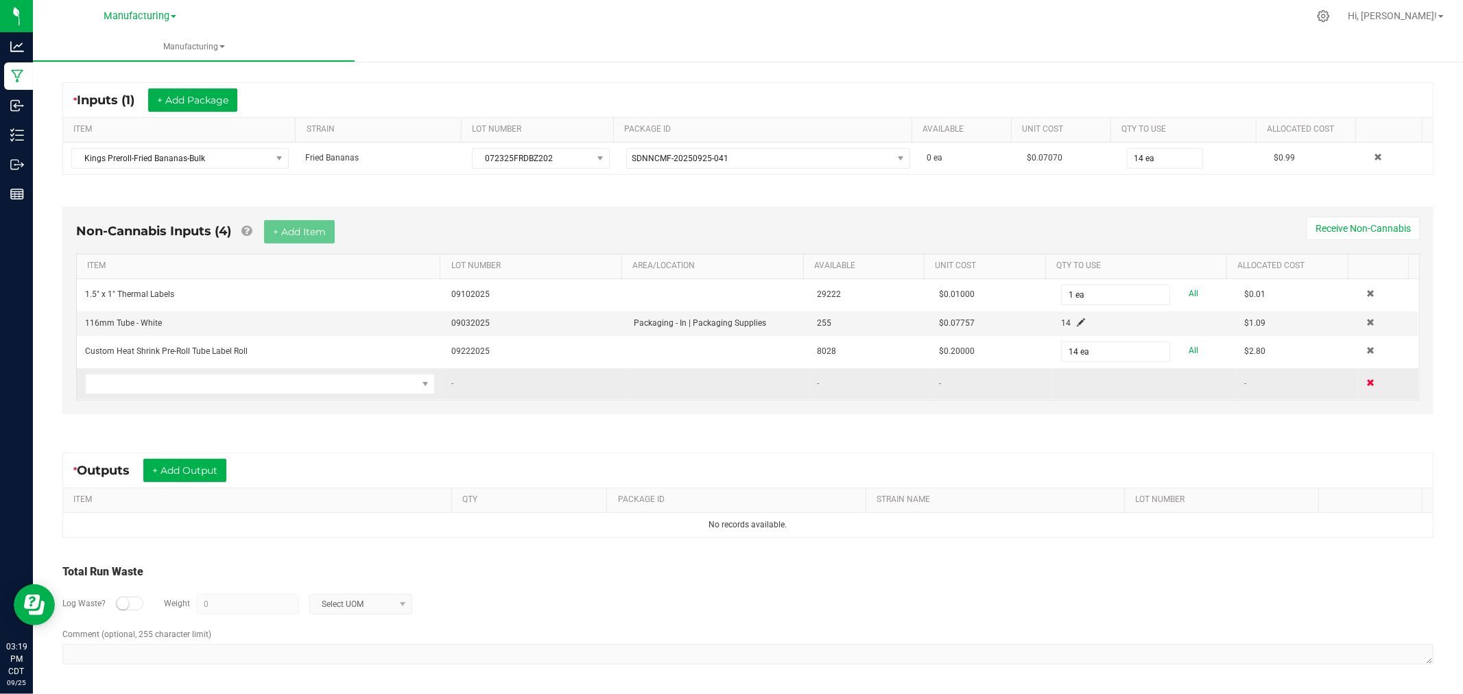
click at [1367, 383] on span at bounding box center [1371, 383] width 8 height 8
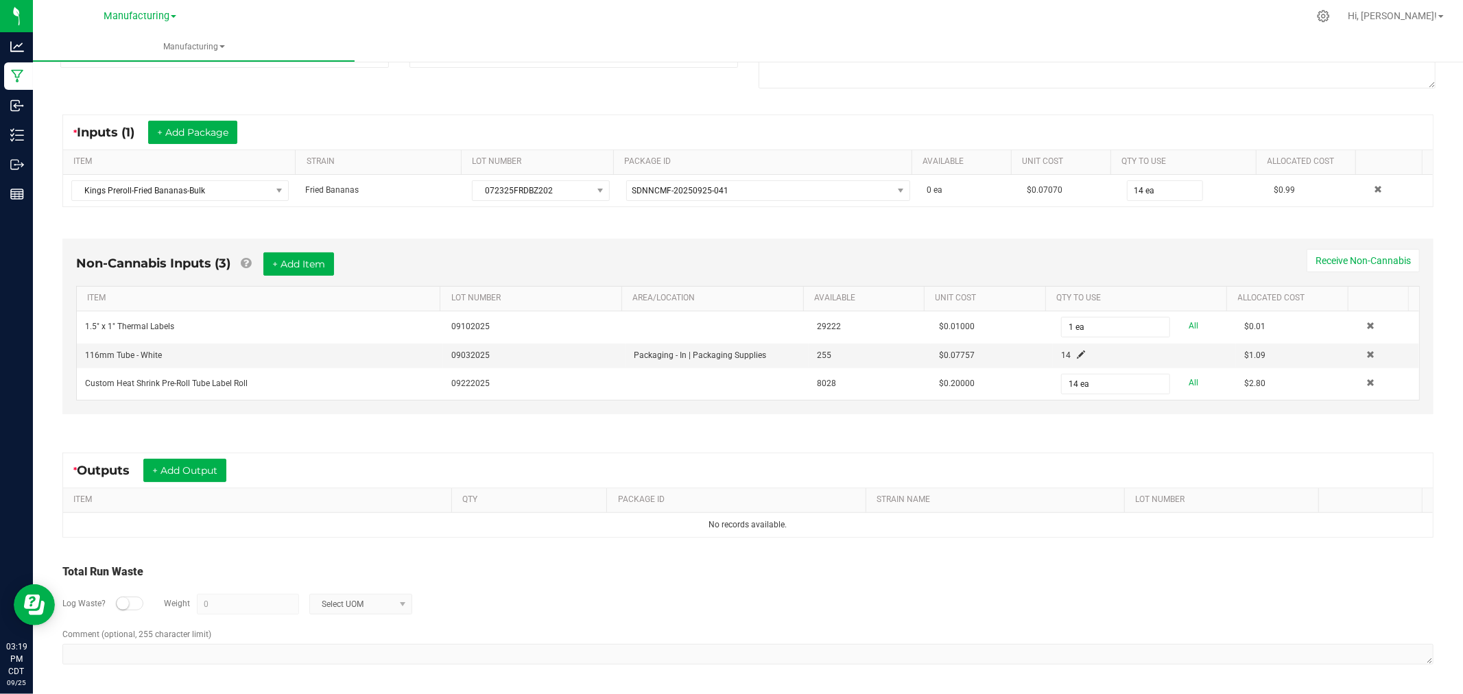
scroll to position [218, 0]
click at [223, 467] on button "+ Add Output" at bounding box center [184, 470] width 83 height 23
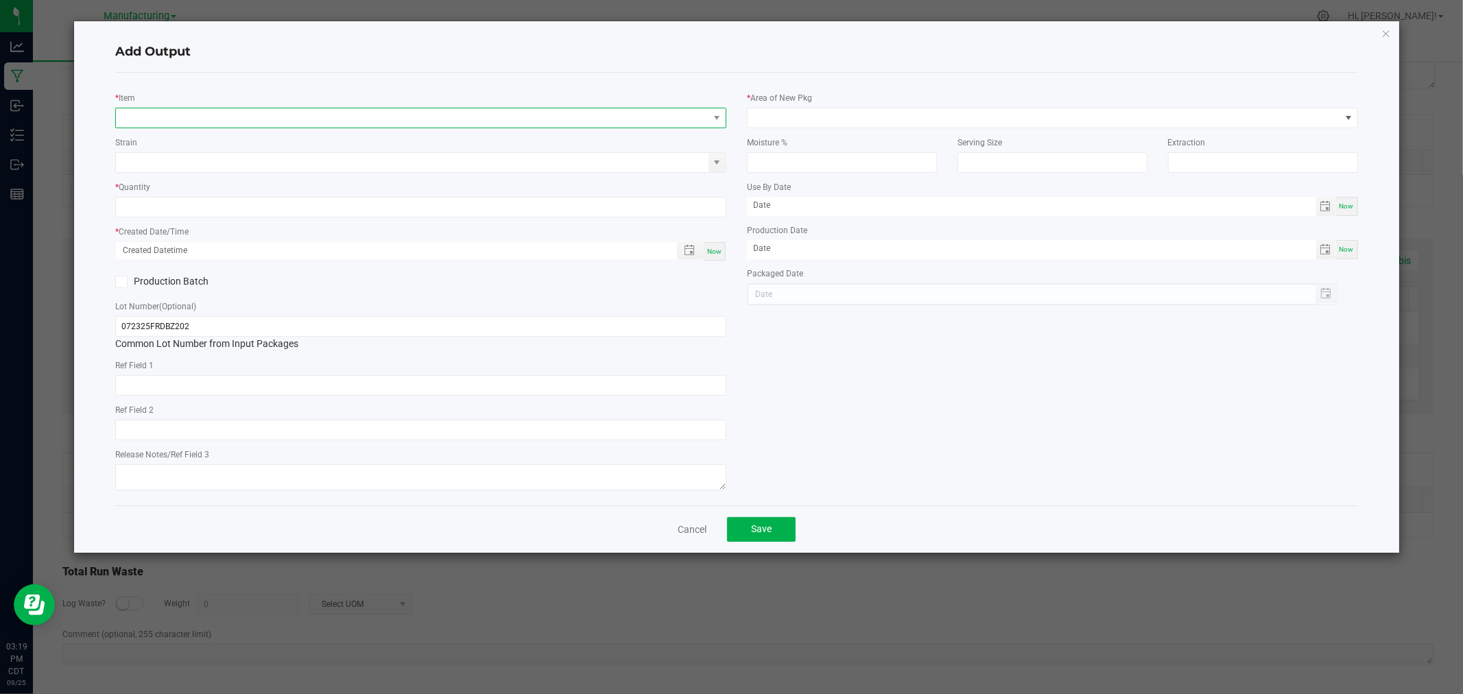
click at [375, 119] on span "NO DATA FOUND" at bounding box center [412, 117] width 593 height 19
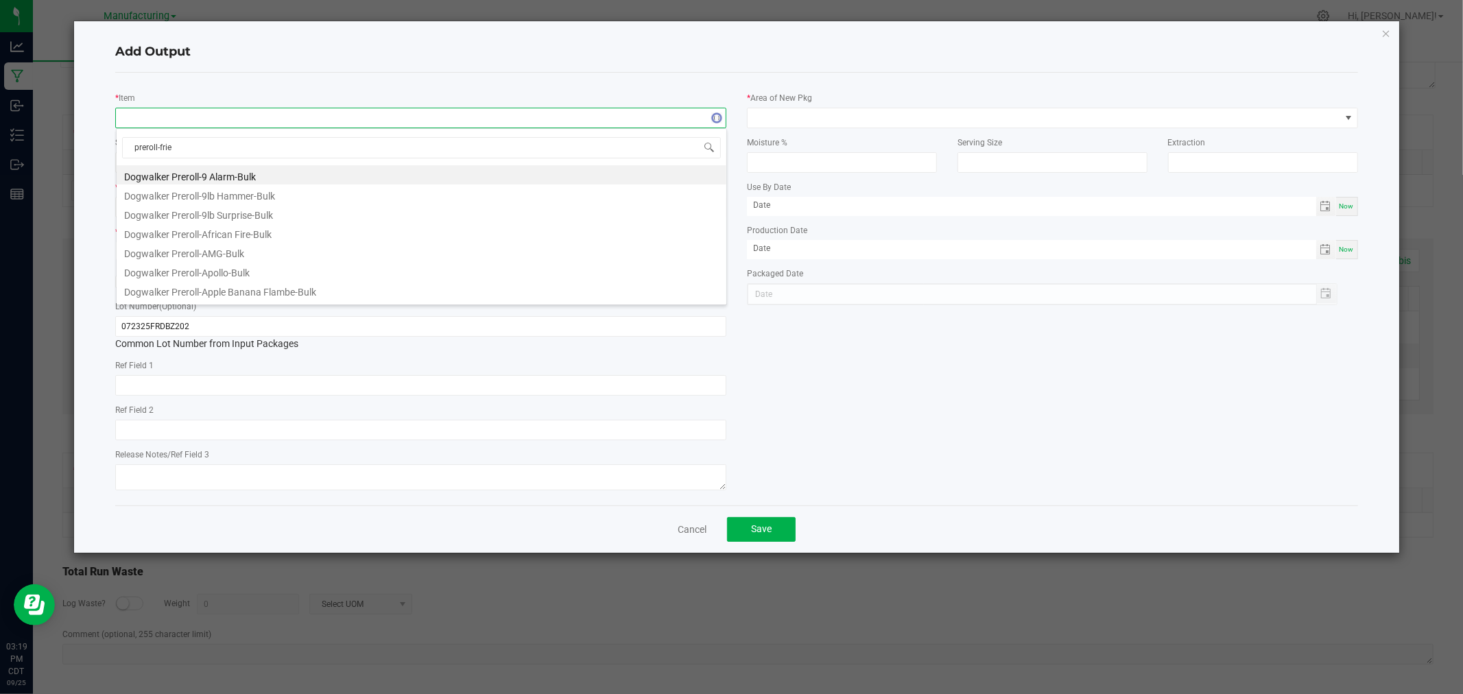
type input "preroll-fried"
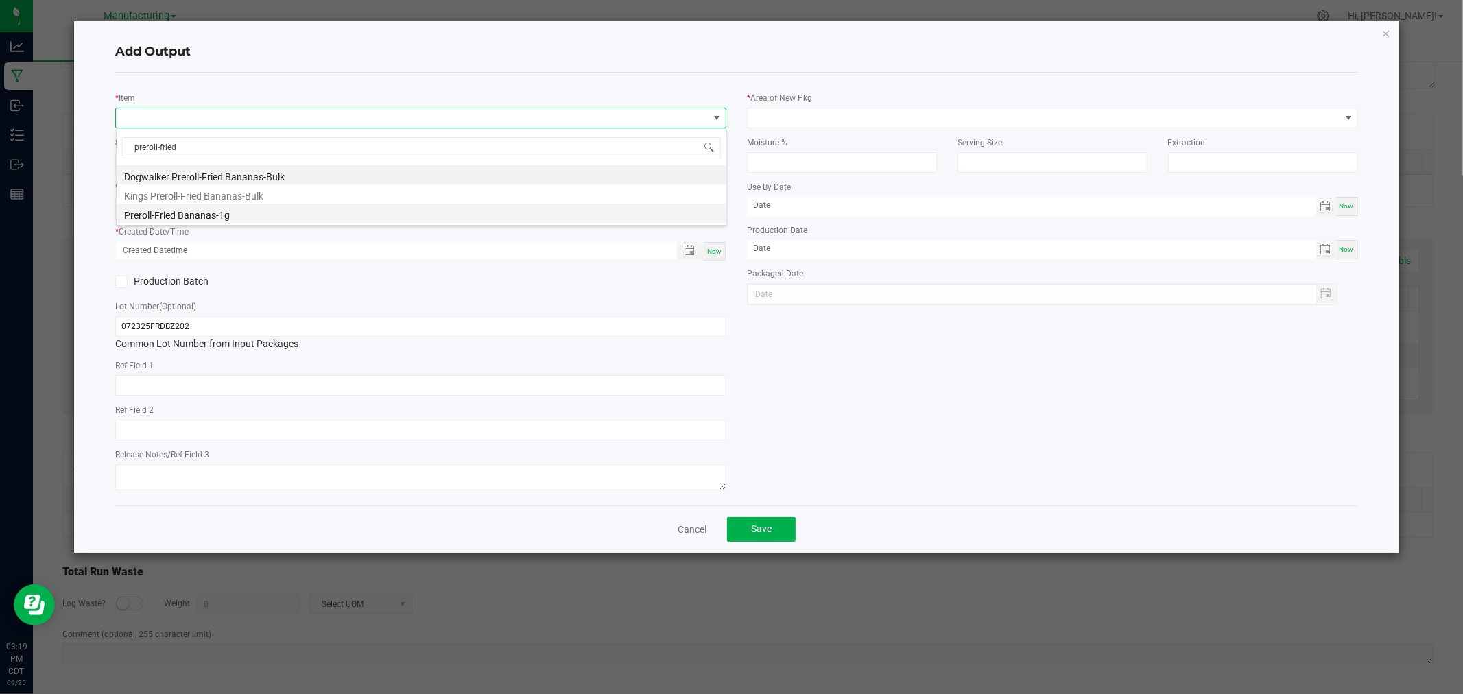
click at [222, 214] on li "Preroll-Fried Bananas-1g" at bounding box center [422, 213] width 610 height 19
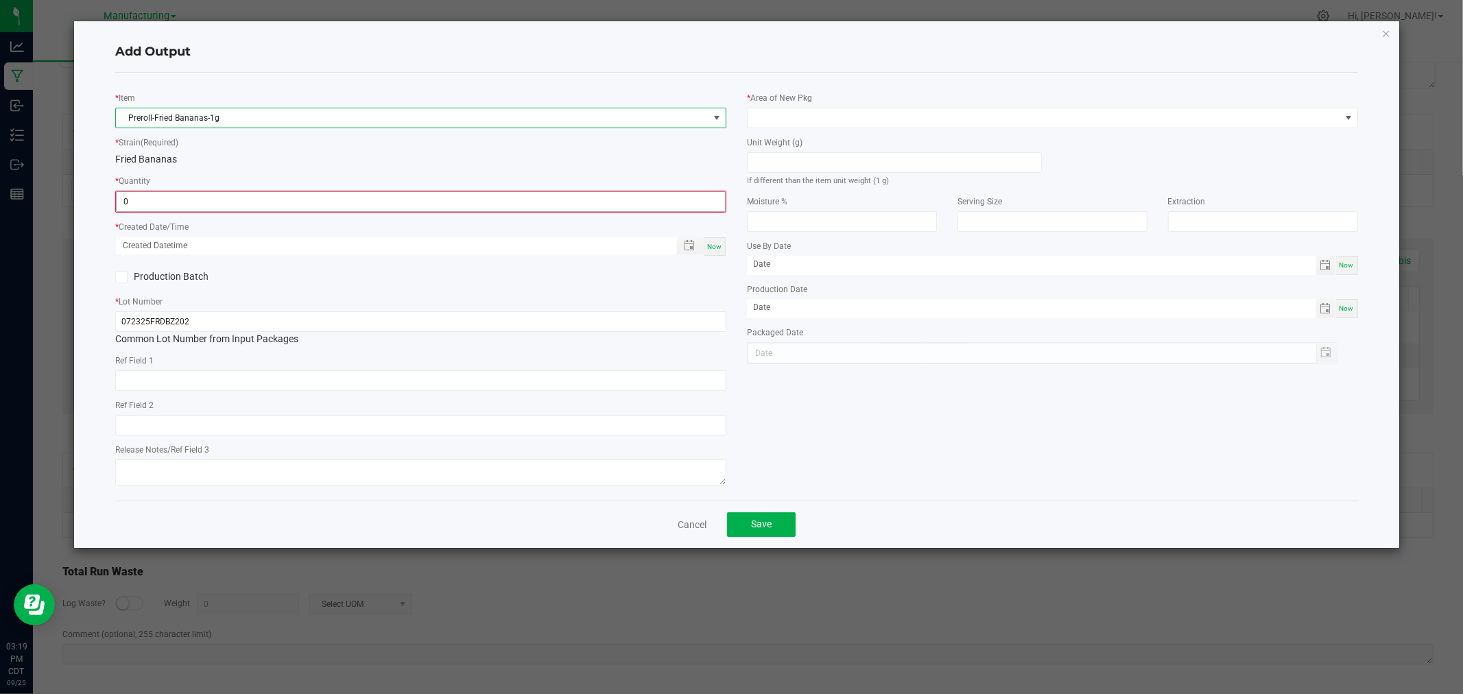
click at [195, 200] on input "0" at bounding box center [421, 201] width 609 height 19
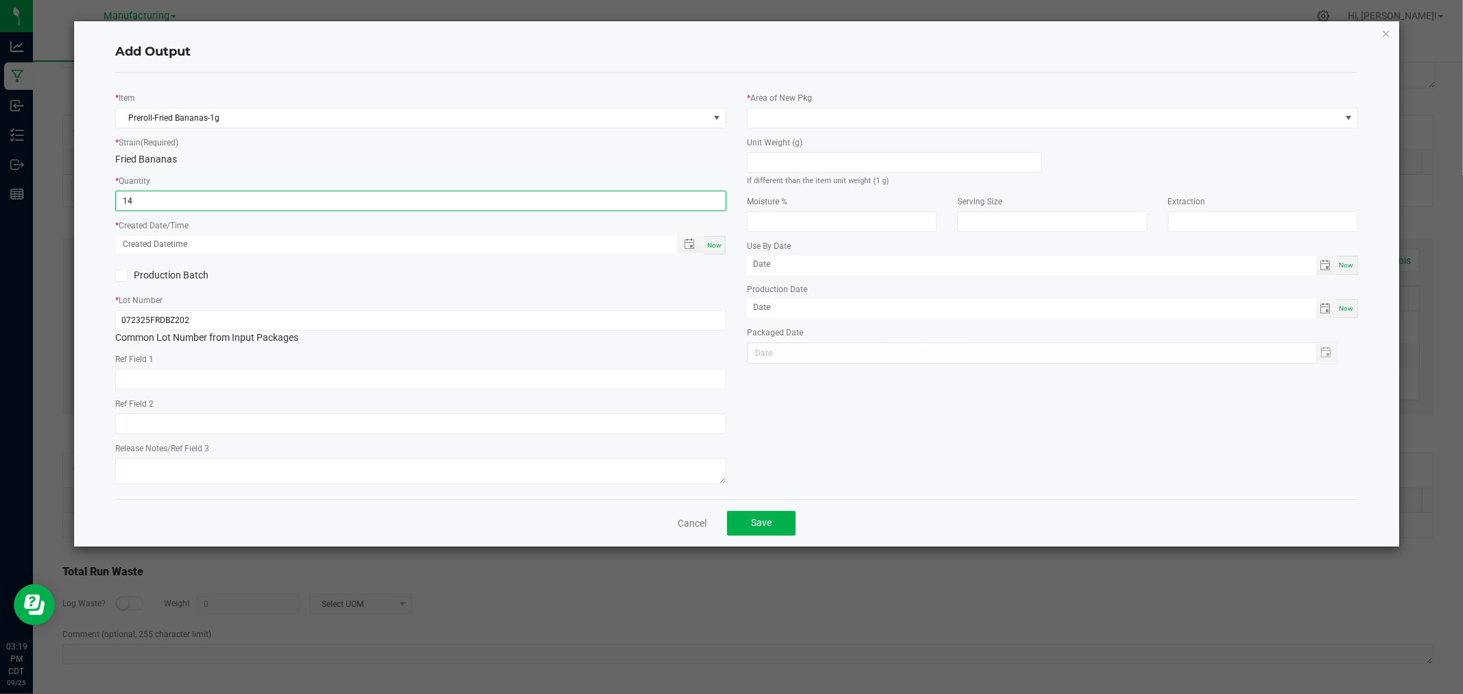
type input "14 ea"
click at [712, 249] on span "Now" at bounding box center [714, 245] width 14 height 8
type input "[DATE] 3:19 PM"
type input "[DATE]"
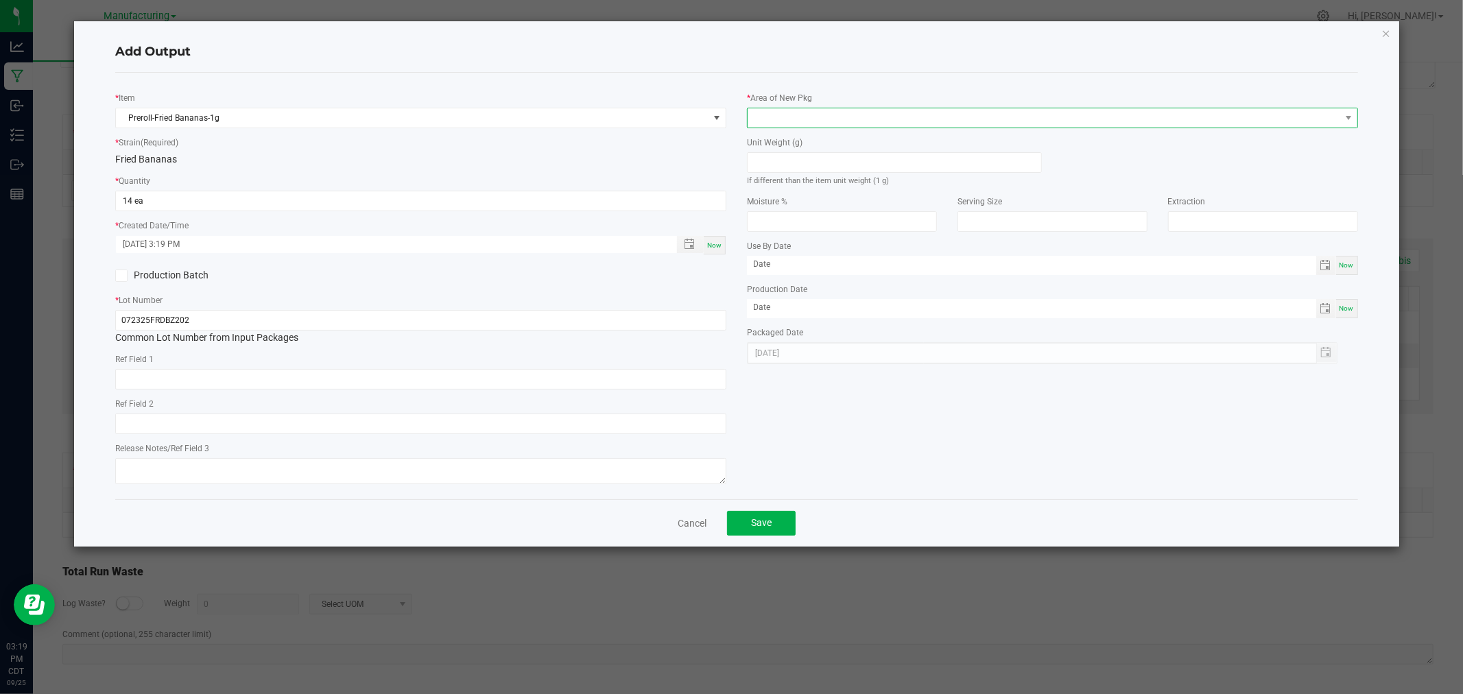
click at [789, 117] on span at bounding box center [1044, 117] width 593 height 19
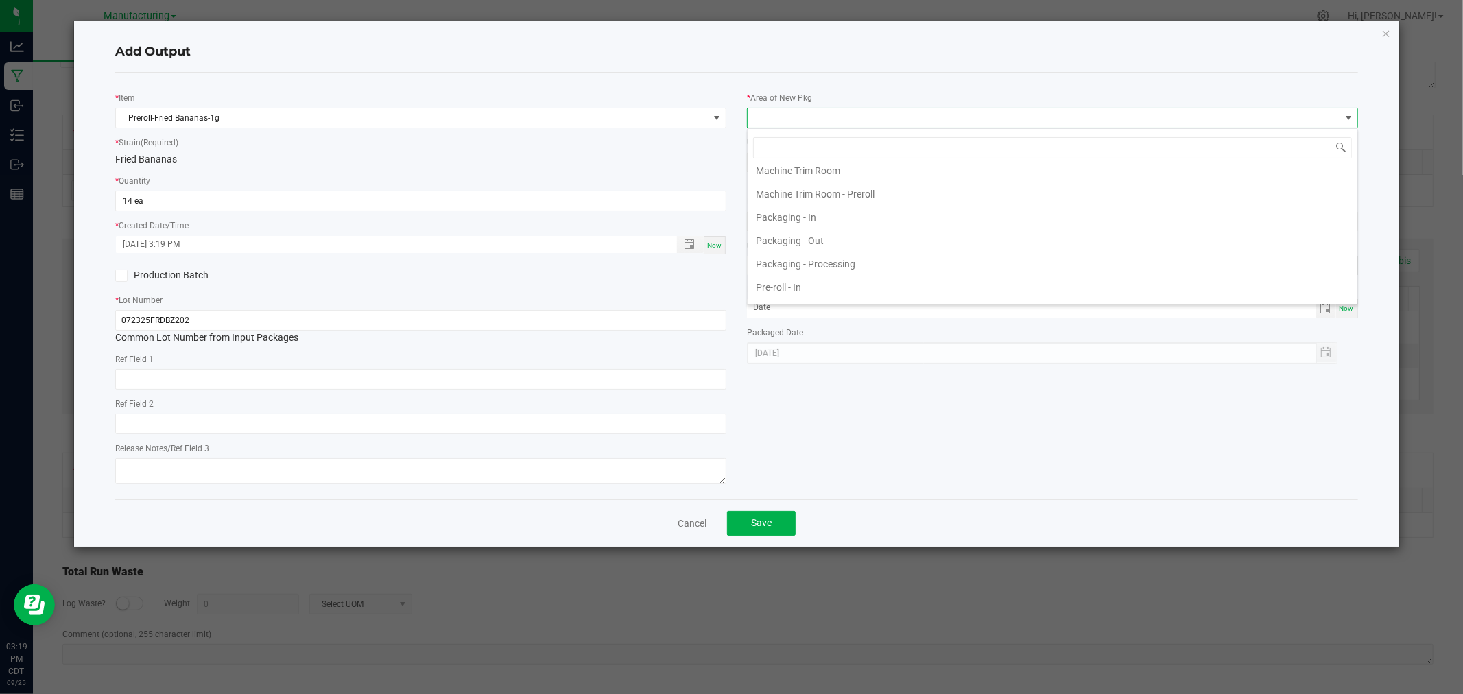
scroll to position [381, 0]
click at [840, 257] on li "Packaging - Processing" at bounding box center [1053, 262] width 610 height 23
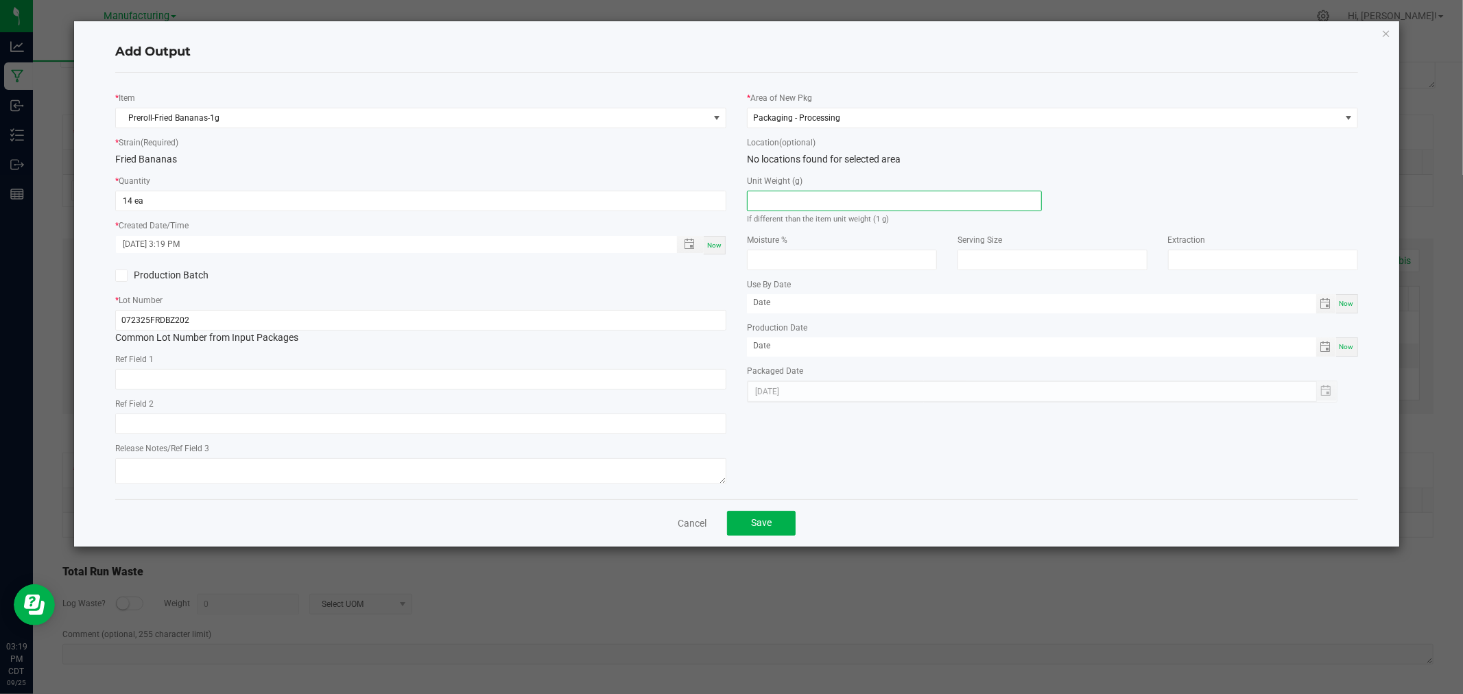
click at [831, 199] on input at bounding box center [895, 200] width 294 height 19
type input "1"
click at [782, 521] on button "Save" at bounding box center [761, 523] width 69 height 25
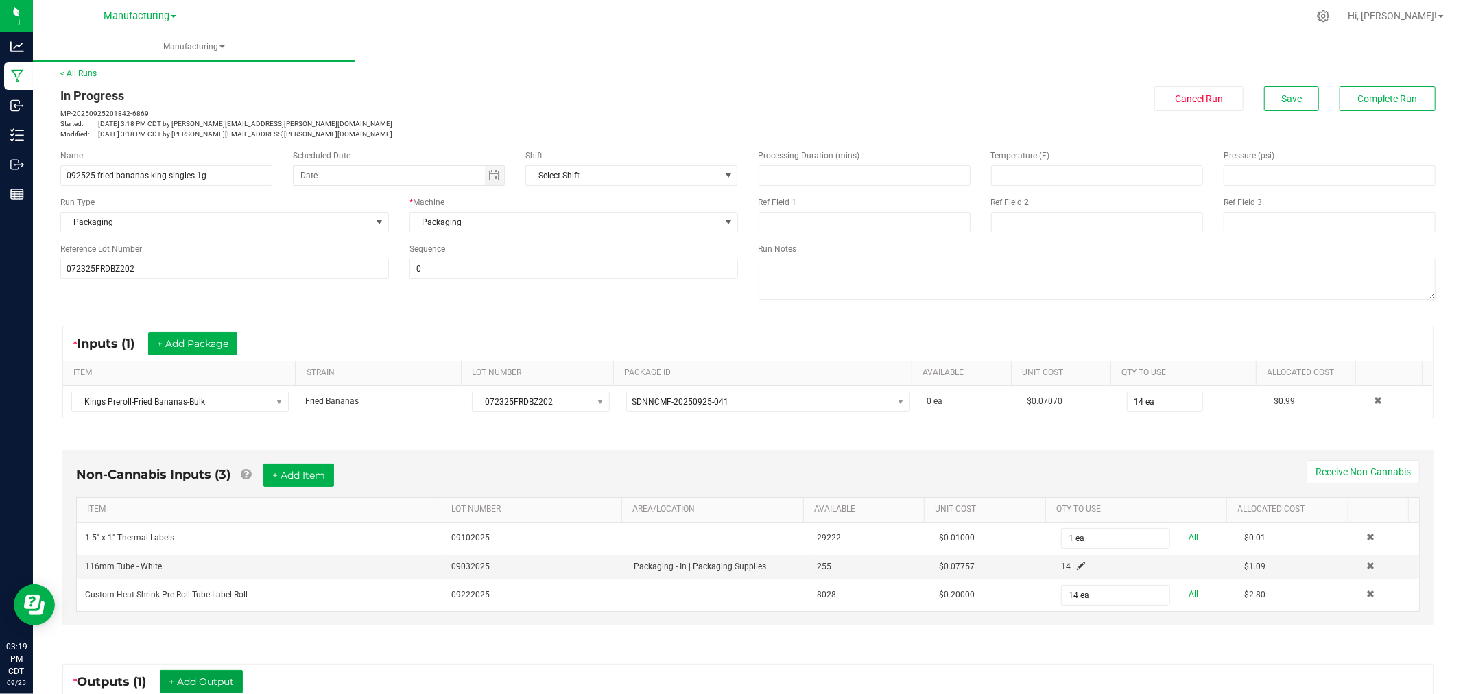
scroll to position [0, 0]
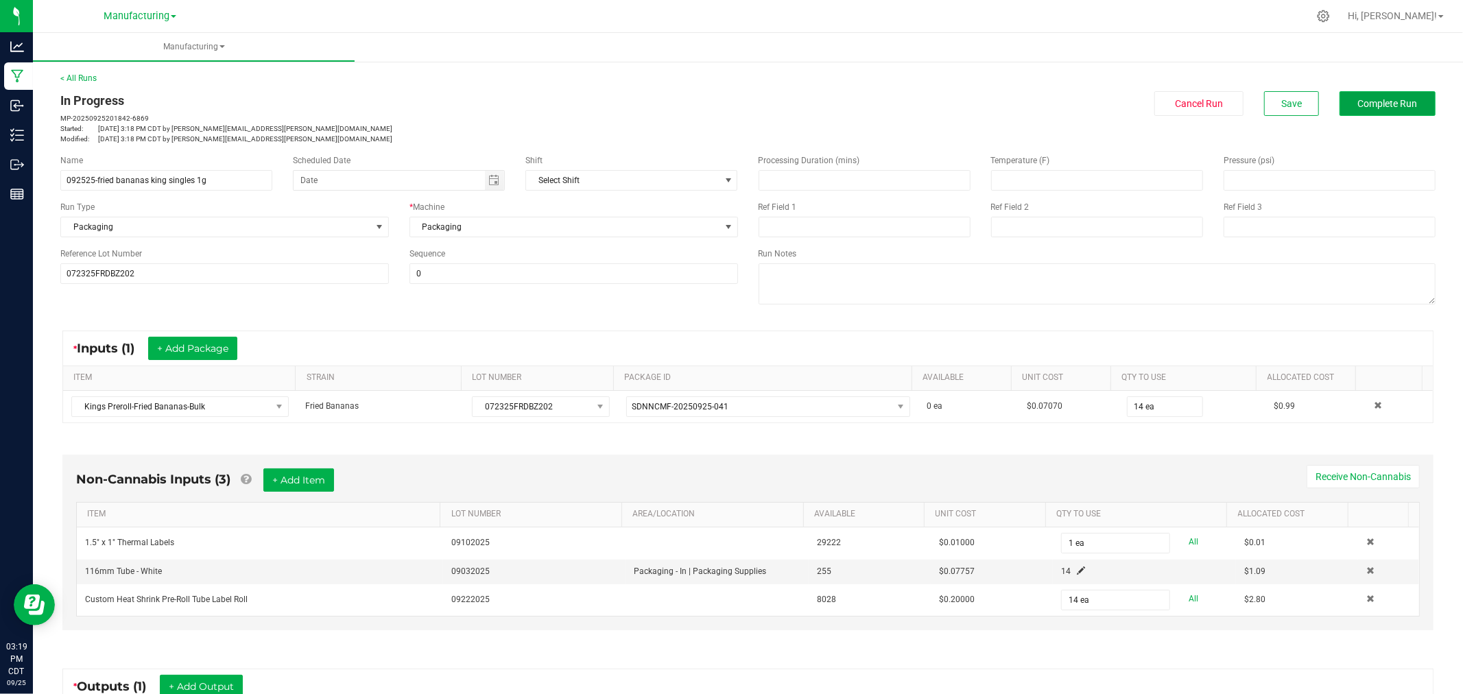
click at [1372, 100] on span "Complete Run" at bounding box center [1388, 103] width 60 height 11
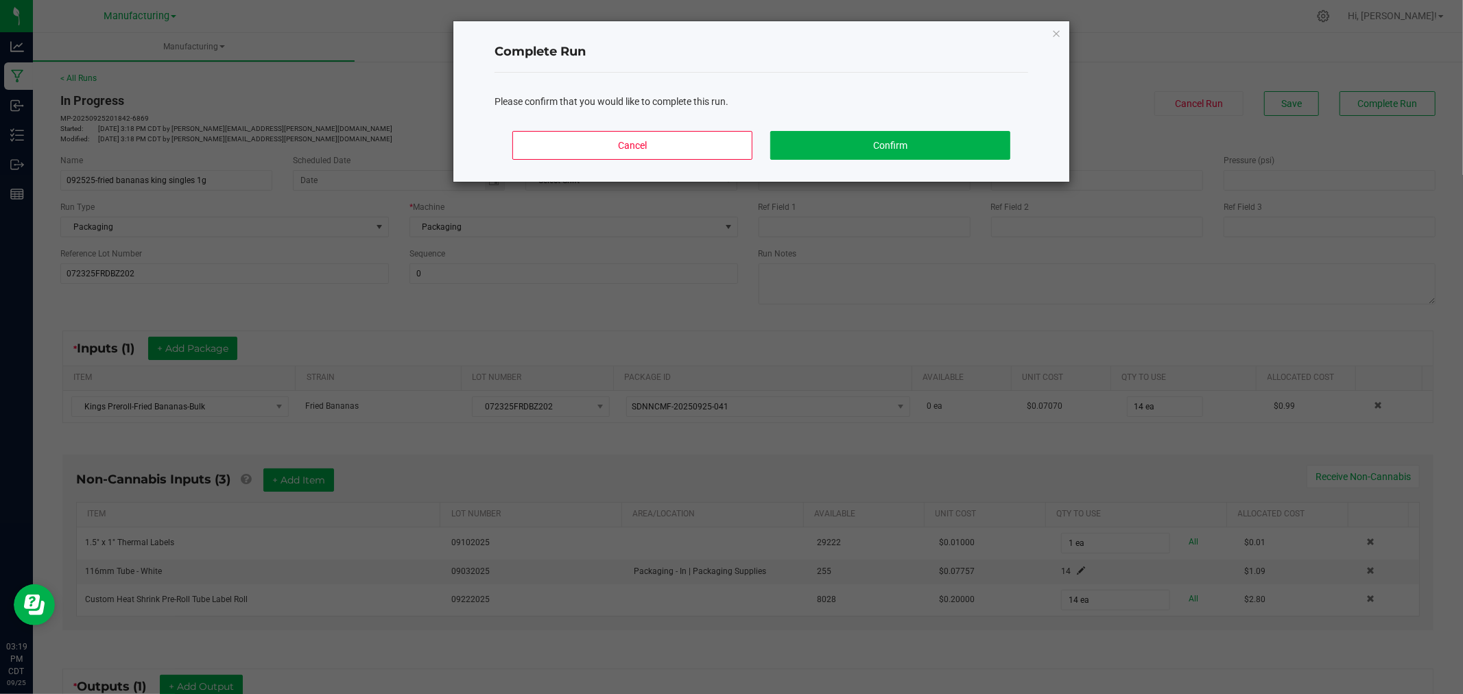
click at [966, 128] on div "Cancel Confirm" at bounding box center [762, 151] width 534 height 62
click at [970, 140] on button "Confirm" at bounding box center [890, 145] width 240 height 29
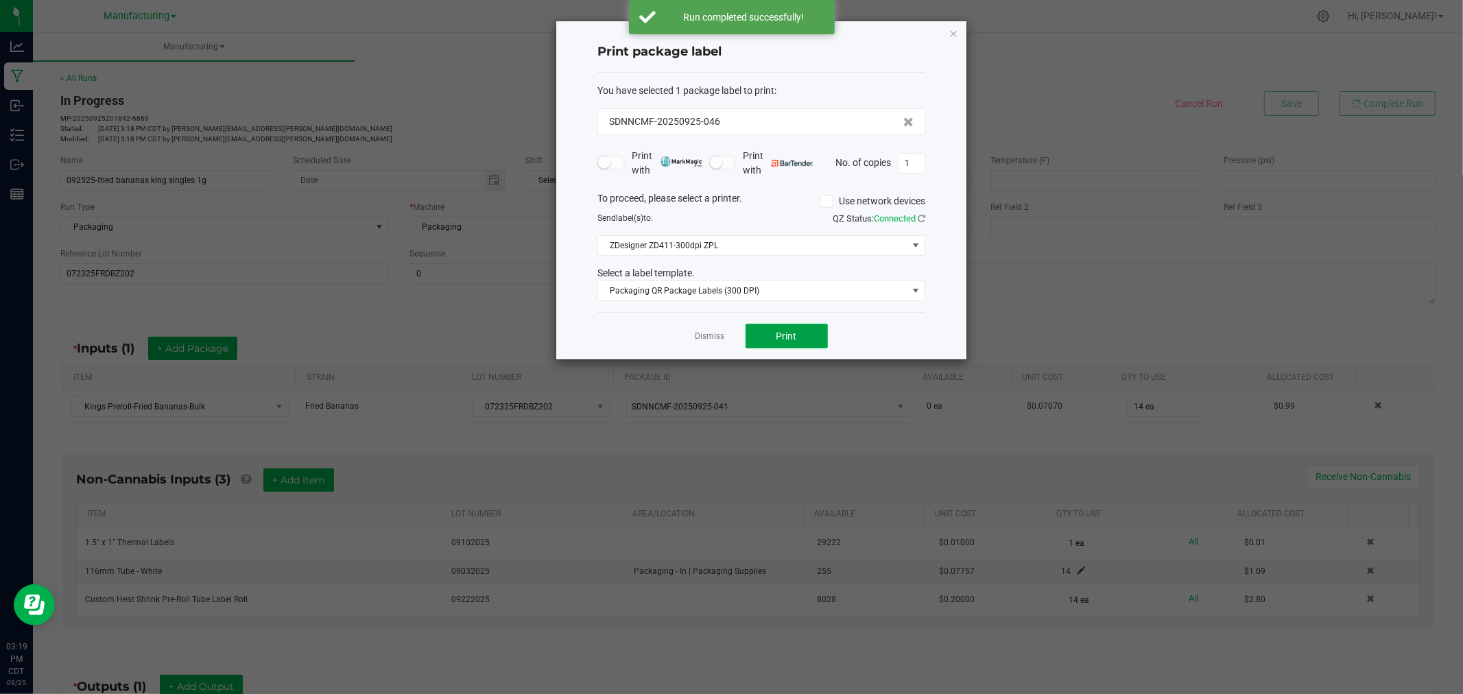
click at [806, 339] on button "Print" at bounding box center [787, 336] width 82 height 25
click at [705, 337] on link "Dismiss" at bounding box center [711, 337] width 30 height 12
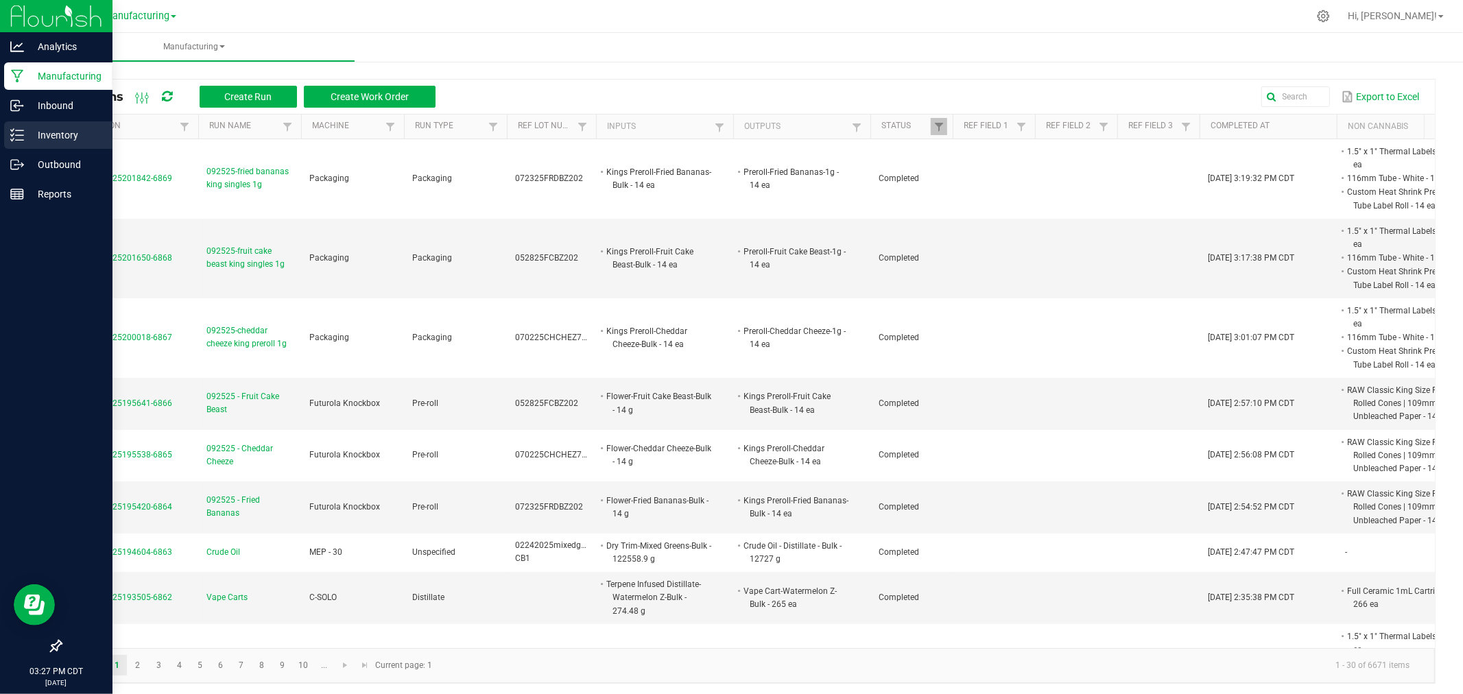
click at [16, 133] on icon at bounding box center [17, 135] width 14 height 14
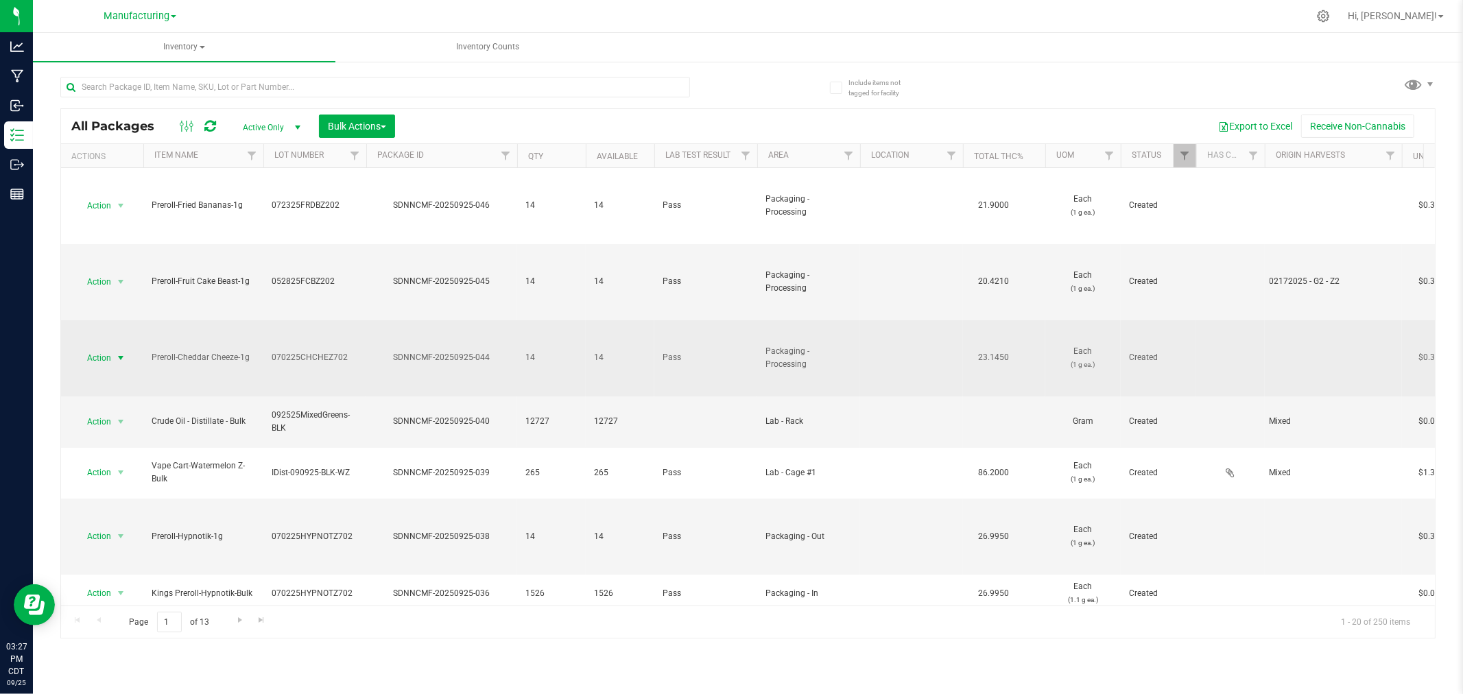
click at [108, 354] on span "Action" at bounding box center [93, 358] width 37 height 19
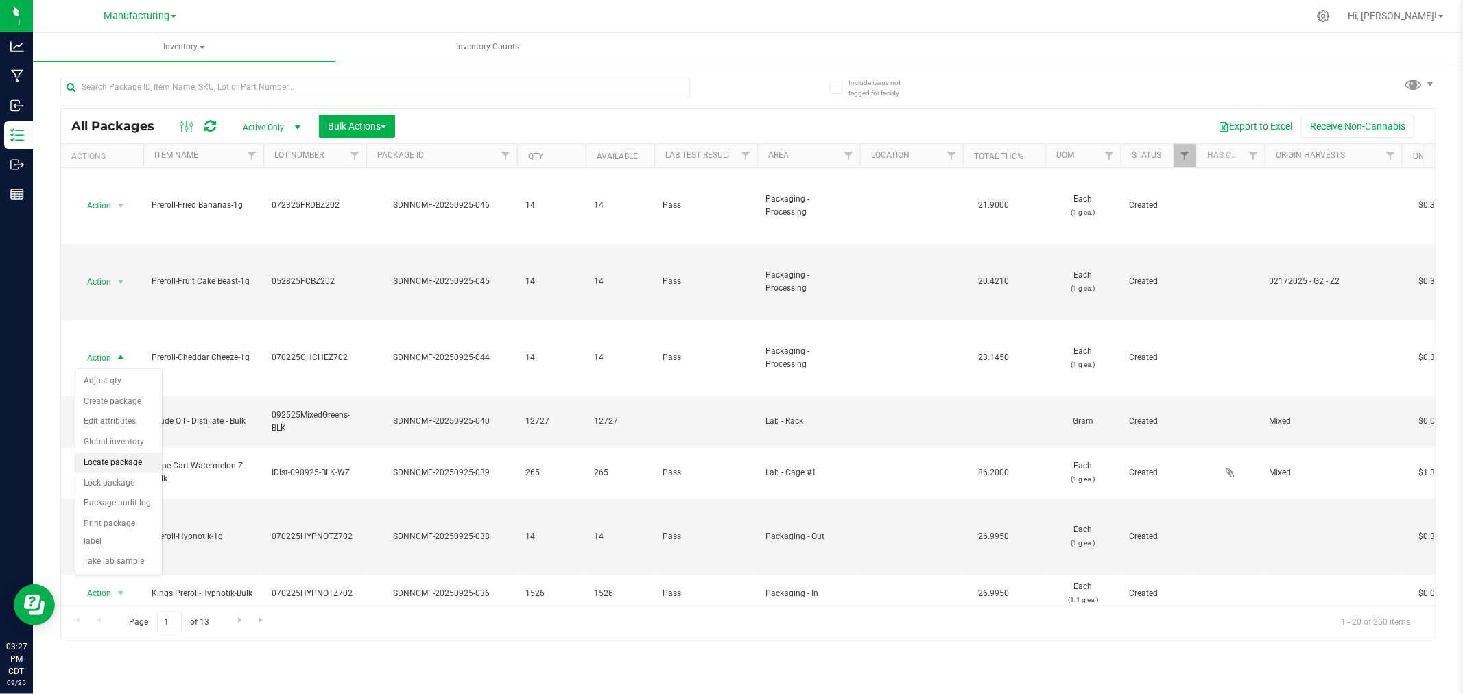
click at [126, 464] on li "Locate package" at bounding box center [118, 463] width 86 height 21
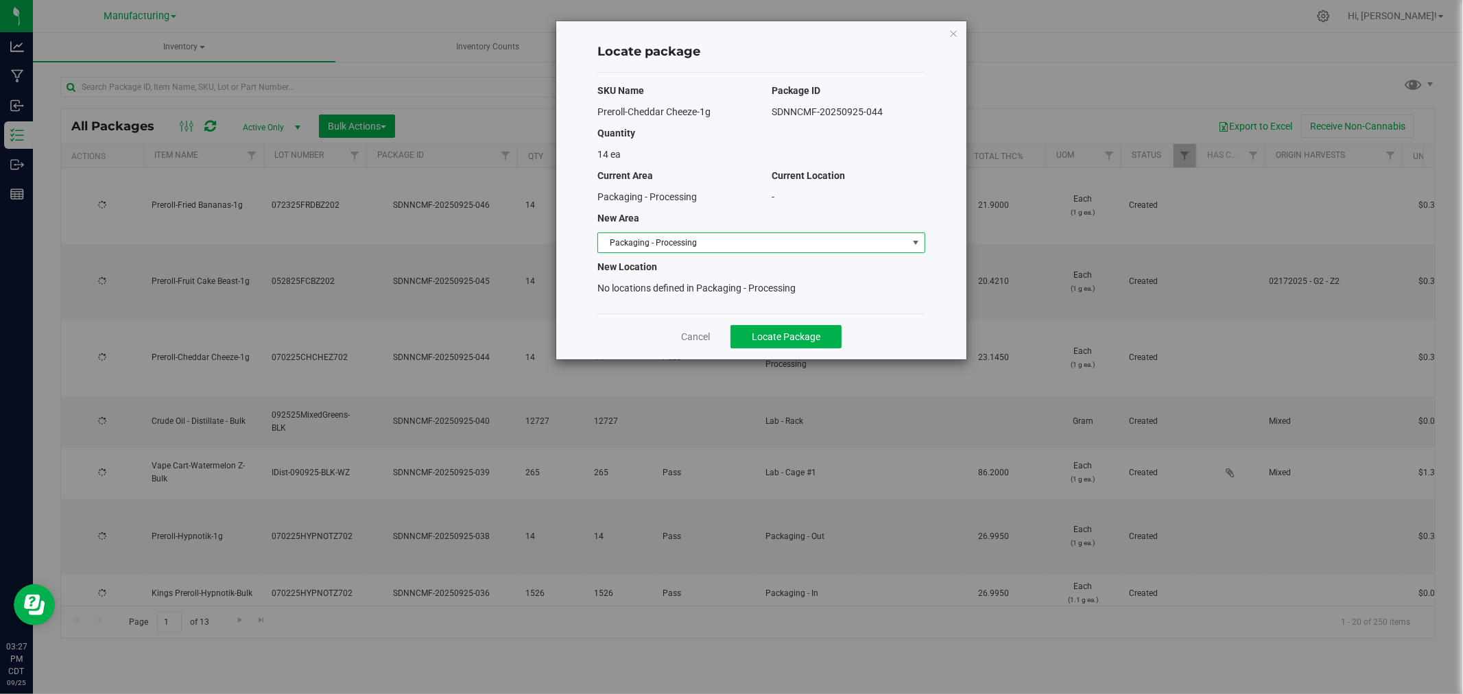
click at [772, 235] on span "Packaging - Processing" at bounding box center [752, 242] width 309 height 19
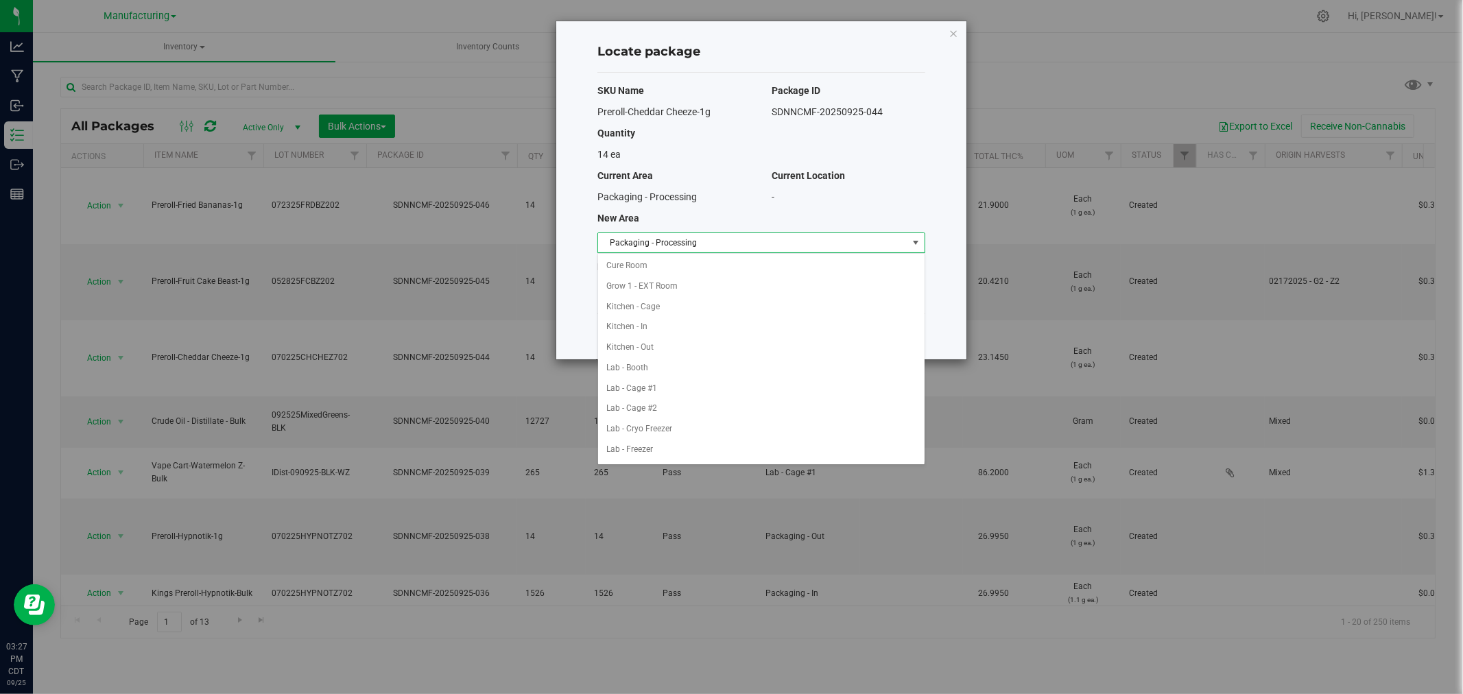
scroll to position [224, 0]
click at [677, 432] on li "Packaging - Out" at bounding box center [761, 429] width 327 height 21
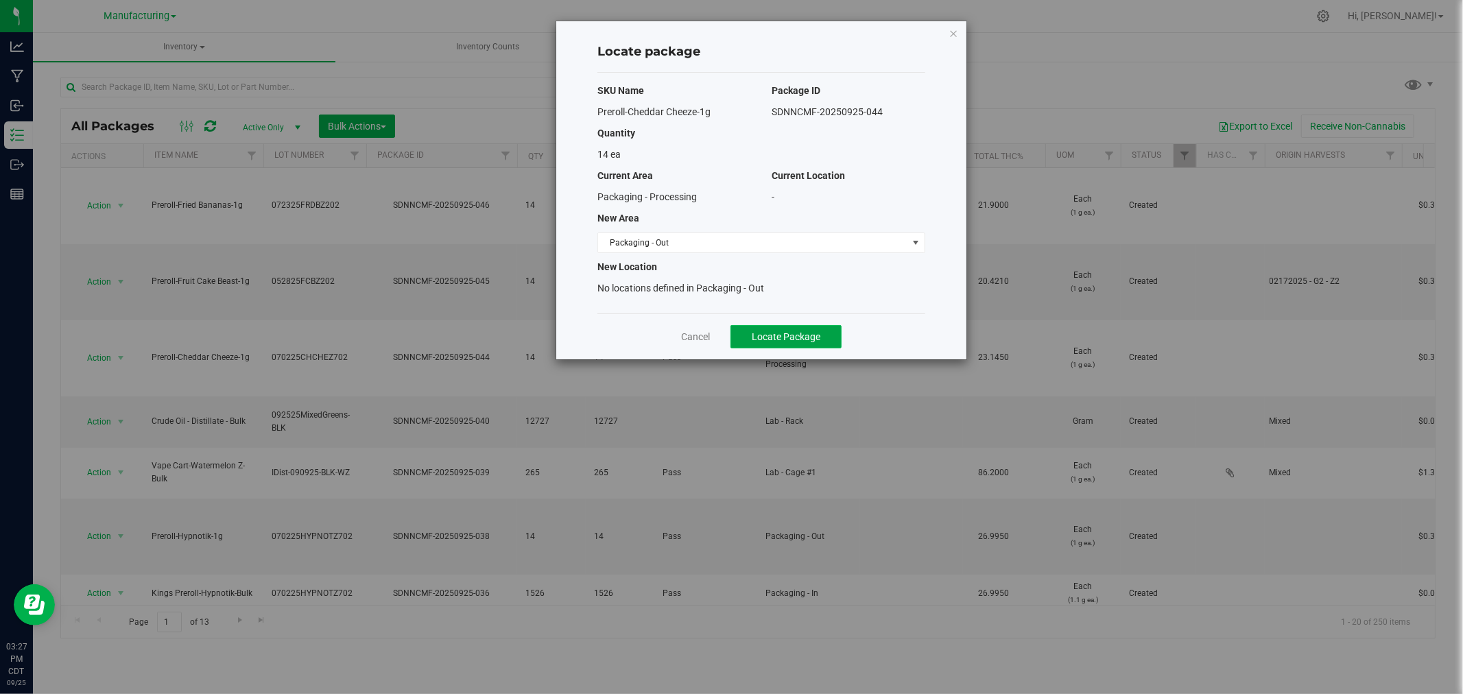
click at [766, 340] on span "Locate Package" at bounding box center [786, 336] width 69 height 11
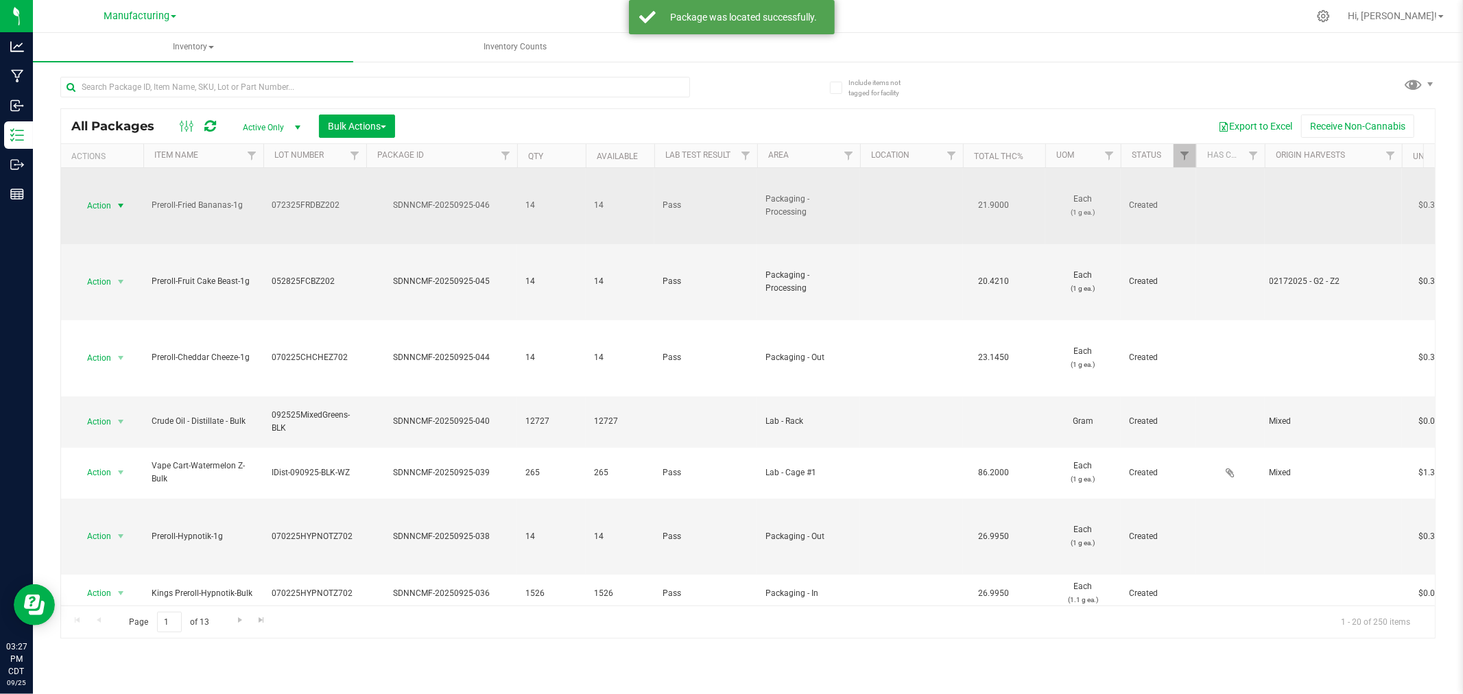
click at [100, 202] on span "Action" at bounding box center [93, 205] width 37 height 19
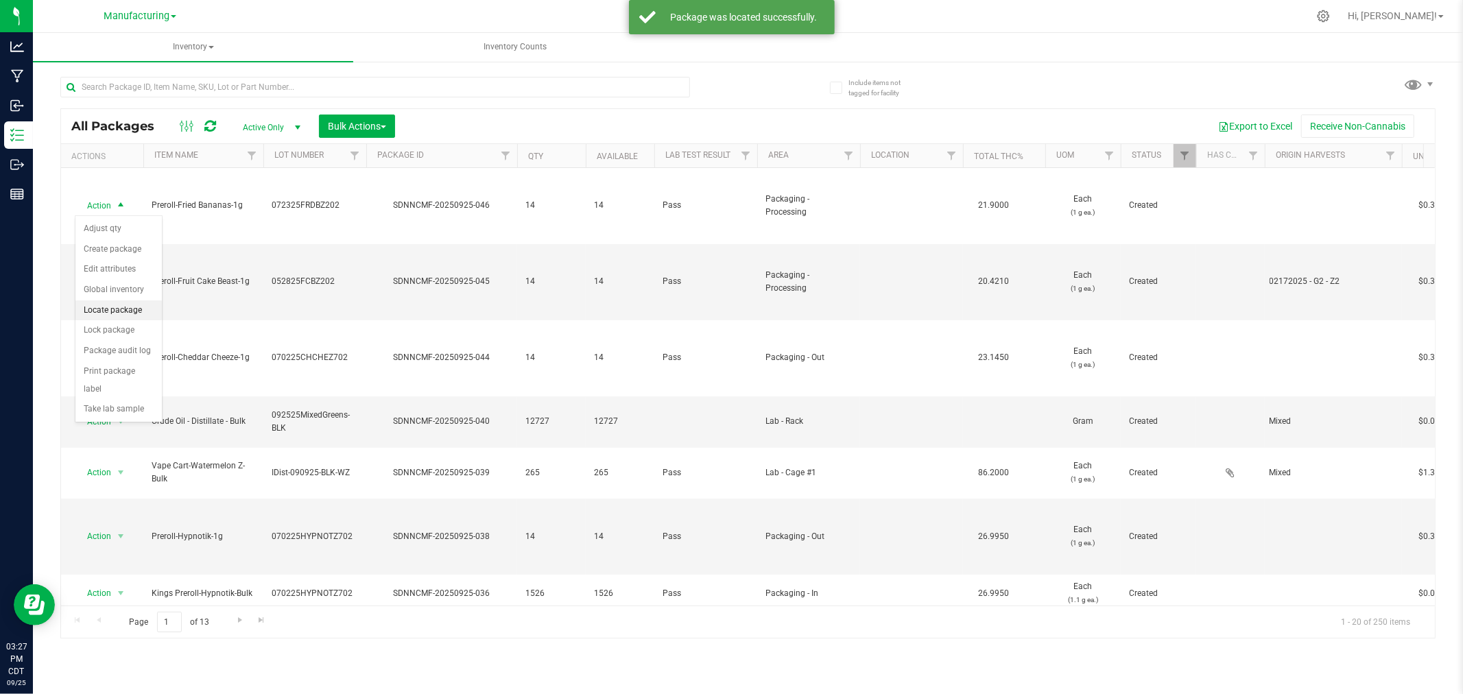
click at [134, 309] on li "Locate package" at bounding box center [118, 310] width 86 height 21
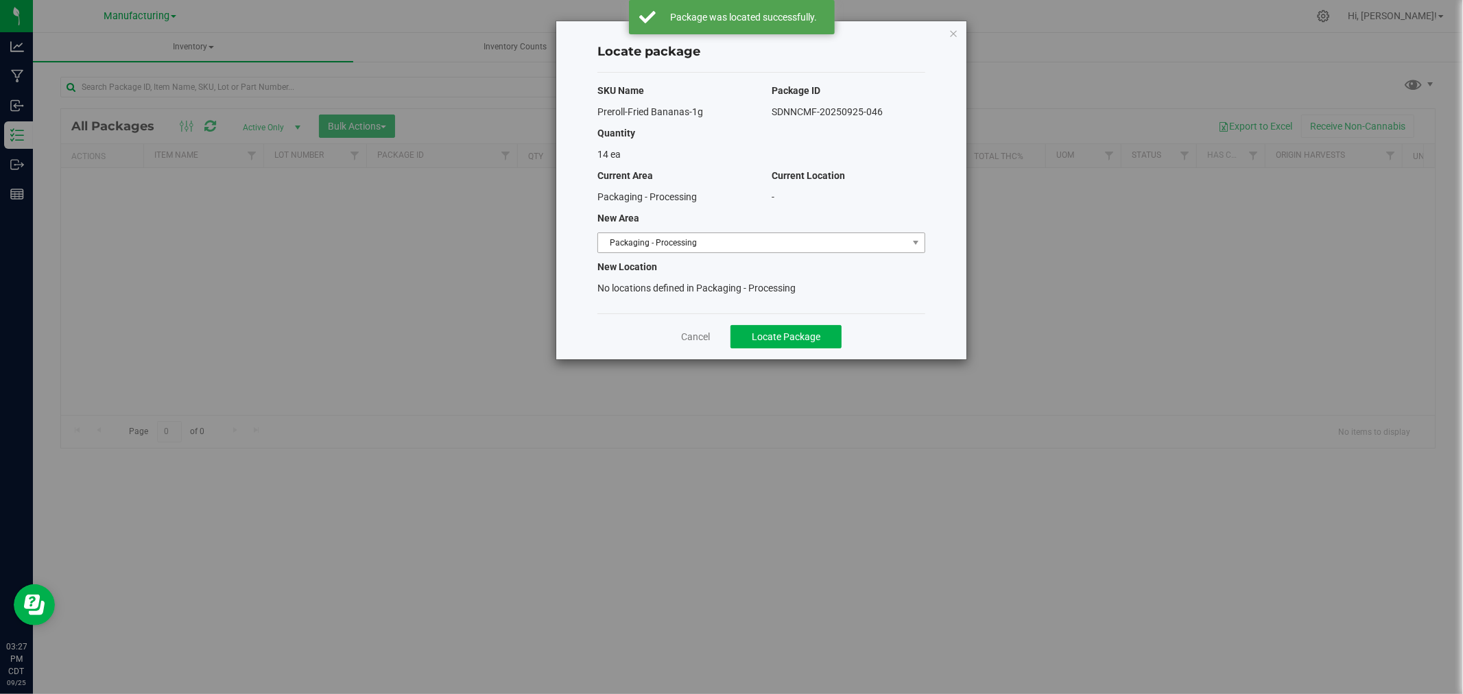
click at [723, 243] on span "Packaging - Processing" at bounding box center [752, 242] width 309 height 19
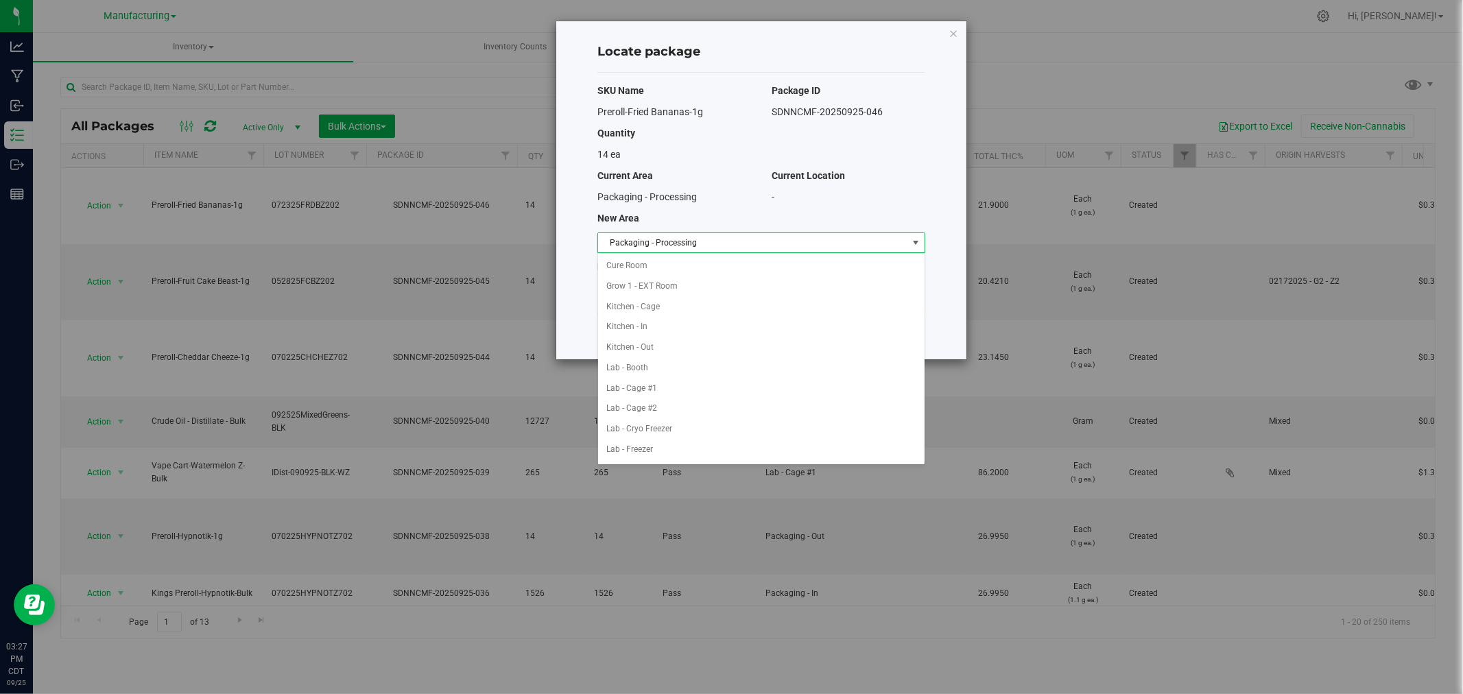
scroll to position [224, 0]
click at [678, 427] on li "Packaging - Out" at bounding box center [761, 429] width 327 height 21
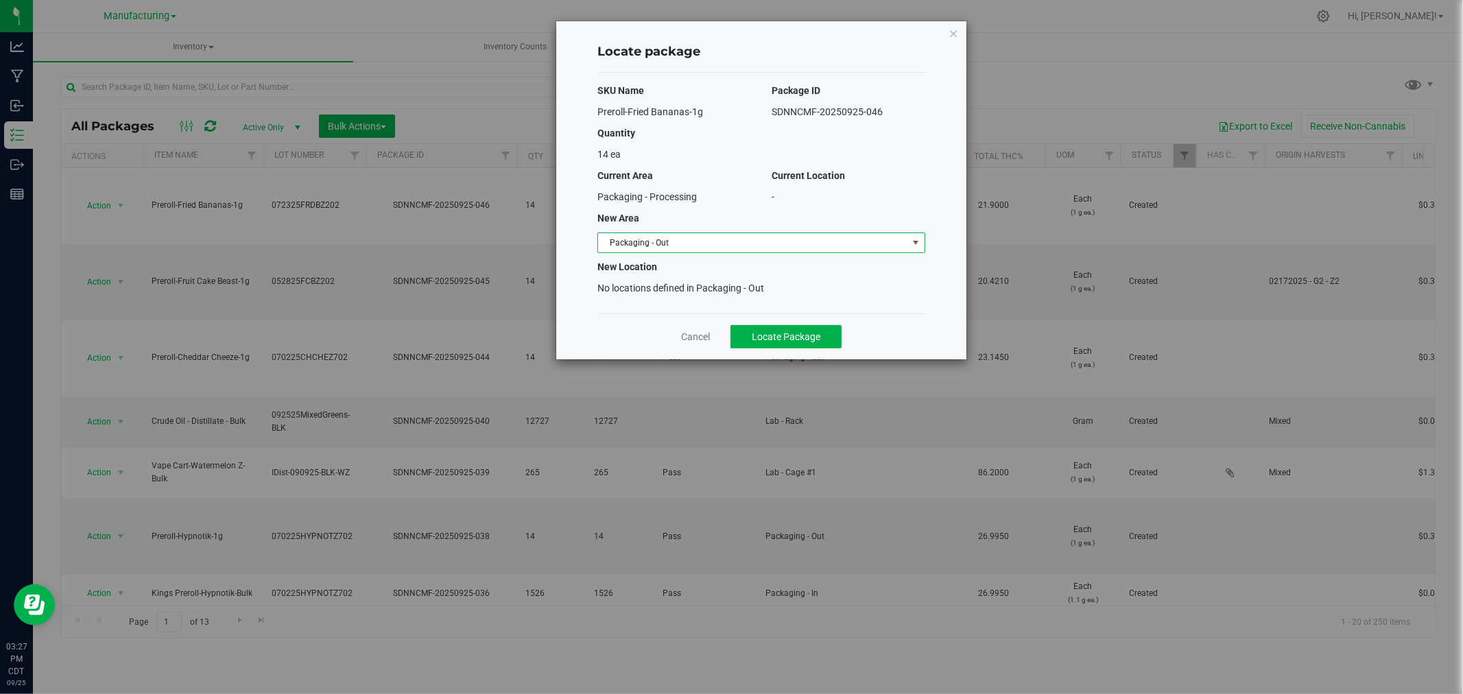
drag, startPoint x: 778, startPoint y: 314, endPoint x: 778, endPoint y: 324, distance: 9.6
click at [778, 319] on div "Cancel Locate Package" at bounding box center [762, 337] width 328 height 46
click at [778, 330] on button "Locate Package" at bounding box center [786, 336] width 111 height 23
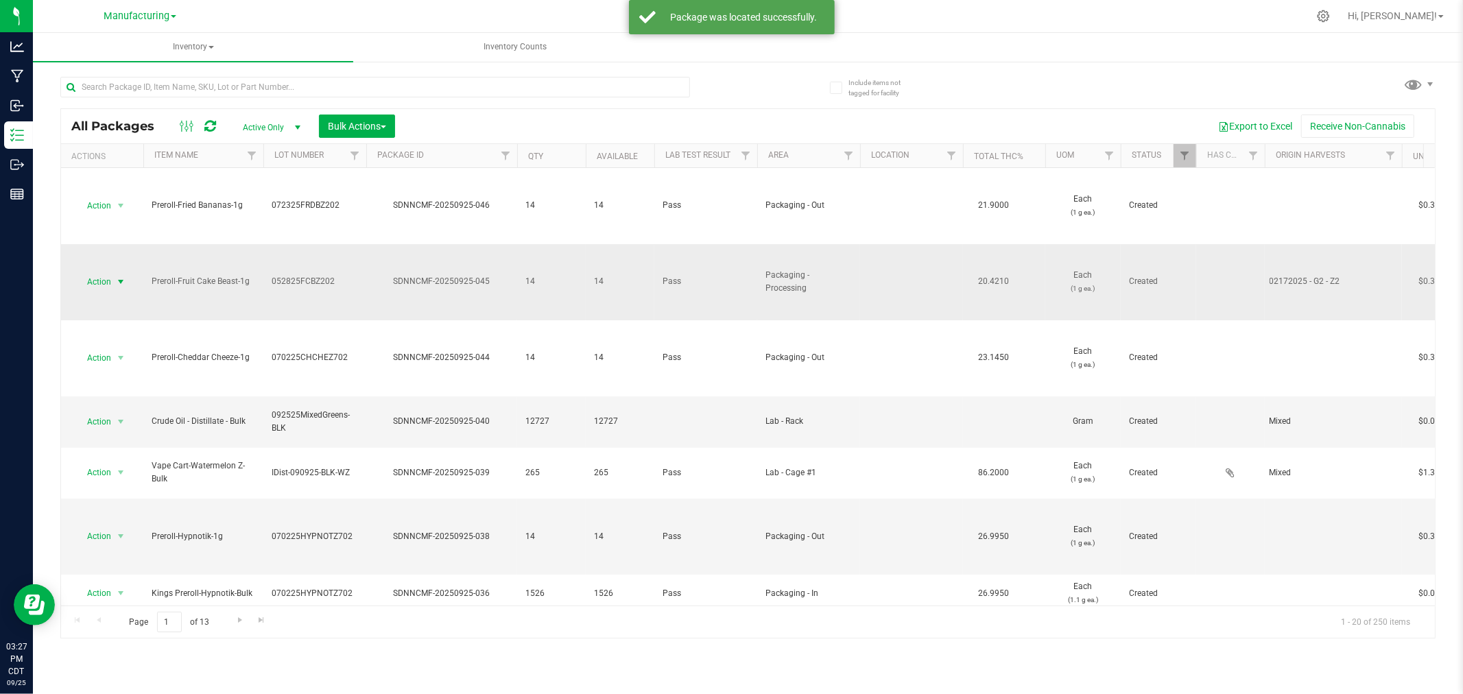
click at [104, 282] on span "Action" at bounding box center [93, 281] width 37 height 19
click at [132, 388] on li "Locate package" at bounding box center [118, 387] width 86 height 21
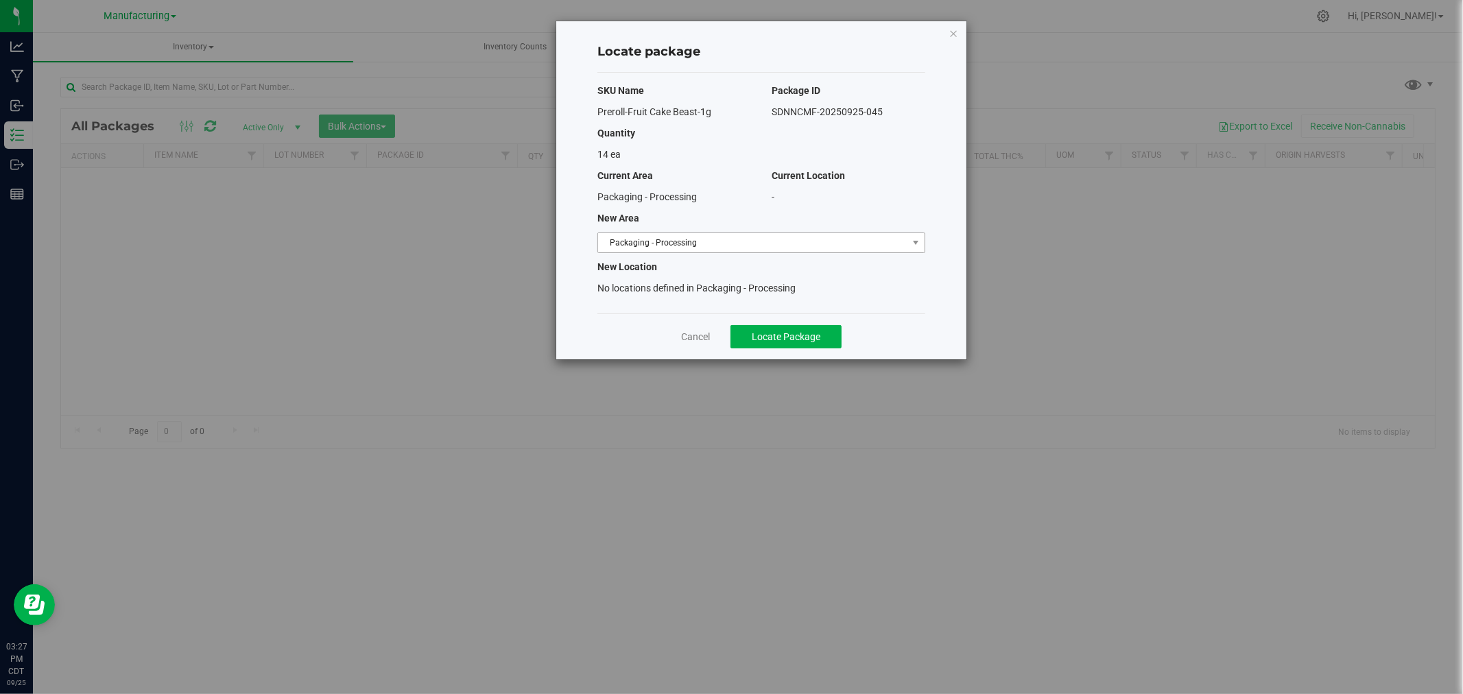
click at [780, 252] on span "Packaging - Processing" at bounding box center [762, 243] width 328 height 21
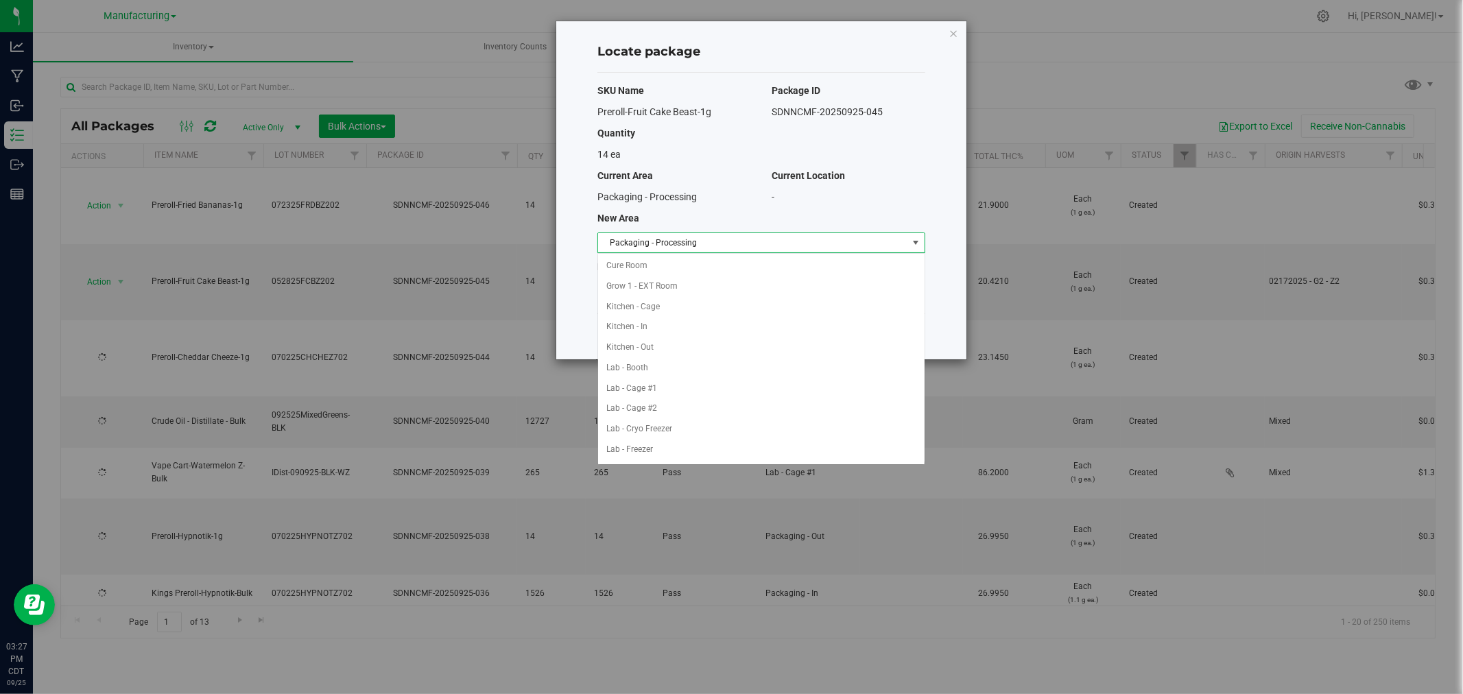
click at [780, 245] on span "Packaging - Processing" at bounding box center [752, 242] width 309 height 19
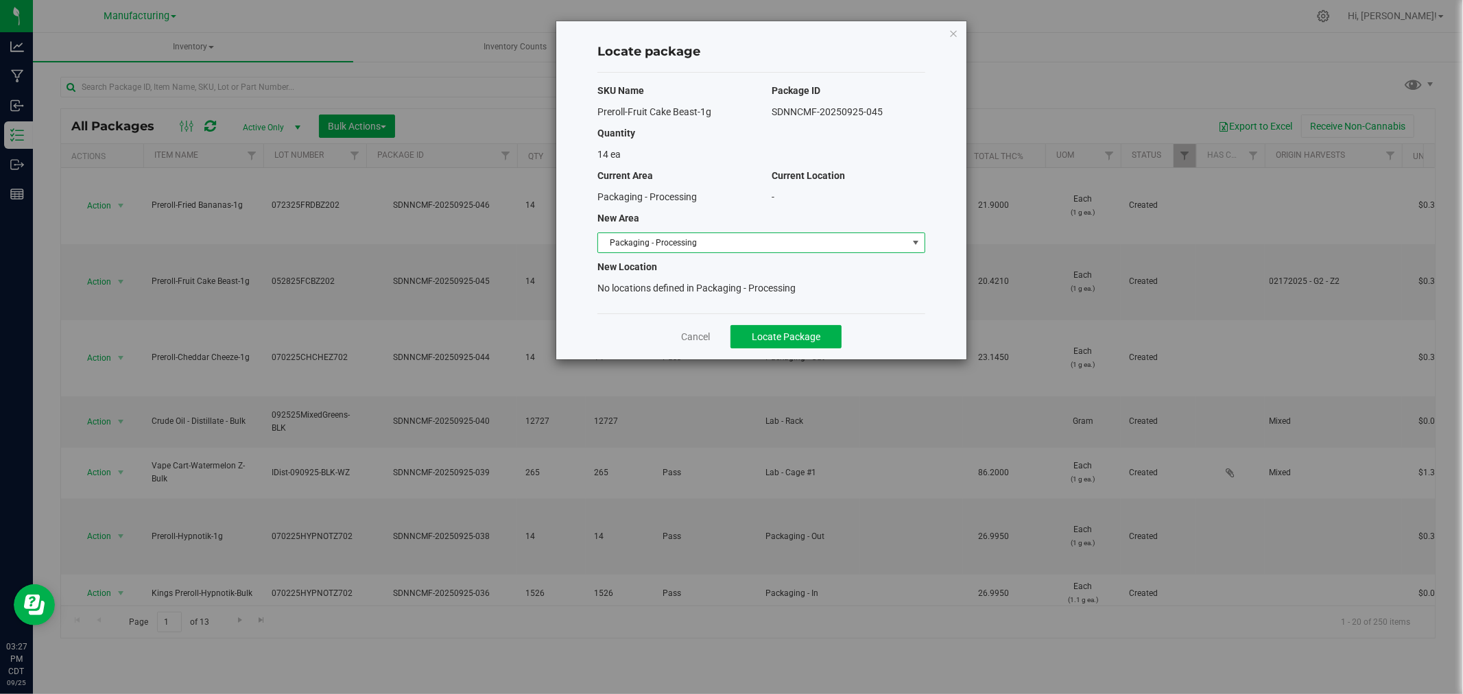
click at [729, 249] on span "Packaging - Processing" at bounding box center [752, 242] width 309 height 19
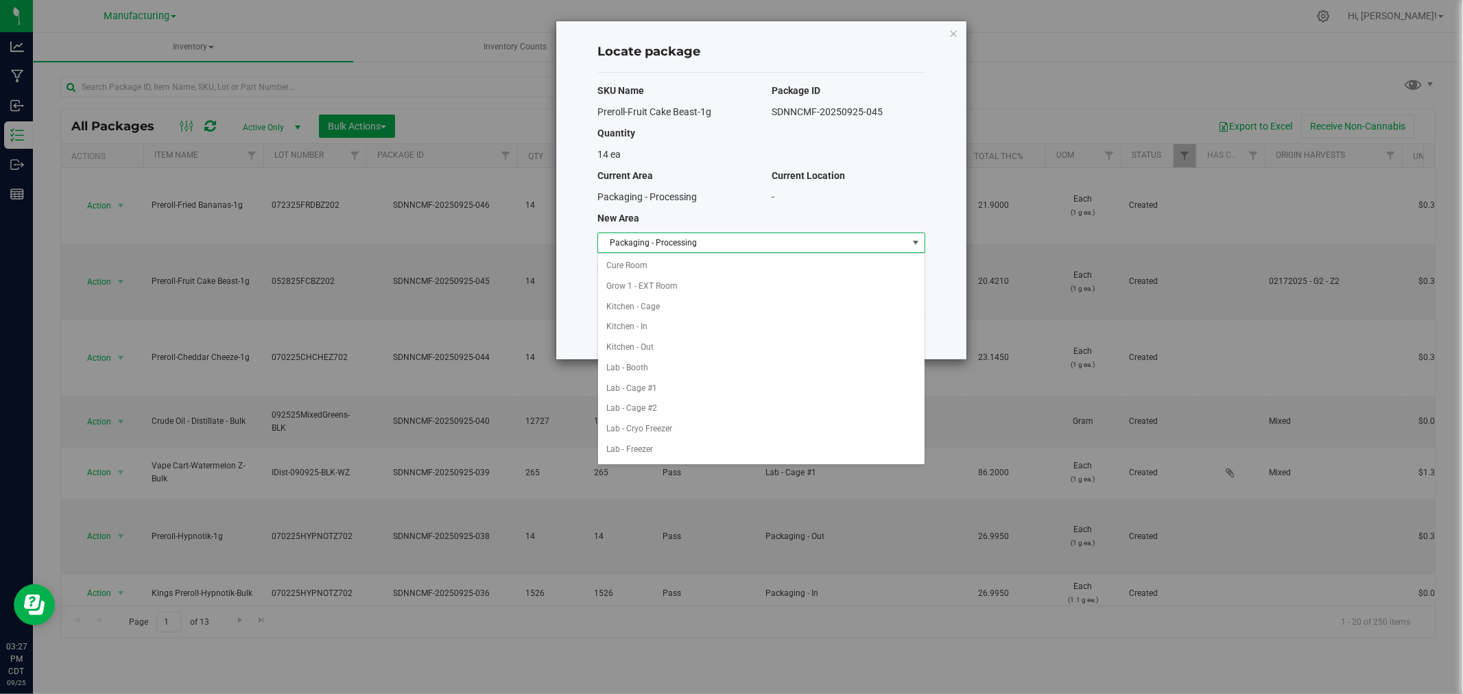
click at [695, 644] on li "Packaging - Out" at bounding box center [761, 654] width 327 height 21
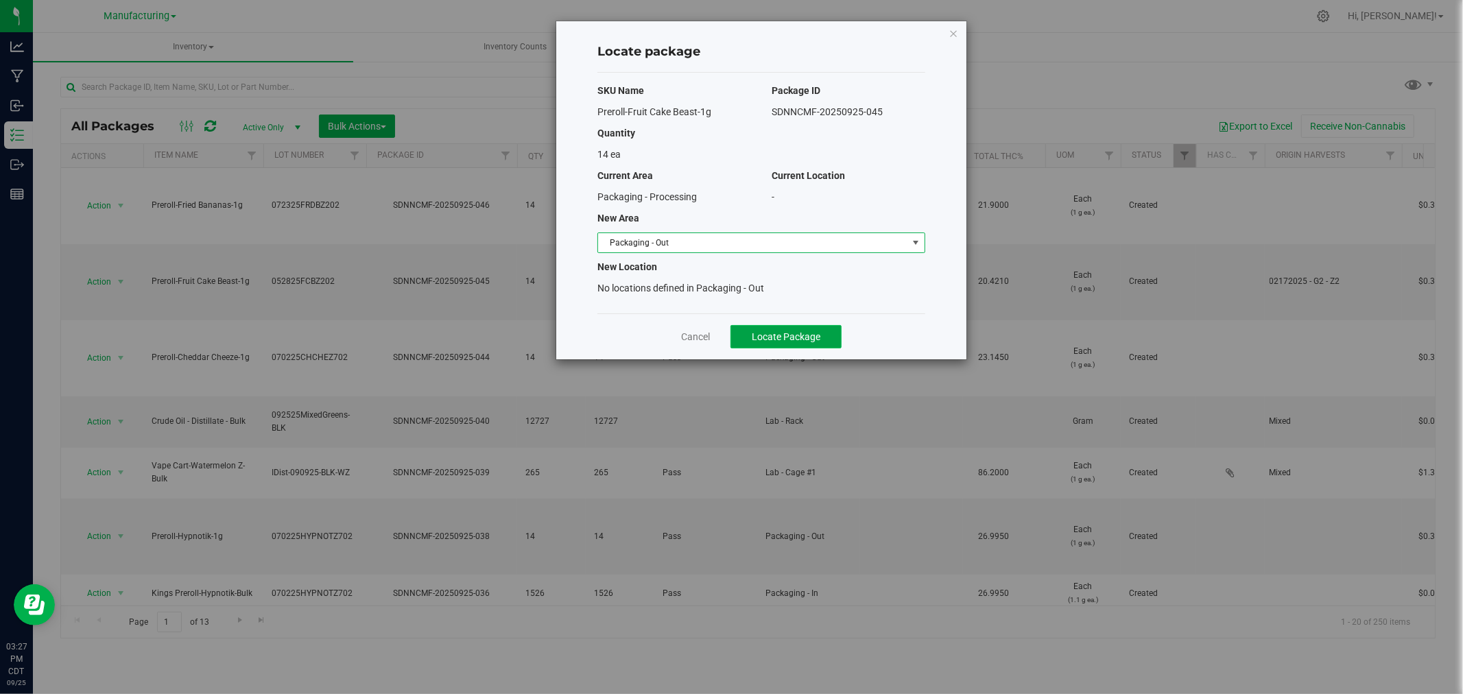
click at [746, 346] on button "Locate Package" at bounding box center [786, 336] width 111 height 23
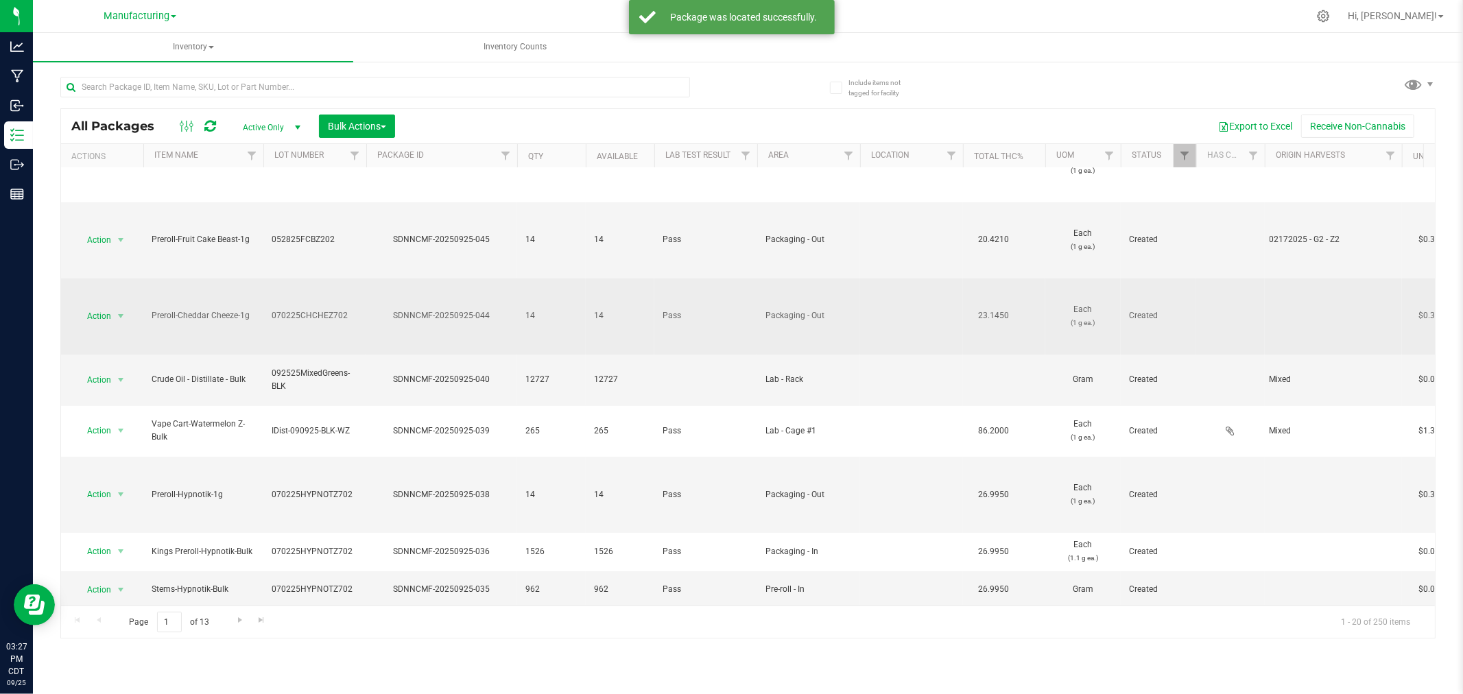
scroll to position [76, 0]
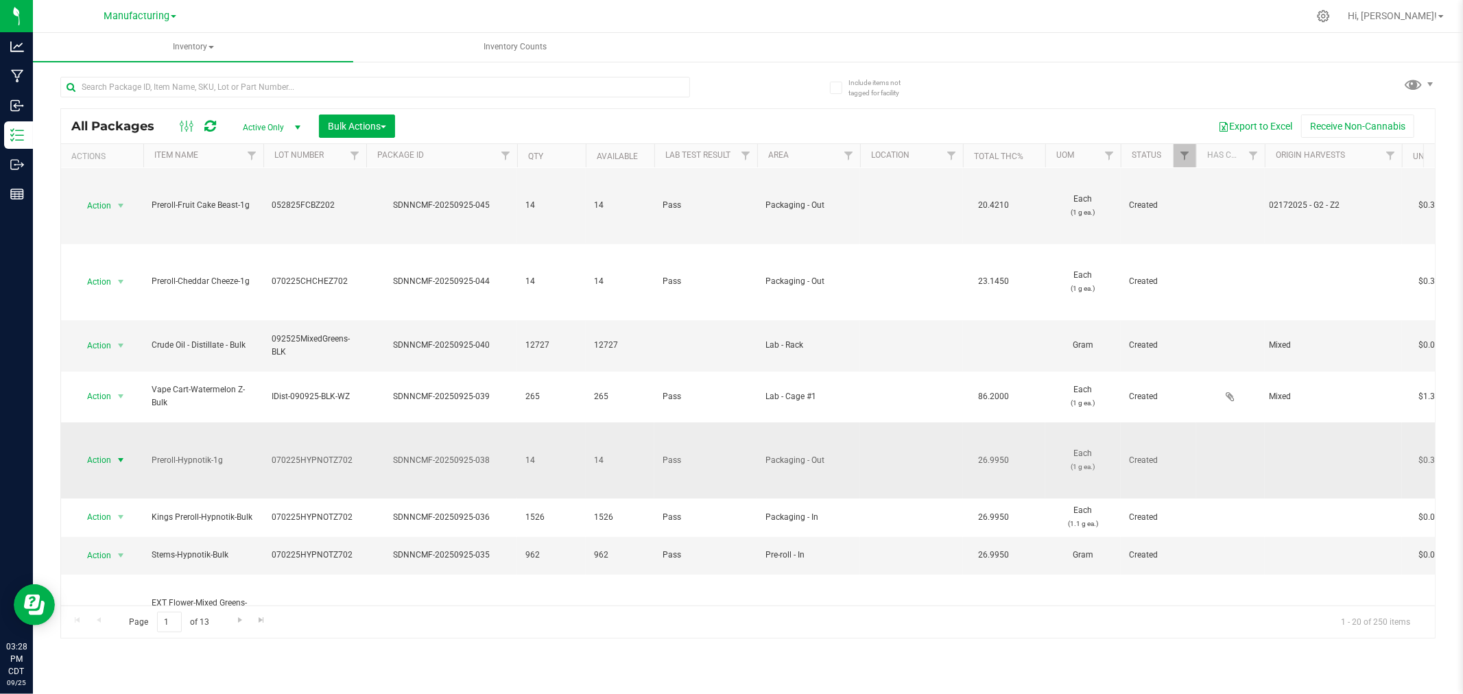
click at [108, 451] on span "Action" at bounding box center [93, 460] width 37 height 19
drag, startPoint x: 1424, startPoint y: 85, endPoint x: 1415, endPoint y: 91, distance: 10.8
click at [1423, 85] on span at bounding box center [1420, 84] width 32 height 25
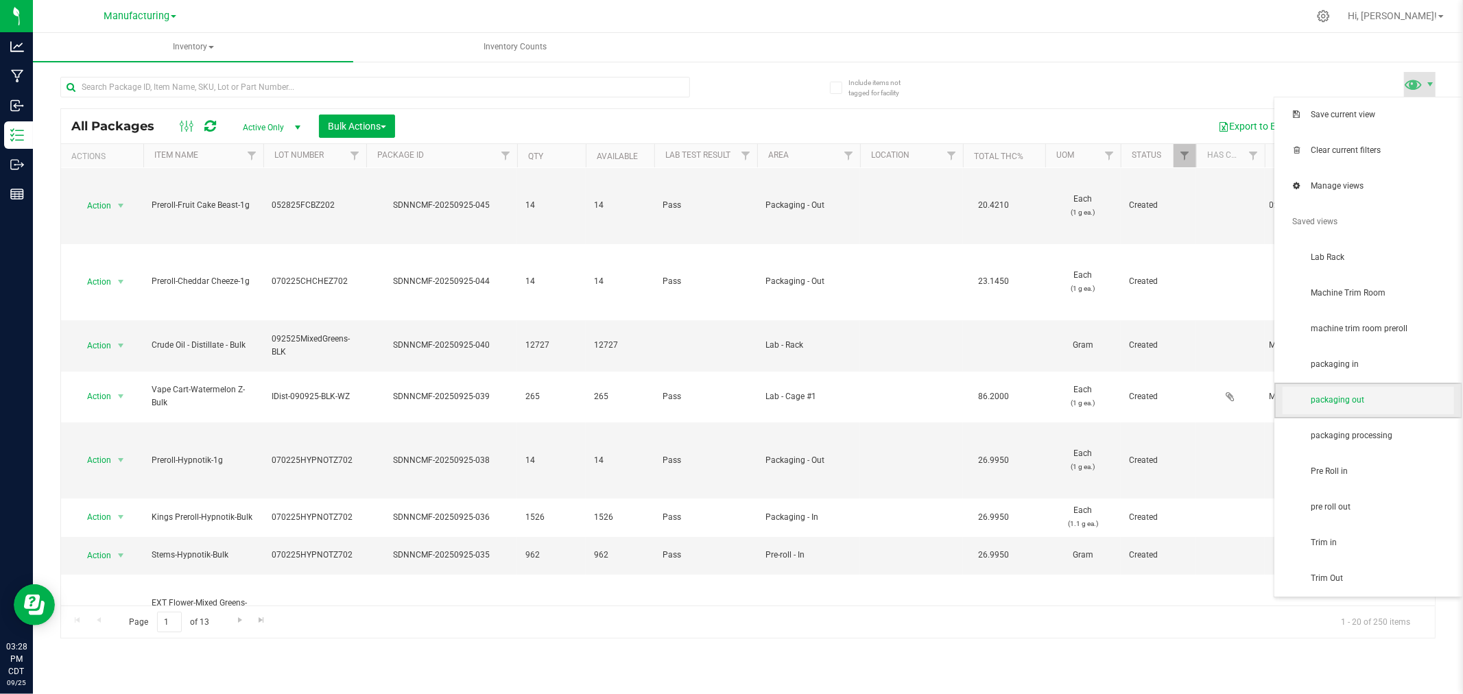
click at [1380, 396] on span "packaging out" at bounding box center [1382, 400] width 143 height 12
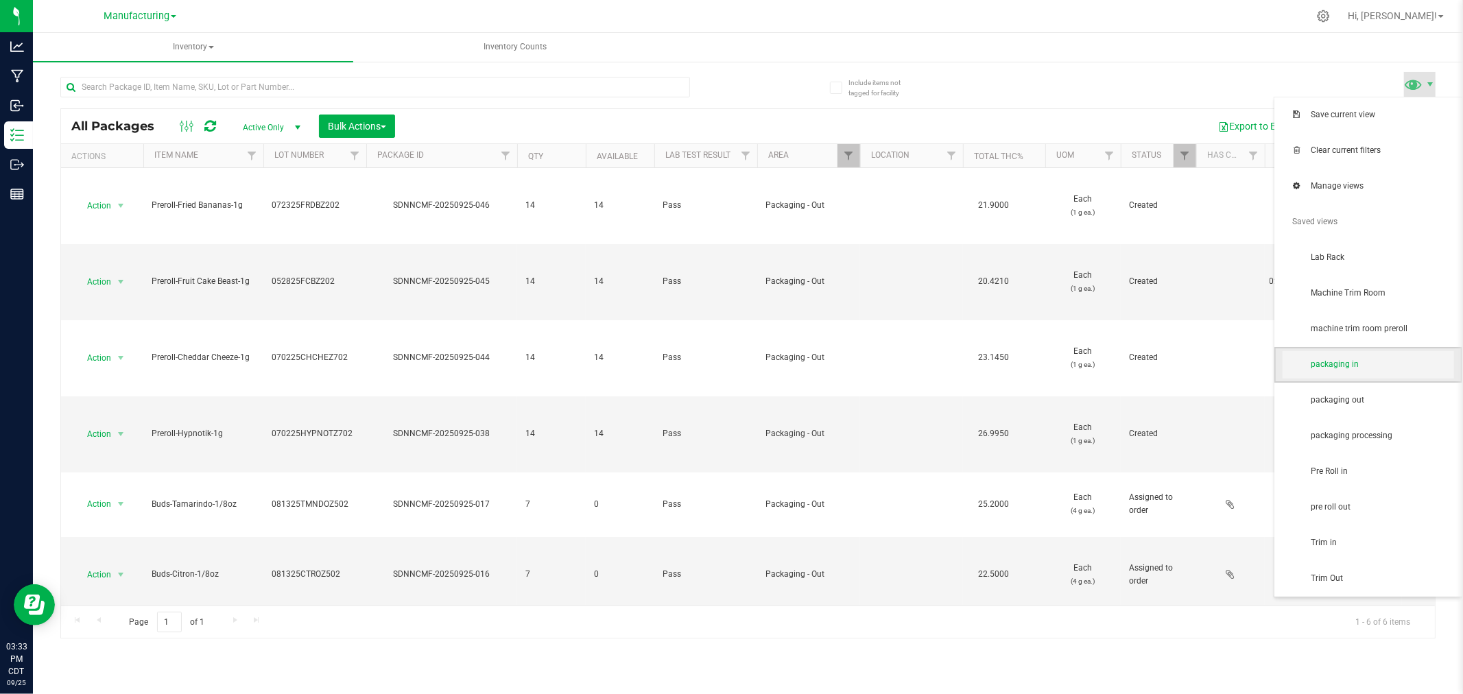
click at [1381, 366] on span "packaging in" at bounding box center [1382, 365] width 143 height 12
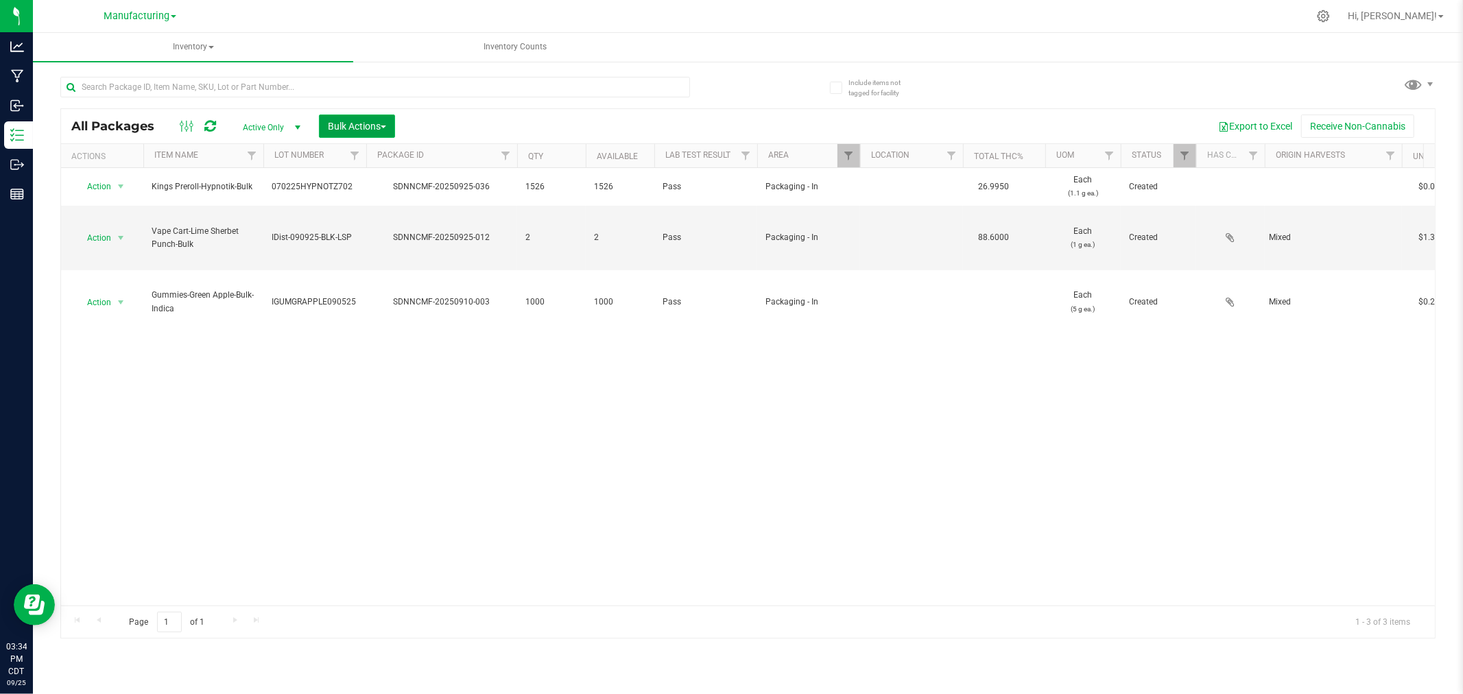
click at [379, 125] on span "Bulk Actions" at bounding box center [357, 126] width 58 height 11
click at [388, 158] on span "Add to manufacturing run" at bounding box center [379, 157] width 104 height 11
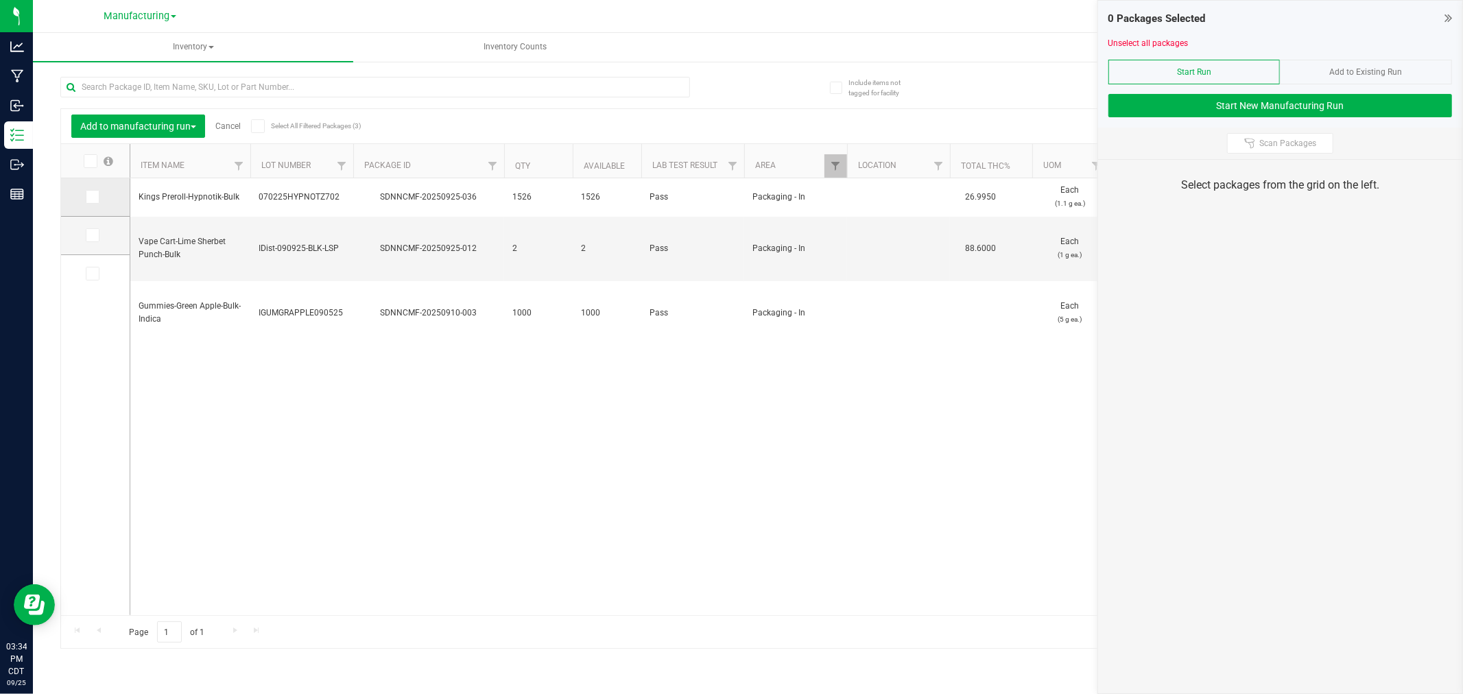
click at [91, 197] on icon at bounding box center [91, 197] width 9 height 0
click at [0, 0] on input "checkbox" at bounding box center [0, 0] width 0 height 0
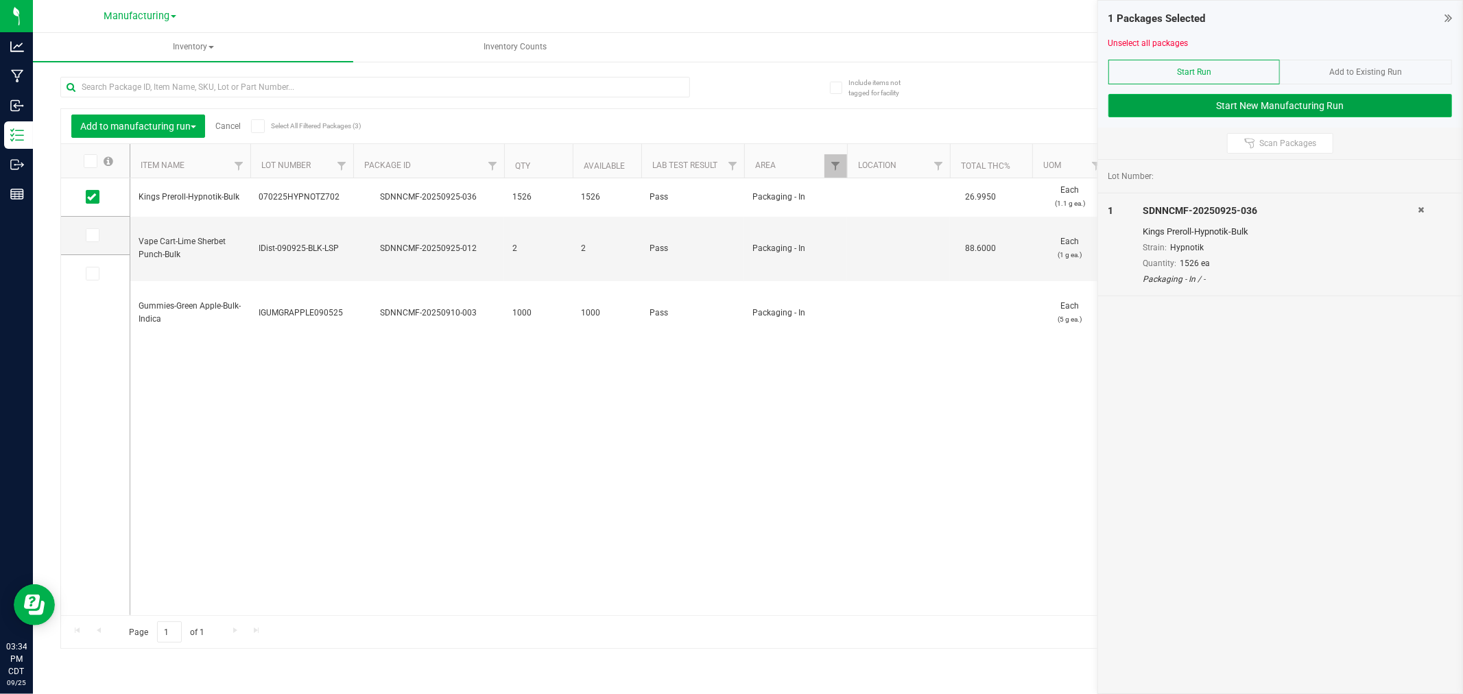
click at [1161, 113] on button "Start New Manufacturing Run" at bounding box center [1281, 105] width 344 height 23
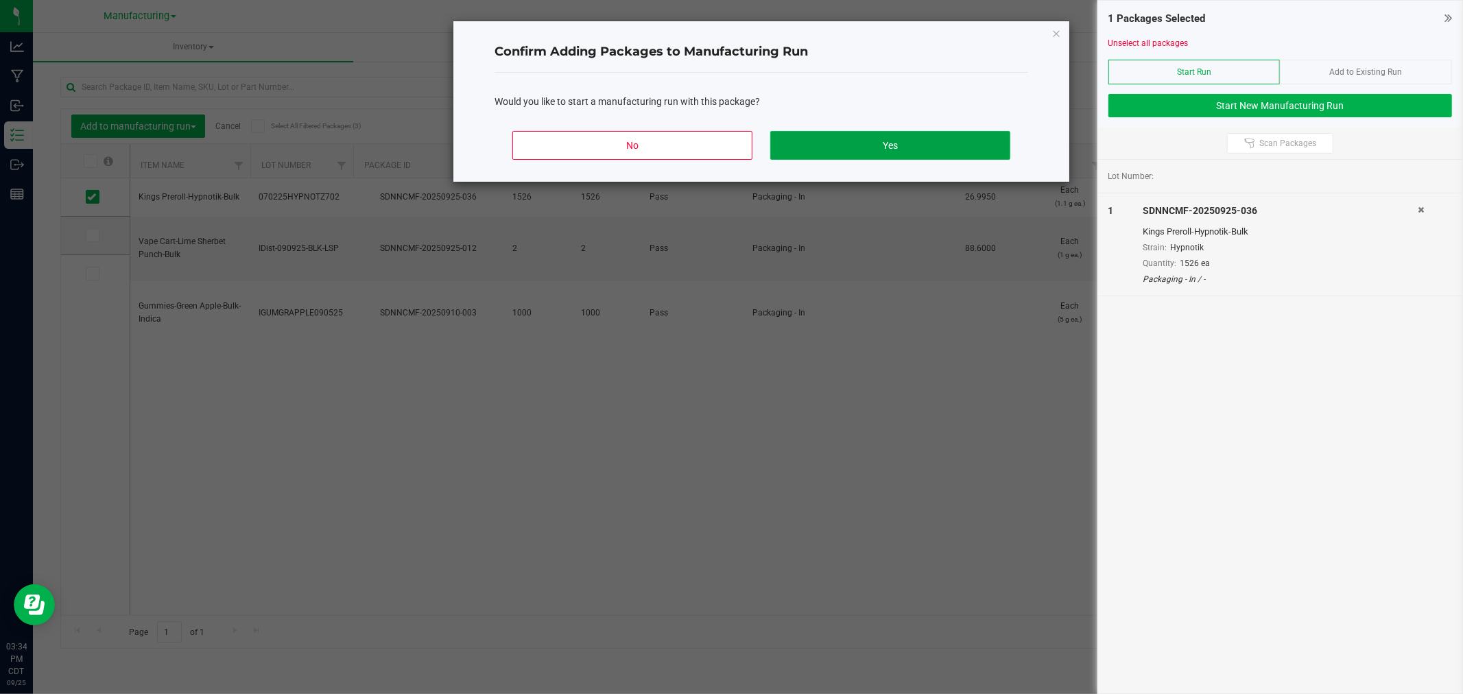
click at [984, 152] on button "Yes" at bounding box center [890, 145] width 240 height 29
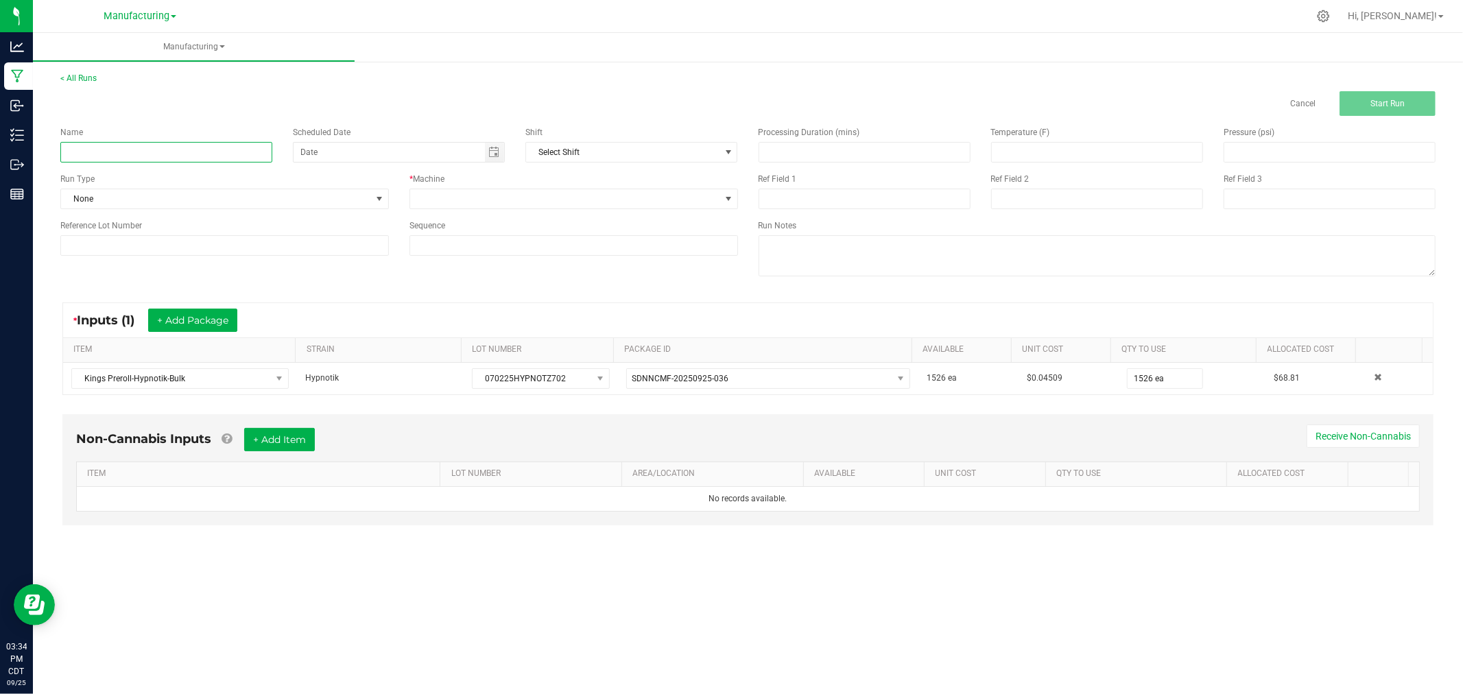
click at [220, 148] on input at bounding box center [166, 152] width 212 height 21
type input "[DATE]-hypnotik singles"
click at [139, 197] on span "None" at bounding box center [216, 198] width 310 height 19
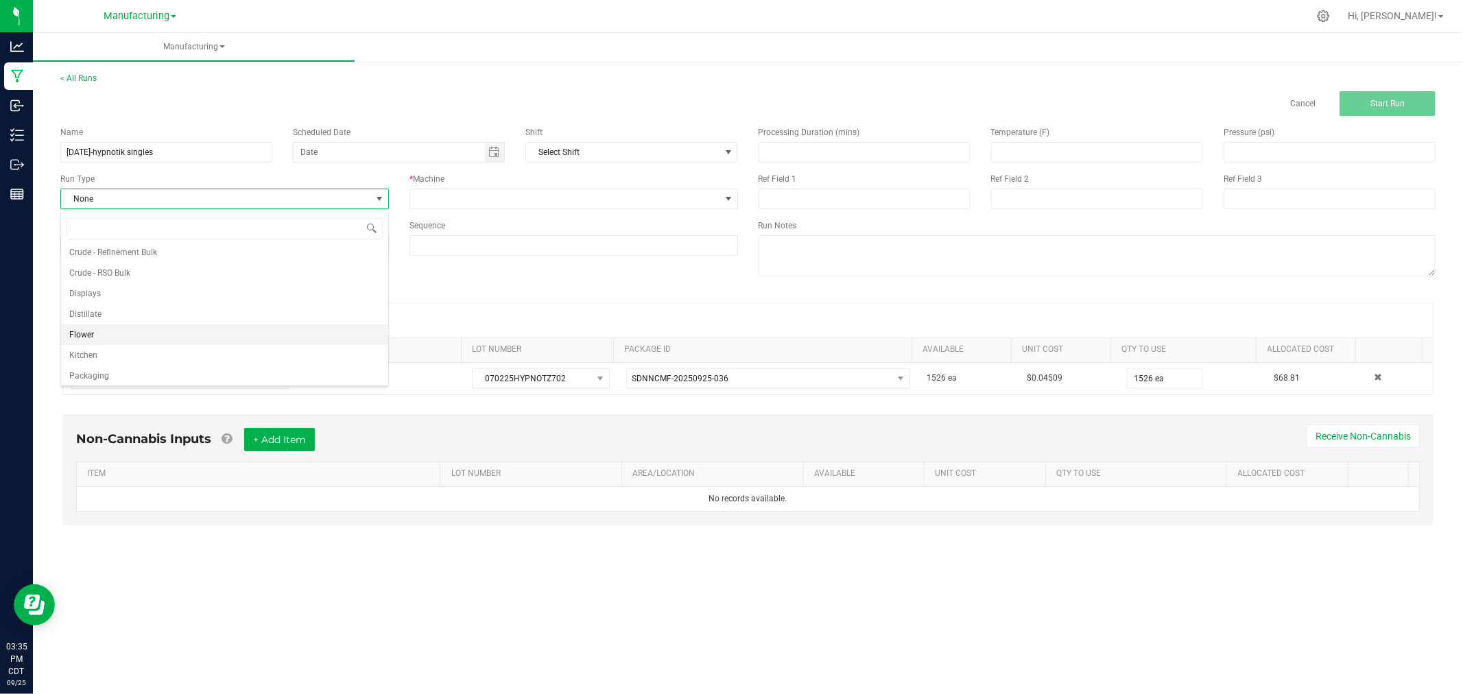
scroll to position [69, 0]
click at [158, 351] on li "Packaging" at bounding box center [224, 352] width 327 height 21
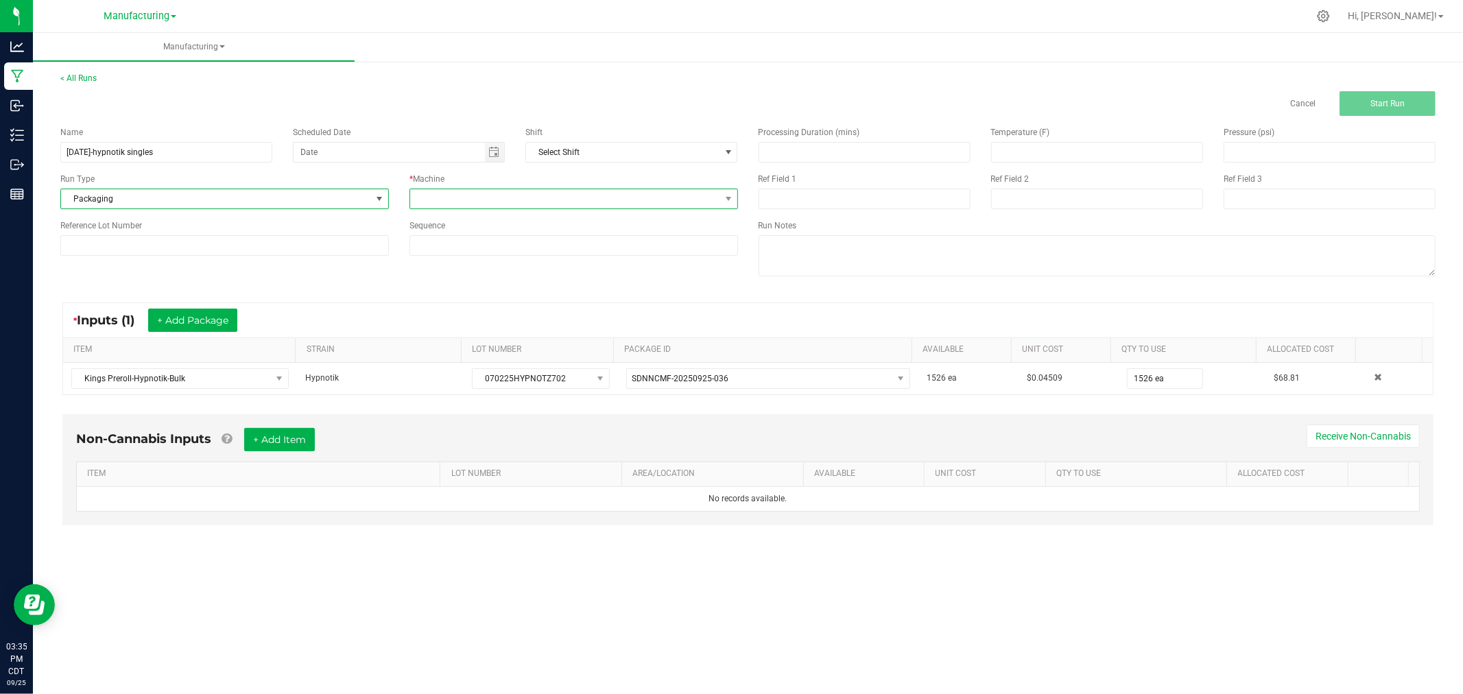
click at [447, 204] on span at bounding box center [565, 198] width 310 height 19
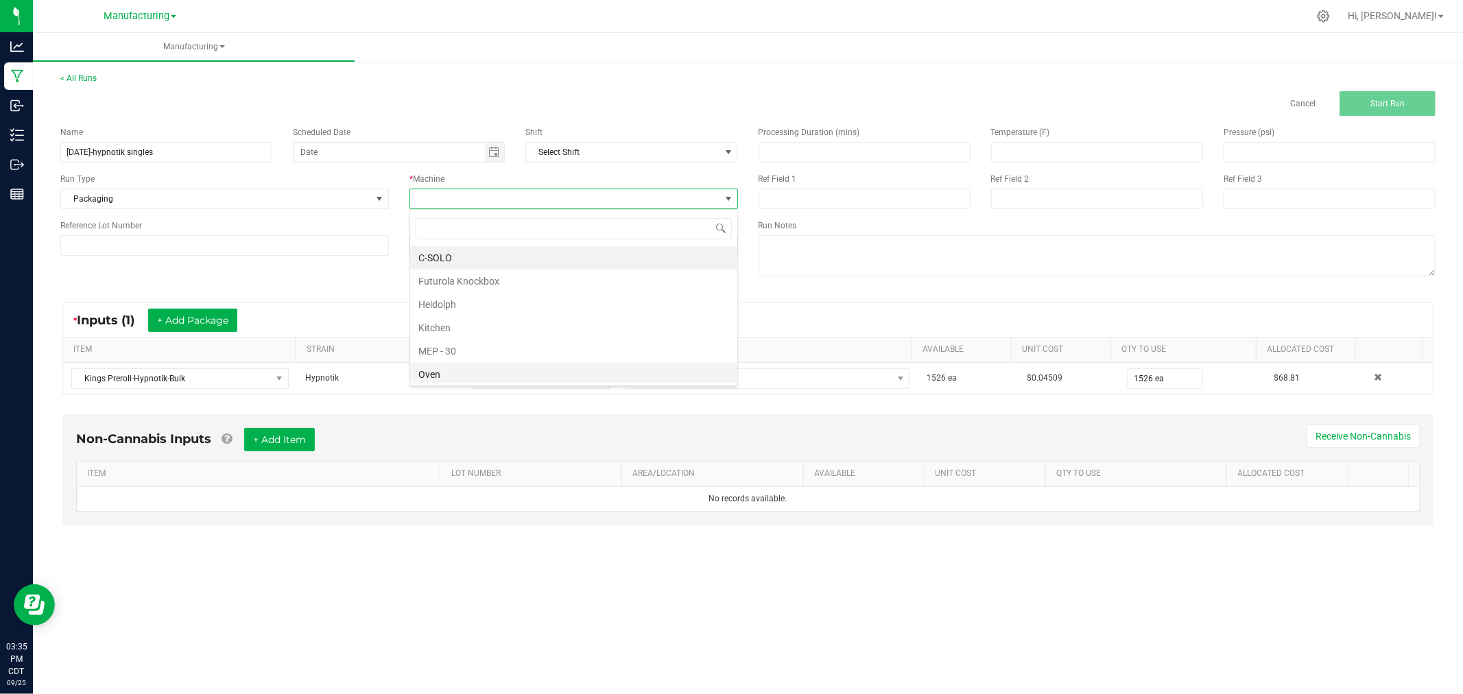
scroll to position [76, 0]
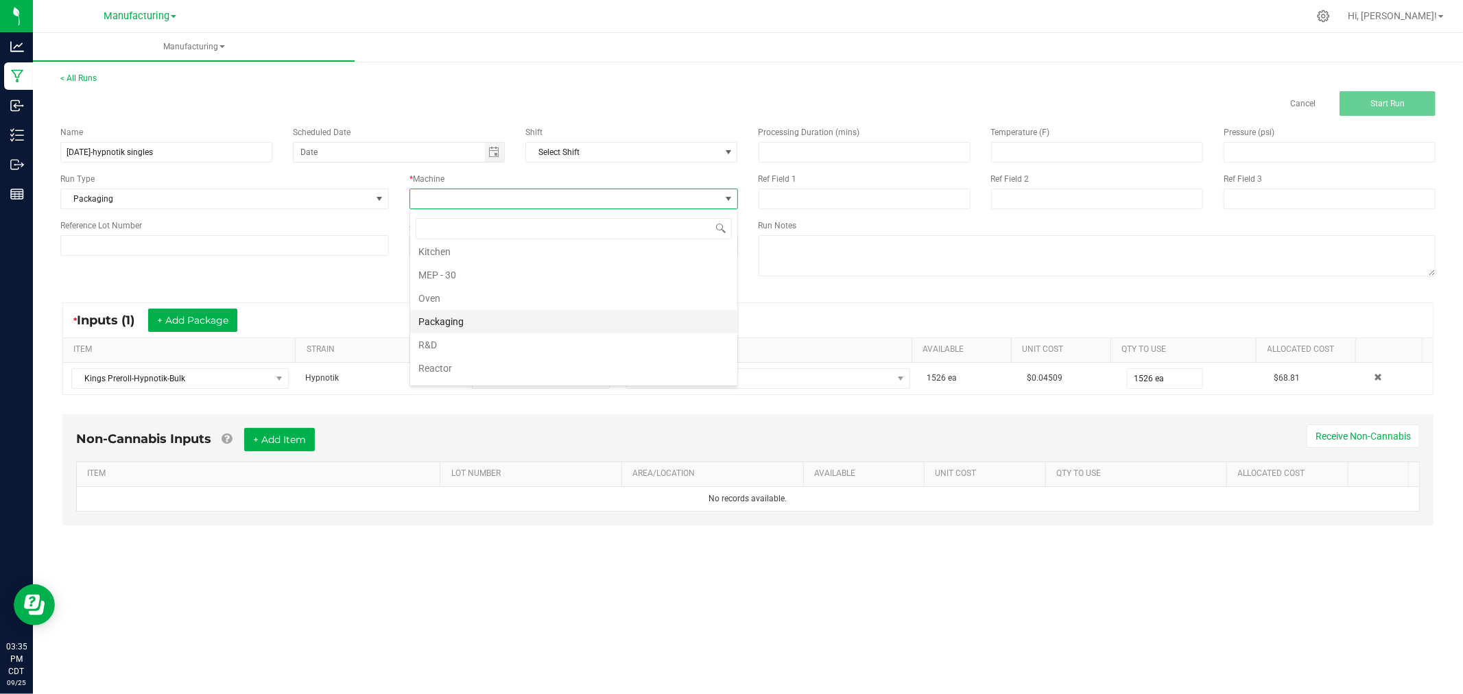
click at [491, 312] on li "Packaging" at bounding box center [573, 321] width 327 height 23
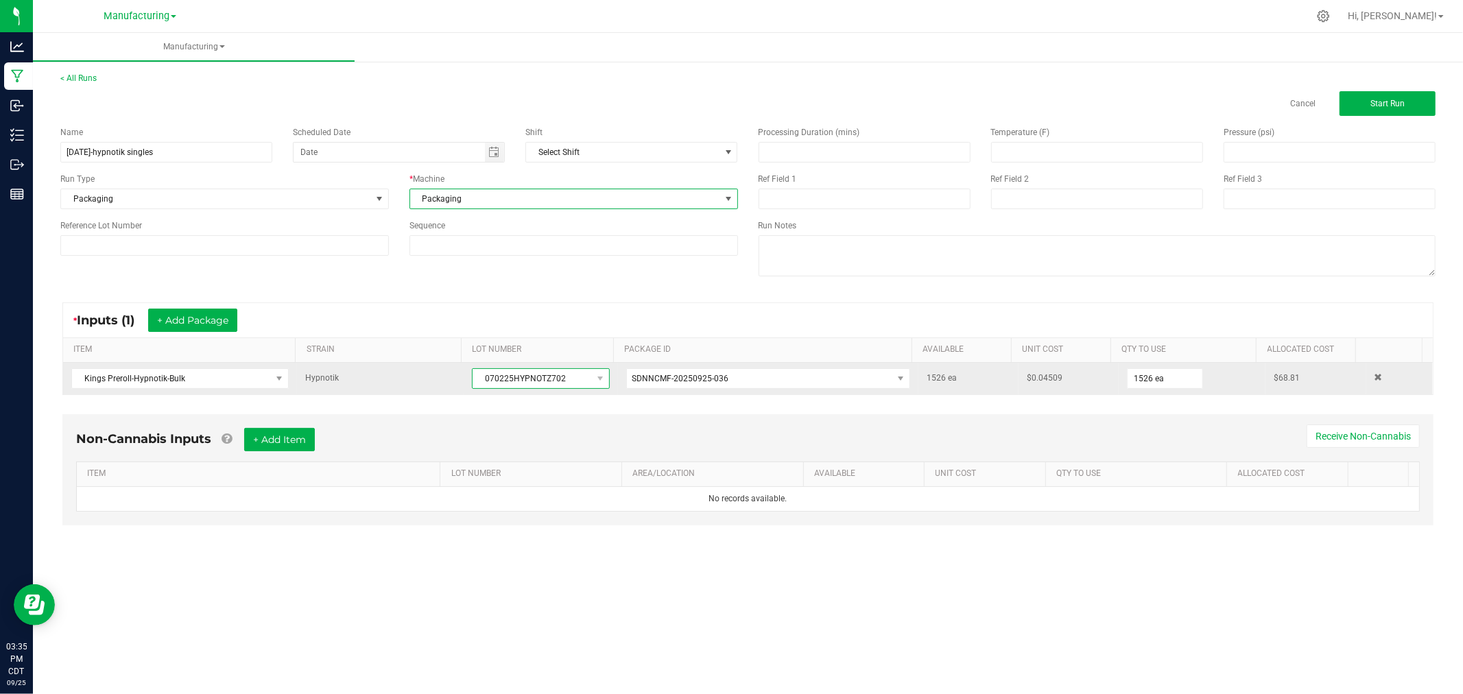
click at [517, 371] on span "070225HYPNOTZ702" at bounding box center [532, 378] width 119 height 19
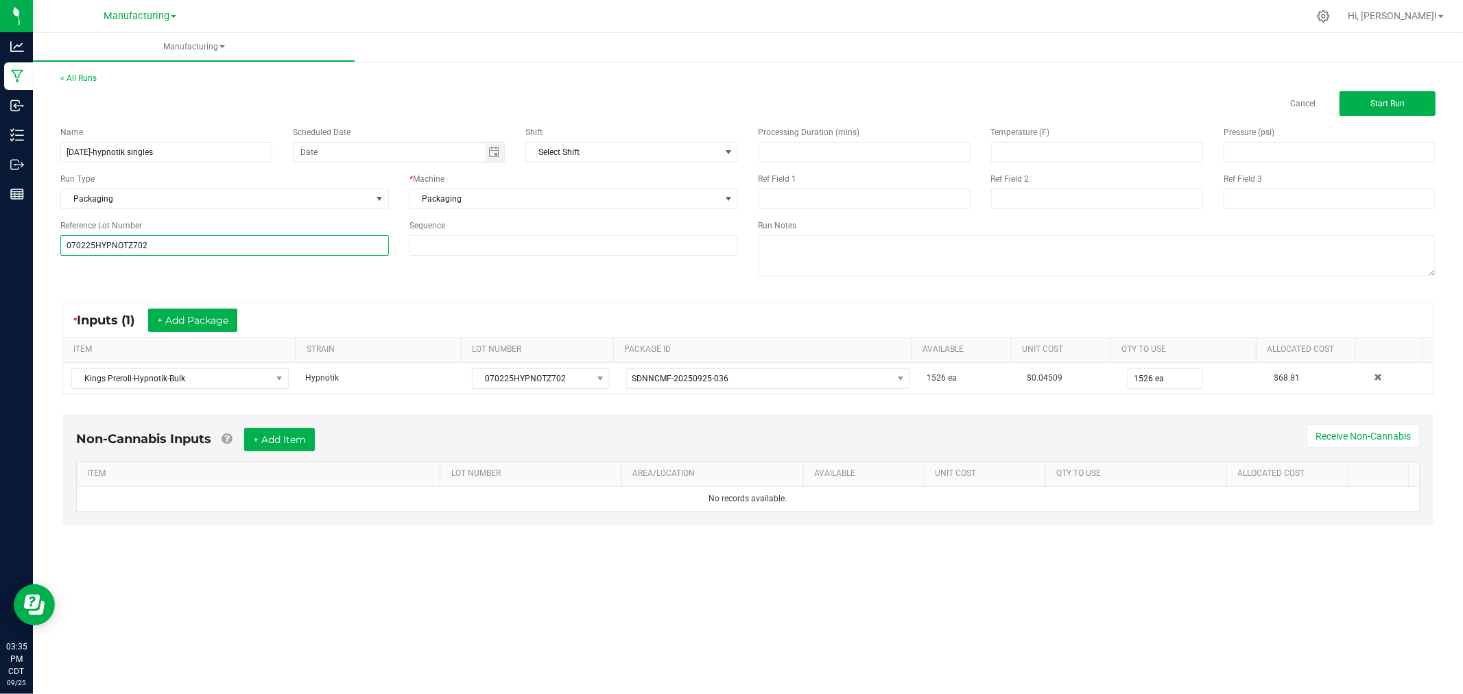
type input "070225HYPNOTZ702"
click at [536, 313] on div "* Inputs (1) + Add Package" at bounding box center [748, 320] width 1370 height 34
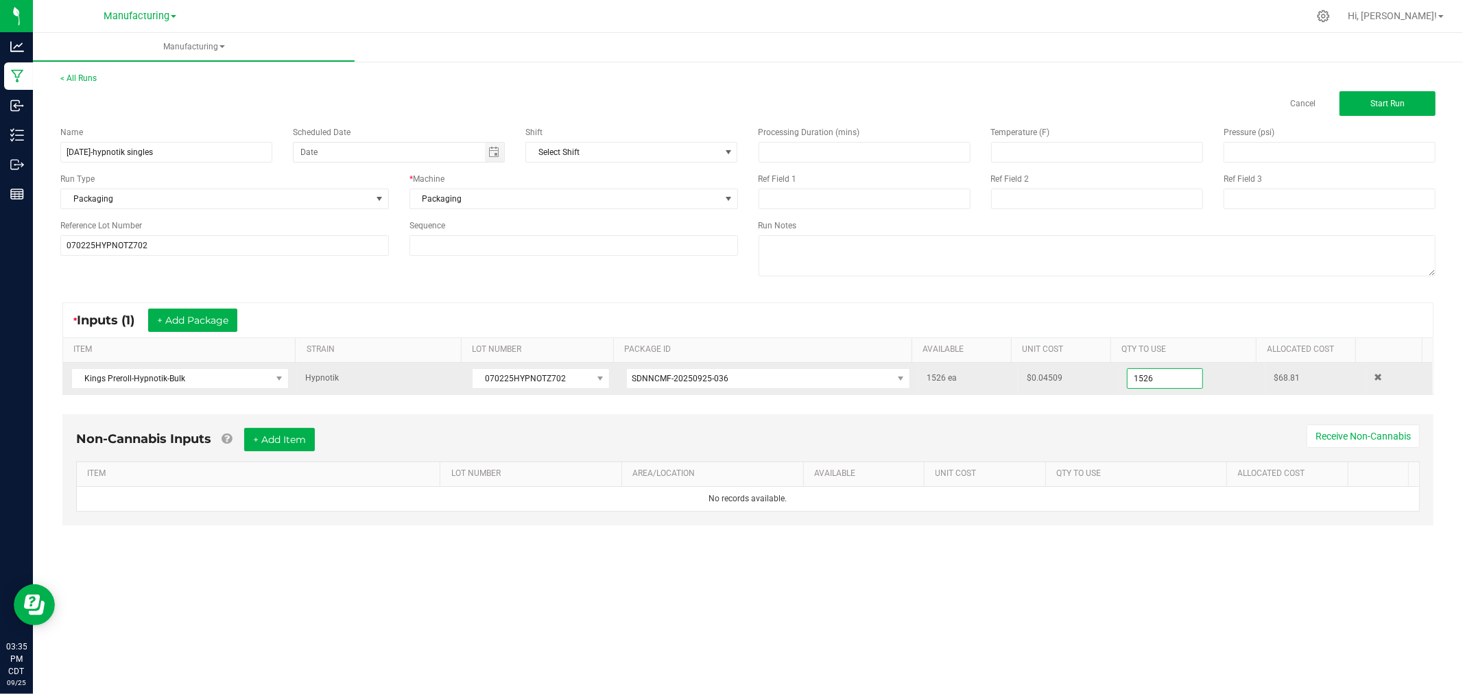
click at [1171, 373] on input "1526" at bounding box center [1165, 378] width 75 height 19
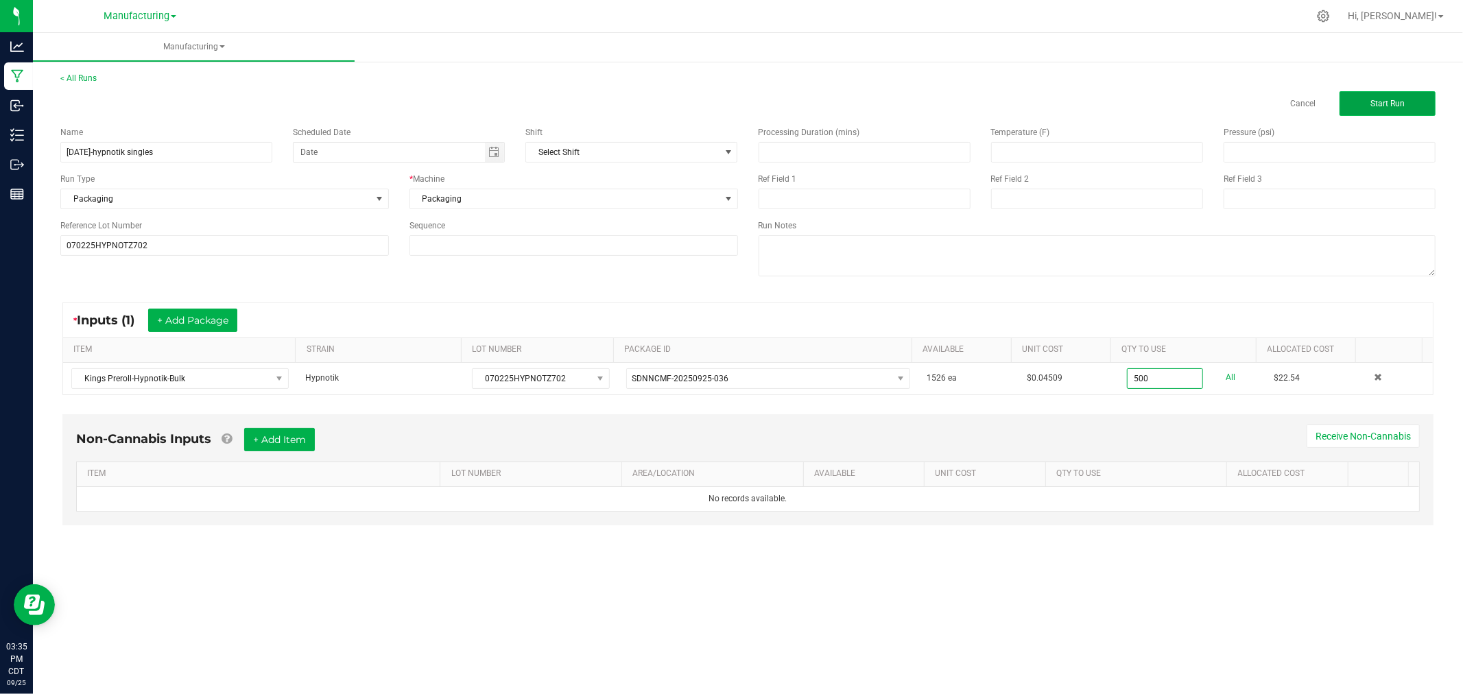
type input "500 ea"
drag, startPoint x: 1417, startPoint y: 113, endPoint x: 1402, endPoint y: 119, distance: 16.7
click at [1413, 113] on button "Start Run" at bounding box center [1388, 103] width 96 height 25
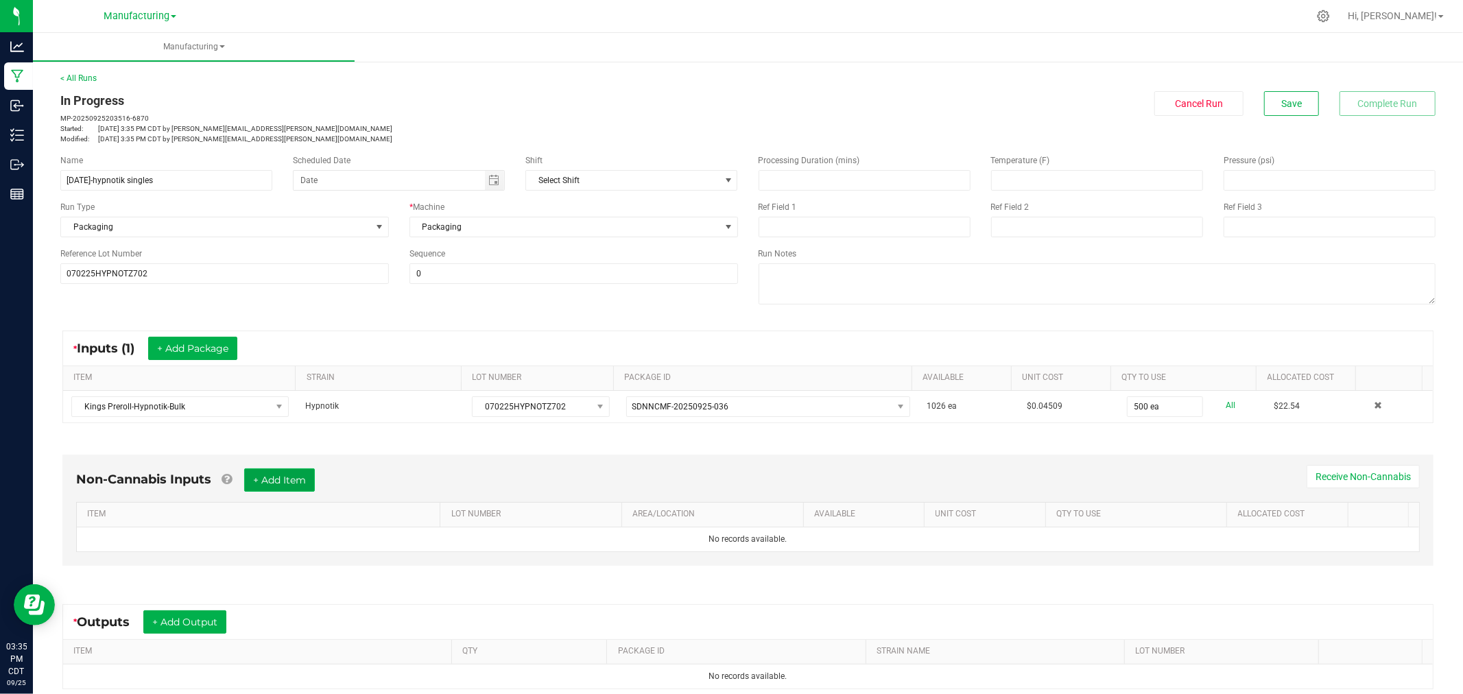
click at [280, 478] on button "+ Add Item" at bounding box center [279, 480] width 71 height 23
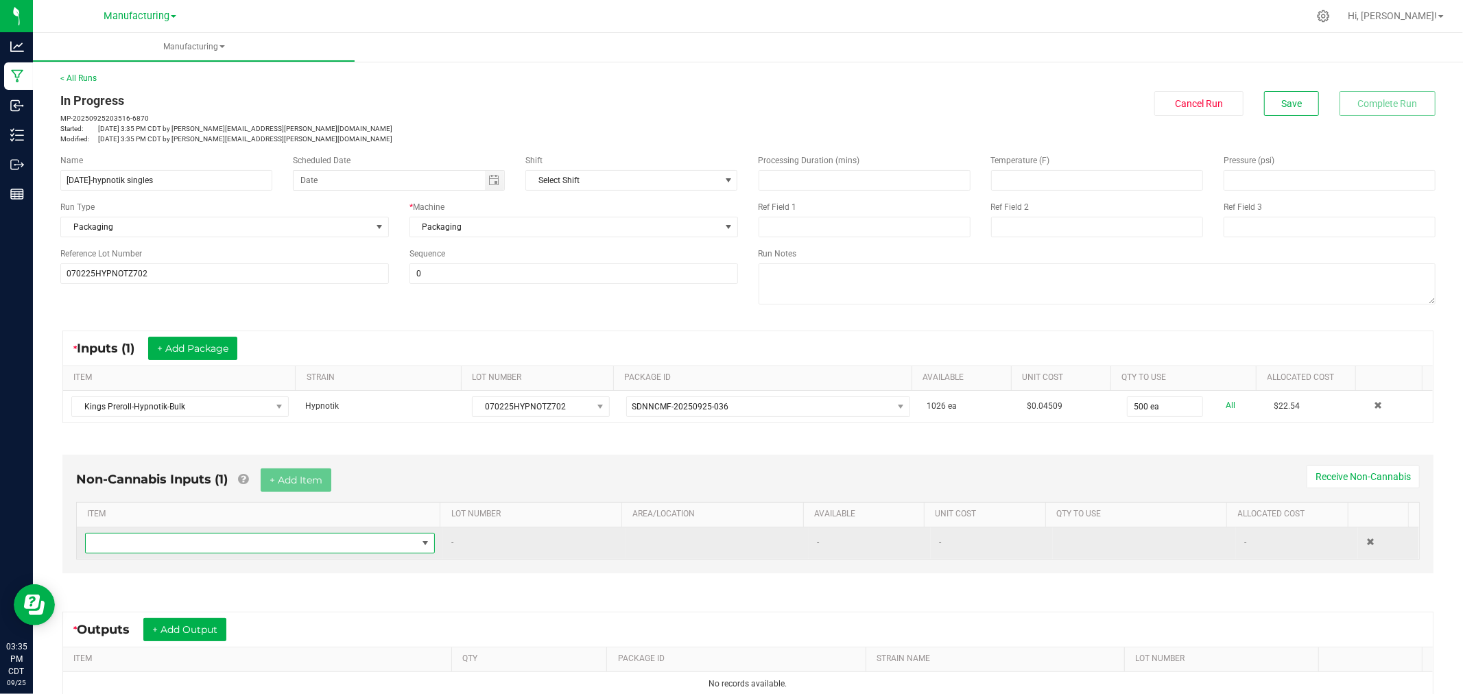
click at [314, 534] on span "NO DATA FOUND" at bounding box center [251, 543] width 331 height 19
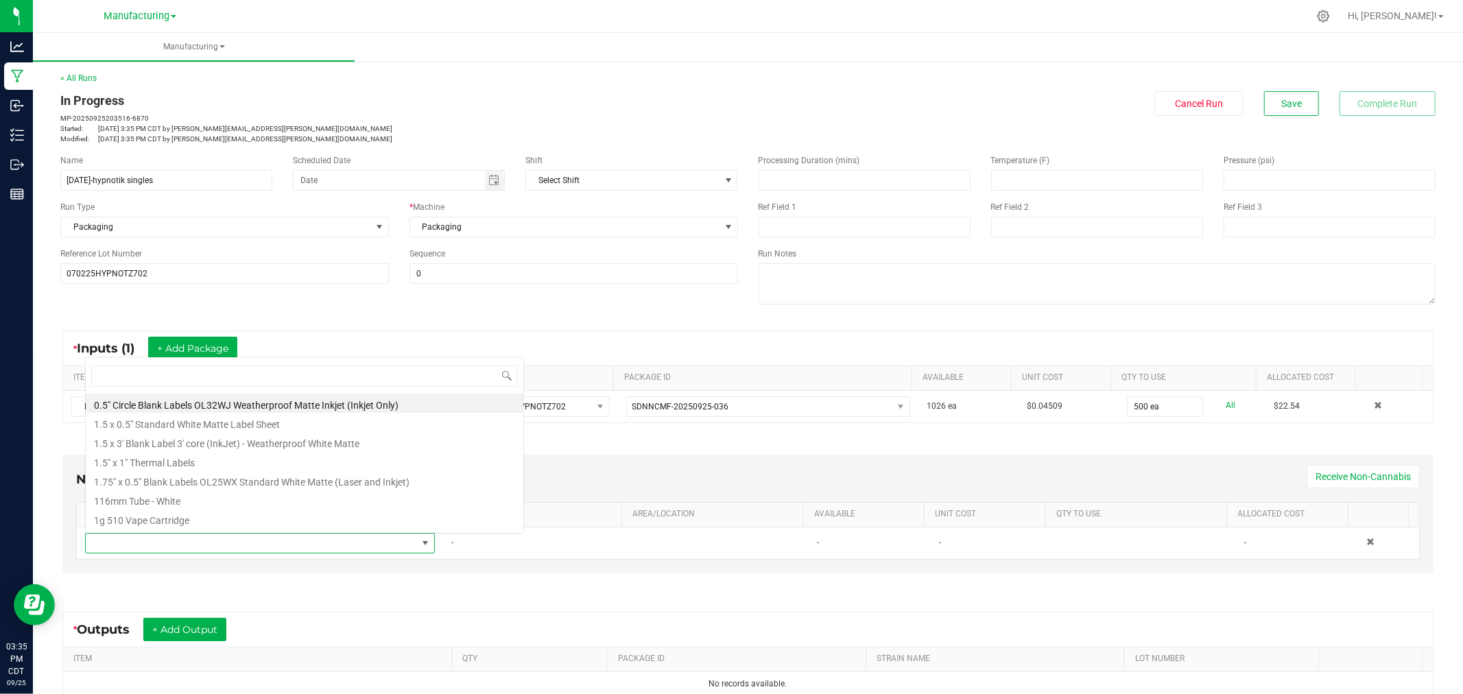
scroll to position [21, 340]
type input "1.5"
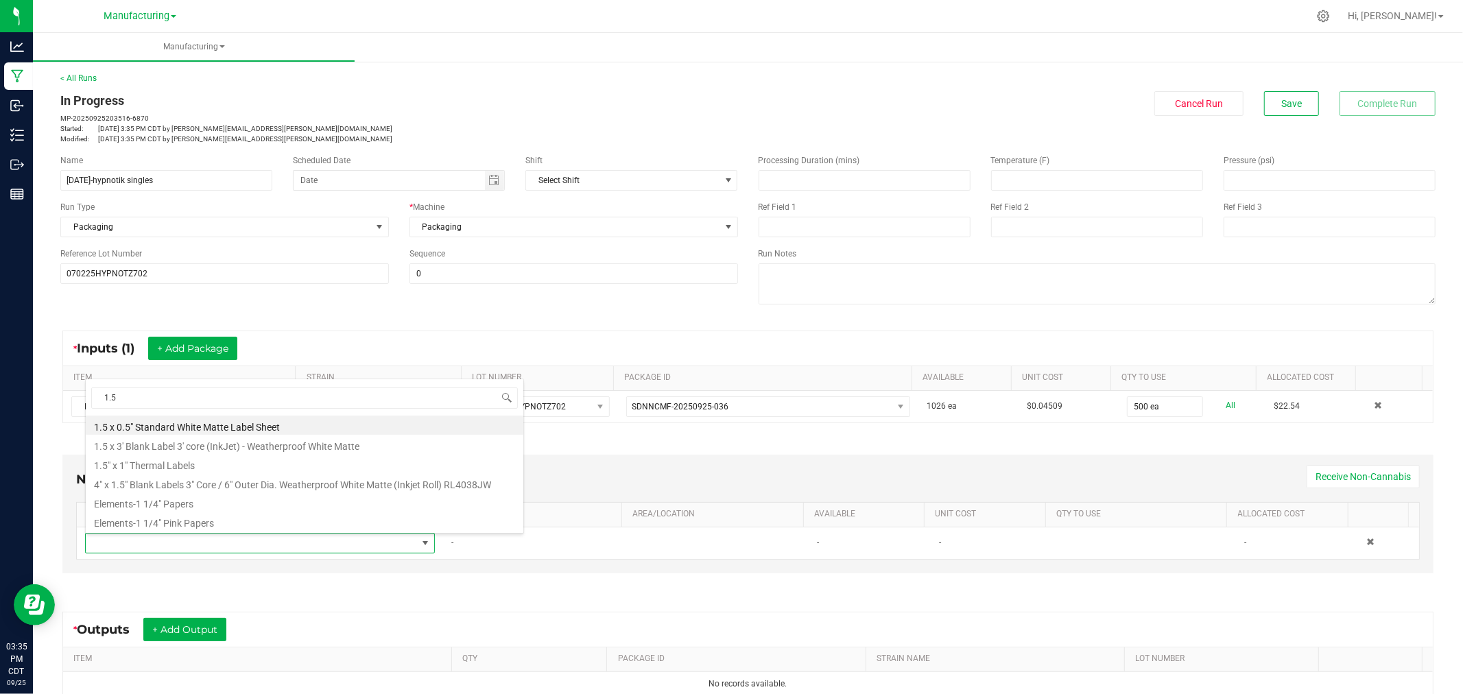
click at [169, 464] on li "1.5" x 1" Thermal Labels" at bounding box center [305, 463] width 438 height 19
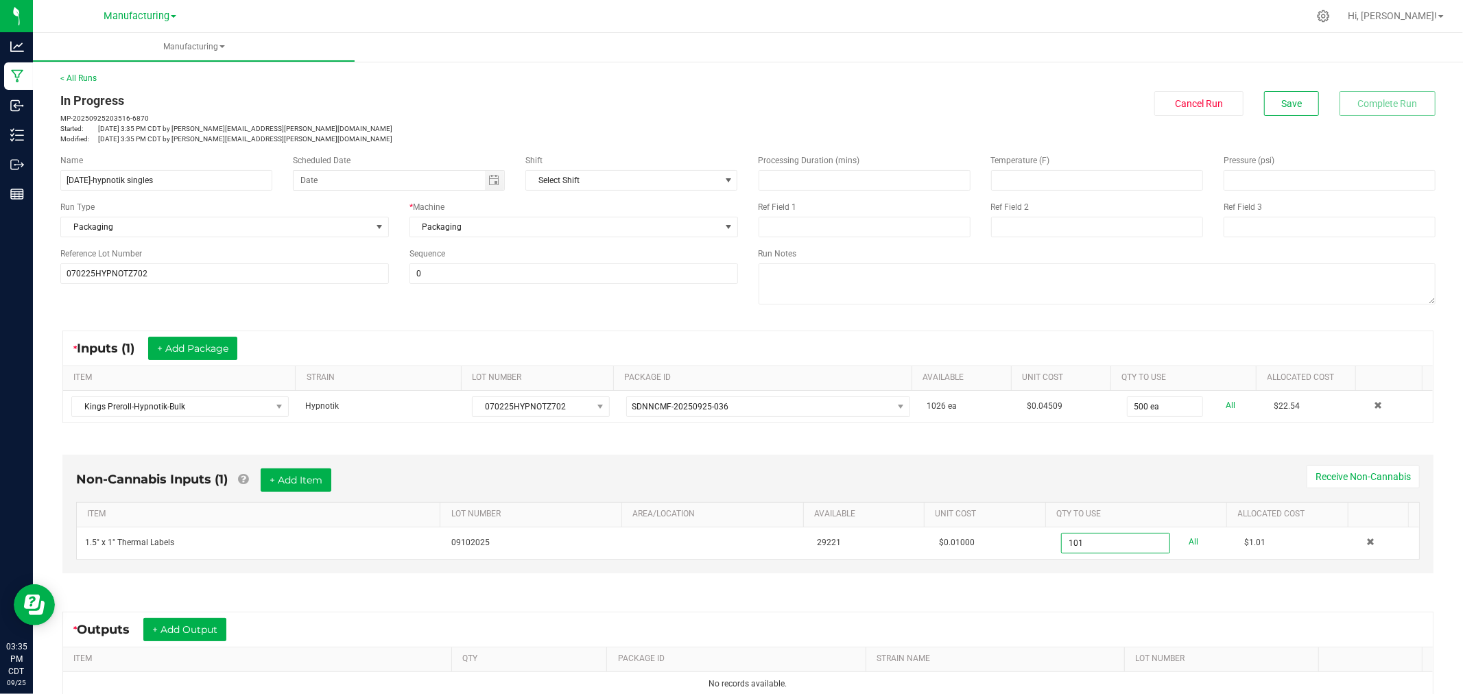
type input "101 ea"
click at [519, 464] on div "Non-Cannabis Inputs (1) + Add Item Receive Non-Cannabis ITEM LOT NUMBER AREA/LO…" at bounding box center [747, 514] width 1371 height 119
drag, startPoint x: 293, startPoint y: 477, endPoint x: 290, endPoint y: 489, distance: 12.7
click at [294, 477] on button "+ Add Item" at bounding box center [296, 480] width 71 height 23
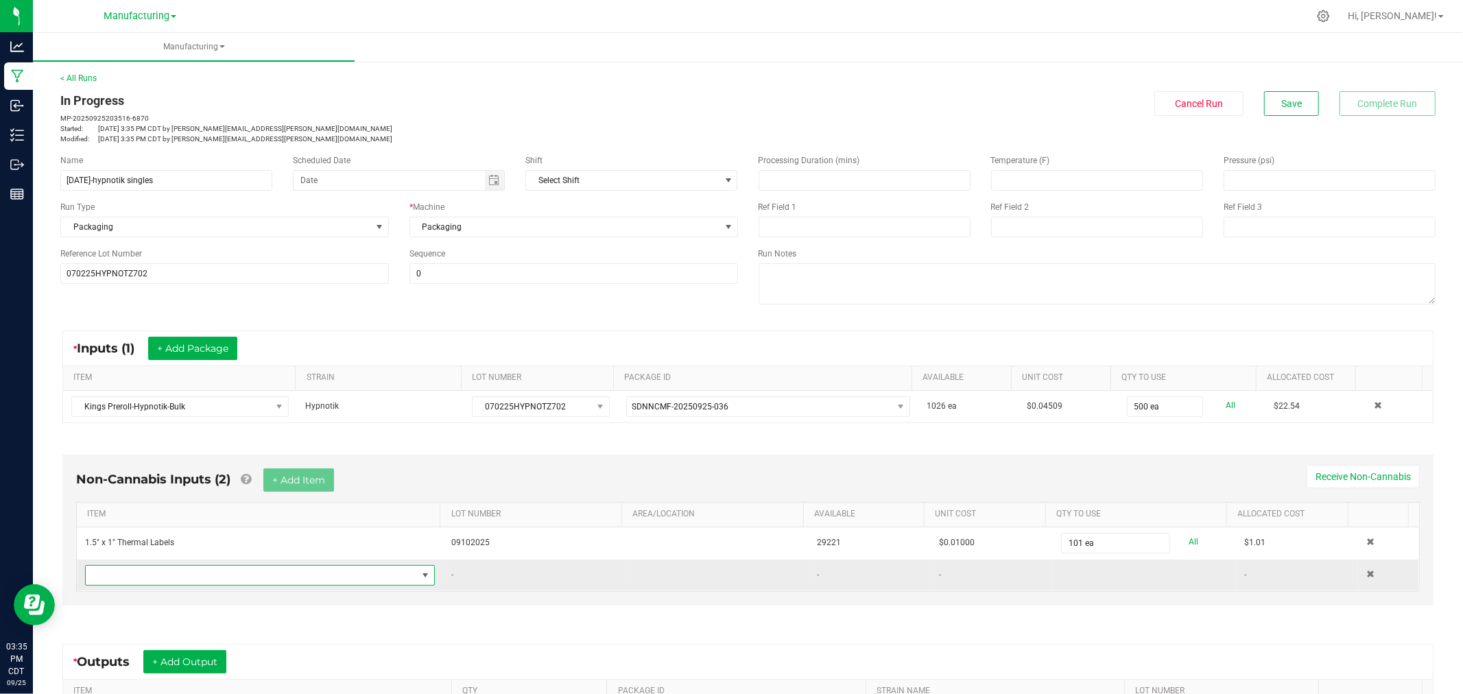
click at [270, 582] on span "NO DATA FOUND" at bounding box center [251, 575] width 331 height 19
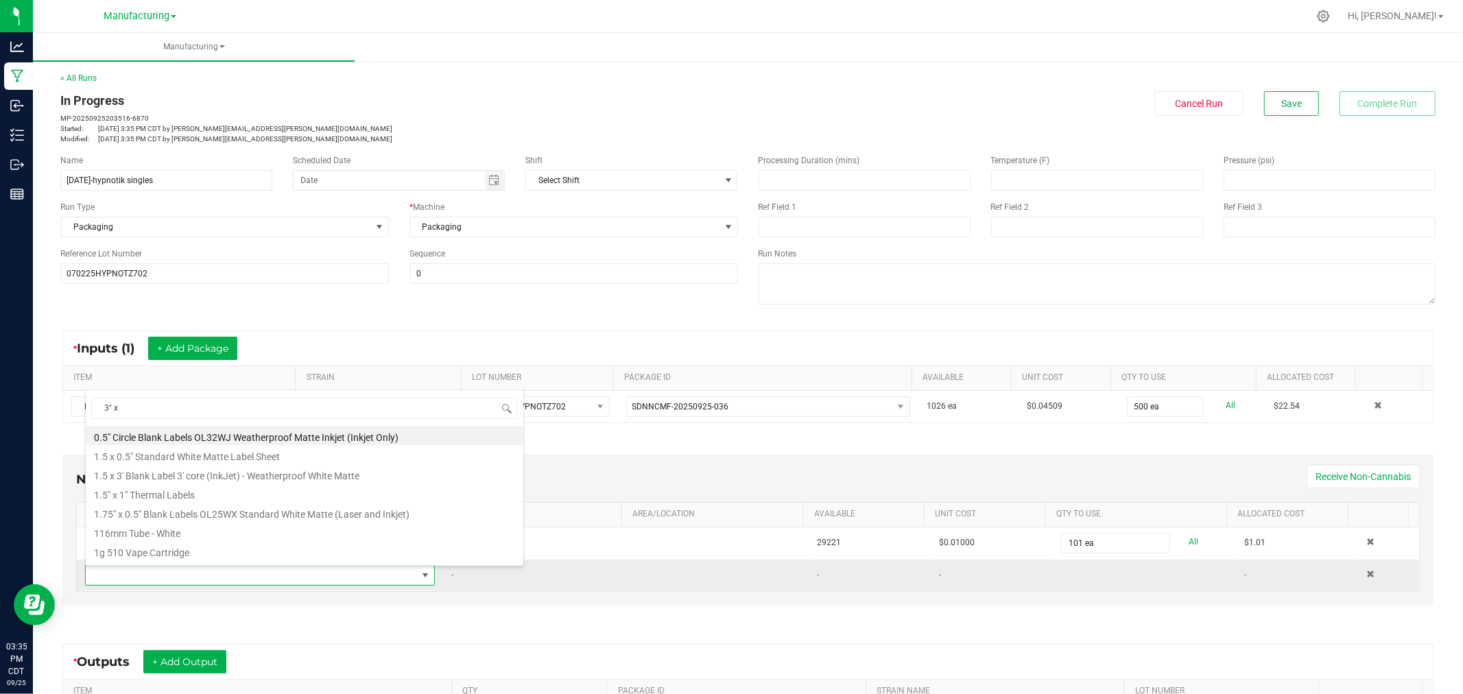
type input "3" x 2"
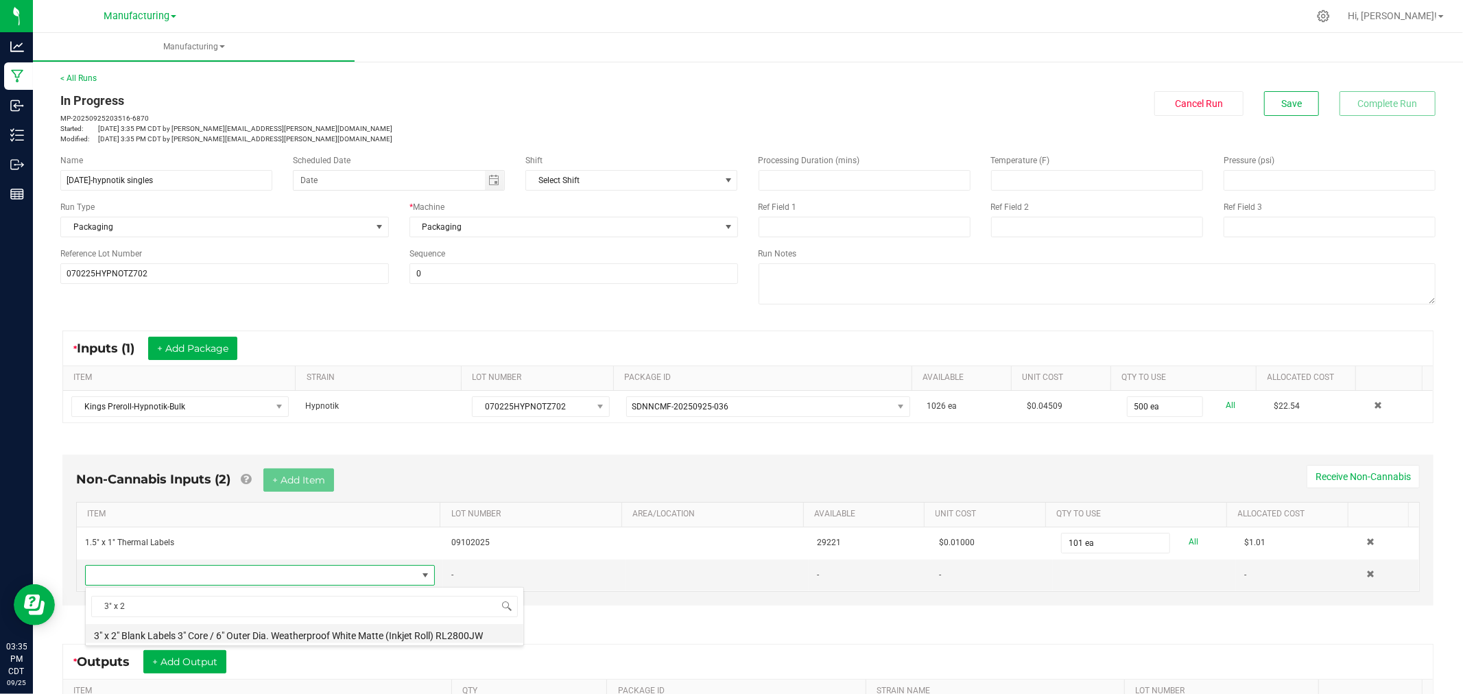
click at [217, 628] on li "3" x 2" Blank Labels 3" Core / 6" Outer Dia. Weatherproof White Matte (Inkjet R…" at bounding box center [305, 633] width 438 height 19
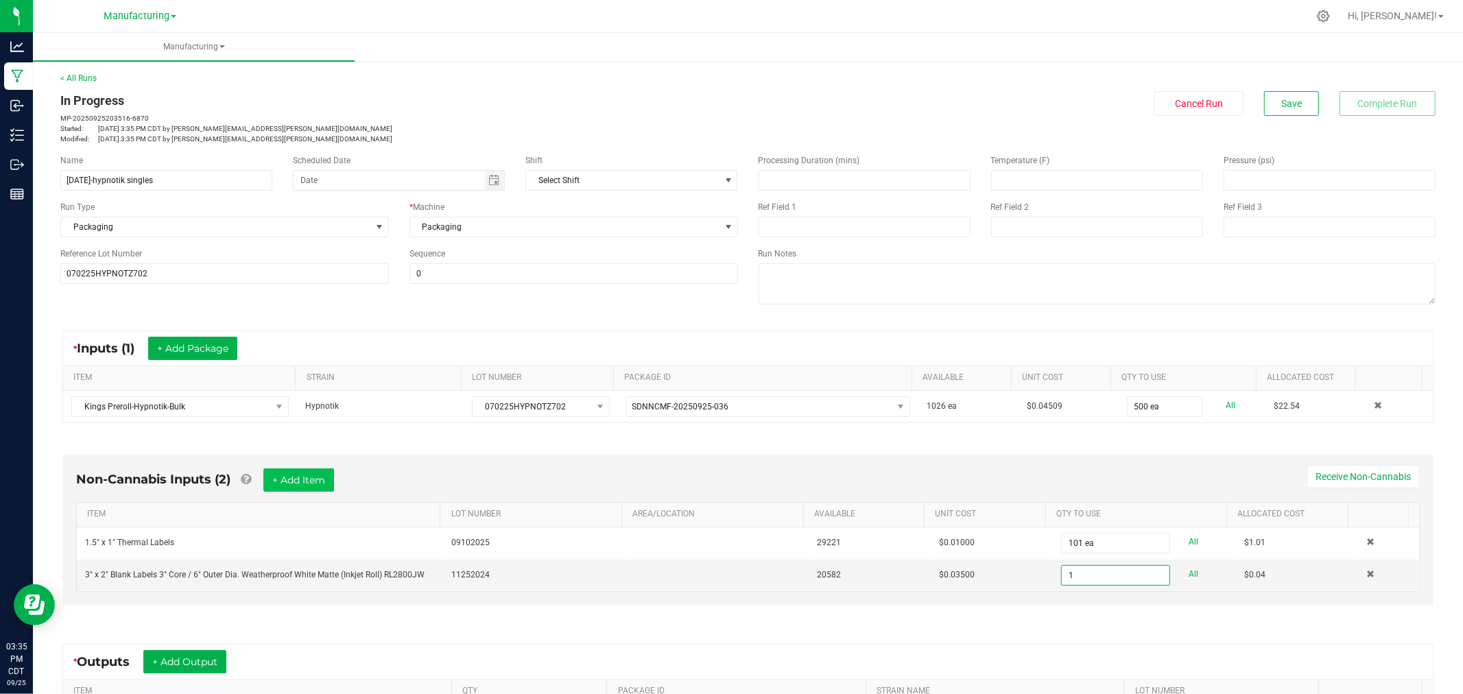
type input "0"
type input "200 ea"
click at [307, 482] on button "+ Add Item" at bounding box center [298, 480] width 71 height 23
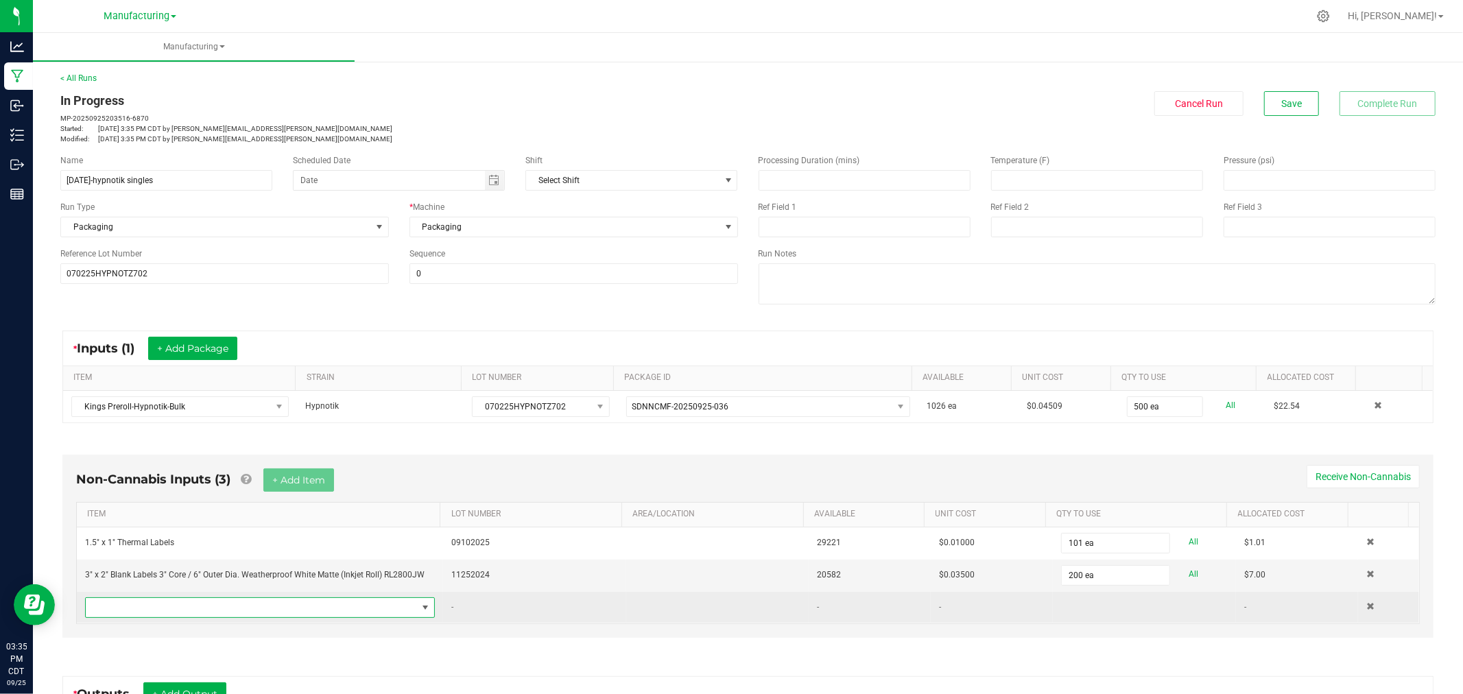
click at [278, 617] on span "NO DATA FOUND" at bounding box center [251, 607] width 331 height 19
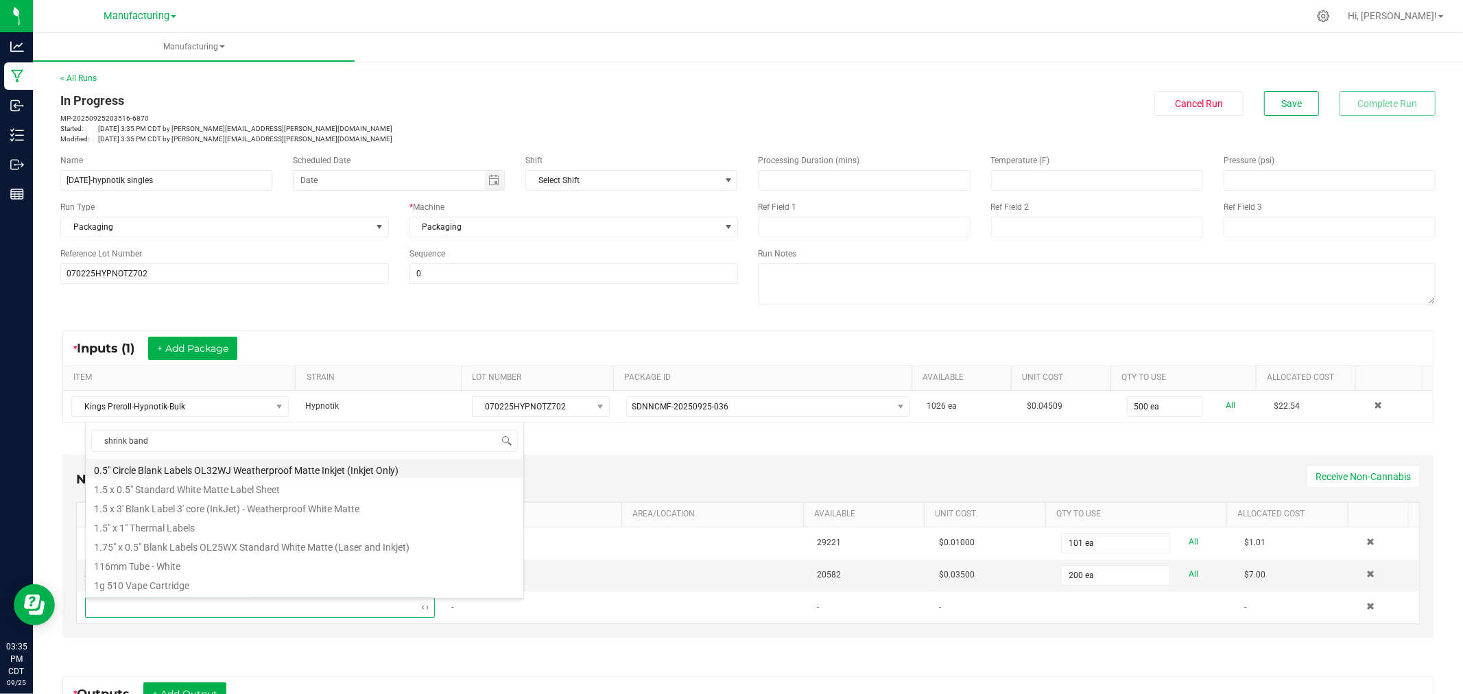
type input "shrink bands"
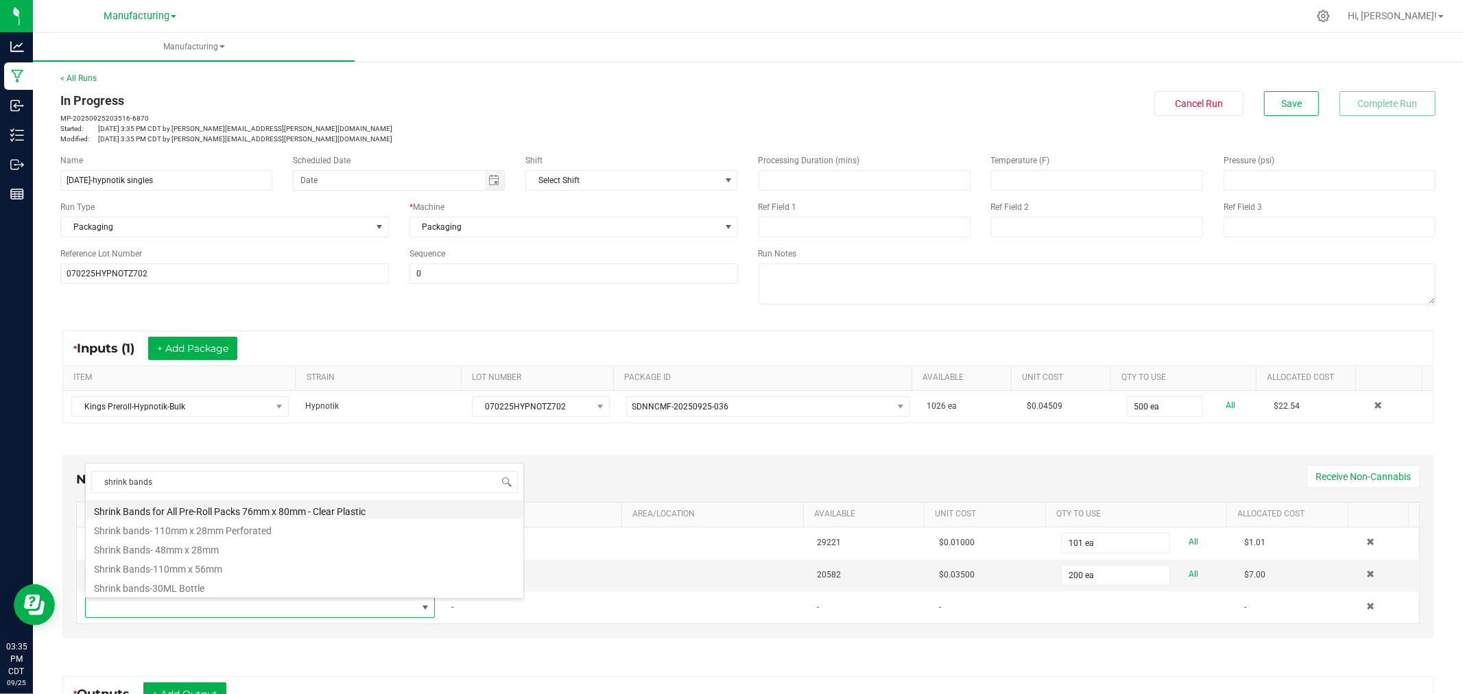
click at [235, 515] on li "Shrink Bands for All Pre-Roll Packs 76mm x 80mm - Clear Plastic" at bounding box center [305, 509] width 438 height 19
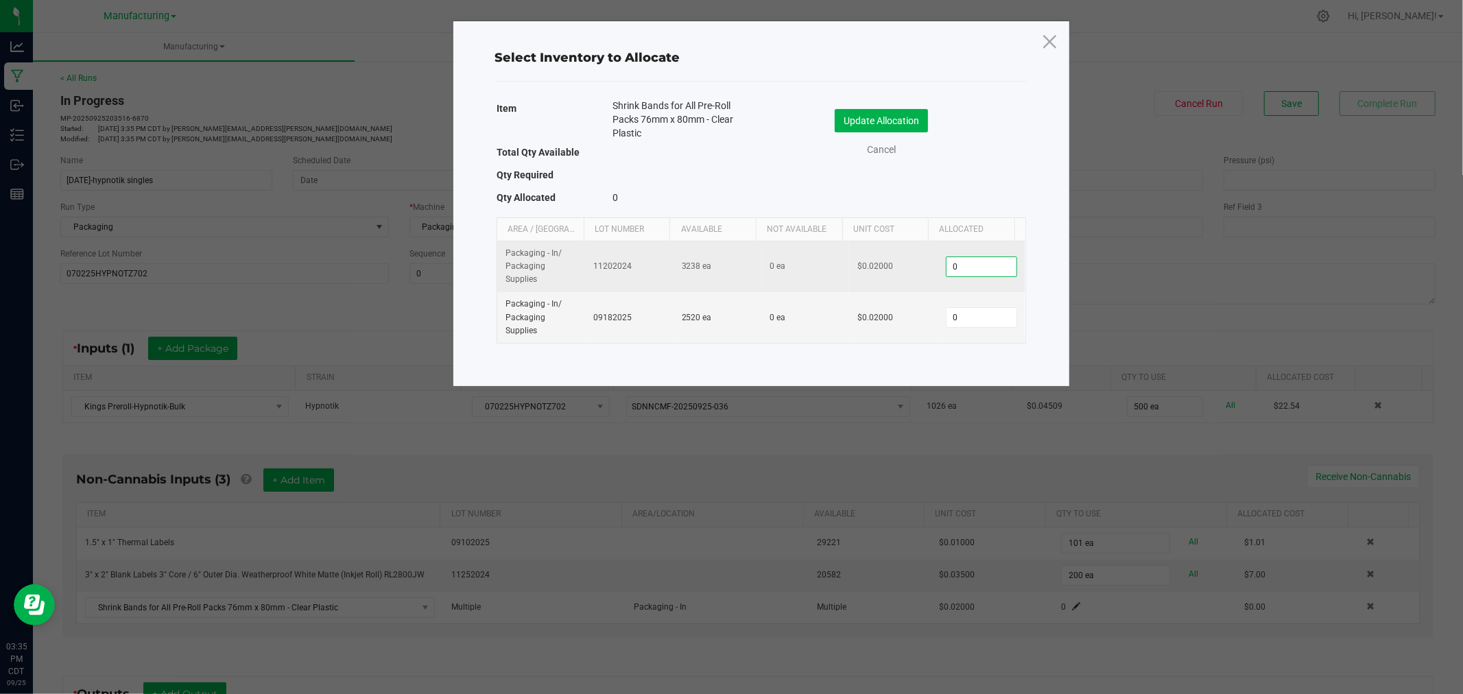
click at [986, 271] on input "0" at bounding box center [982, 266] width 70 height 19
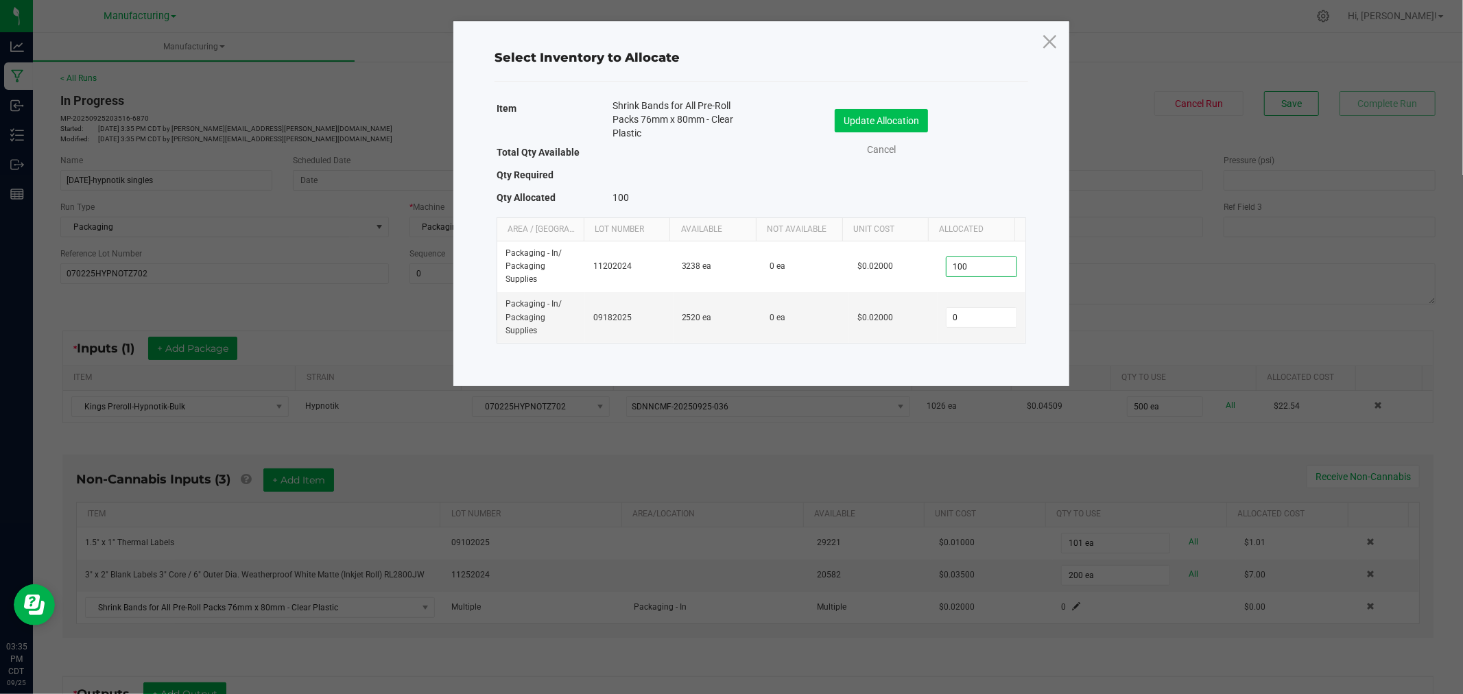
type input "100"
click at [899, 119] on button "Update Allocation" at bounding box center [881, 120] width 93 height 23
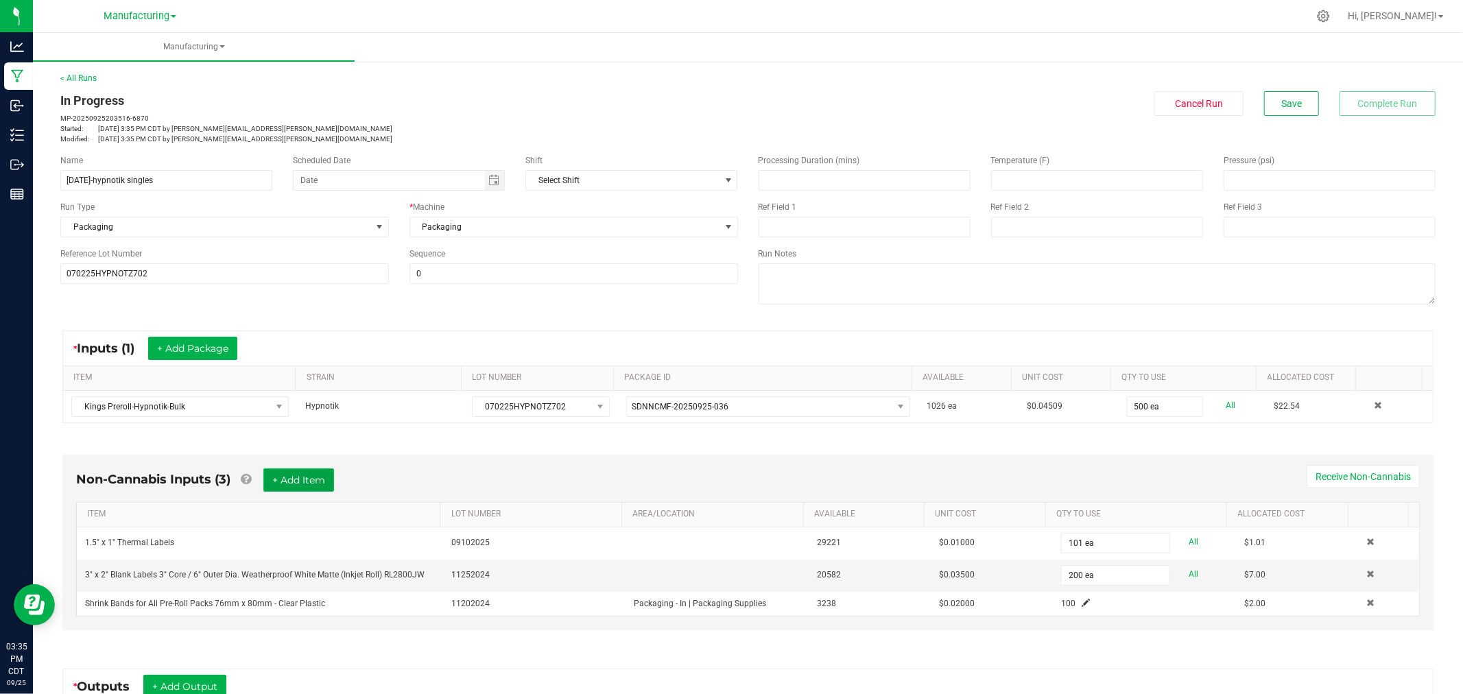
click at [331, 471] on button "+ Add Item" at bounding box center [298, 480] width 71 height 23
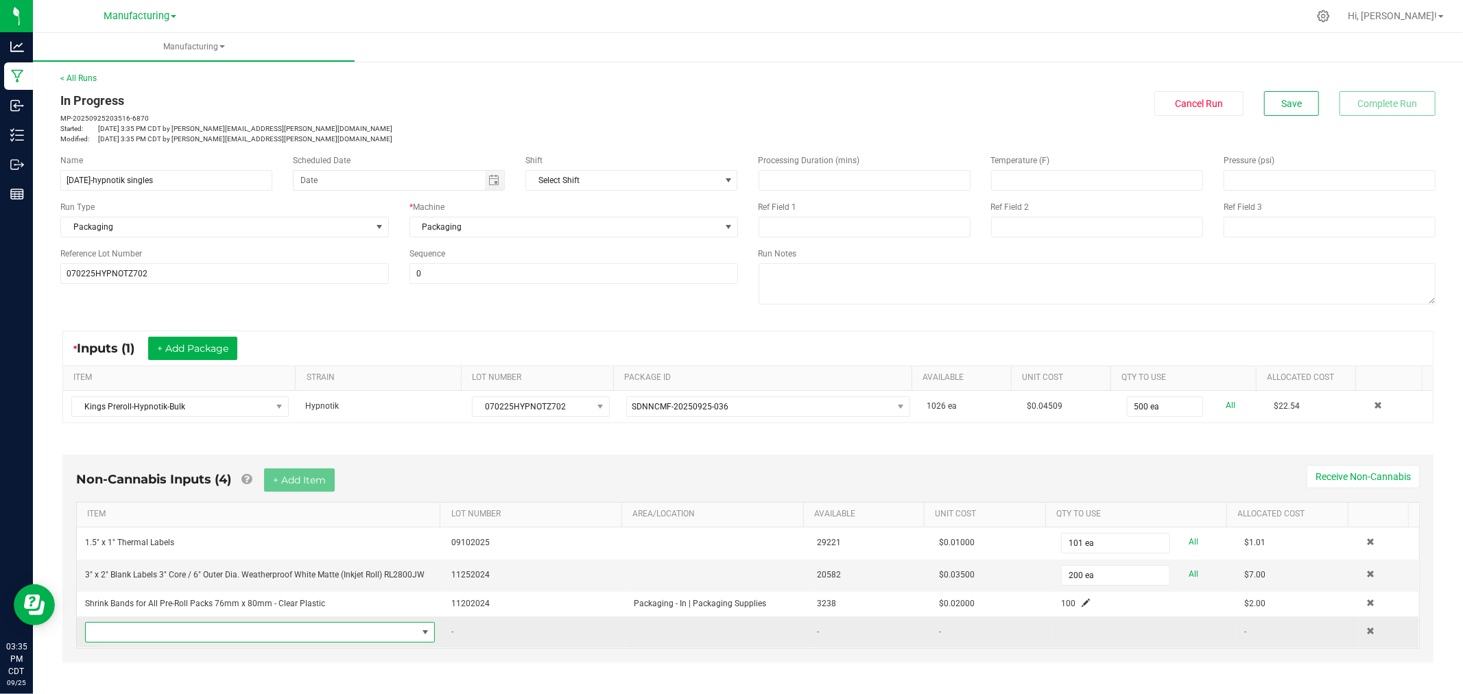
click at [325, 635] on span "NO DATA FOUND" at bounding box center [251, 632] width 331 height 19
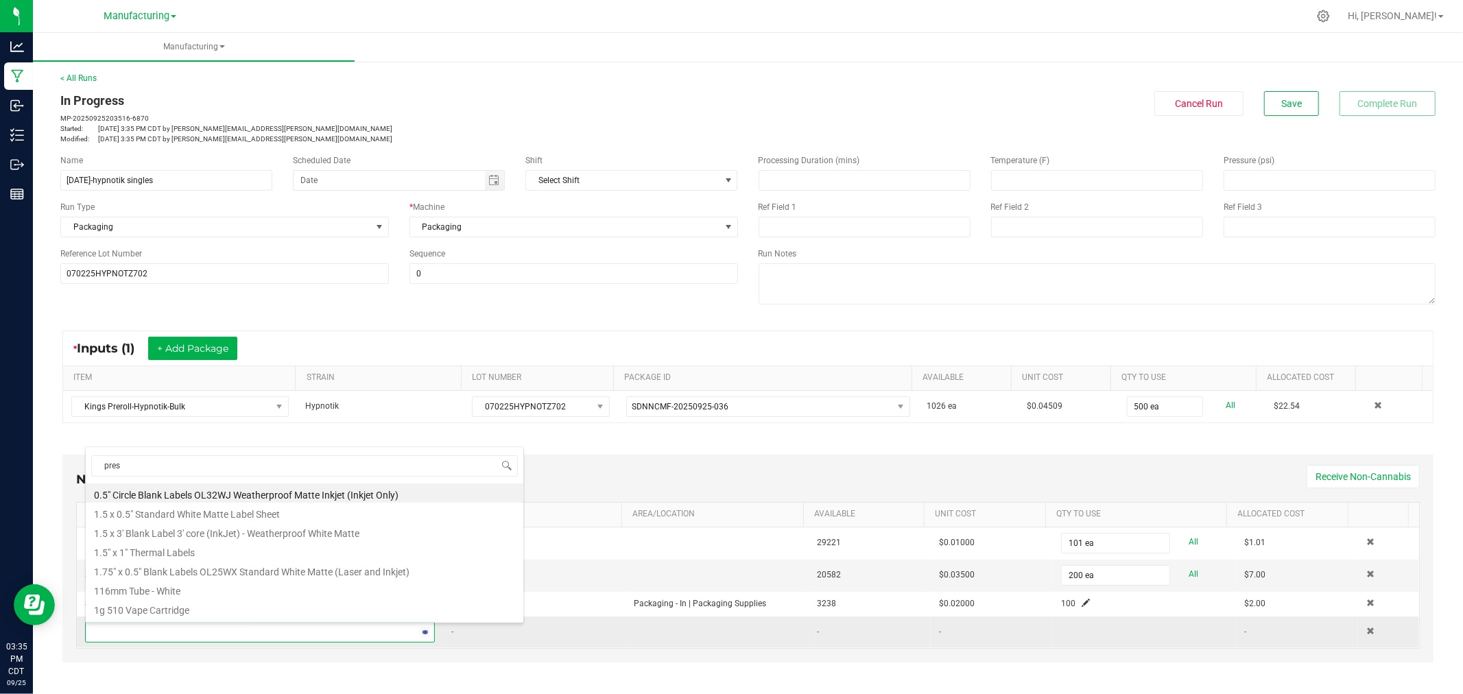
type input "press"
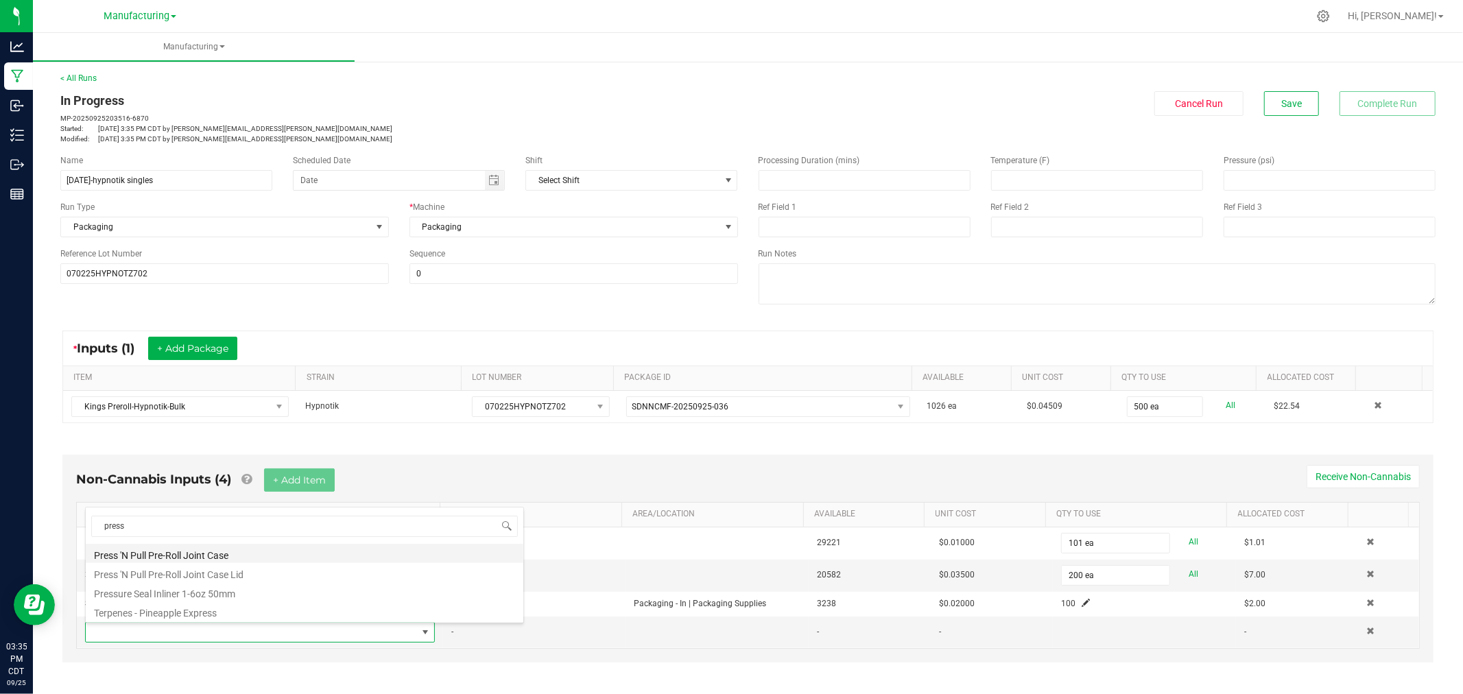
click at [222, 552] on li "Press 'N Pull Pre-Roll Joint Case" at bounding box center [305, 553] width 438 height 19
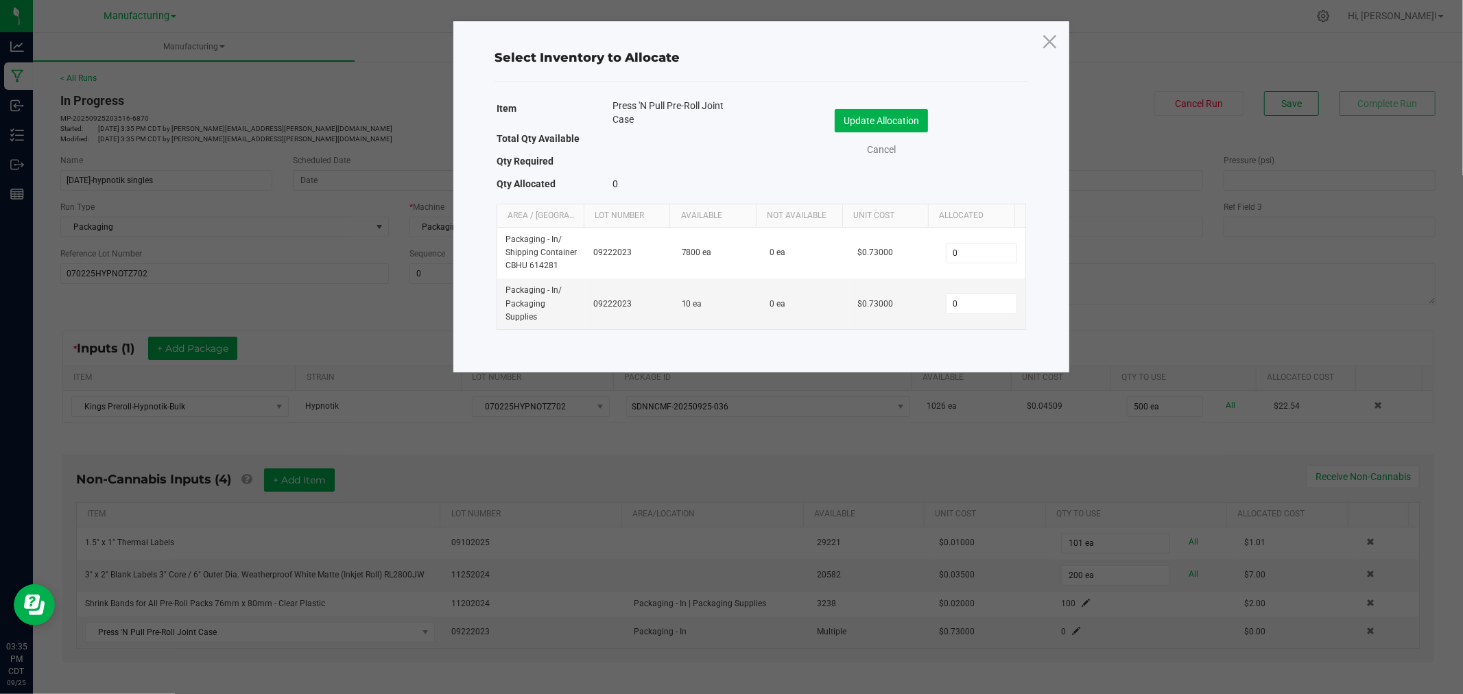
click at [893, 161] on div "Update Allocation Cancel" at bounding box center [894, 135] width 244 height 72
click at [892, 152] on link "Cancel" at bounding box center [881, 150] width 55 height 14
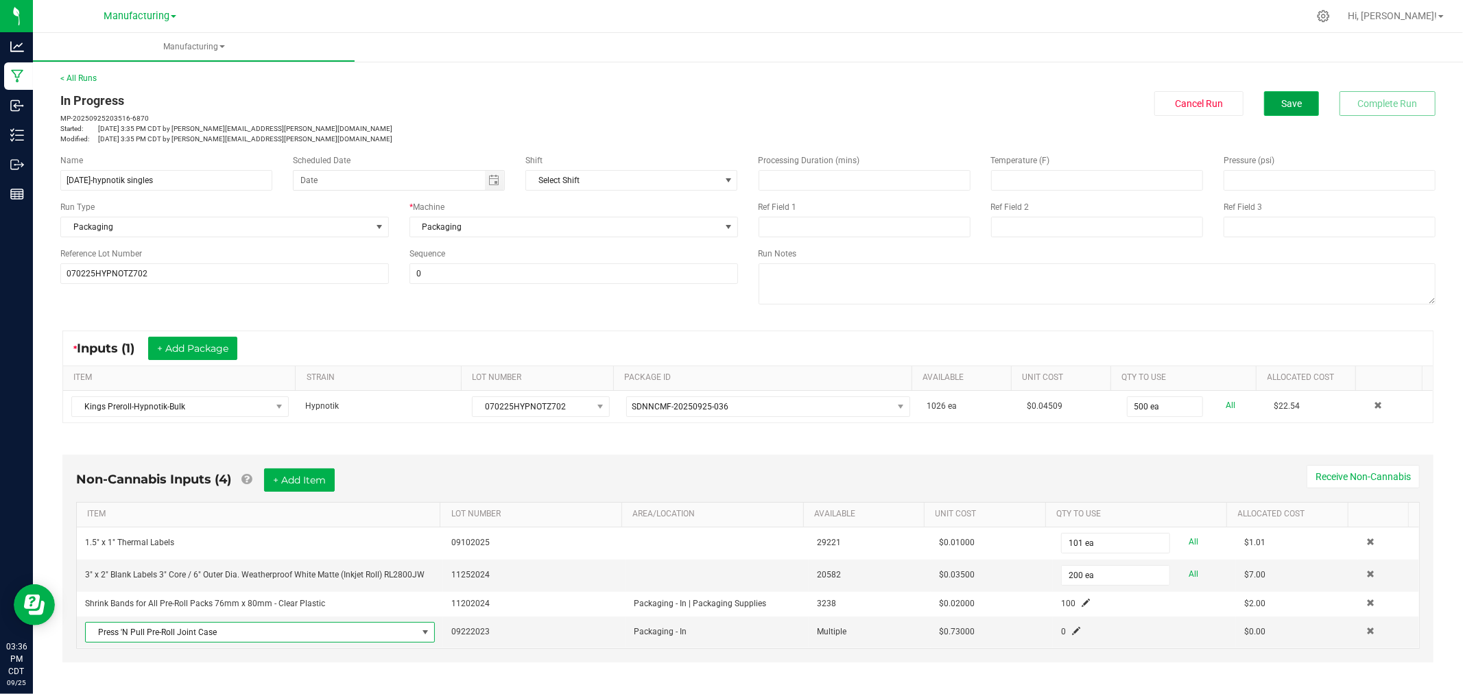
click at [1270, 99] on button "Save" at bounding box center [1291, 103] width 55 height 25
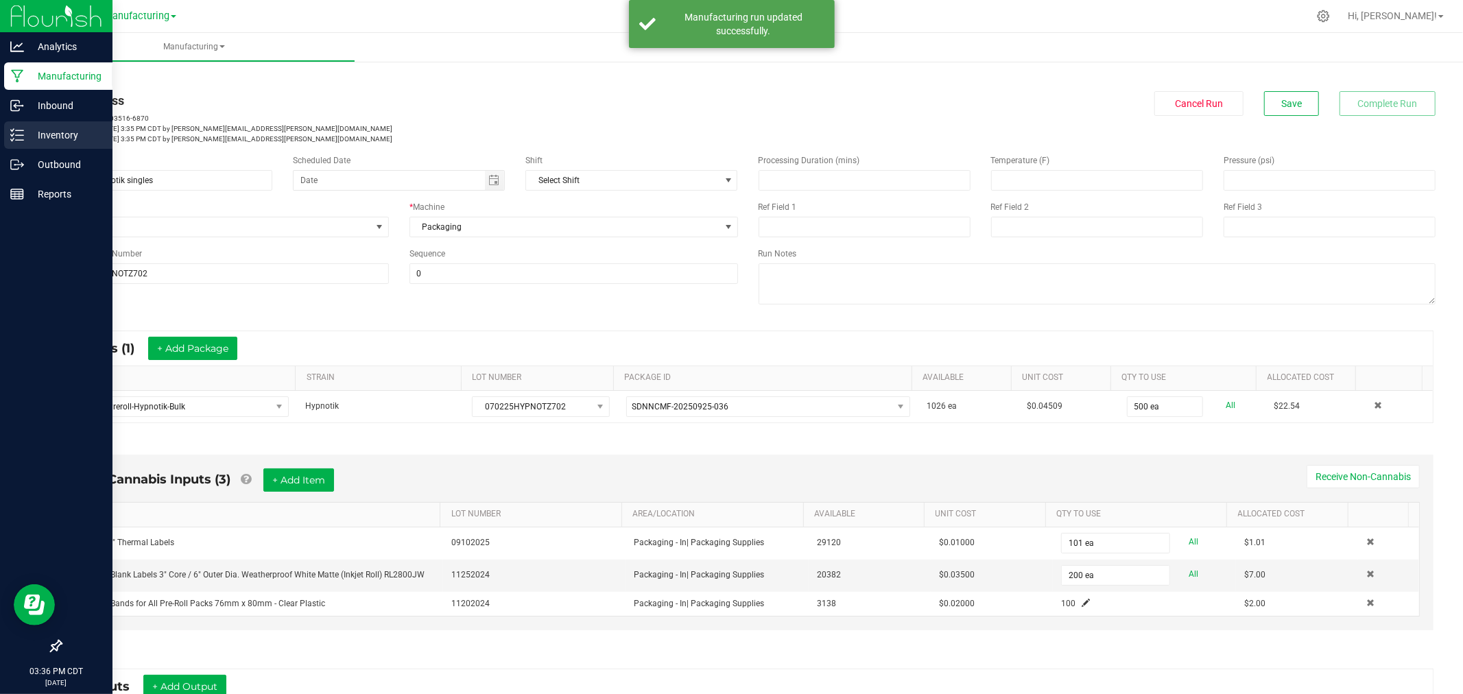
click at [42, 134] on p "Inventory" at bounding box center [65, 135] width 82 height 16
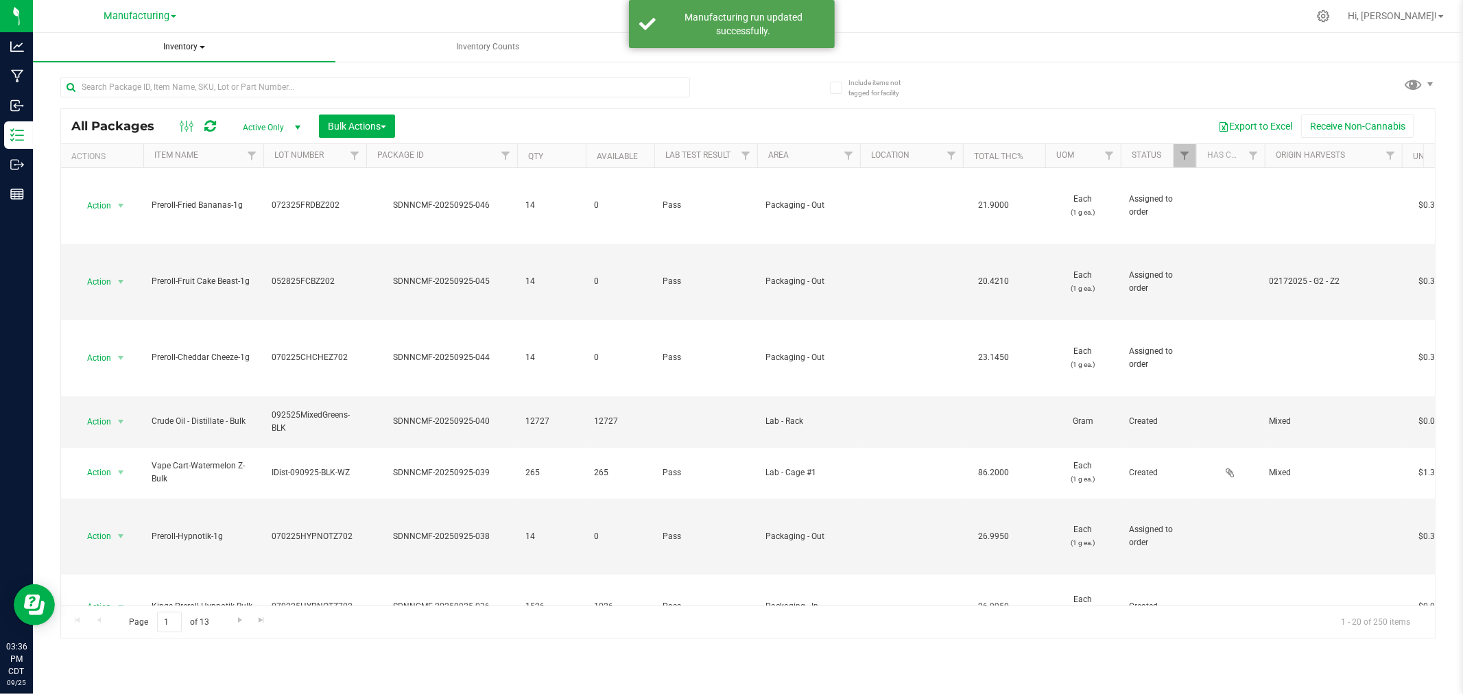
click at [189, 49] on span "Inventory" at bounding box center [184, 47] width 303 height 29
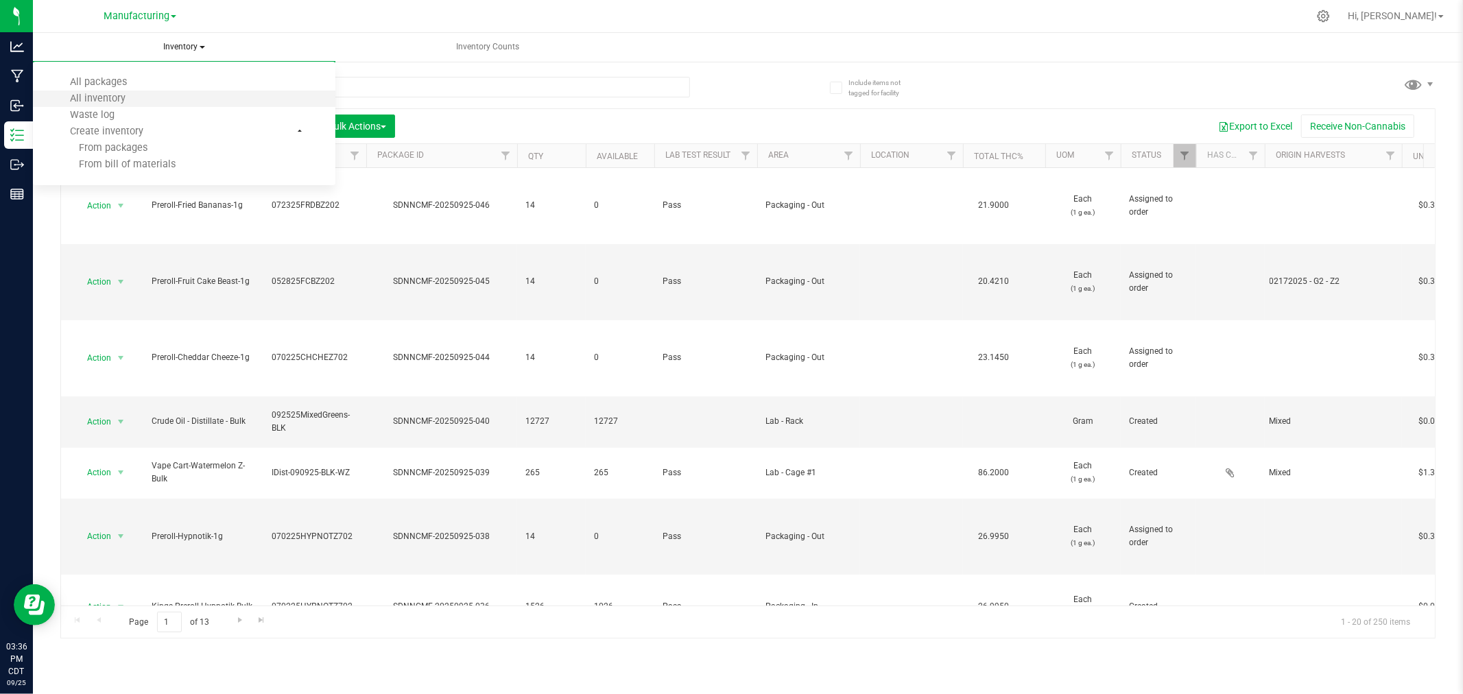
click at [165, 97] on li "All inventory" at bounding box center [184, 99] width 303 height 16
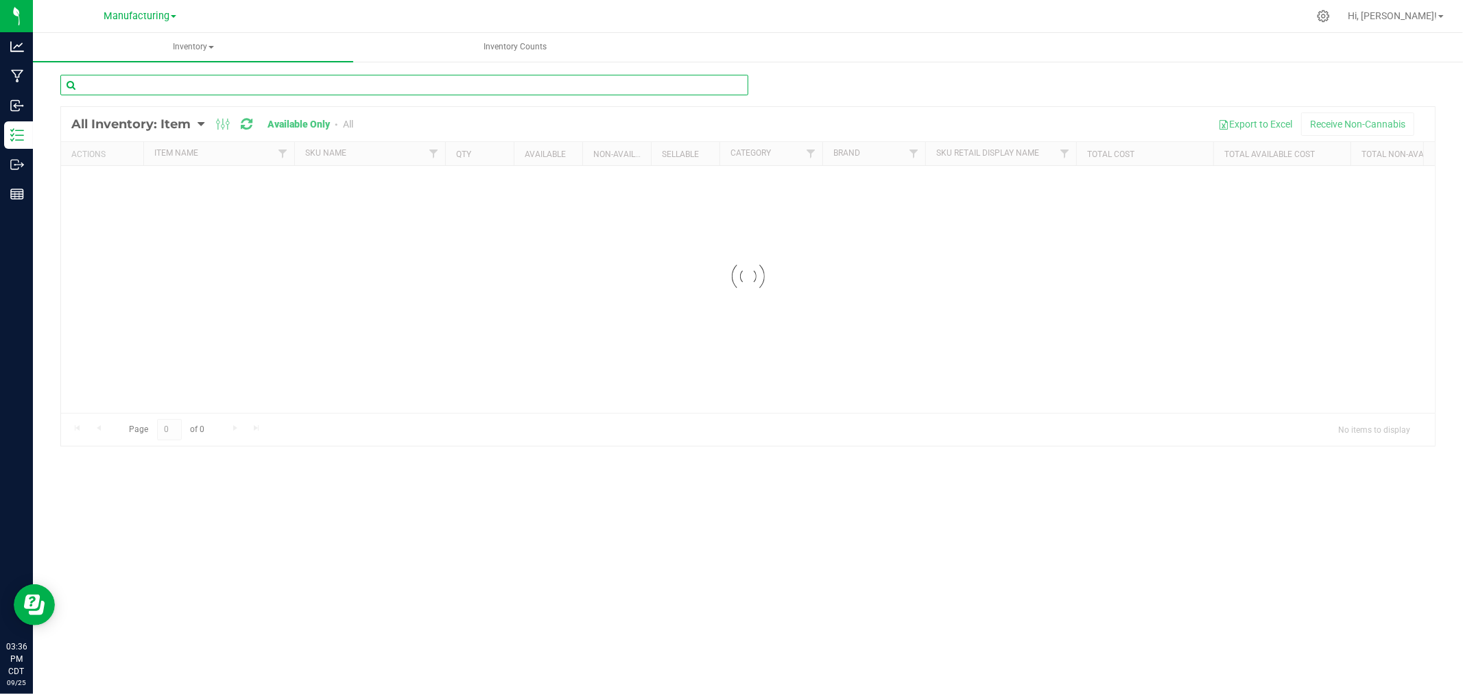
click at [257, 90] on input "text" at bounding box center [404, 85] width 688 height 21
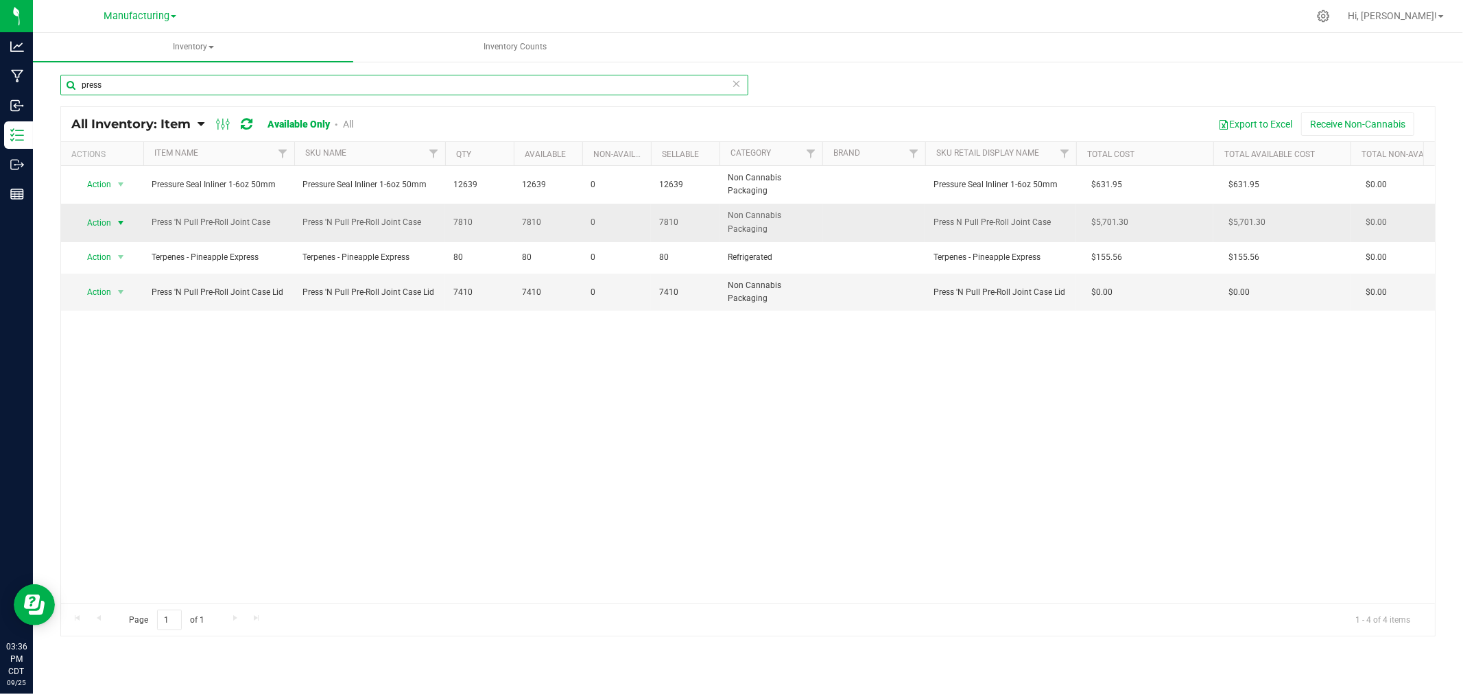
type input "press"
click at [86, 216] on span "Action" at bounding box center [93, 222] width 37 height 19
click at [140, 282] on li "Locate inventory" at bounding box center [119, 286] width 88 height 21
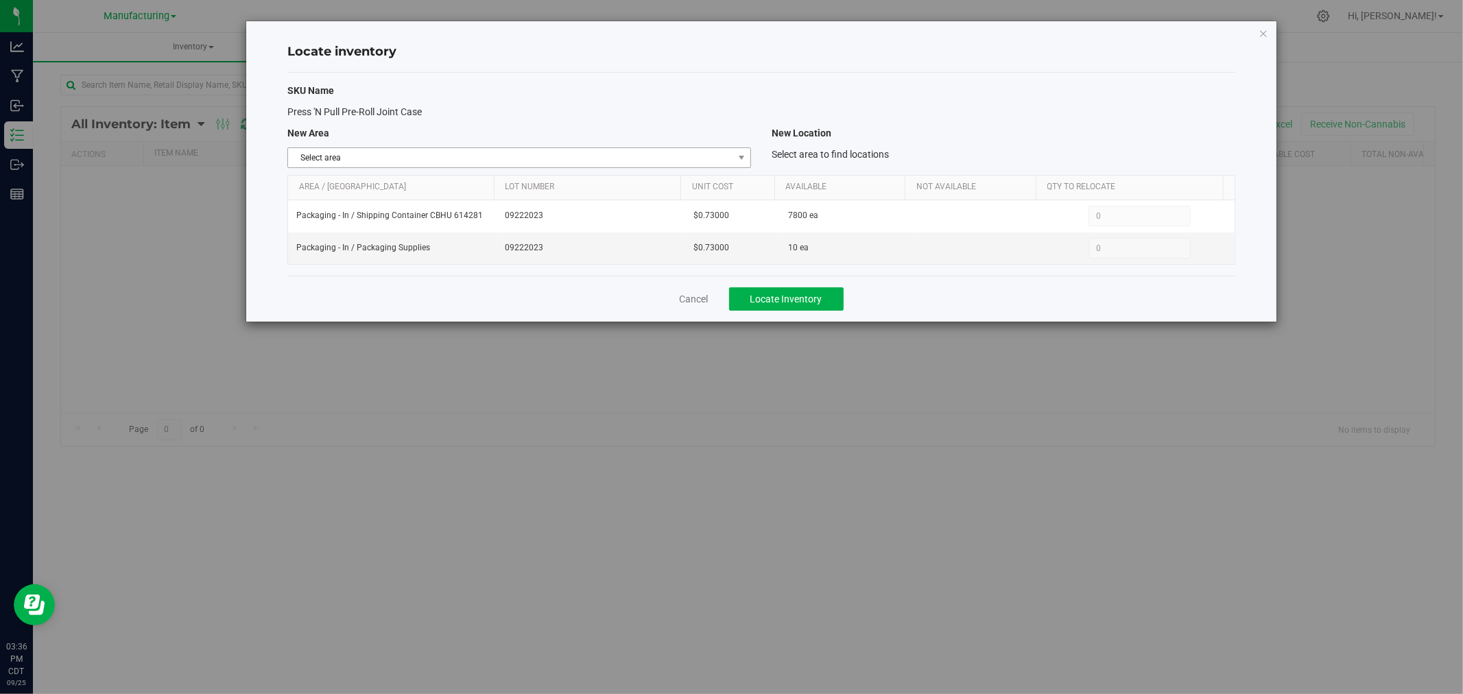
click at [487, 150] on span "Select area" at bounding box center [510, 157] width 445 height 19
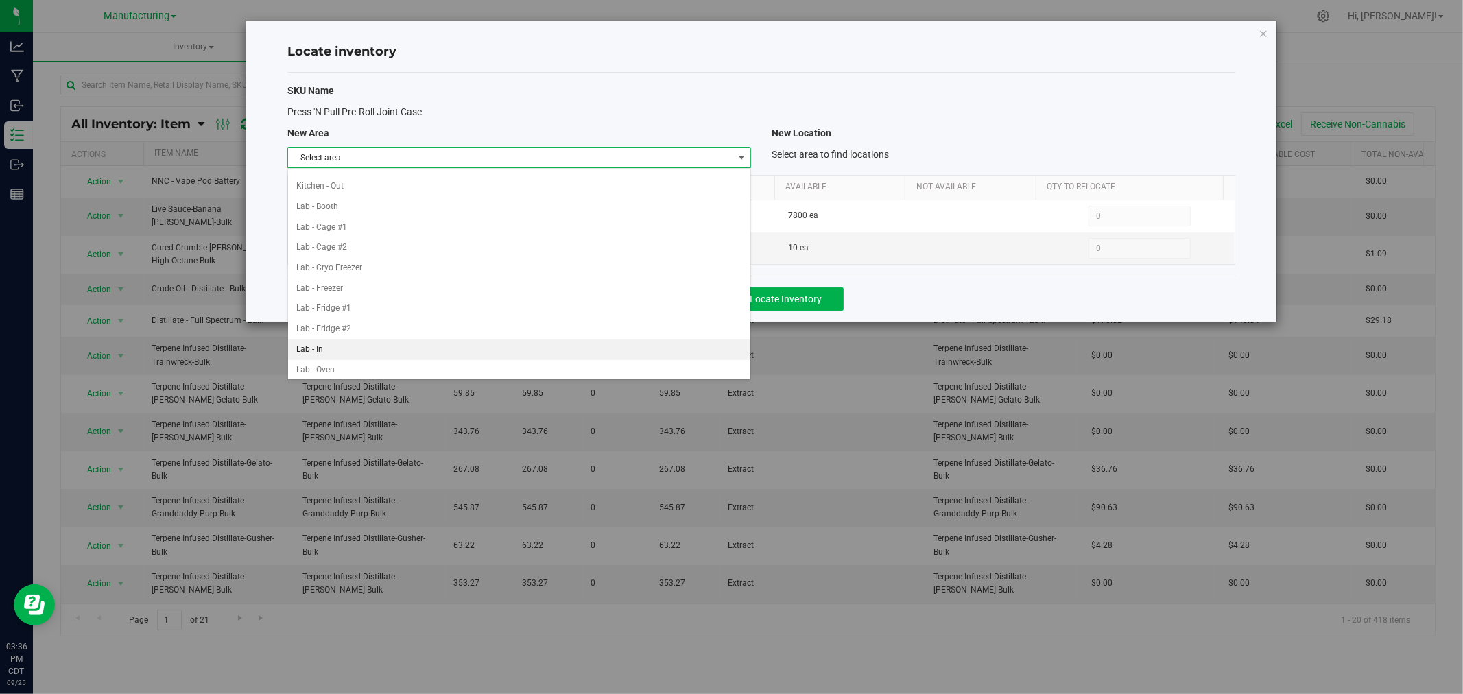
scroll to position [228, 0]
click at [360, 328] on li "Packaging - In" at bounding box center [519, 319] width 462 height 21
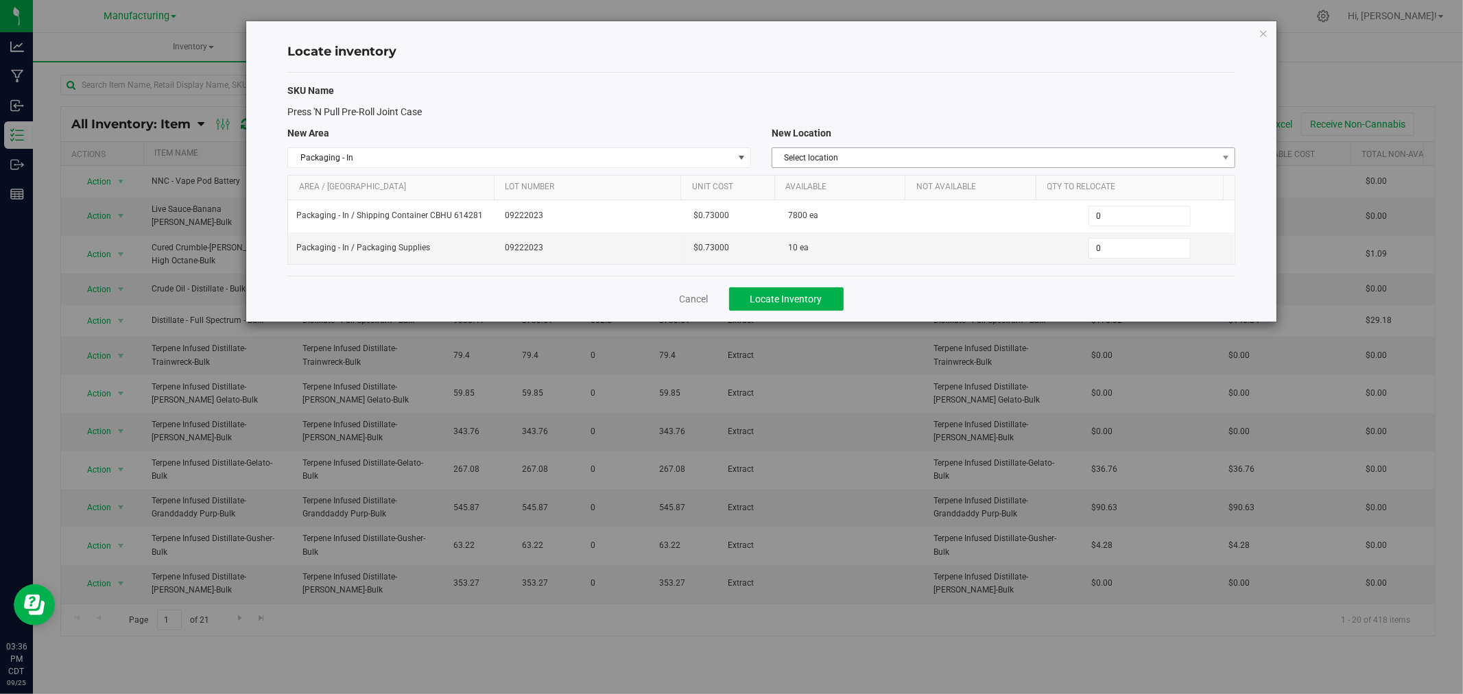
drag, startPoint x: 849, startPoint y: 143, endPoint x: 844, endPoint y: 153, distance: 11.7
click at [847, 145] on div "SKU Name Press 'N Pull Pre-Roll Joint Case New Area New Location Packaging - In…" at bounding box center [761, 174] width 948 height 203
click at [844, 154] on span "Select location" at bounding box center [994, 157] width 445 height 19
click at [856, 200] on li "Packaging Supplies" at bounding box center [1003, 201] width 462 height 21
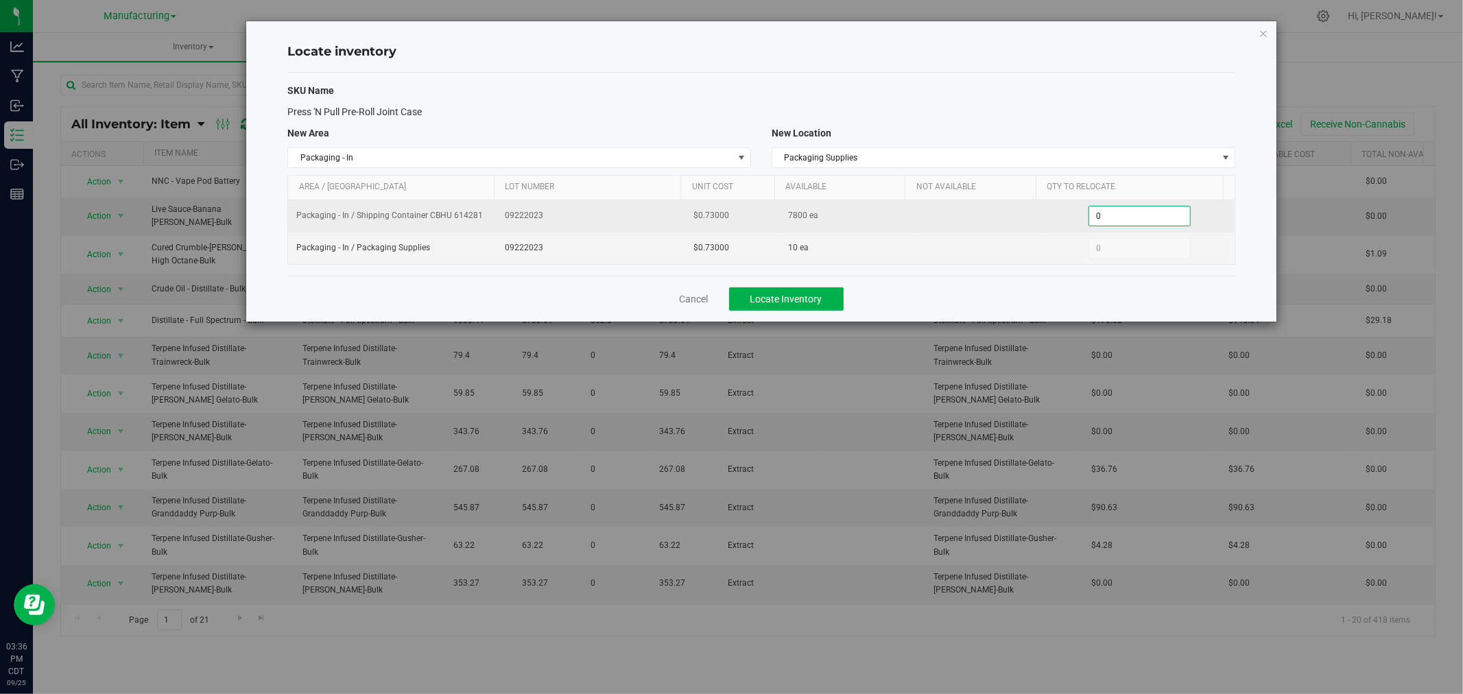
click at [1108, 214] on span "0 0" at bounding box center [1140, 216] width 102 height 21
type input "200"
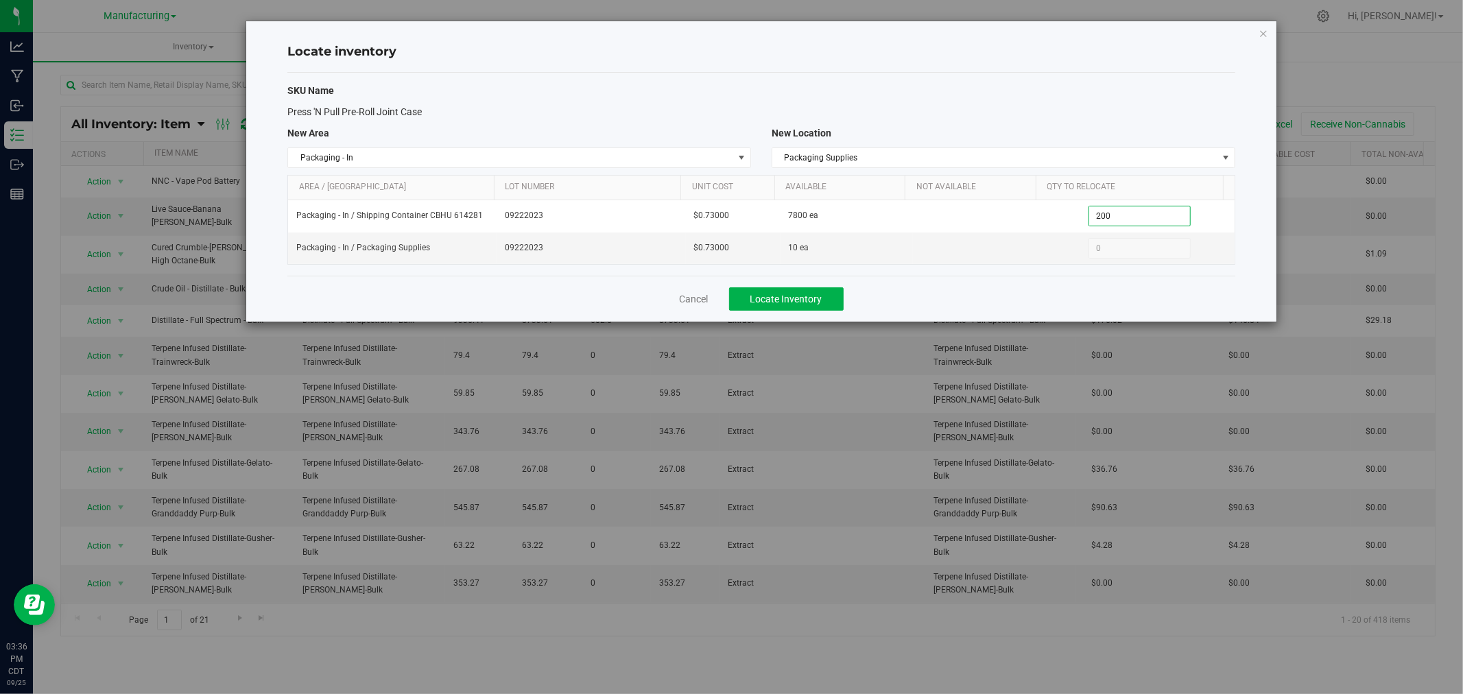
type input "200"
click at [1106, 100] on div "SKU Name Press 'N Pull Pre-Roll Joint Case New Area New Location Packaging - In…" at bounding box center [761, 174] width 948 height 203
click at [800, 302] on span "Locate Inventory" at bounding box center [787, 299] width 72 height 11
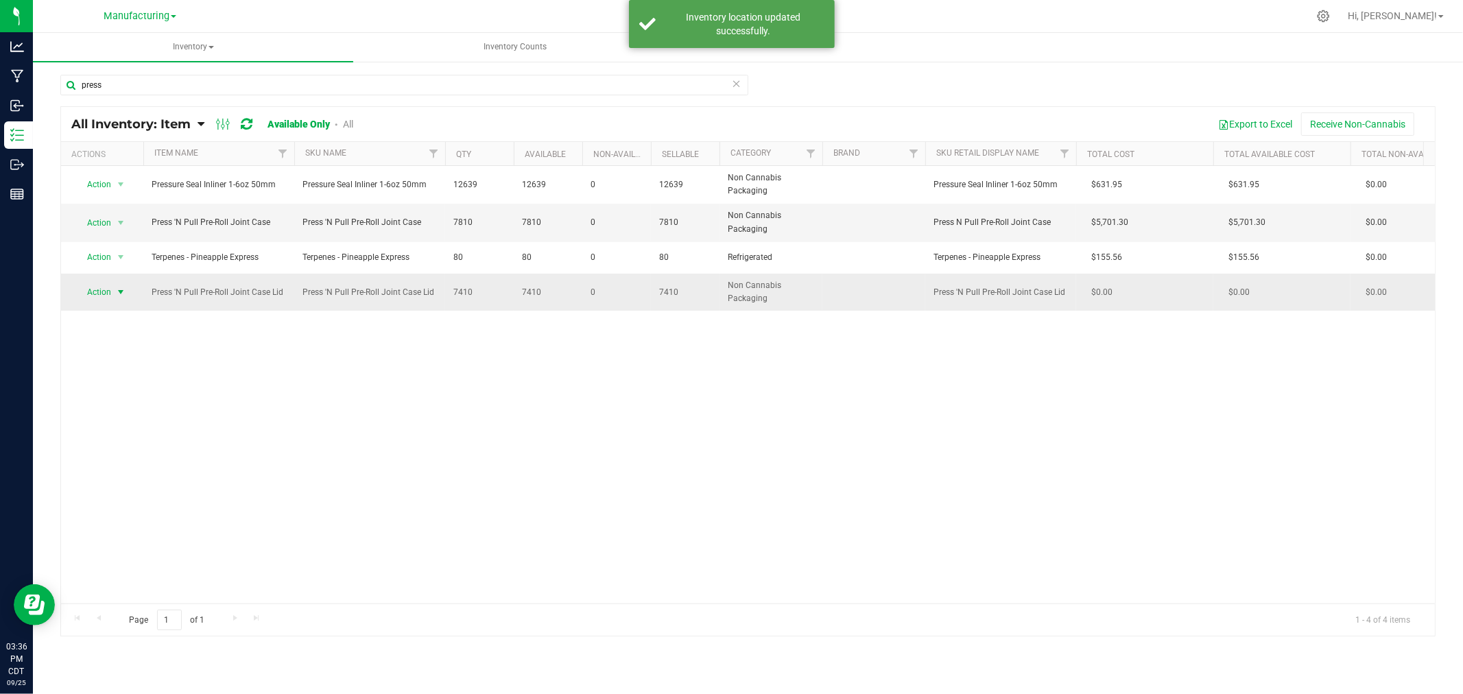
click at [105, 293] on span "Action" at bounding box center [93, 292] width 37 height 19
click at [132, 353] on li "Locate inventory" at bounding box center [119, 356] width 88 height 21
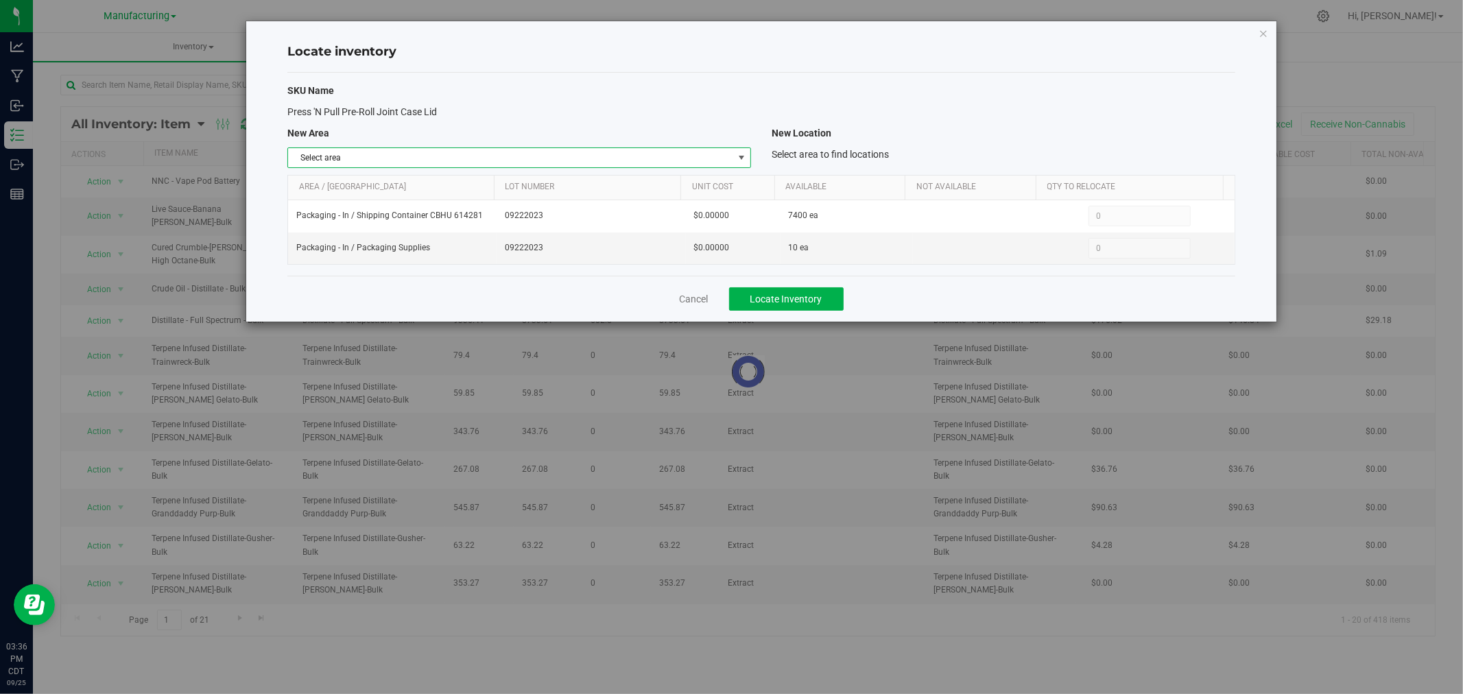
click at [499, 155] on span "Select area" at bounding box center [510, 157] width 445 height 19
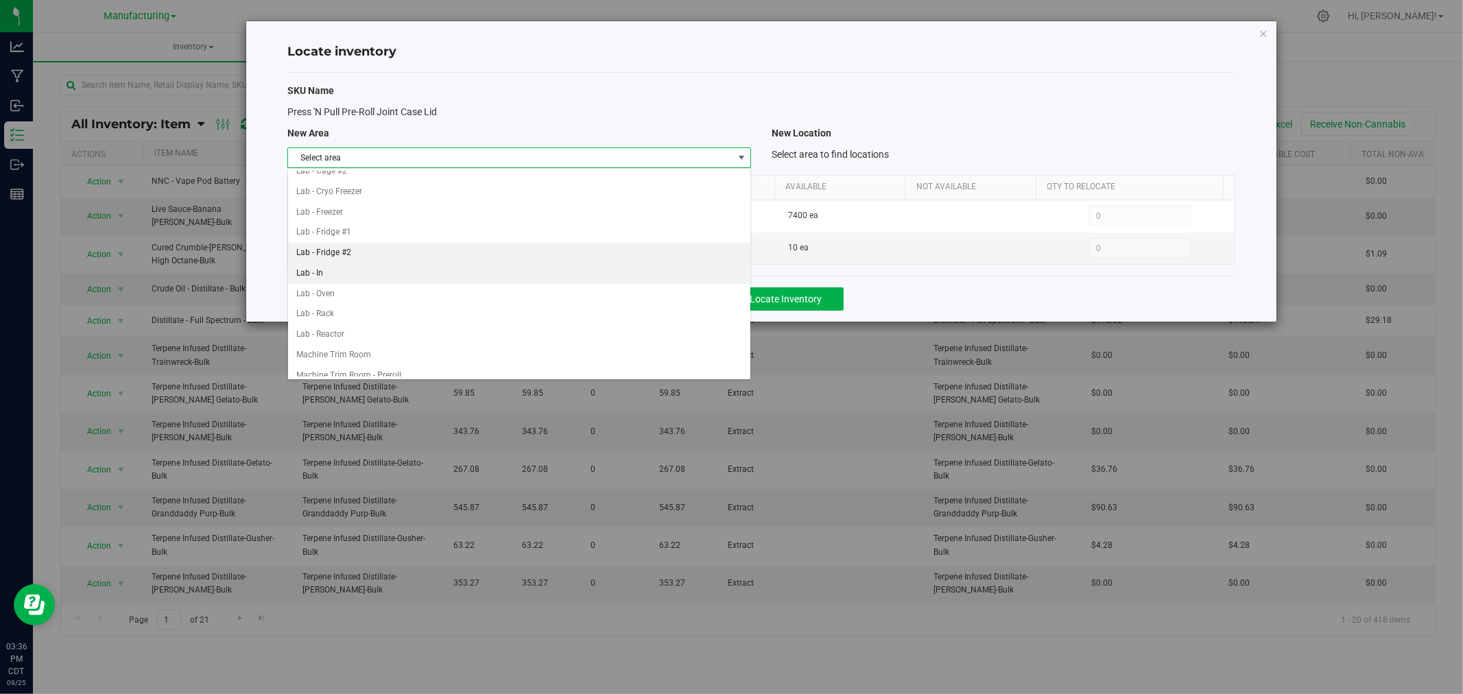
scroll to position [228, 0]
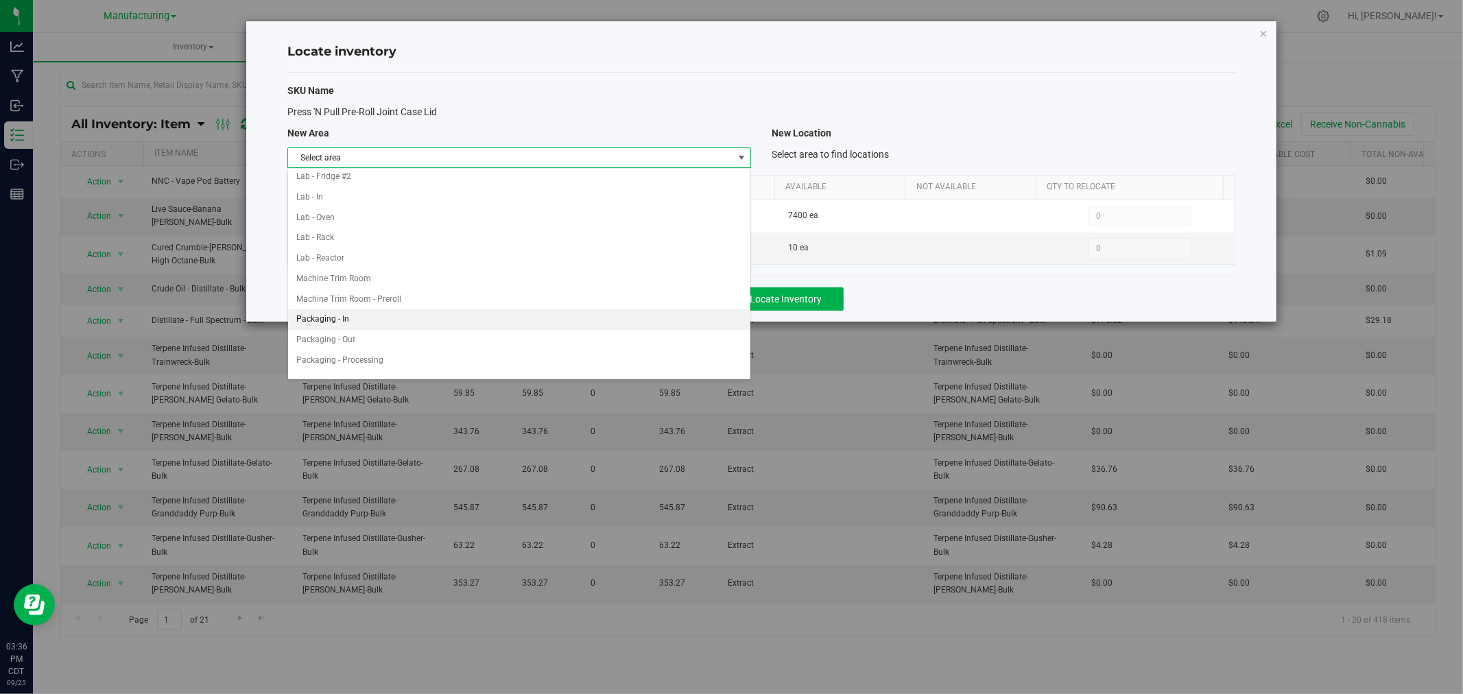
click at [368, 320] on li "Packaging - In" at bounding box center [519, 319] width 462 height 21
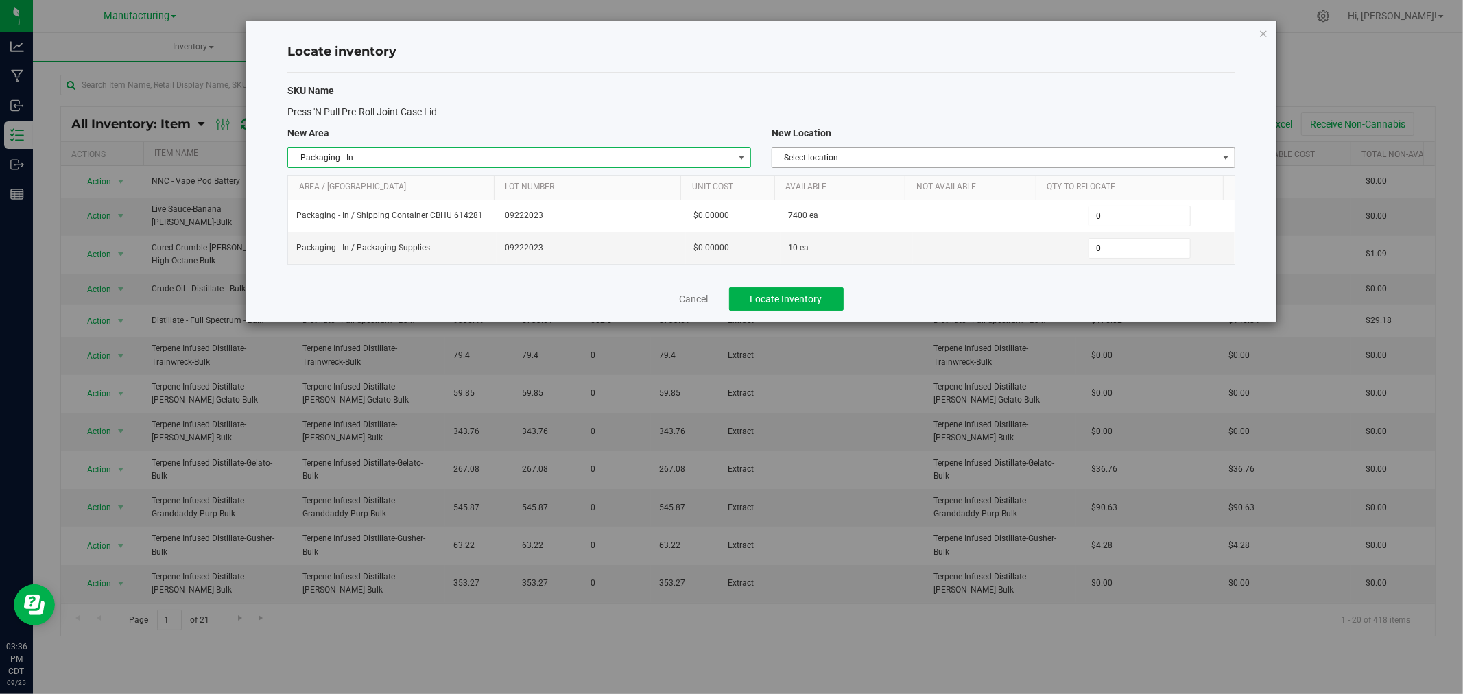
click at [881, 155] on span "Select location" at bounding box center [994, 157] width 445 height 19
click at [858, 202] on li "Packaging Supplies" at bounding box center [1003, 201] width 462 height 21
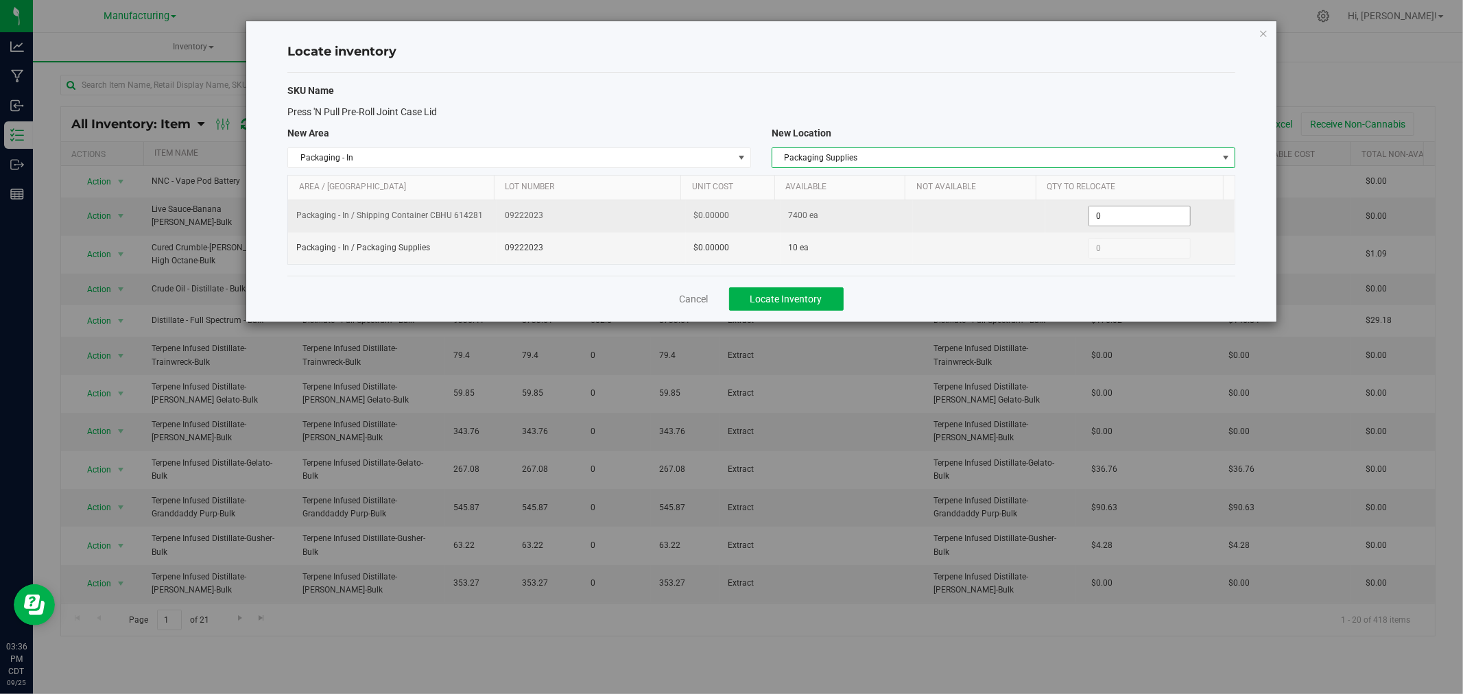
click at [1105, 215] on span "0 0" at bounding box center [1140, 216] width 102 height 21
type input "200"
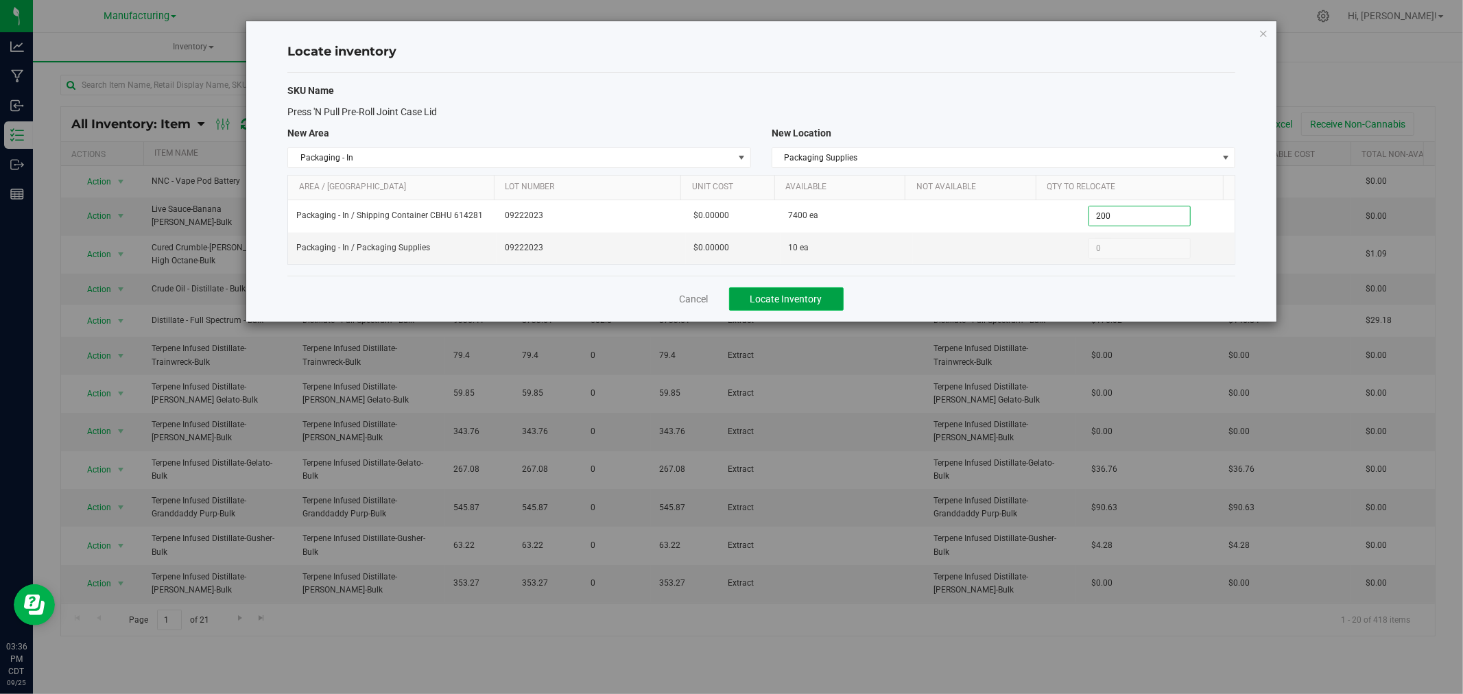
type input "200"
click at [812, 300] on span "Locate Inventory" at bounding box center [787, 299] width 72 height 11
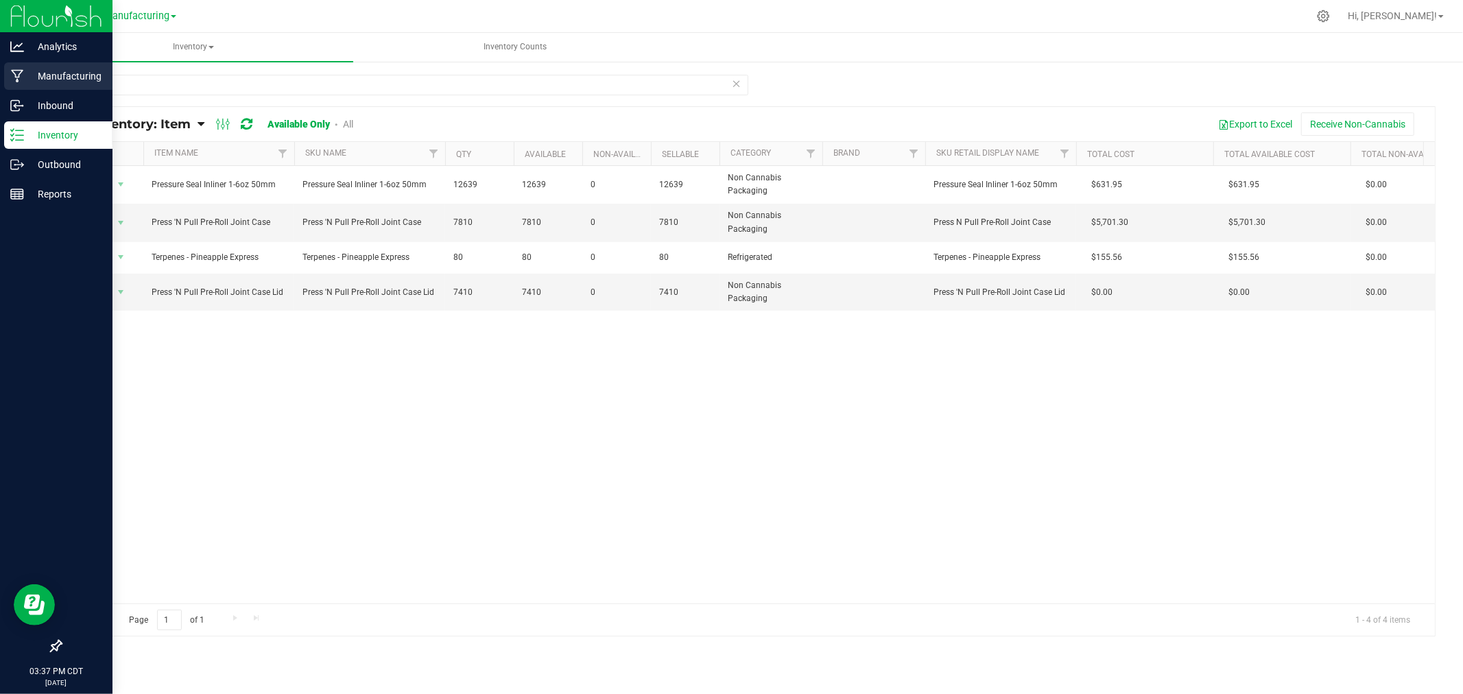
click at [36, 62] on div "Manufacturing" at bounding box center [58, 75] width 108 height 27
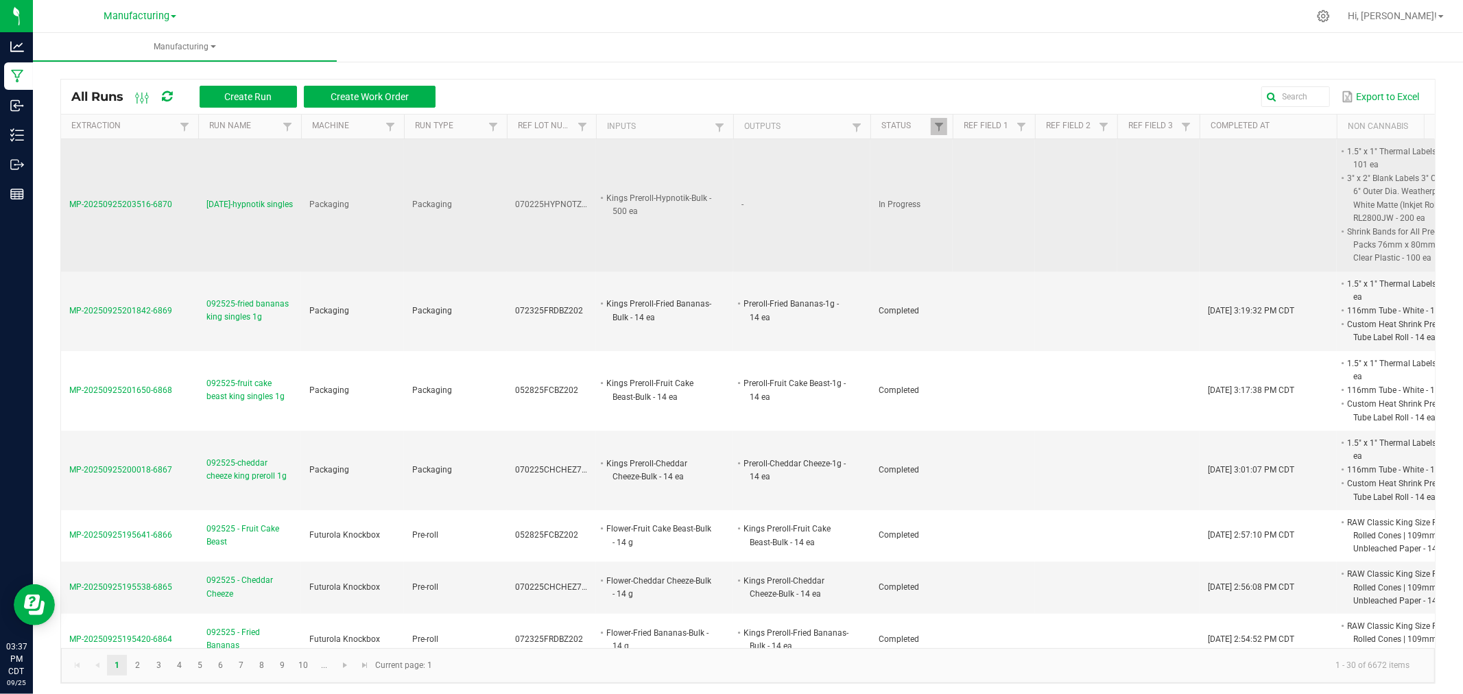
click at [245, 211] on span "[DATE]-hypnotik singles" at bounding box center [250, 204] width 86 height 13
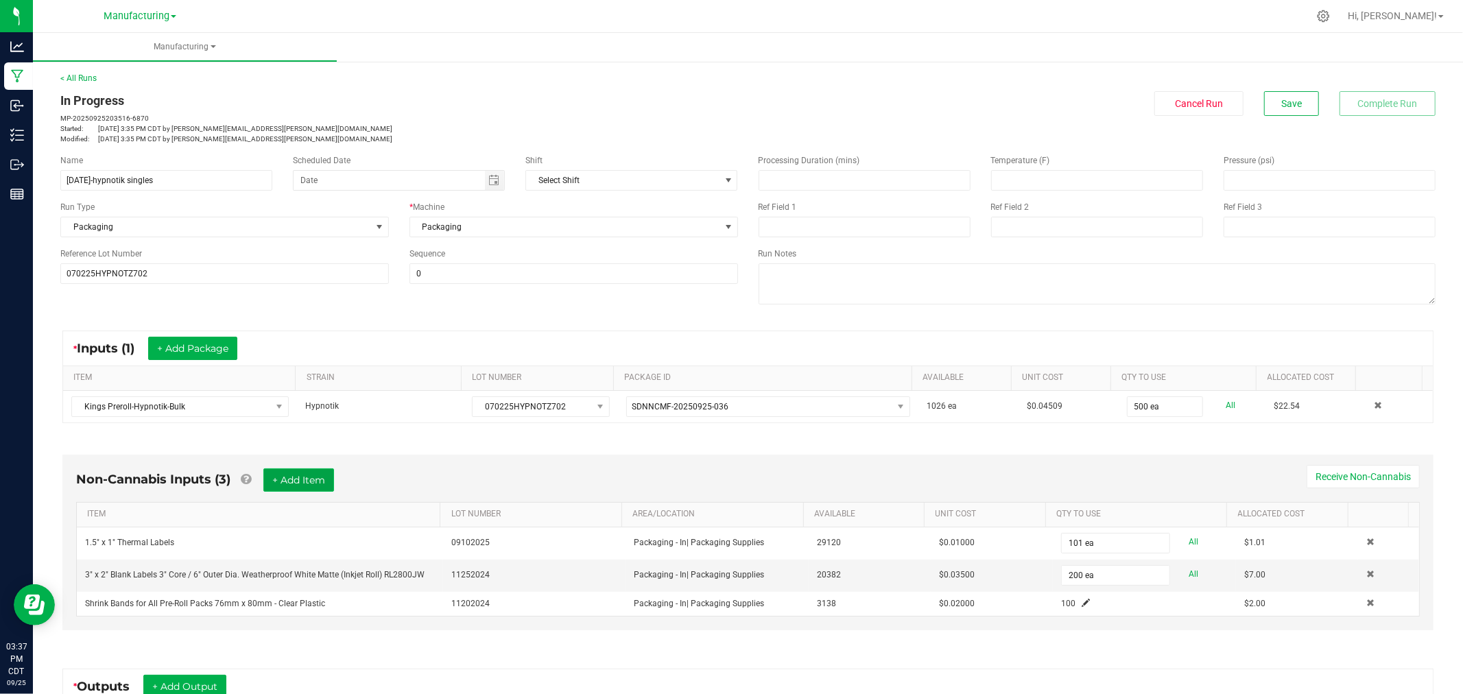
click at [283, 480] on button "+ Add Item" at bounding box center [298, 480] width 71 height 23
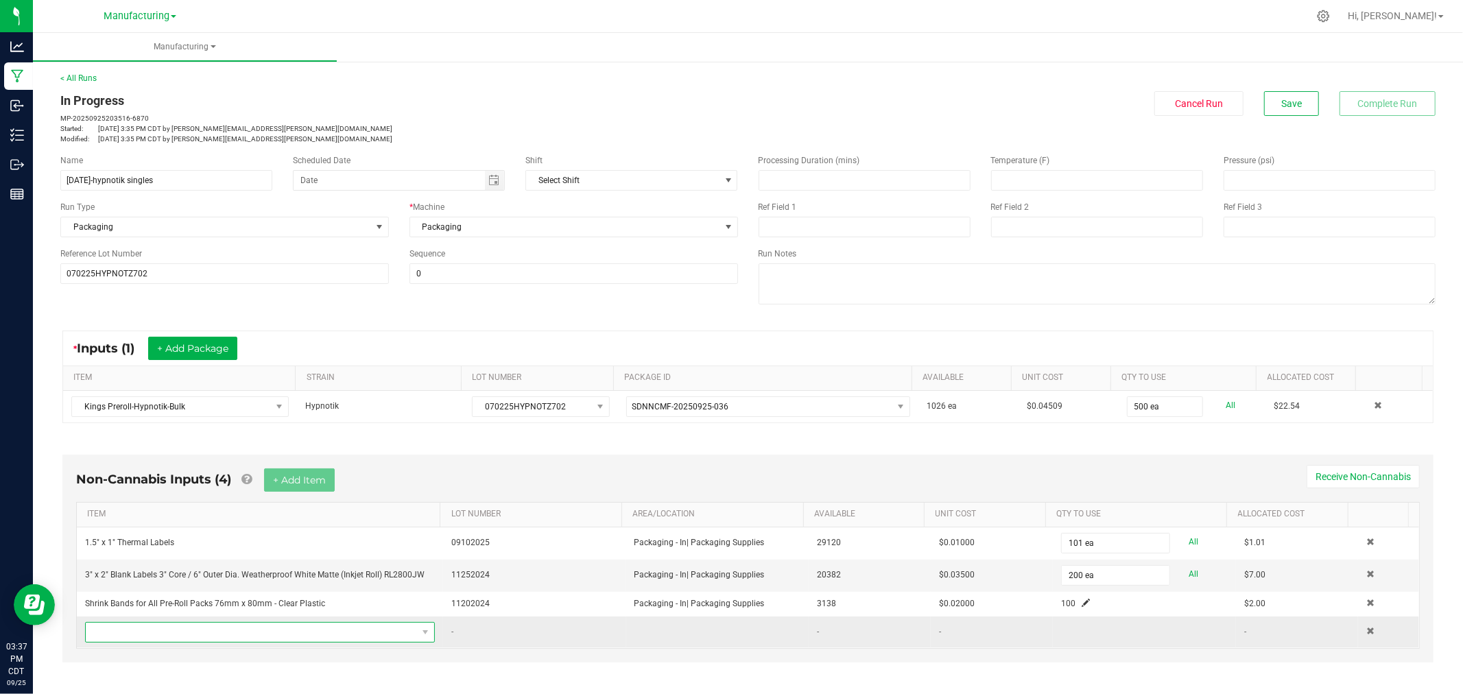
click at [293, 636] on span "NO DATA FOUND" at bounding box center [251, 632] width 331 height 19
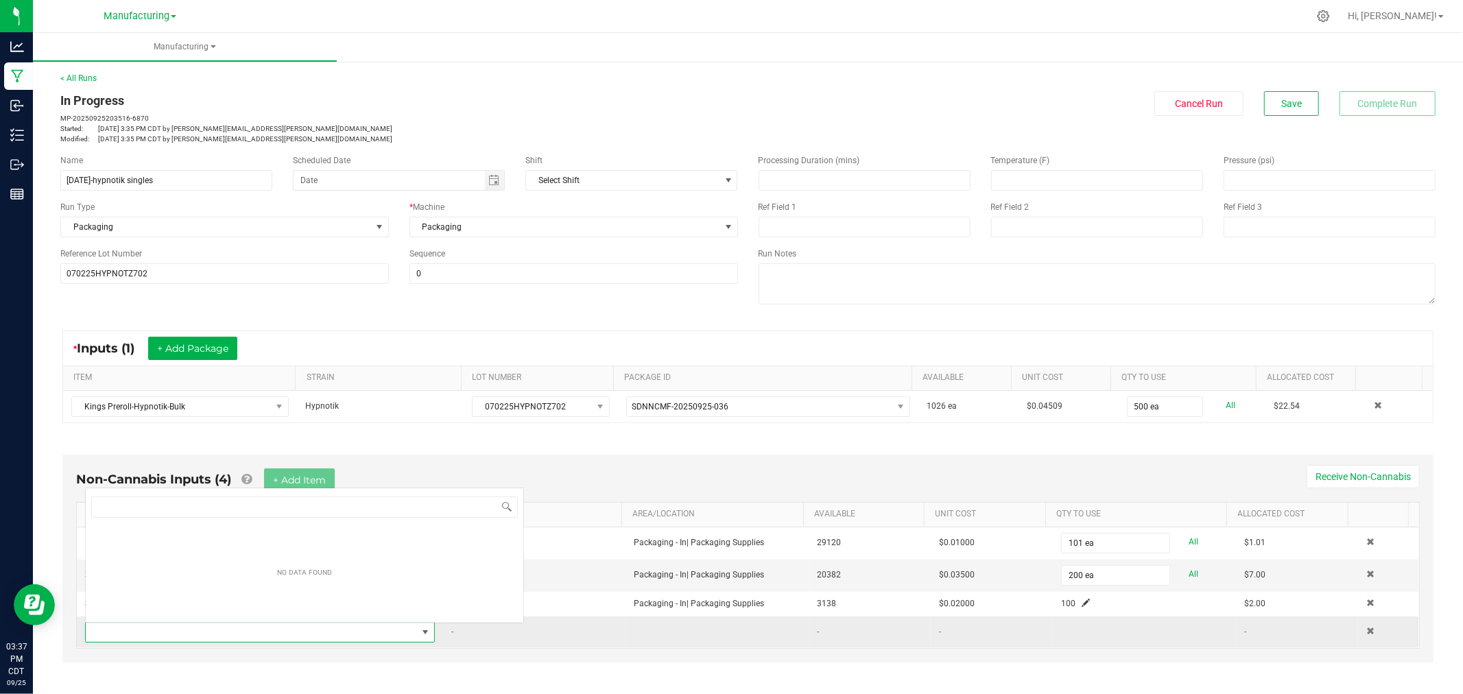
scroll to position [21, 340]
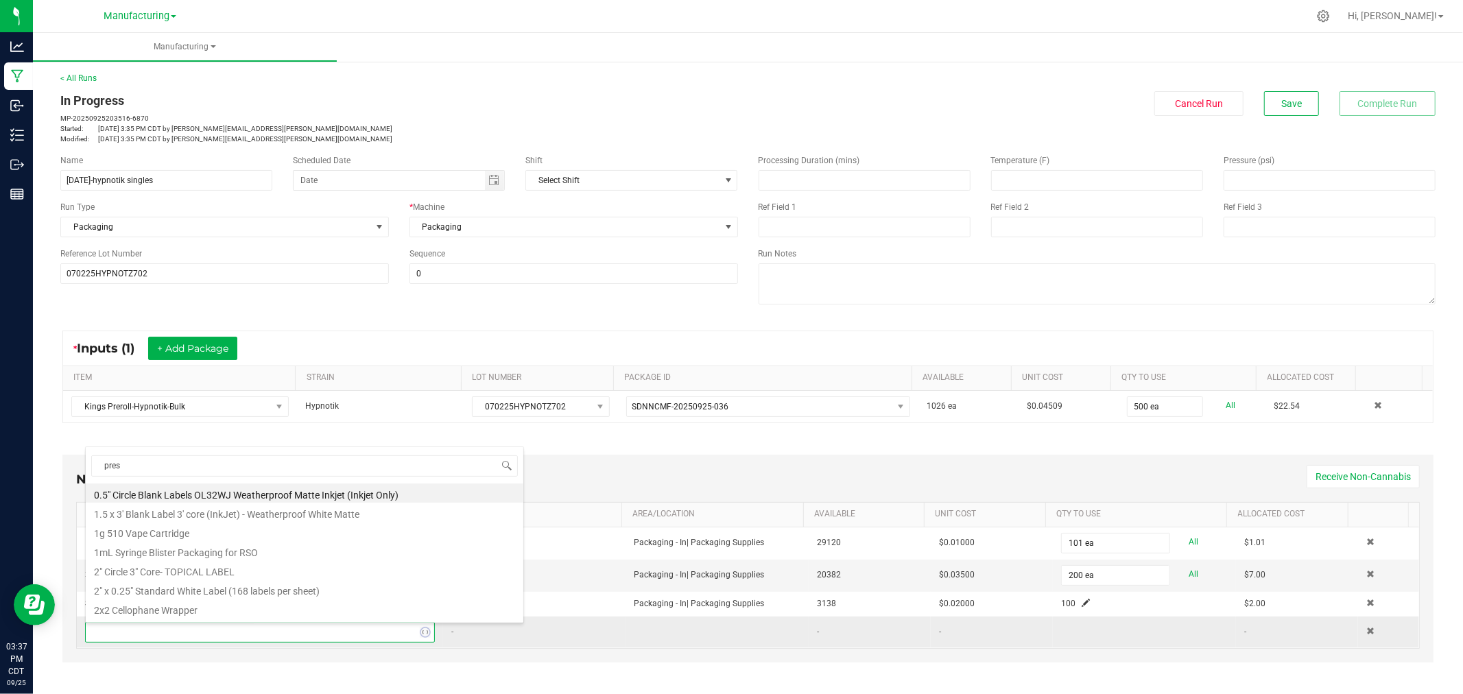
type input "press"
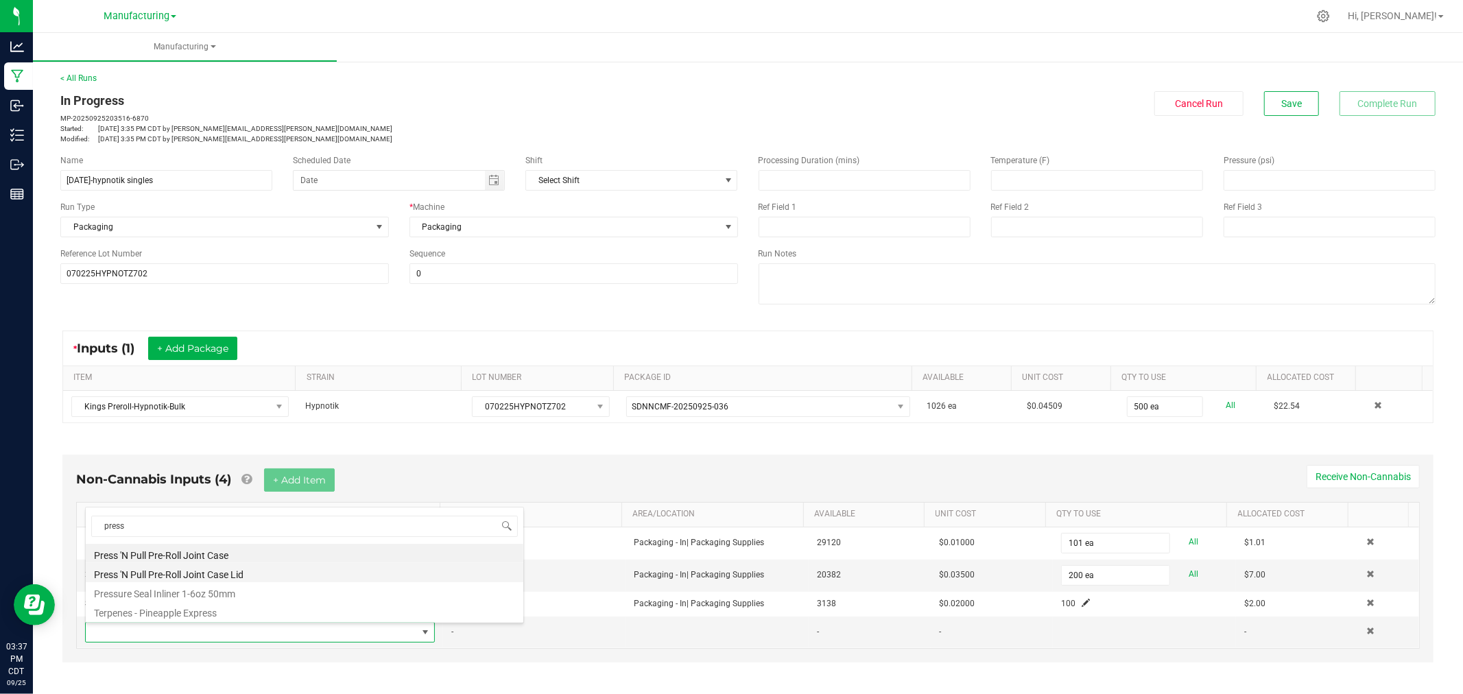
click at [209, 565] on li "Press 'N Pull Pre-Roll Joint Case Lid" at bounding box center [305, 572] width 438 height 19
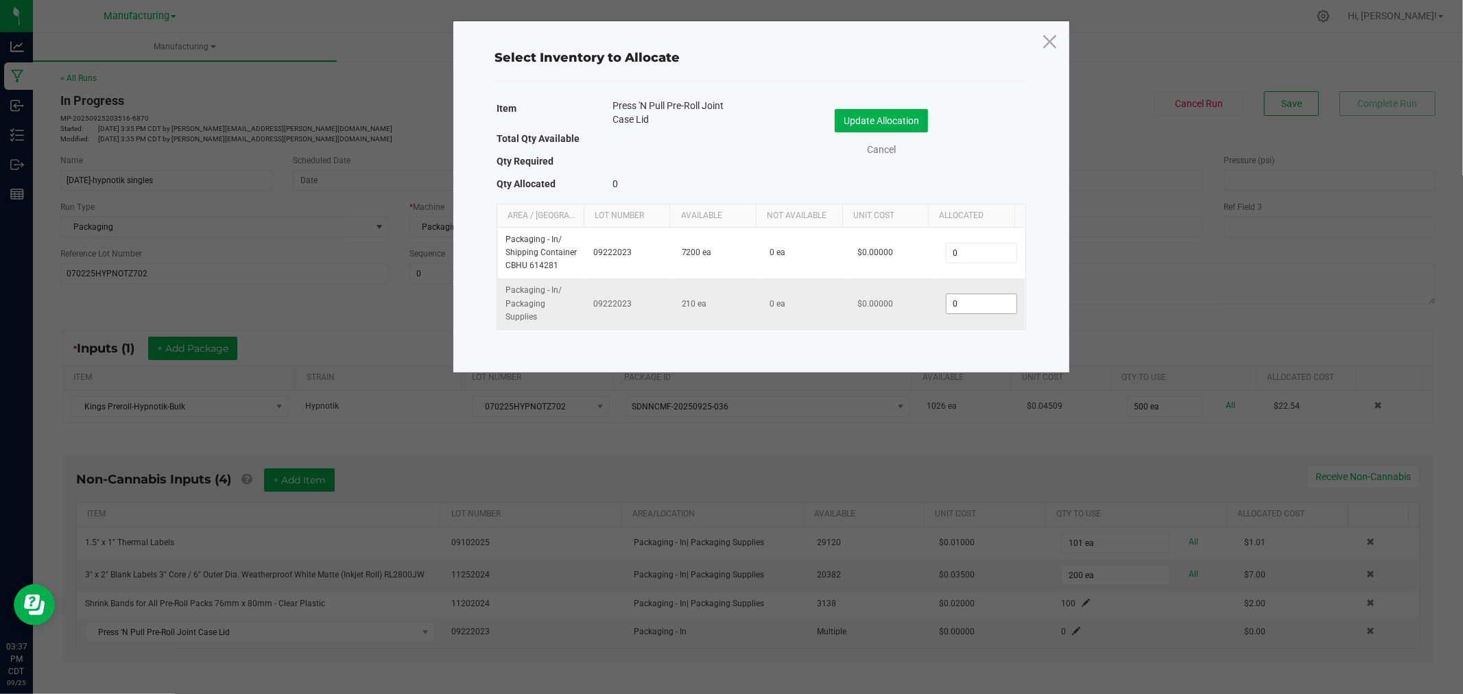
click at [958, 311] on input "0" at bounding box center [982, 303] width 70 height 19
type input "100"
click at [880, 117] on button "Update Allocation" at bounding box center [881, 120] width 93 height 23
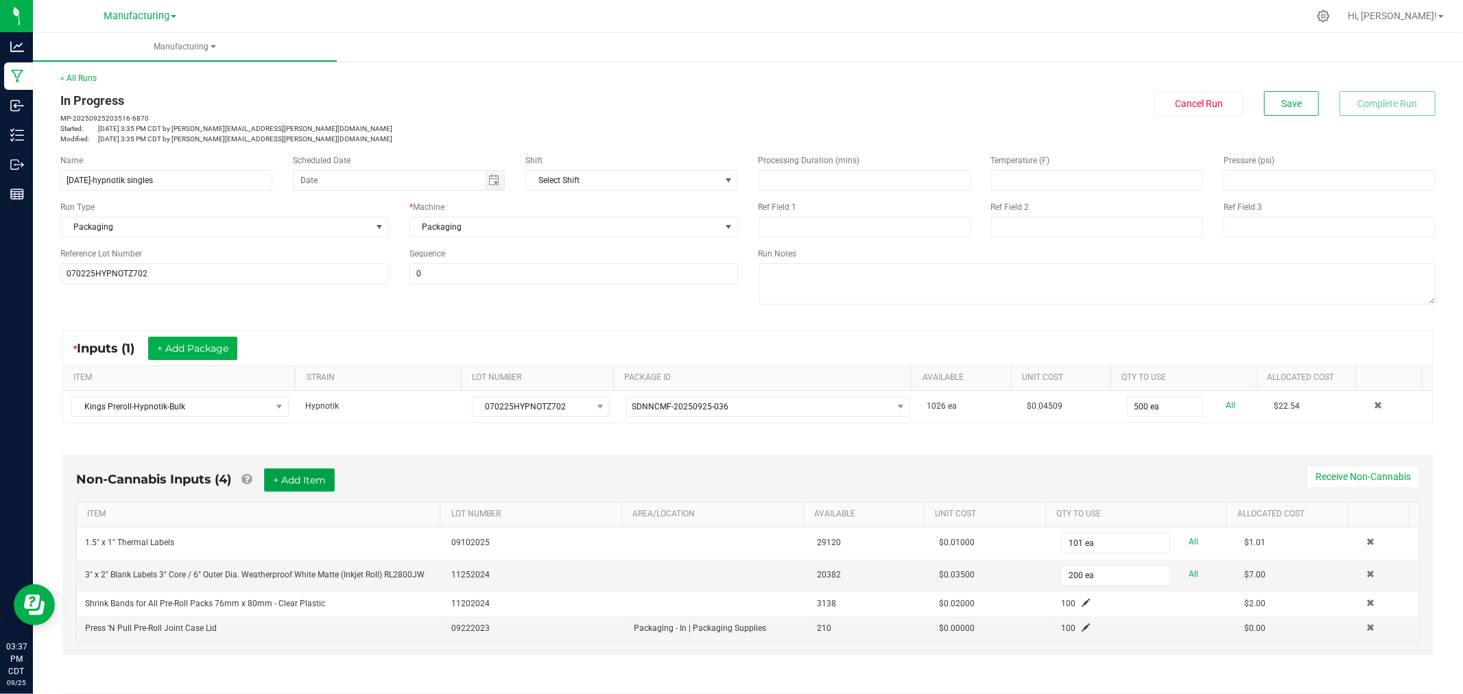
click at [289, 488] on button "+ Add Item" at bounding box center [299, 480] width 71 height 23
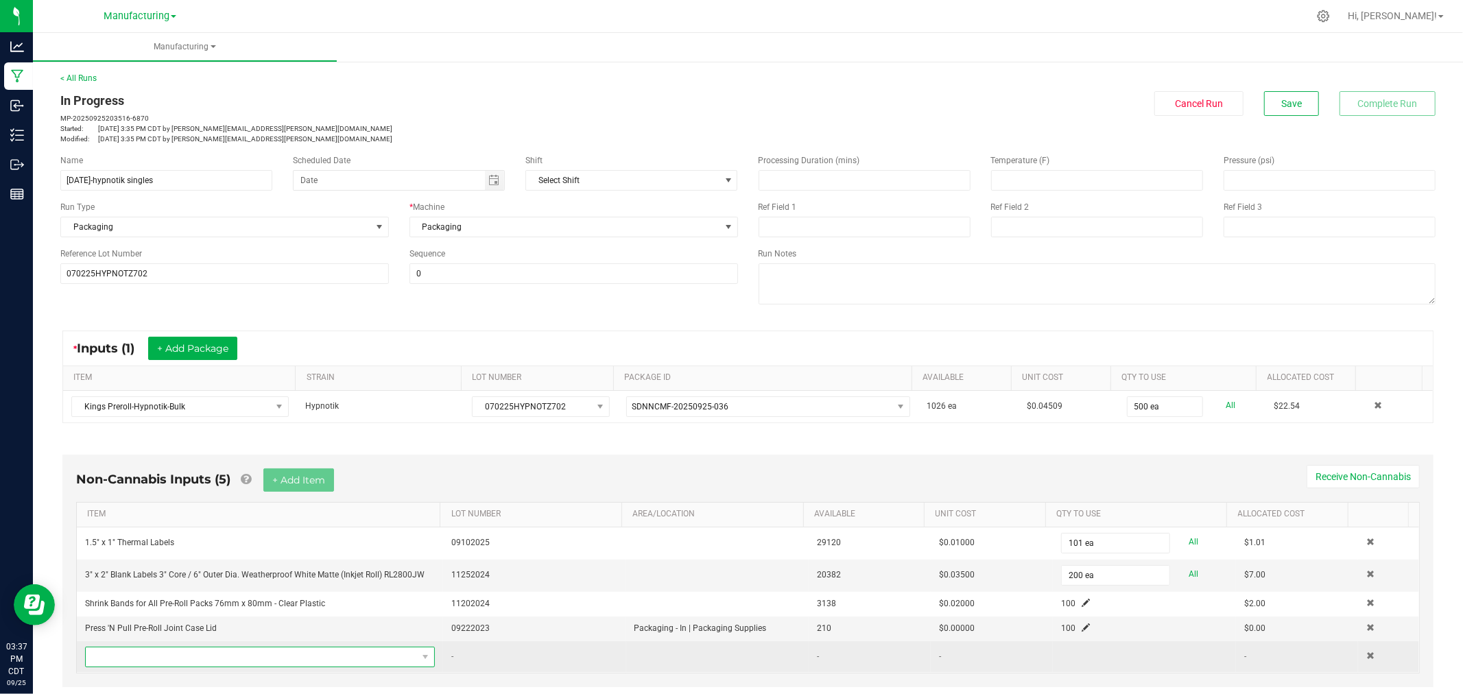
click at [235, 662] on span "NO DATA FOUND" at bounding box center [251, 657] width 331 height 19
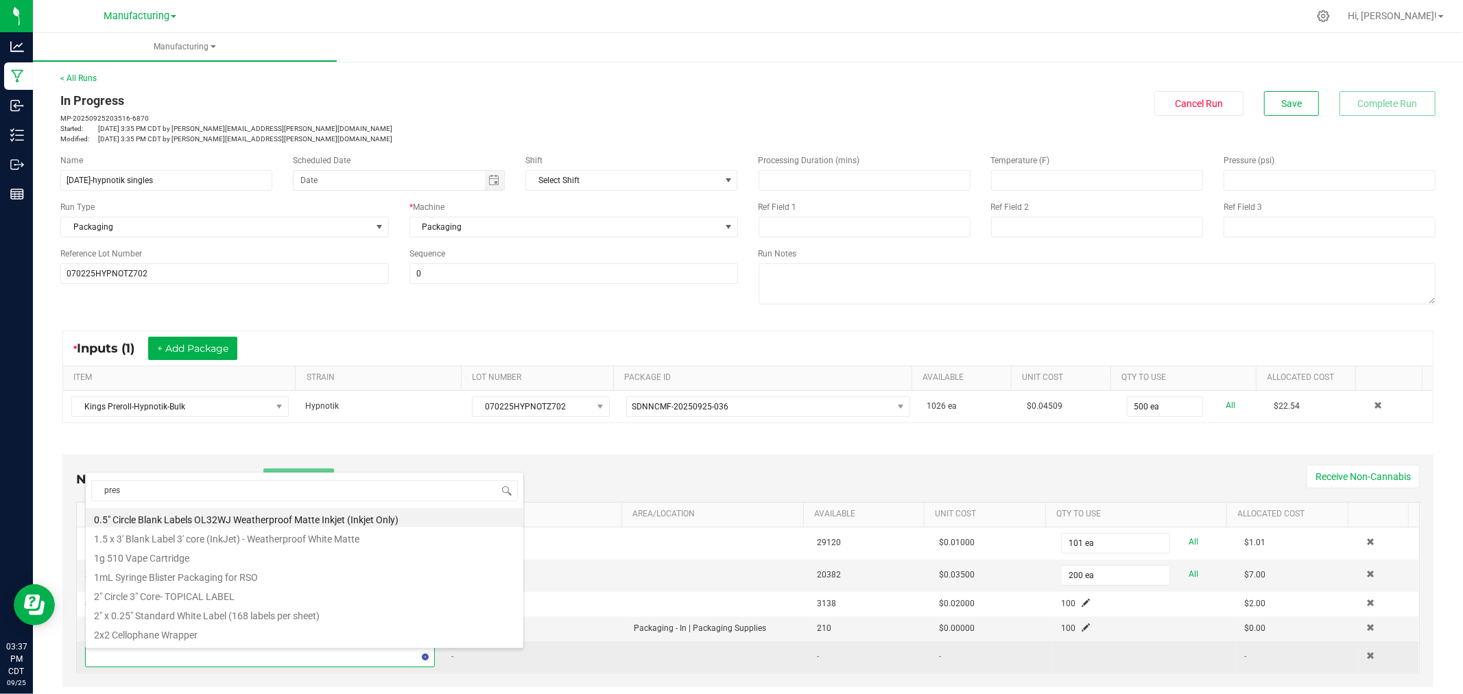
type input "press"
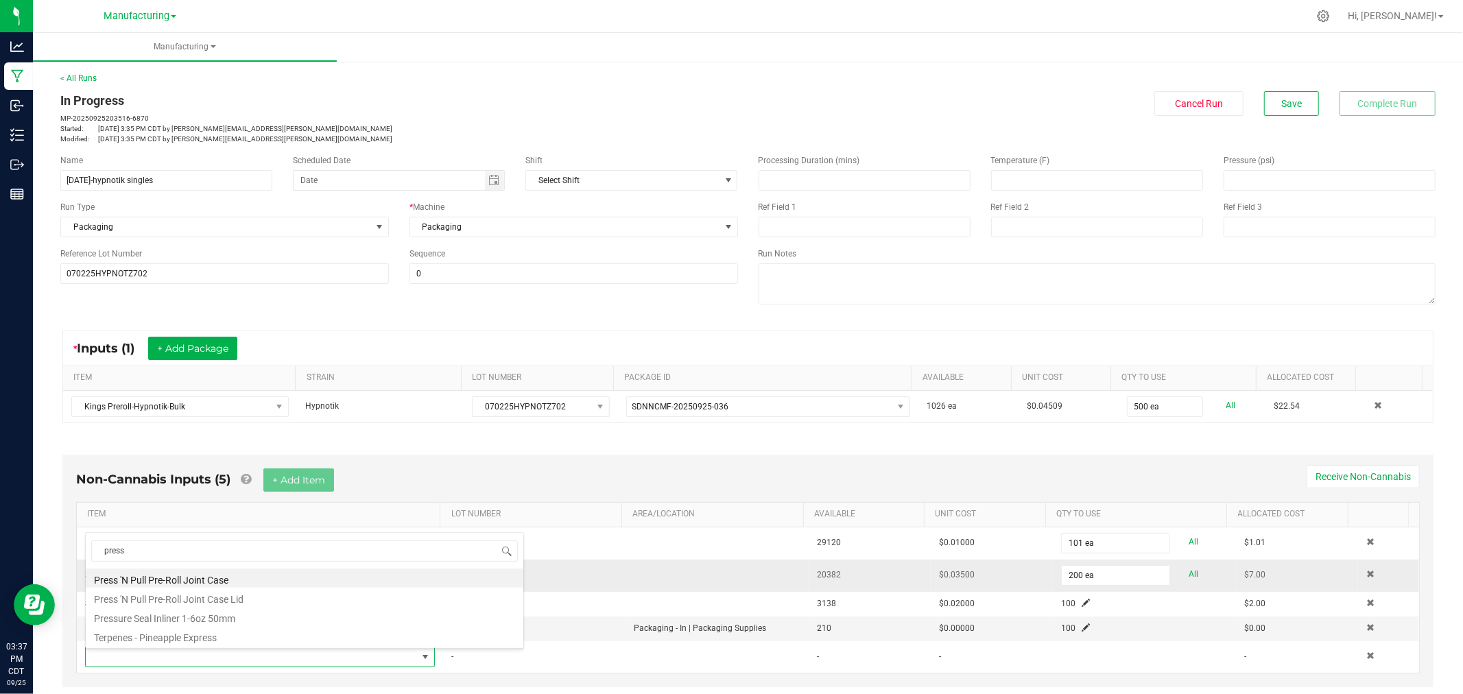
click at [172, 580] on li "Press 'N Pull Pre-Roll Joint Case" at bounding box center [305, 578] width 438 height 19
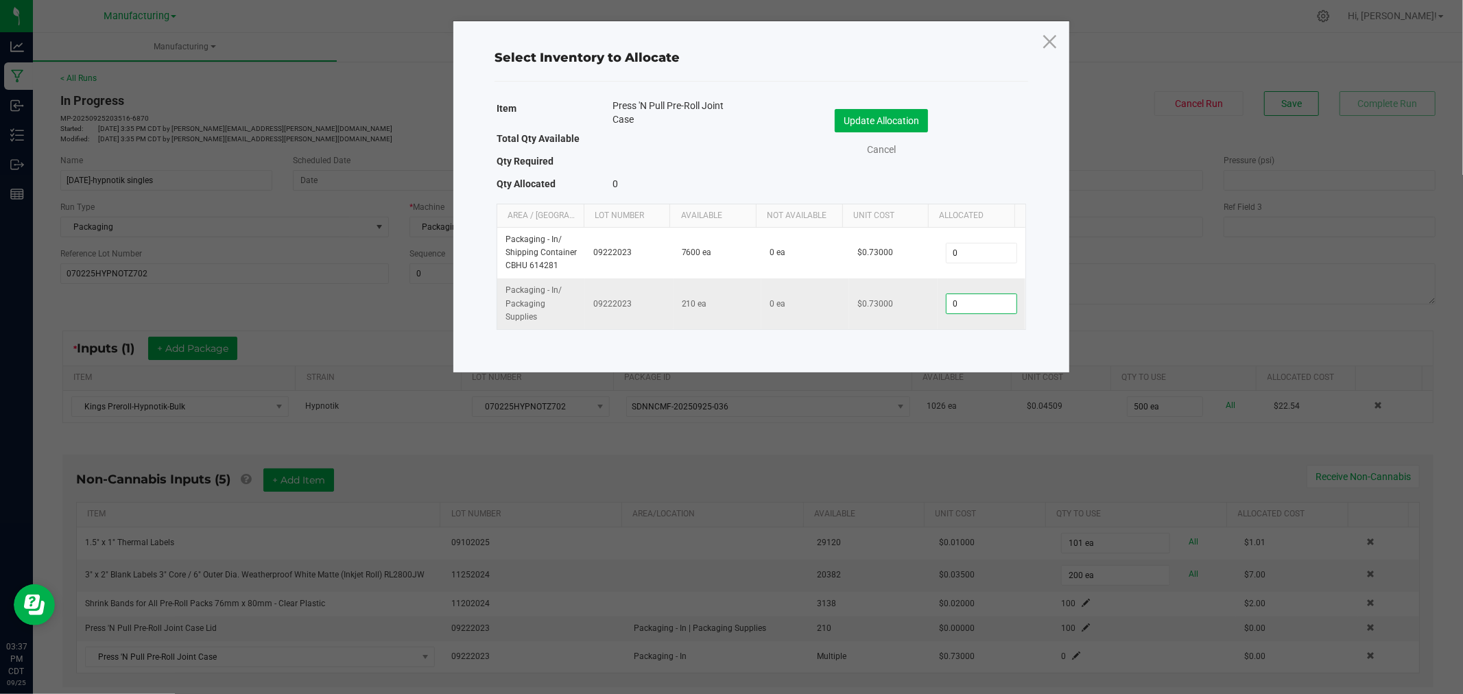
click at [958, 305] on input "0" at bounding box center [982, 303] width 70 height 19
type input "100"
click at [865, 134] on div "Update Allocation Cancel" at bounding box center [894, 133] width 244 height 48
click at [867, 118] on button "Update Allocation" at bounding box center [881, 120] width 93 height 23
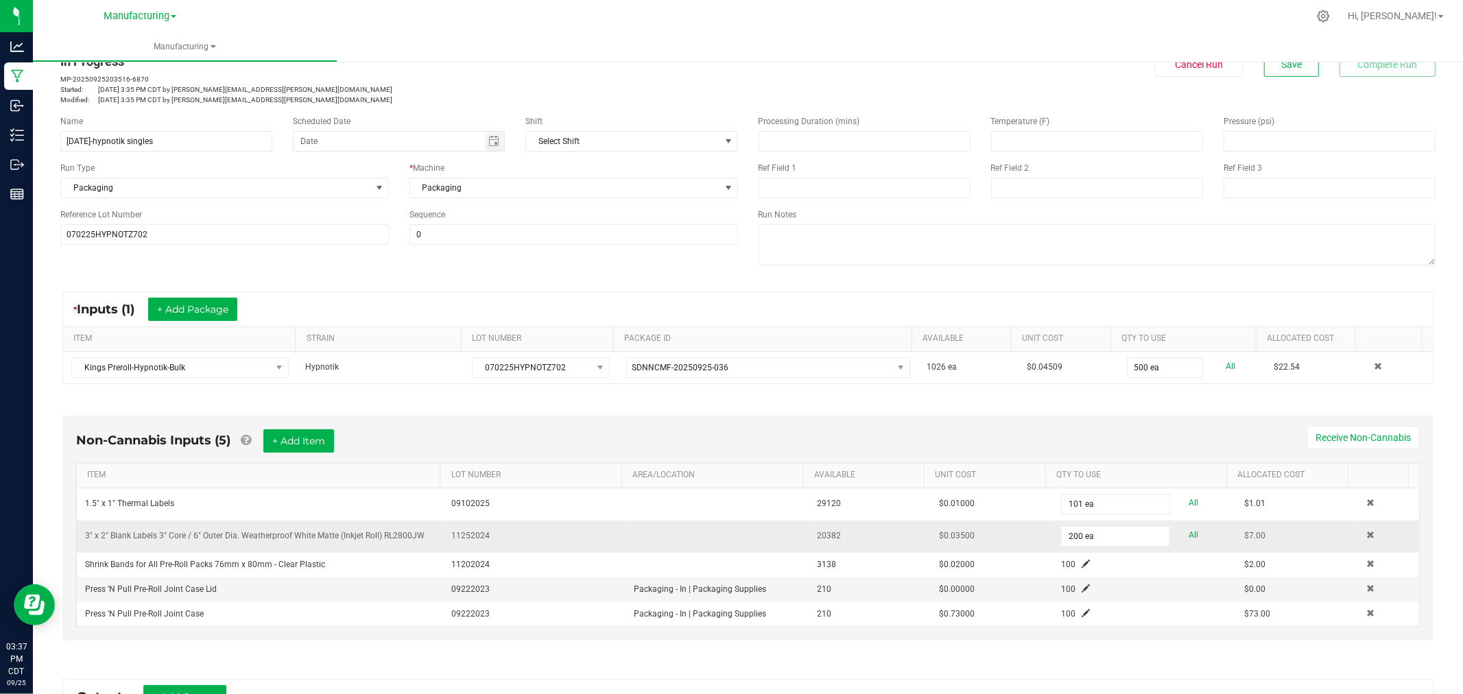
scroll to position [76, 0]
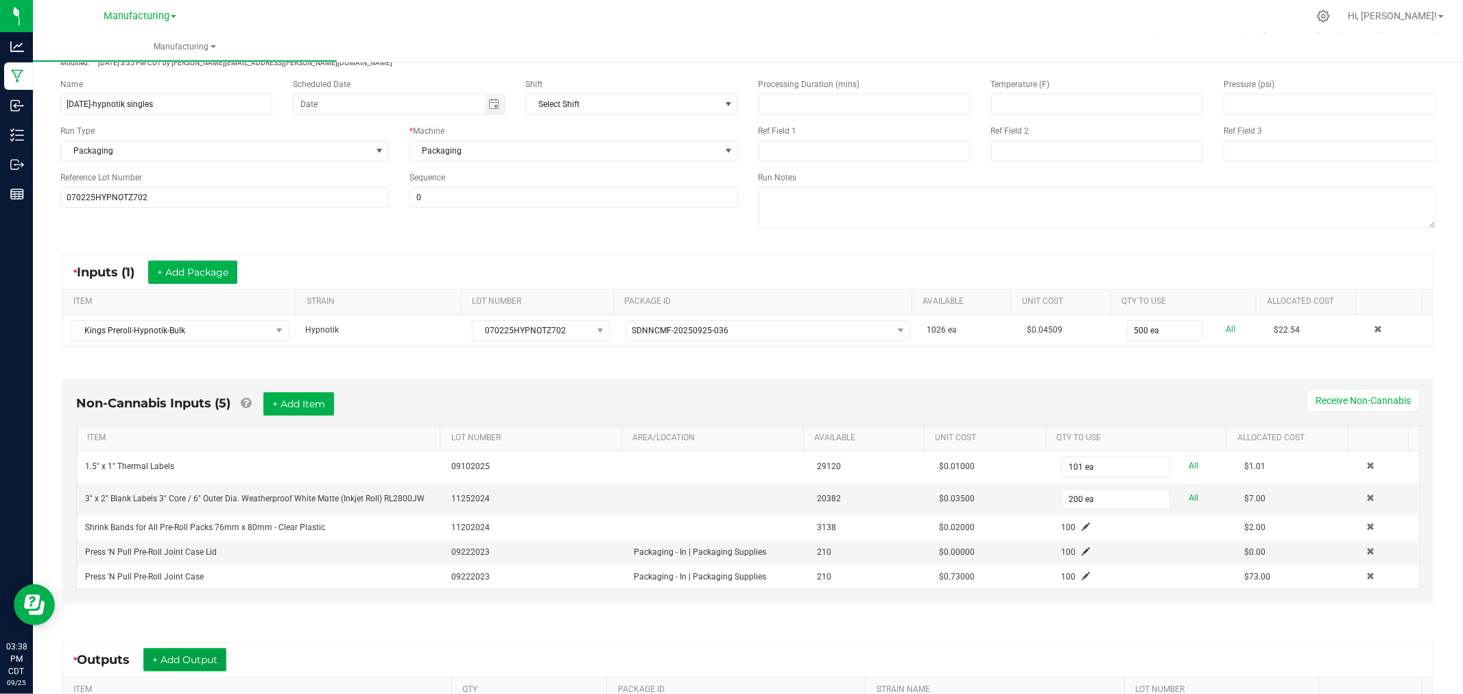
click at [220, 664] on button "+ Add Output" at bounding box center [184, 659] width 83 height 23
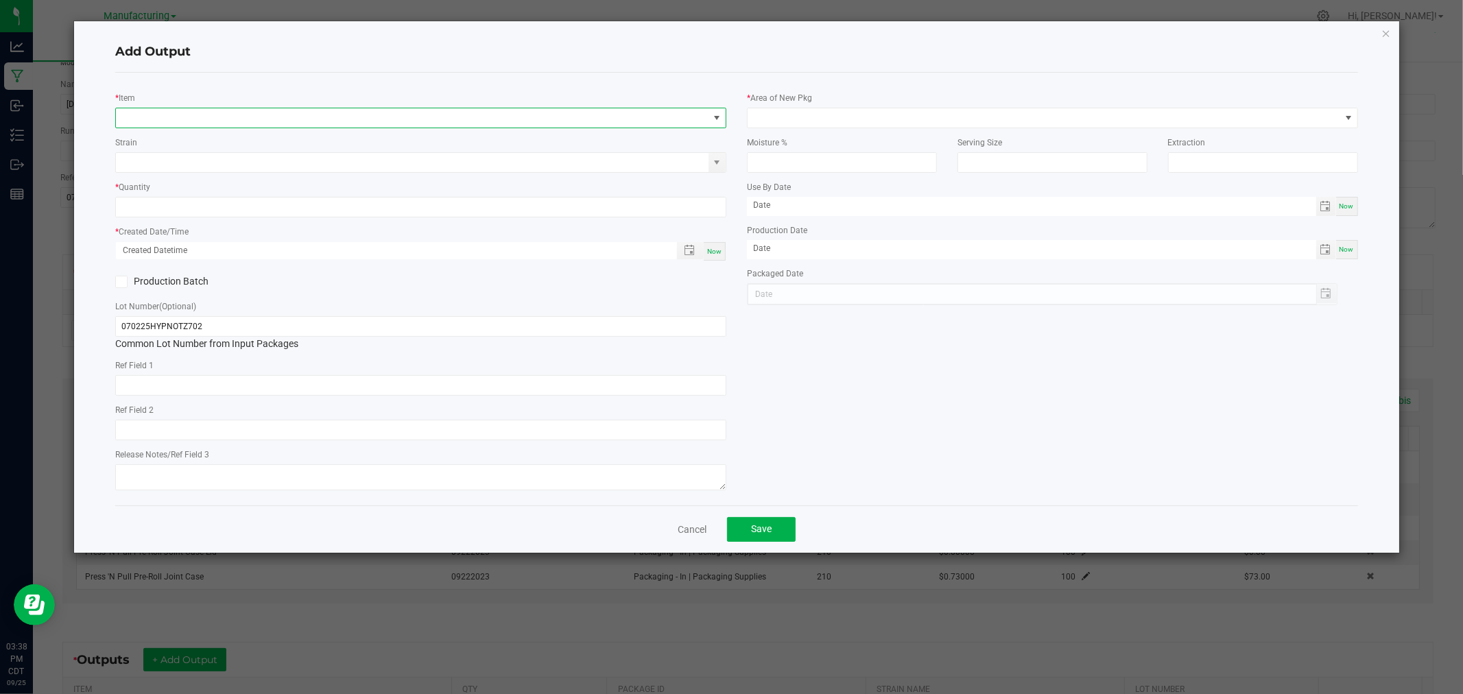
click at [334, 112] on span "NO DATA FOUND" at bounding box center [412, 117] width 593 height 19
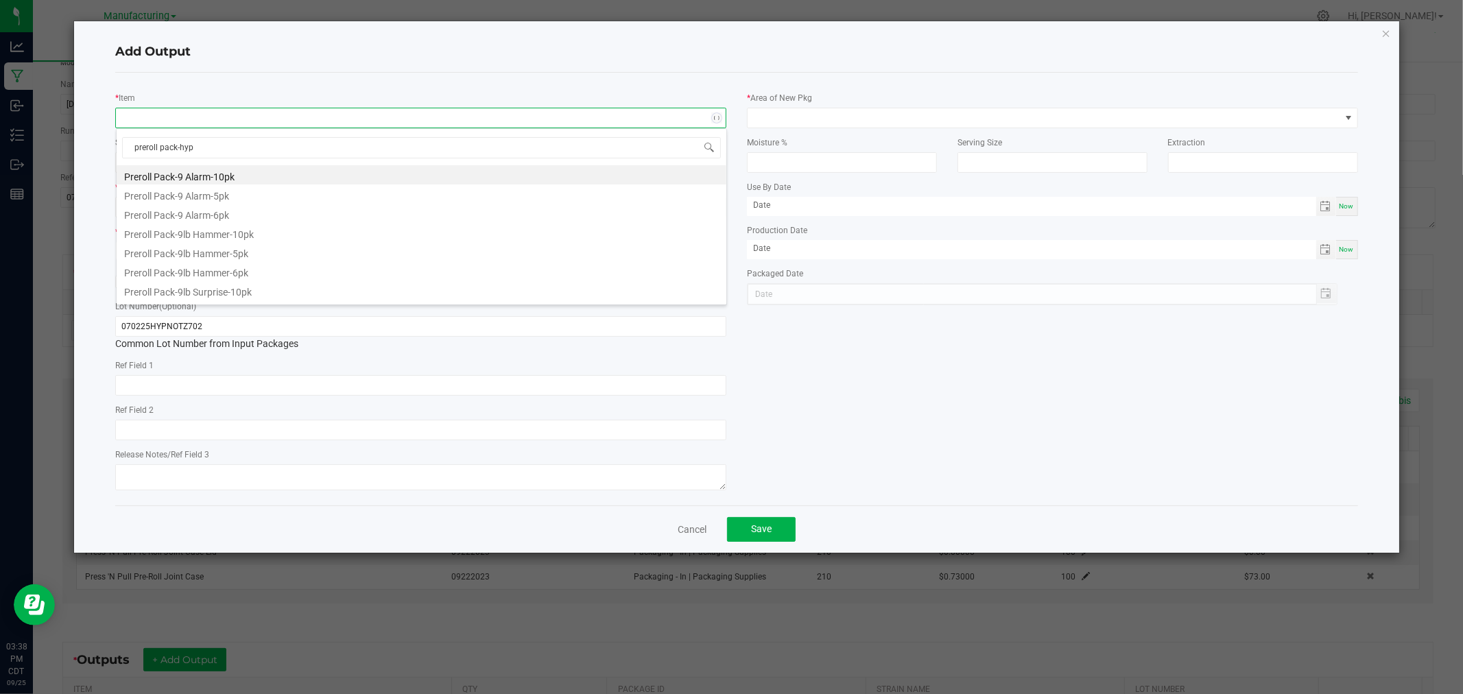
type input "preroll pack-hypn"
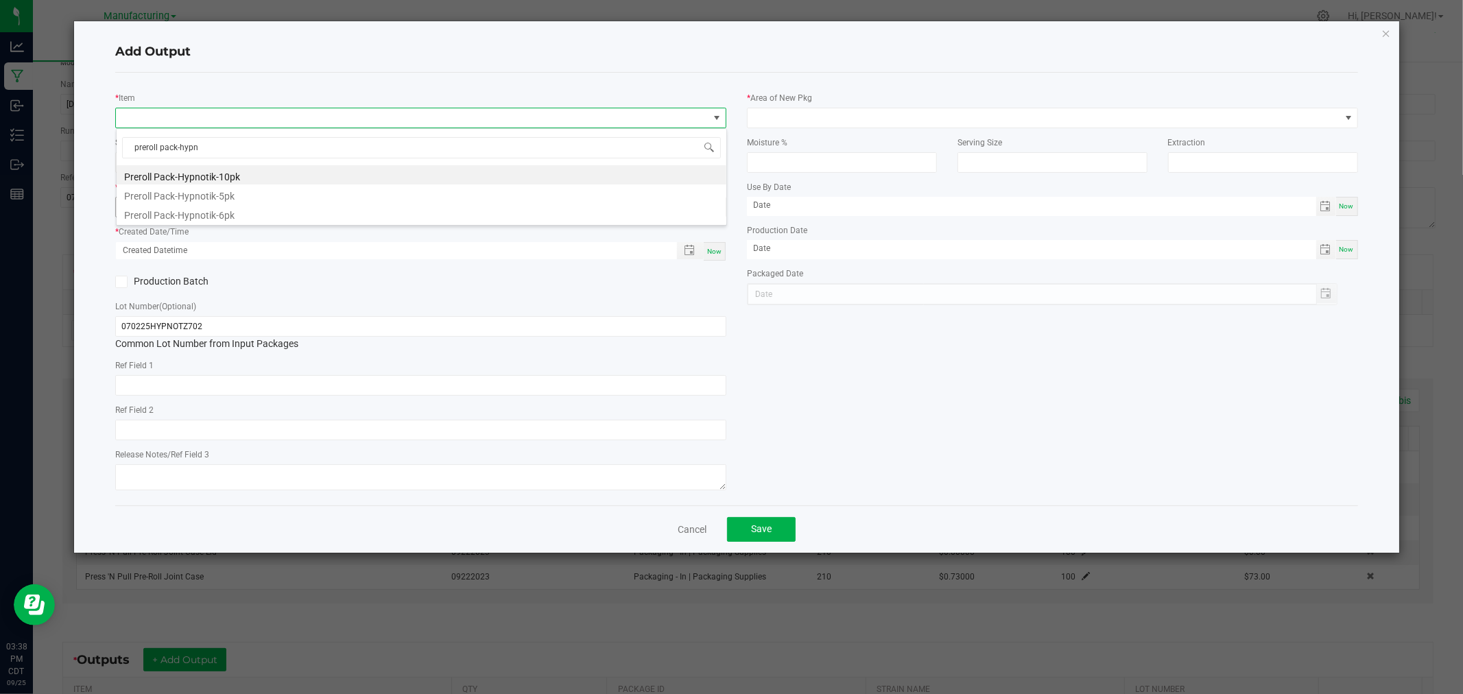
click at [280, 195] on li "Preroll Pack-Hypnotik-5pk" at bounding box center [422, 194] width 610 height 19
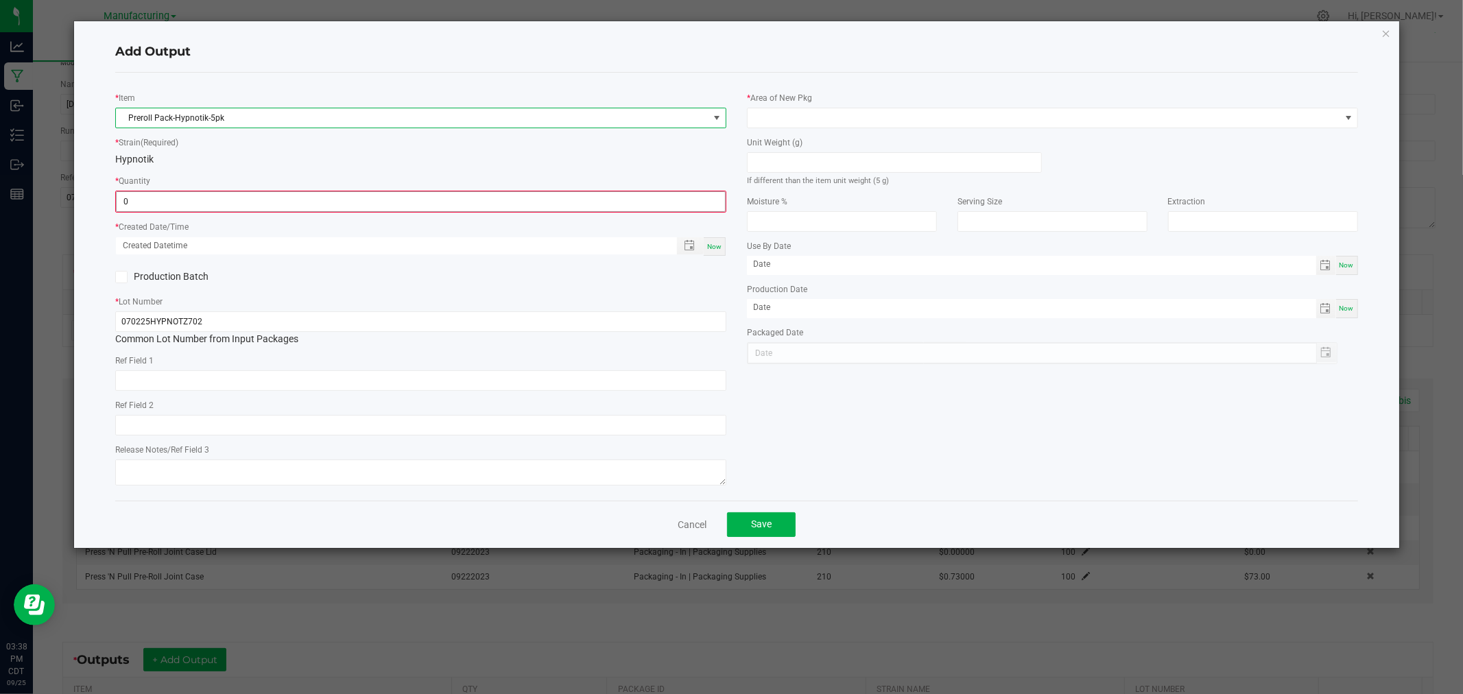
click at [279, 207] on input "0" at bounding box center [421, 201] width 609 height 19
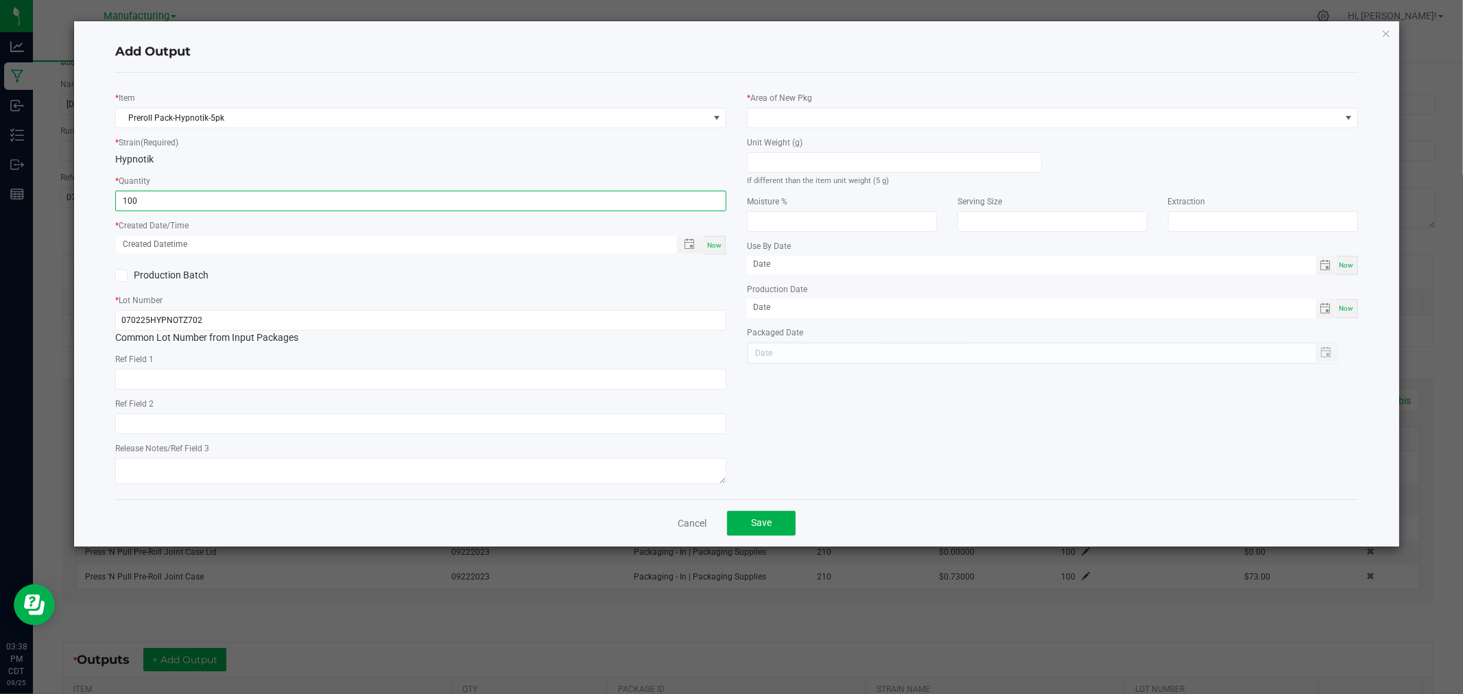
type input "100 ea"
click at [719, 250] on div "Now" at bounding box center [715, 245] width 22 height 19
type input "[DATE] 3:38 PM"
type input "[DATE]"
click at [786, 174] on div "If different than the item unit weight (5 g)" at bounding box center [894, 169] width 295 height 35
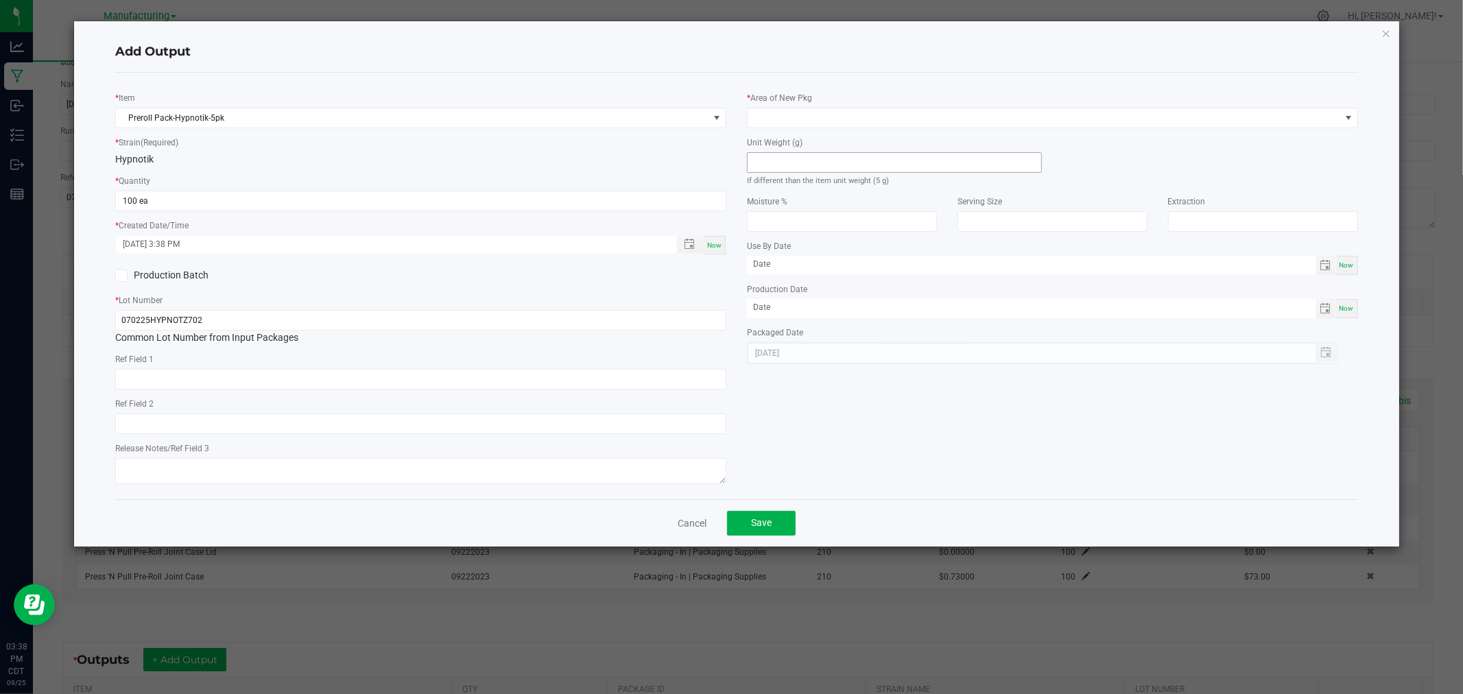
click at [791, 155] on input at bounding box center [895, 162] width 294 height 19
type input "5"
click at [816, 106] on div "* Area of New Pkg" at bounding box center [1052, 110] width 611 height 38
click at [815, 114] on span at bounding box center [1044, 117] width 593 height 19
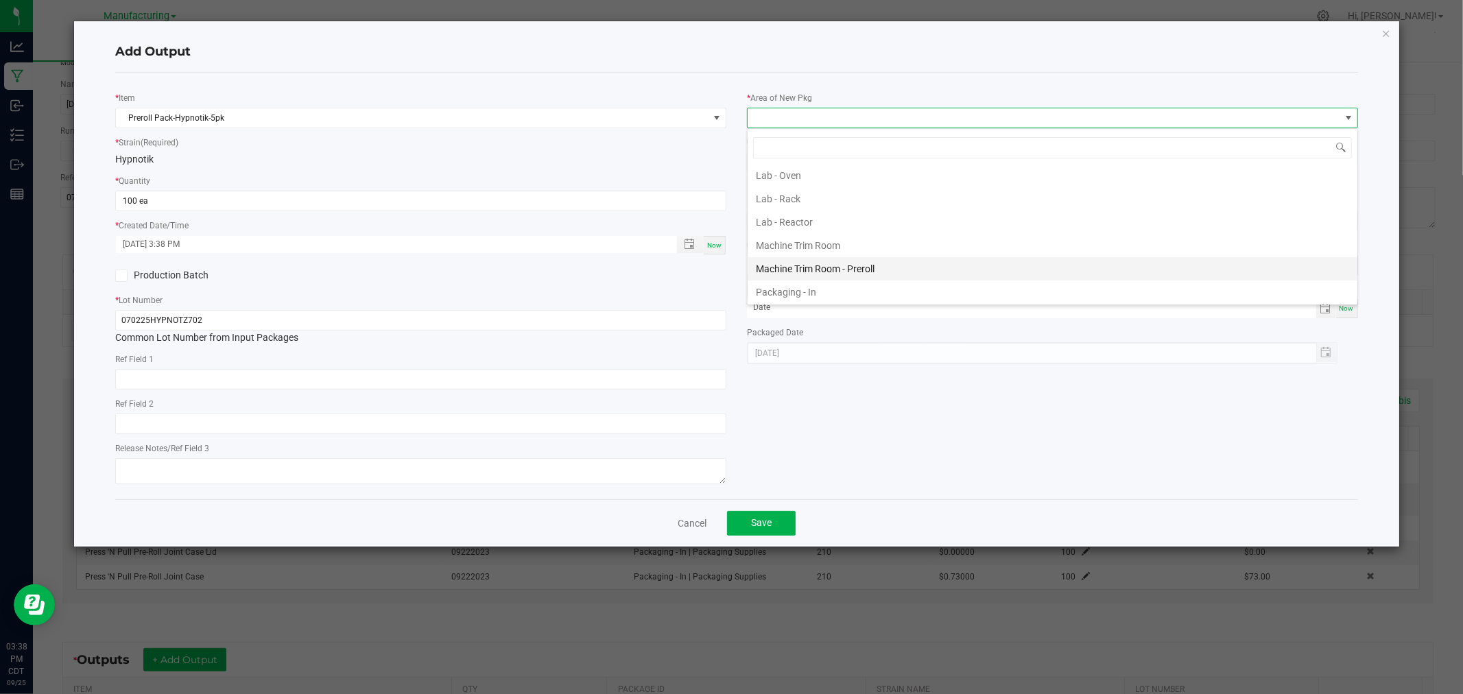
scroll to position [381, 0]
click at [848, 266] on li "Packaging - Processing" at bounding box center [1053, 262] width 610 height 23
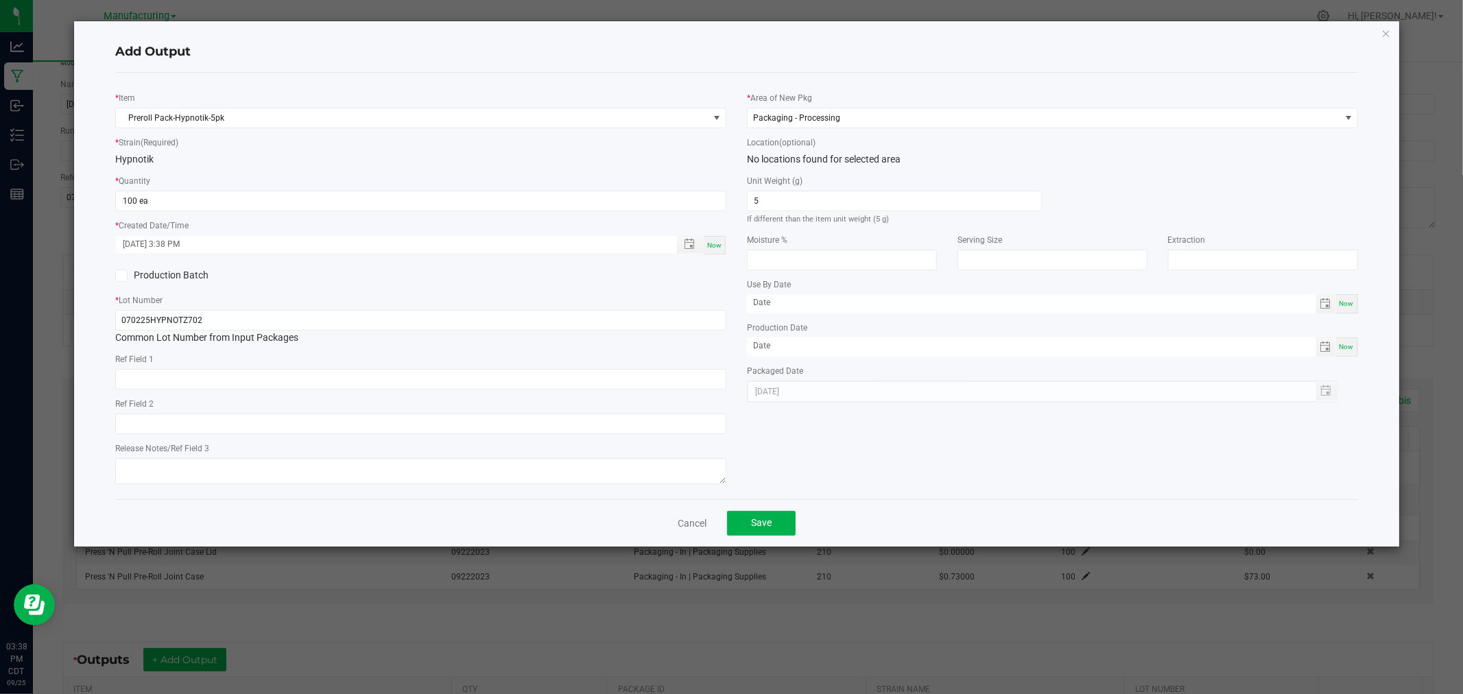
click at [729, 541] on div "Cancel Save" at bounding box center [736, 522] width 1242 height 47
click at [743, 534] on button "Save" at bounding box center [761, 523] width 69 height 25
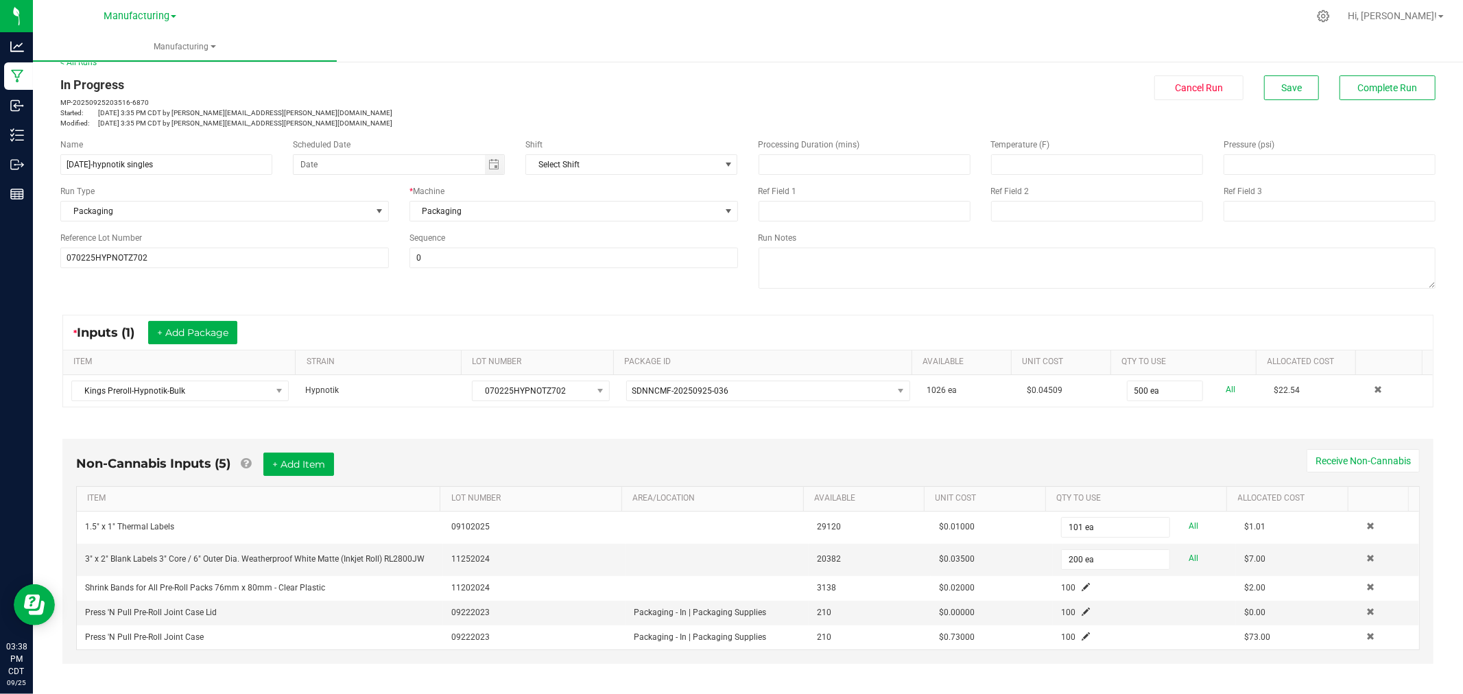
scroll to position [0, 0]
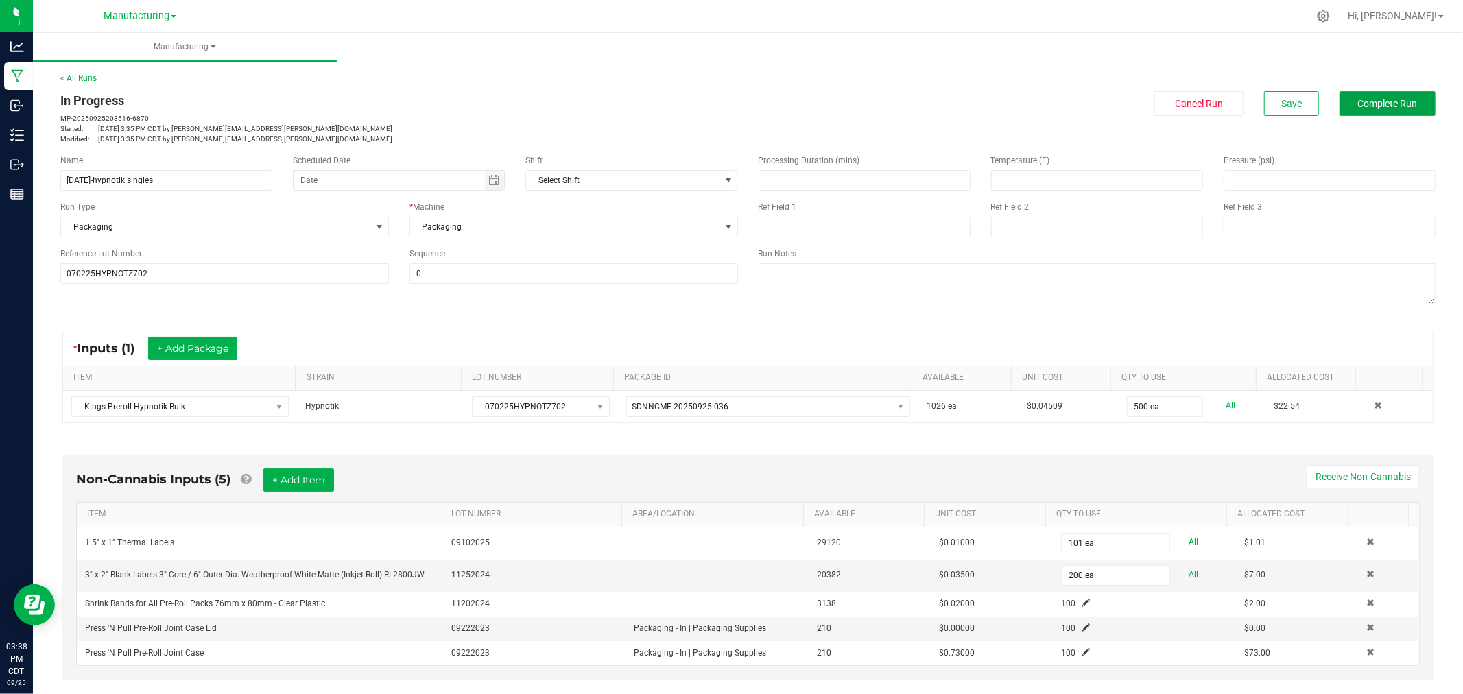
click at [1376, 101] on span "Complete Run" at bounding box center [1388, 103] width 60 height 11
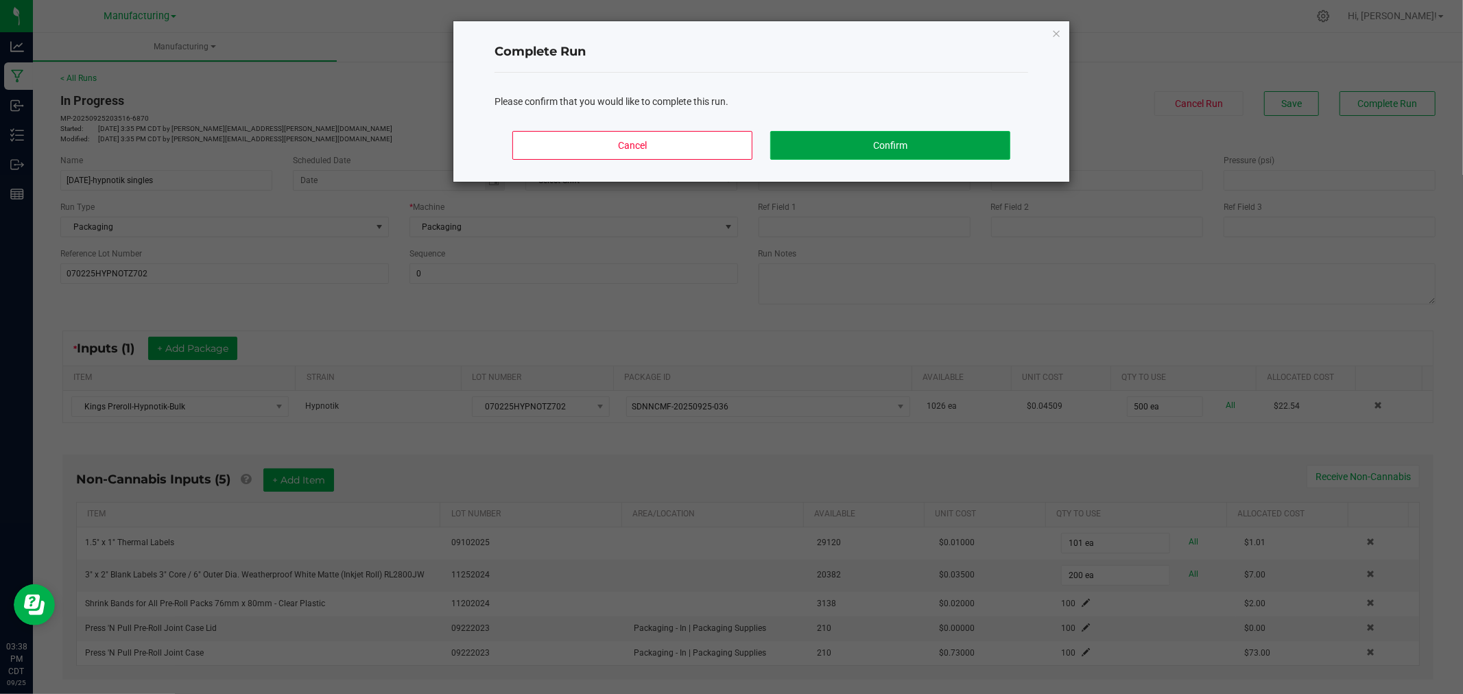
click at [986, 148] on button "Confirm" at bounding box center [890, 145] width 240 height 29
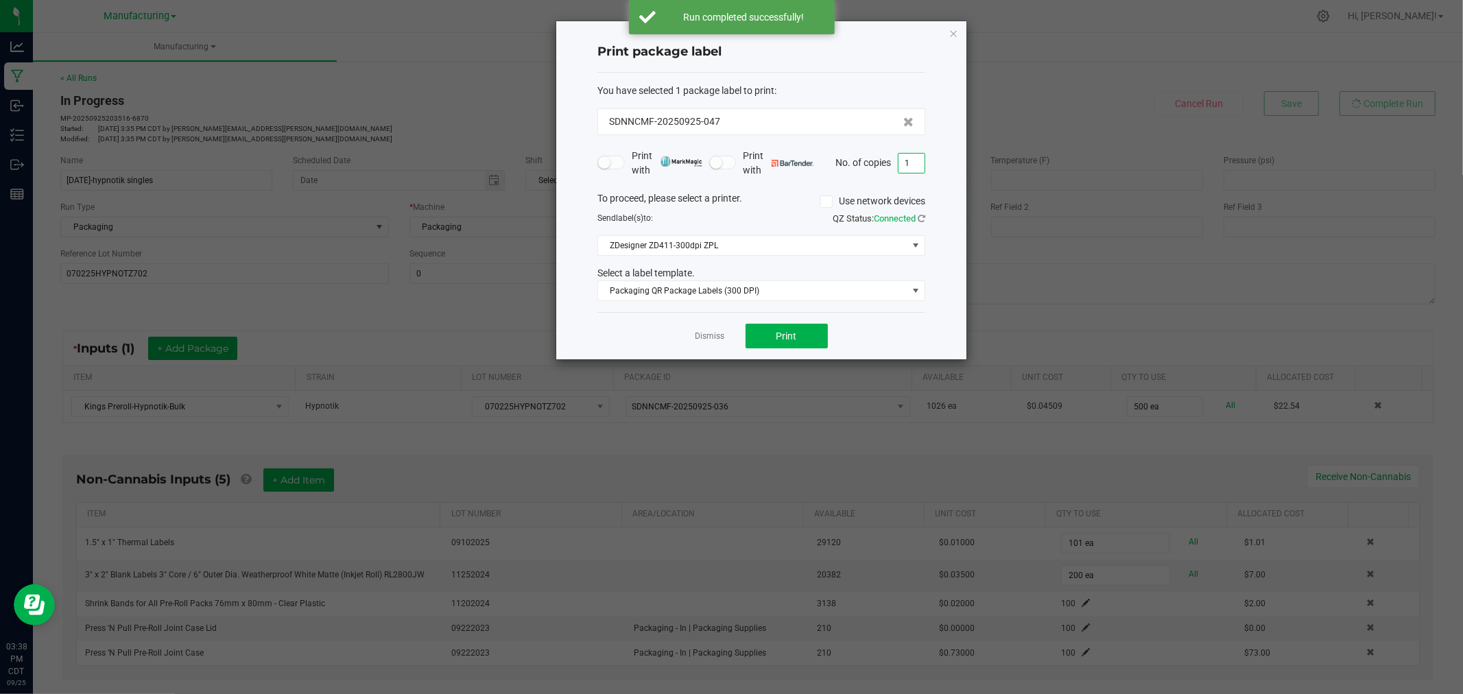
click at [914, 159] on input "1" at bounding box center [912, 163] width 26 height 19
type input "101"
click at [768, 338] on button "Print" at bounding box center [787, 336] width 82 height 25
